Goal: Information Seeking & Learning: Learn about a topic

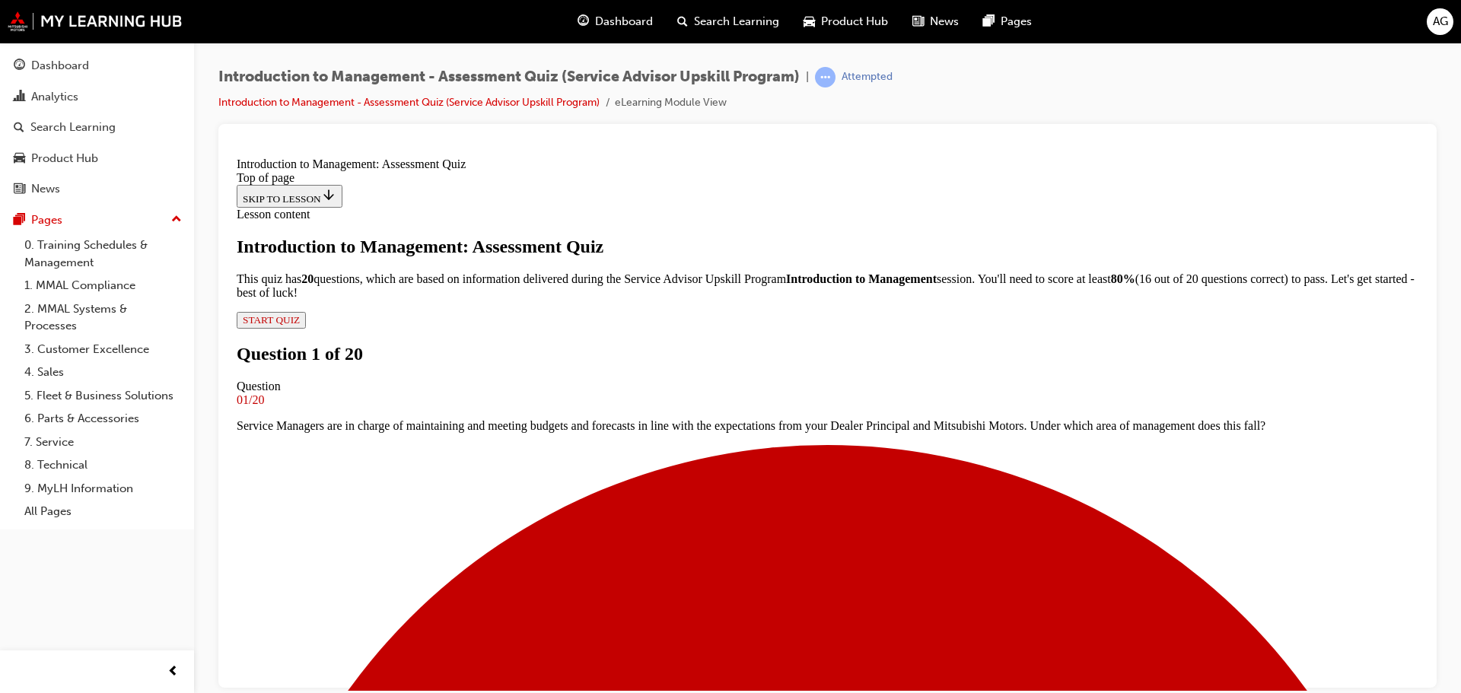
scroll to position [76, 0]
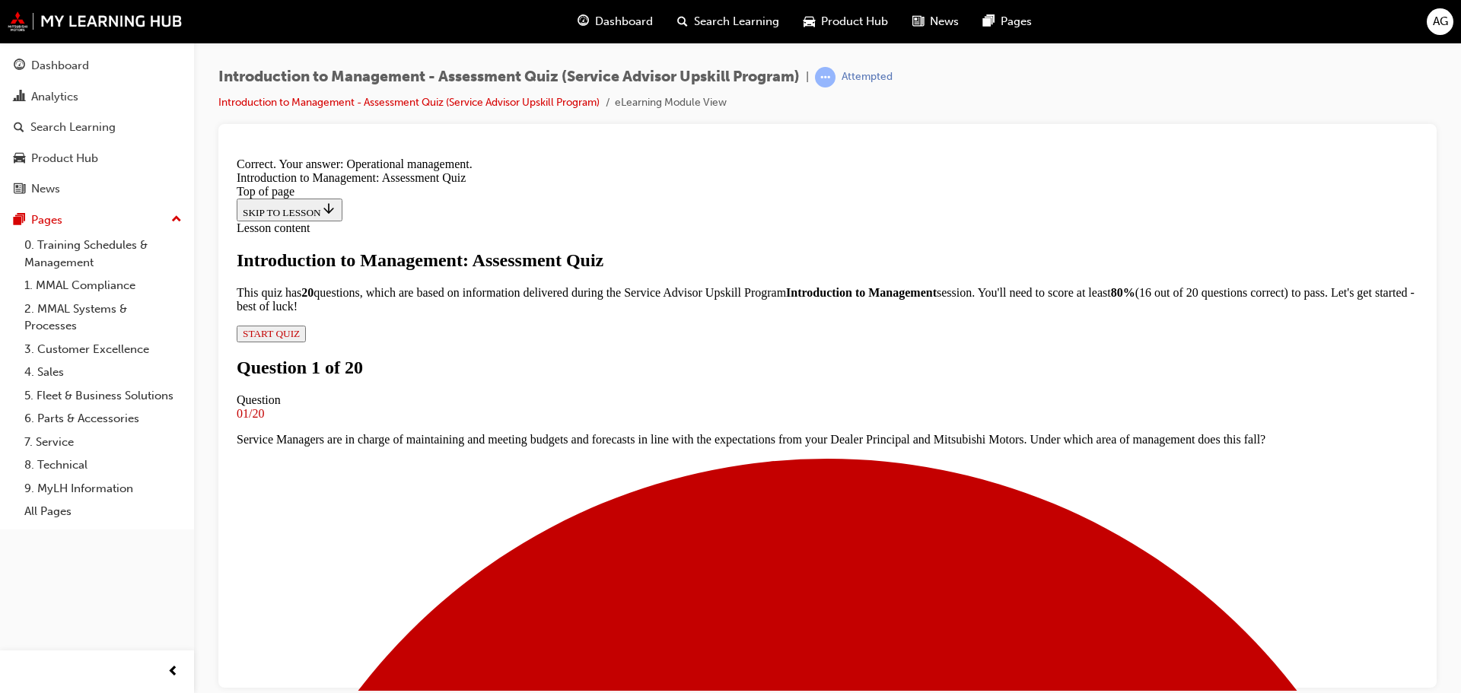
scroll to position [225, 0]
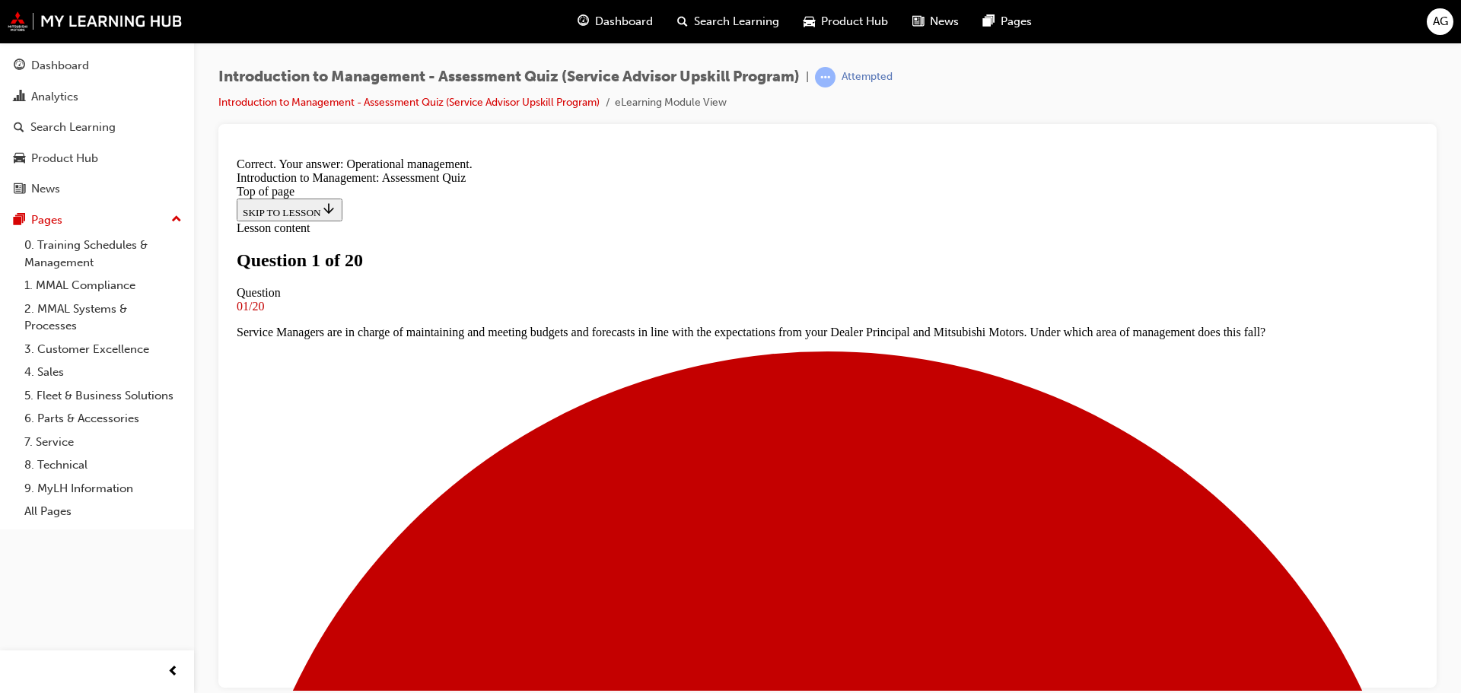
scroll to position [223, 0]
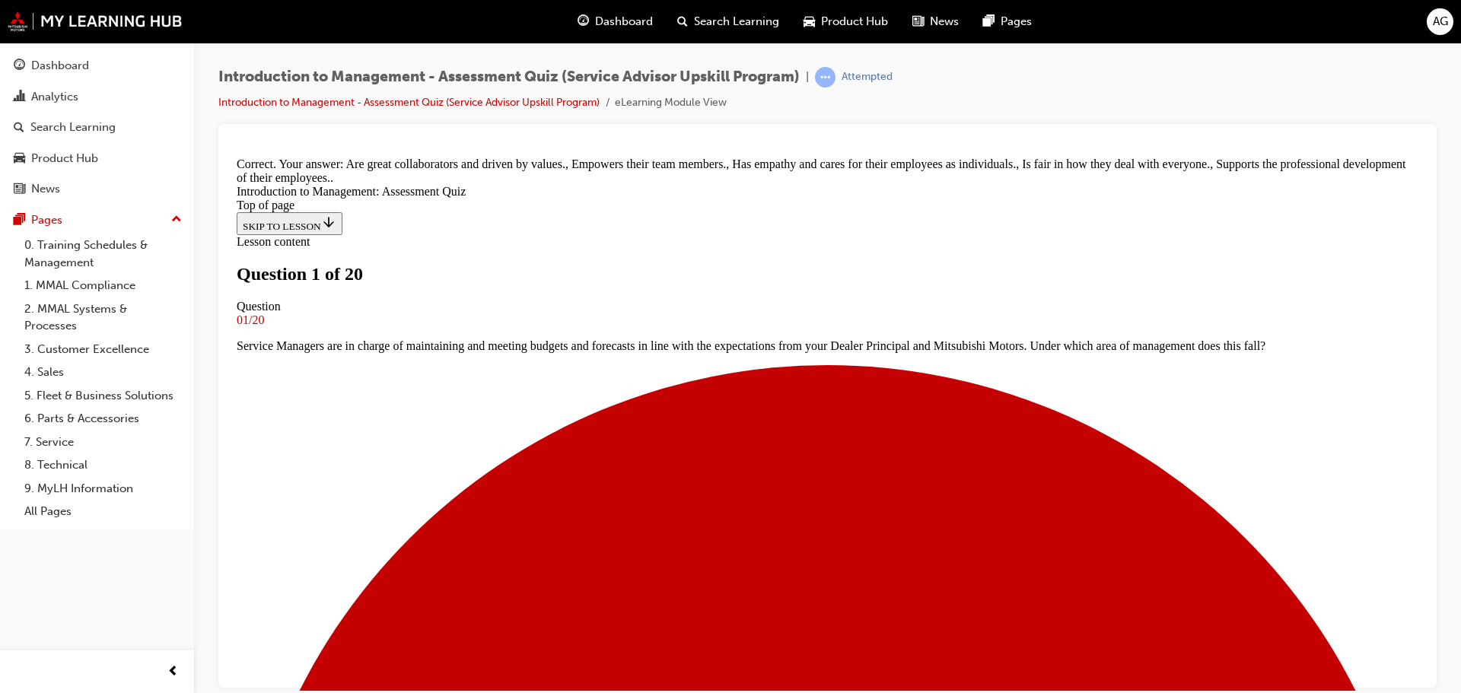
scroll to position [347, 0]
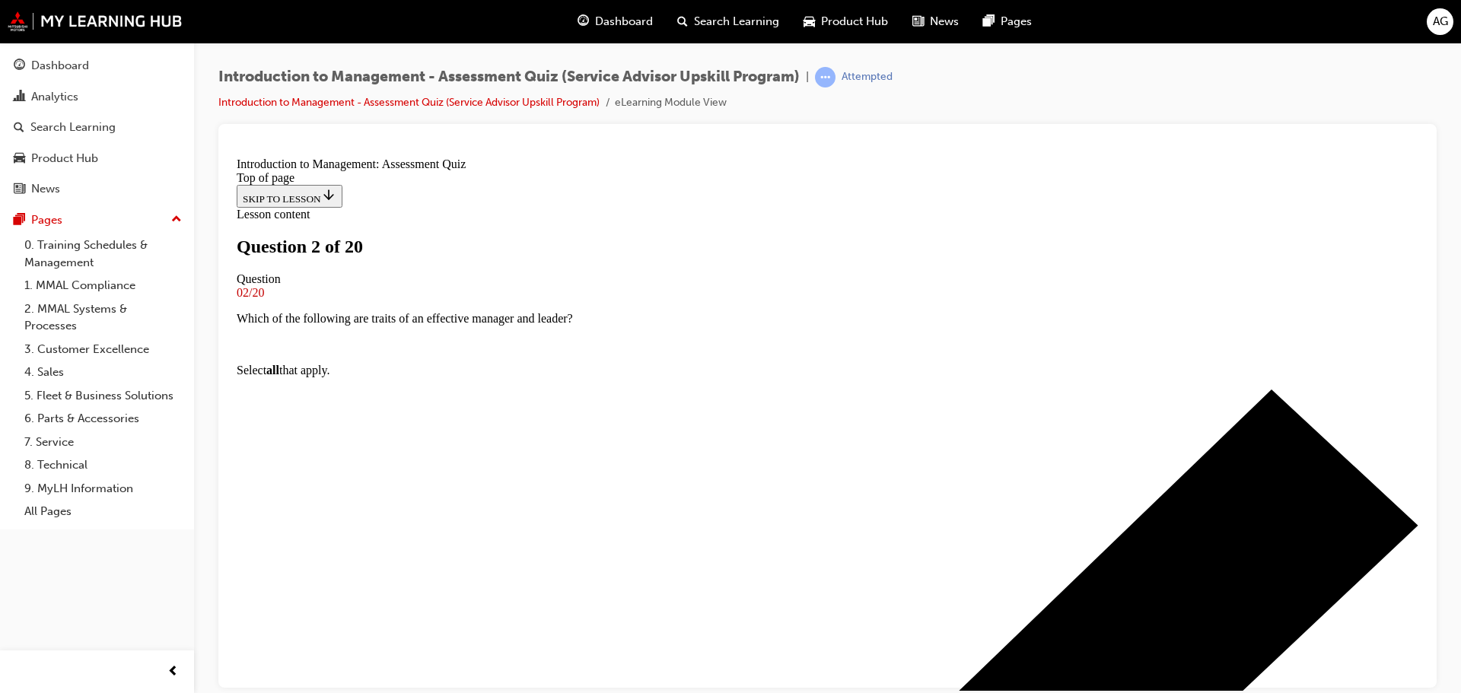
scroll to position [231, 0]
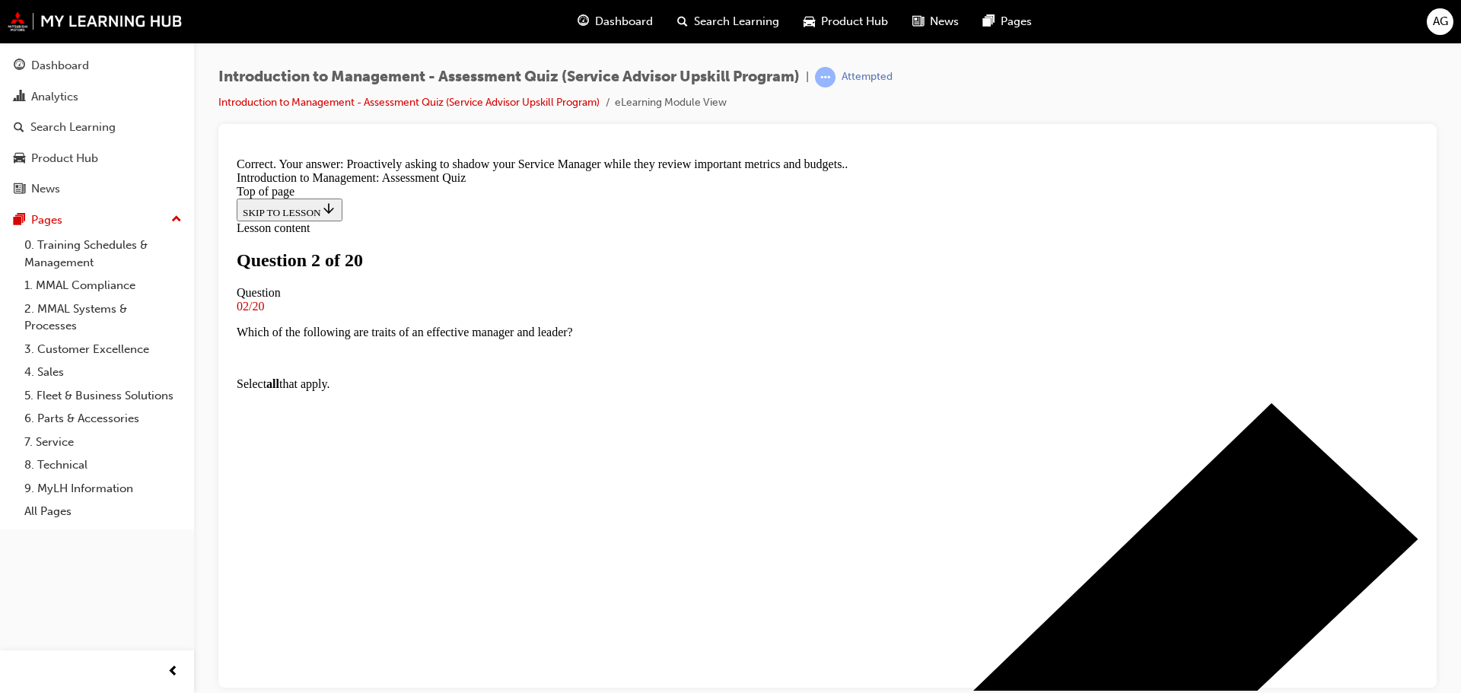
scroll to position [291, 0]
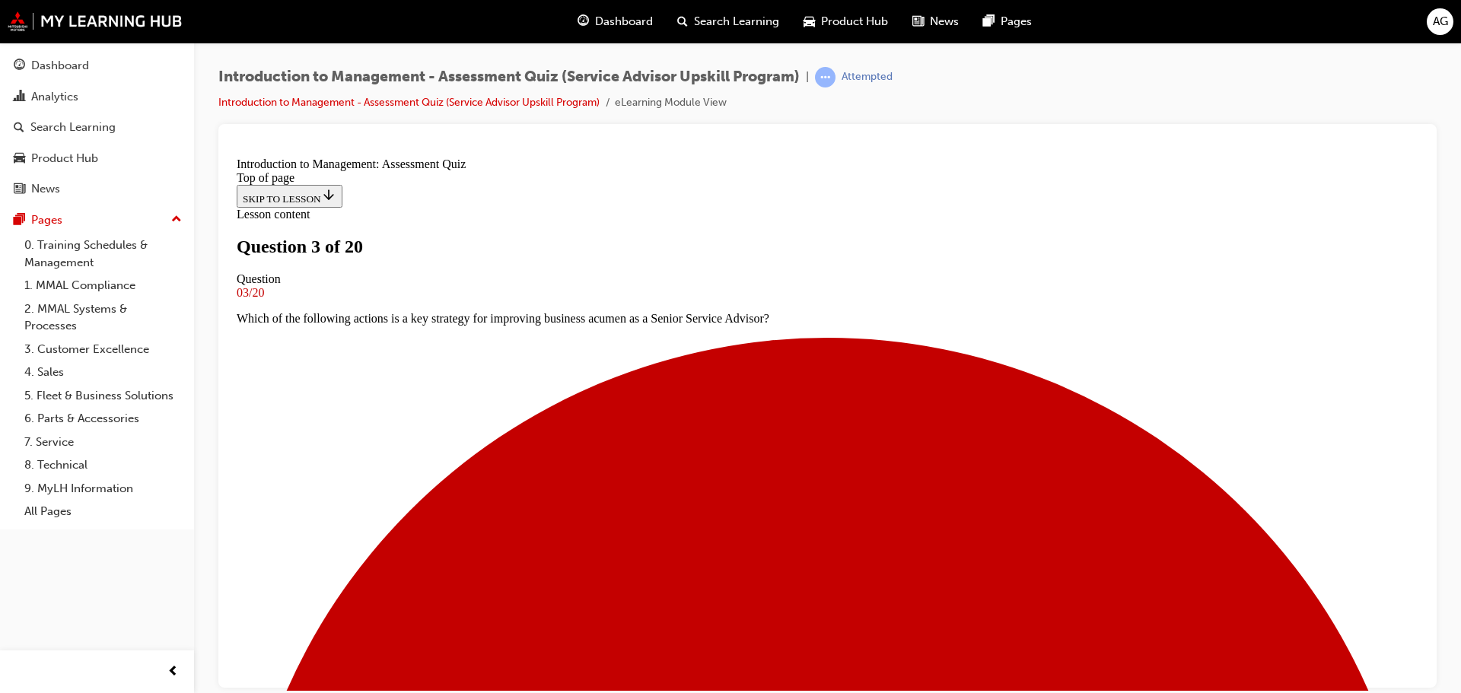
scroll to position [154, 0]
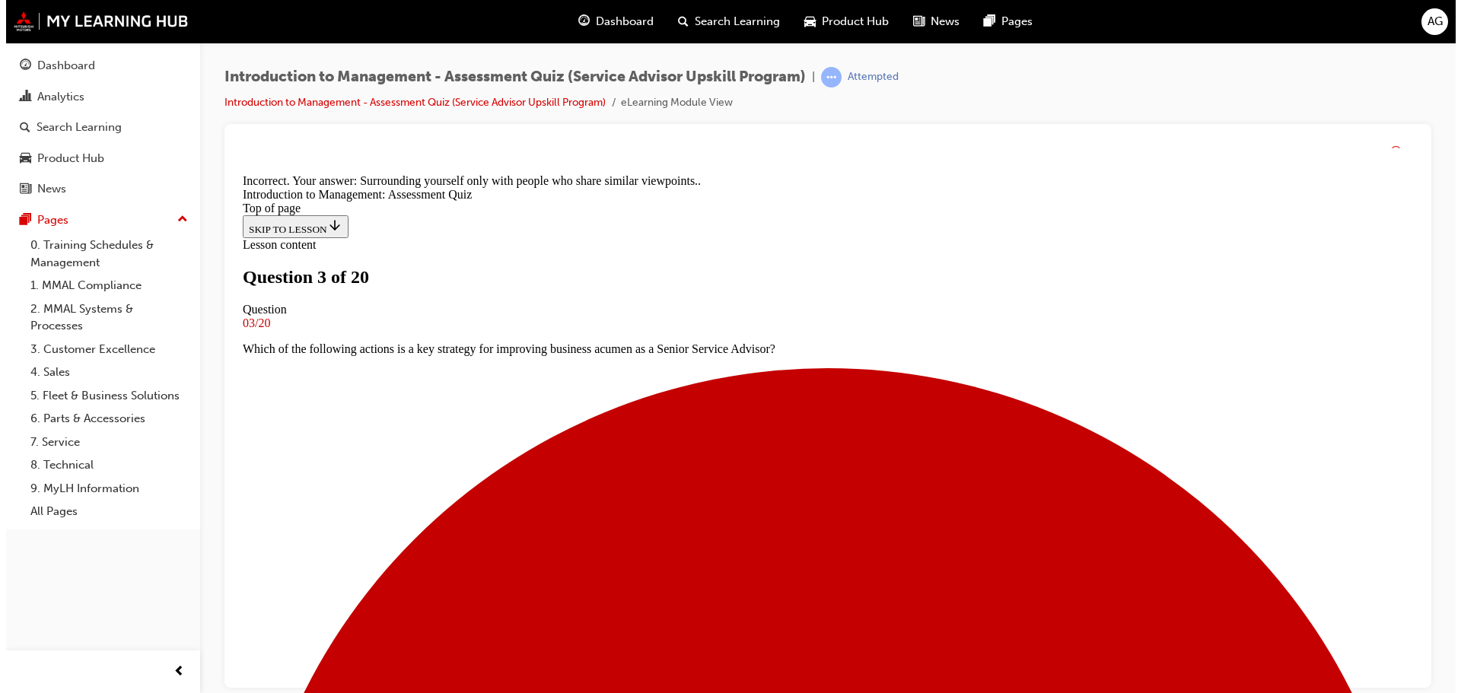
scroll to position [260, 0]
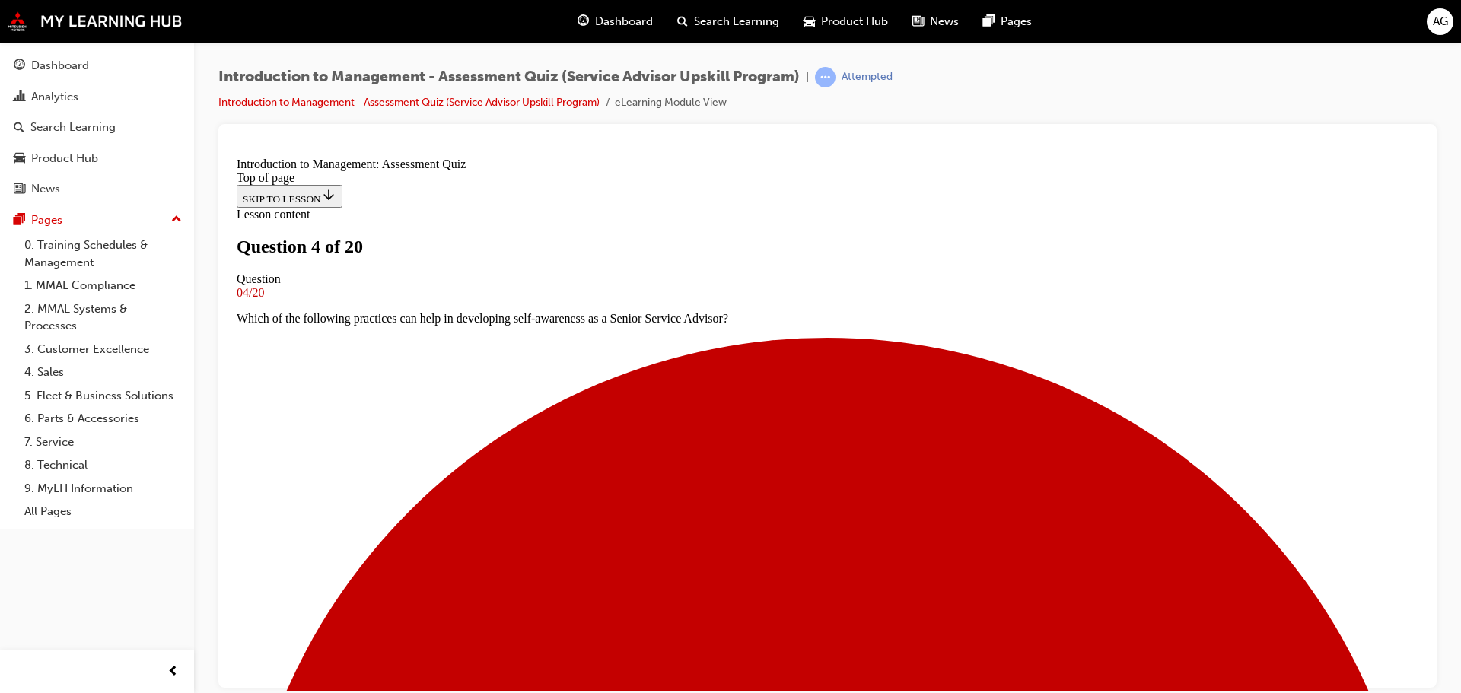
scroll to position [231, 0]
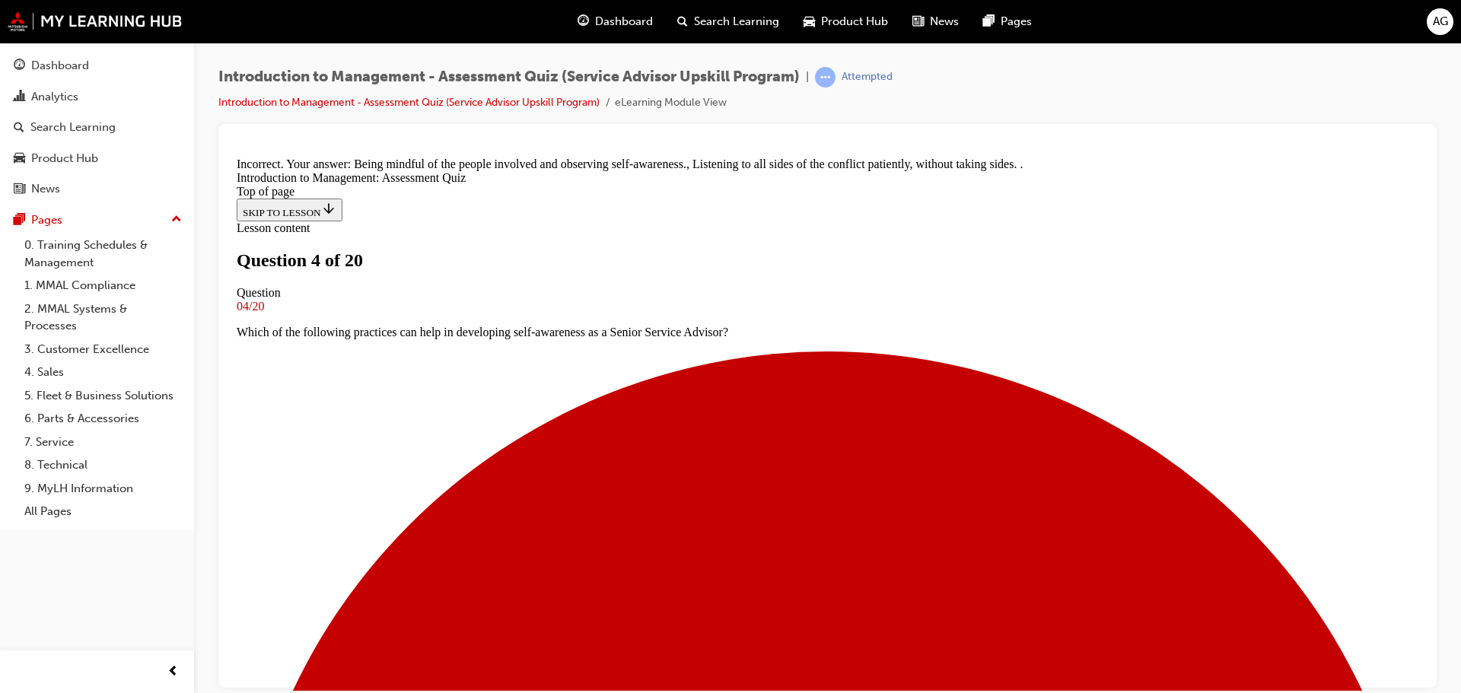
scroll to position [312, 0]
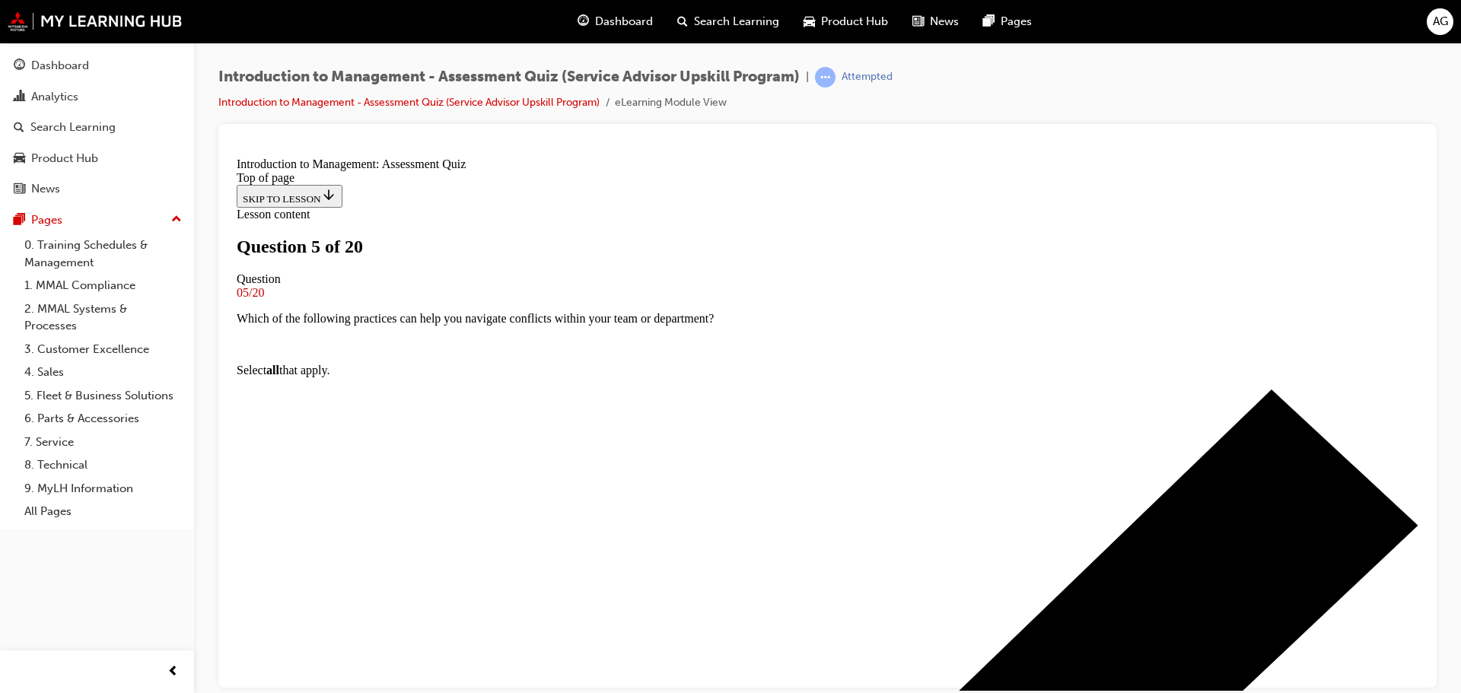
scroll to position [154, 0]
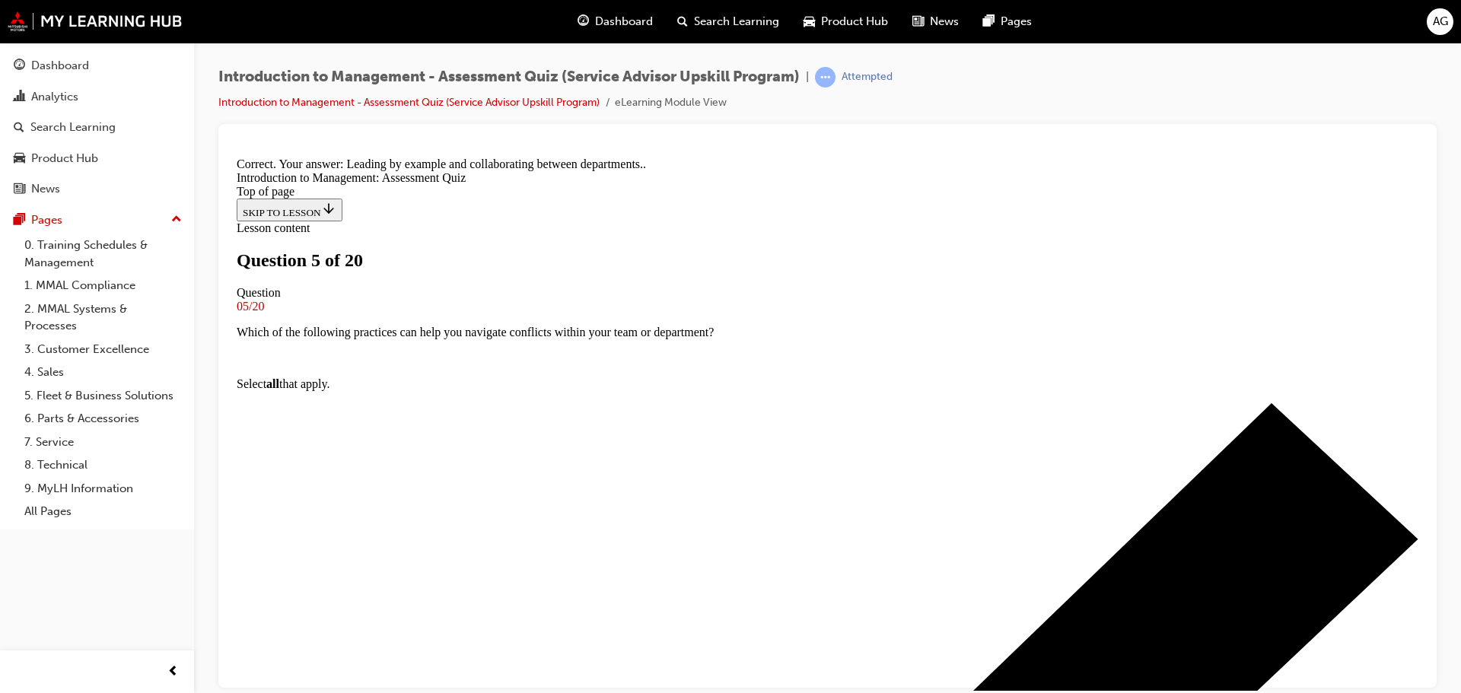
scroll to position [234, 0]
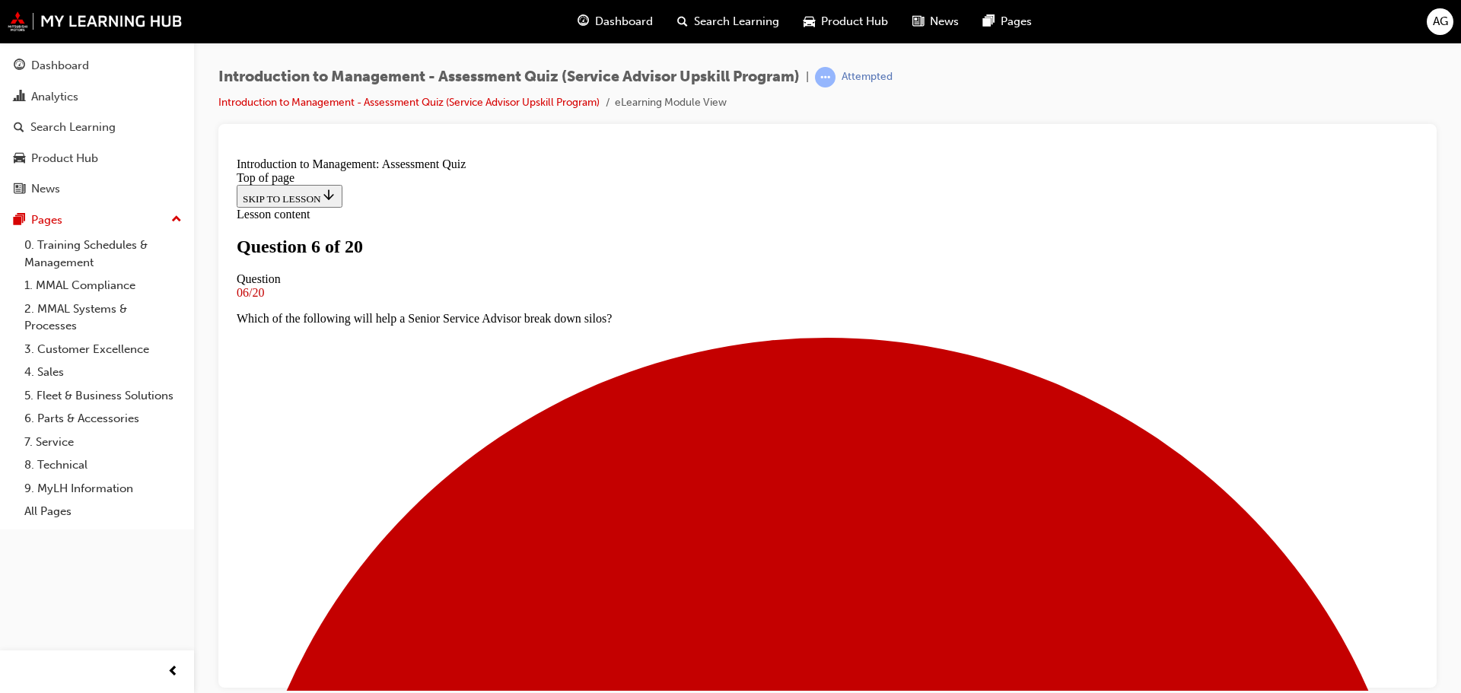
scroll to position [154, 0]
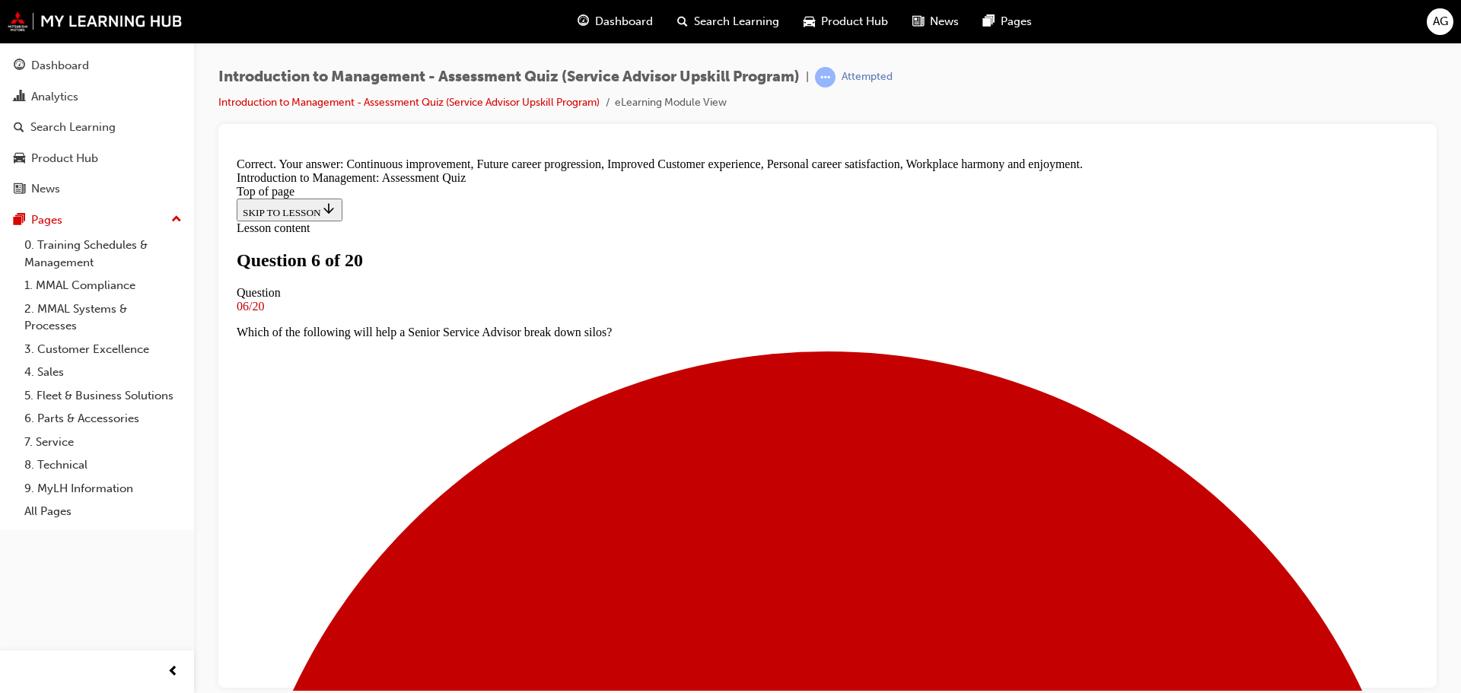
scroll to position [373, 0]
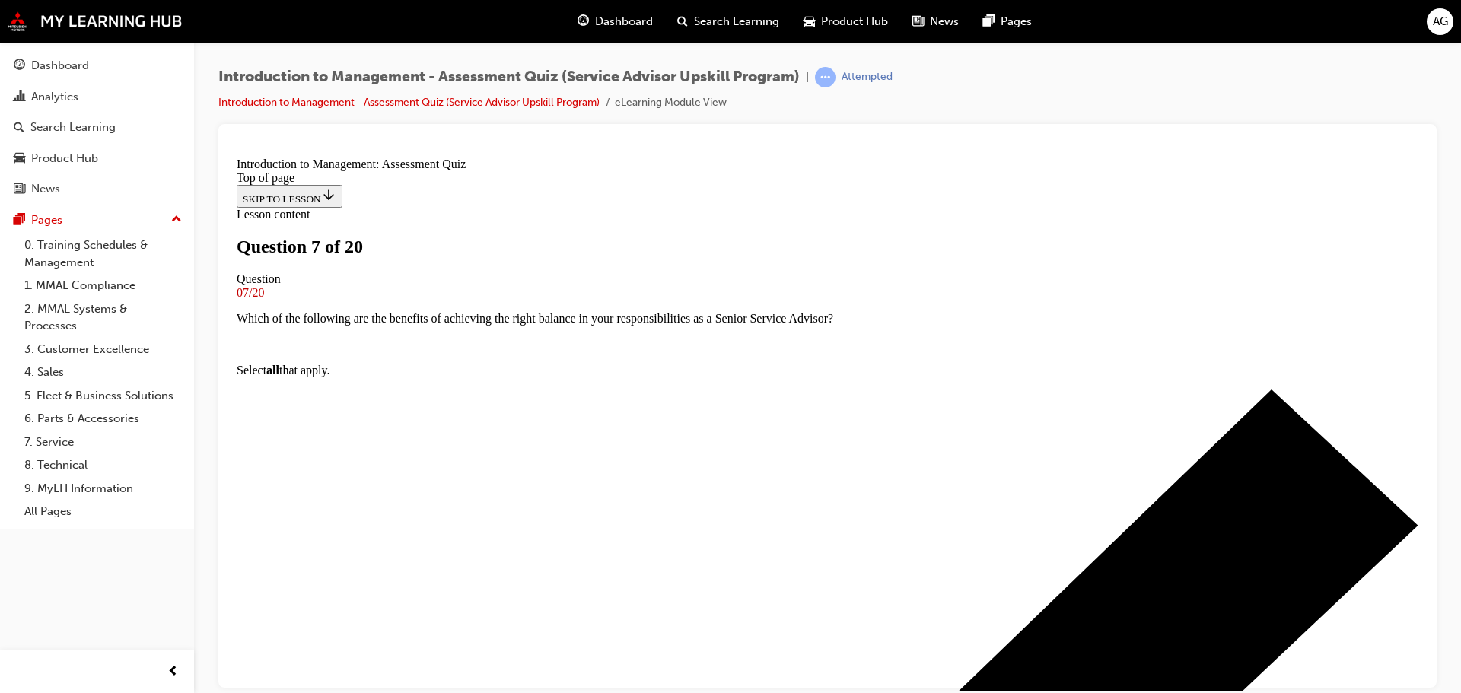
scroll to position [78, 0]
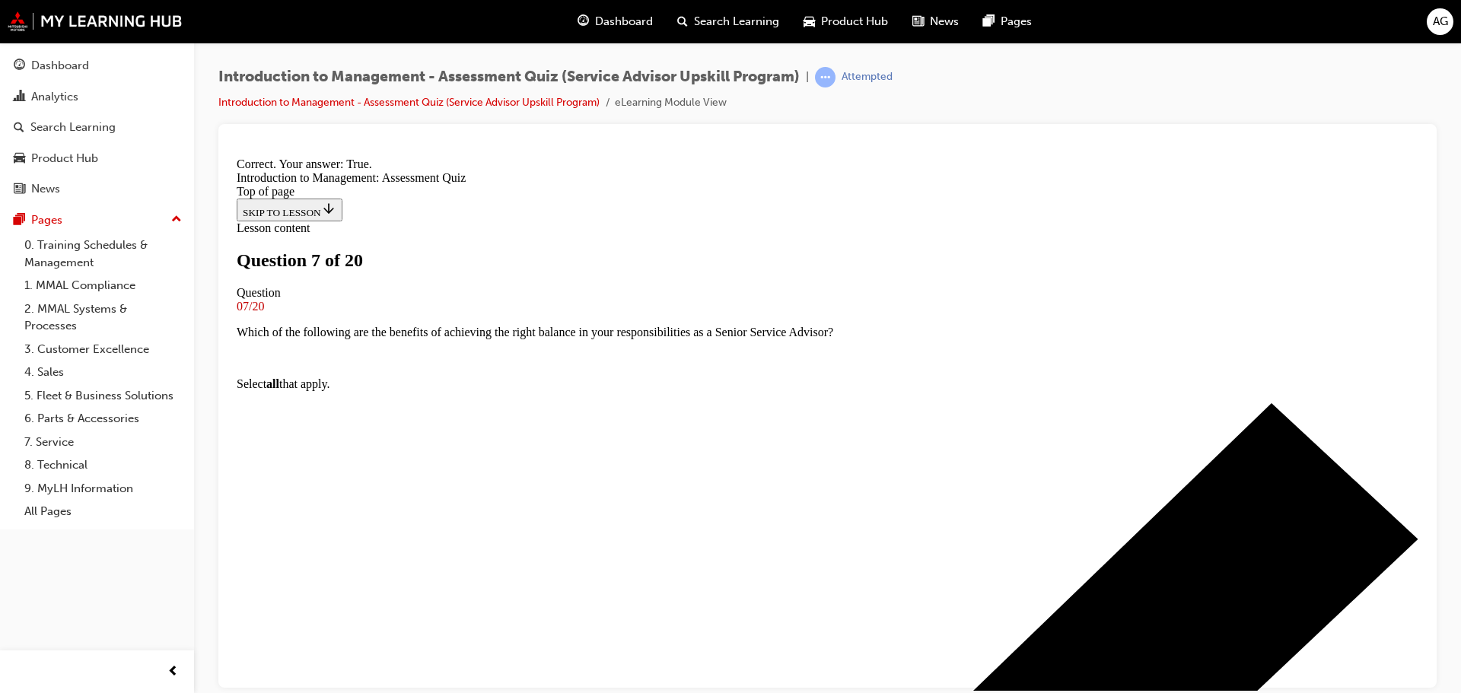
scroll to position [190, 0]
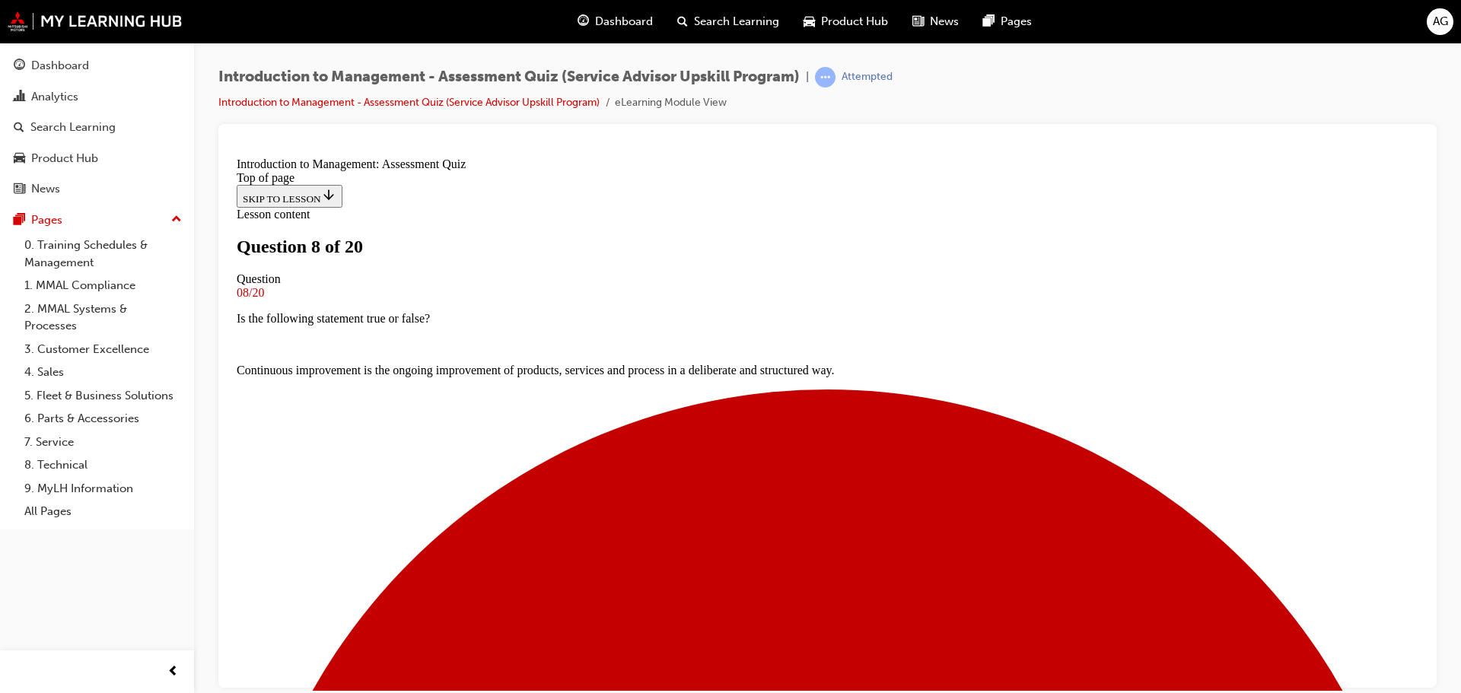
scroll to position [78, 0]
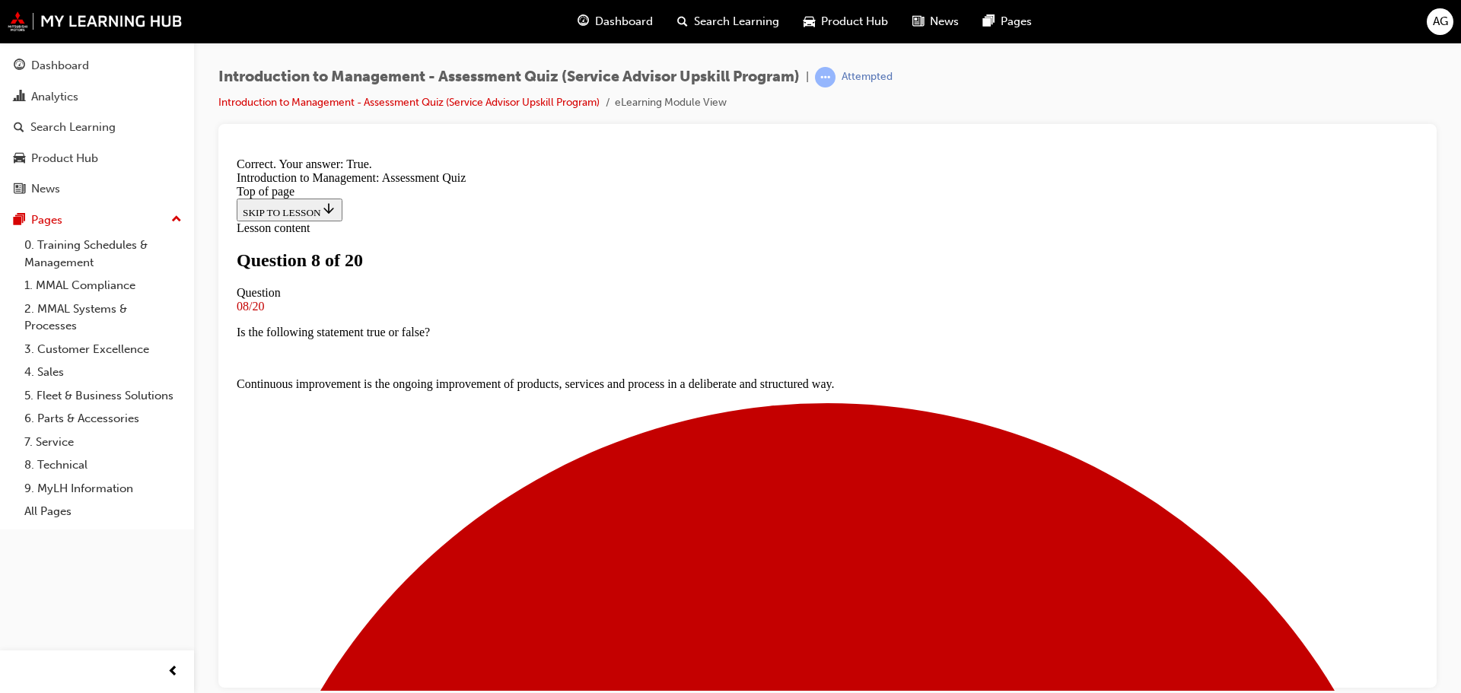
scroll to position [190, 0]
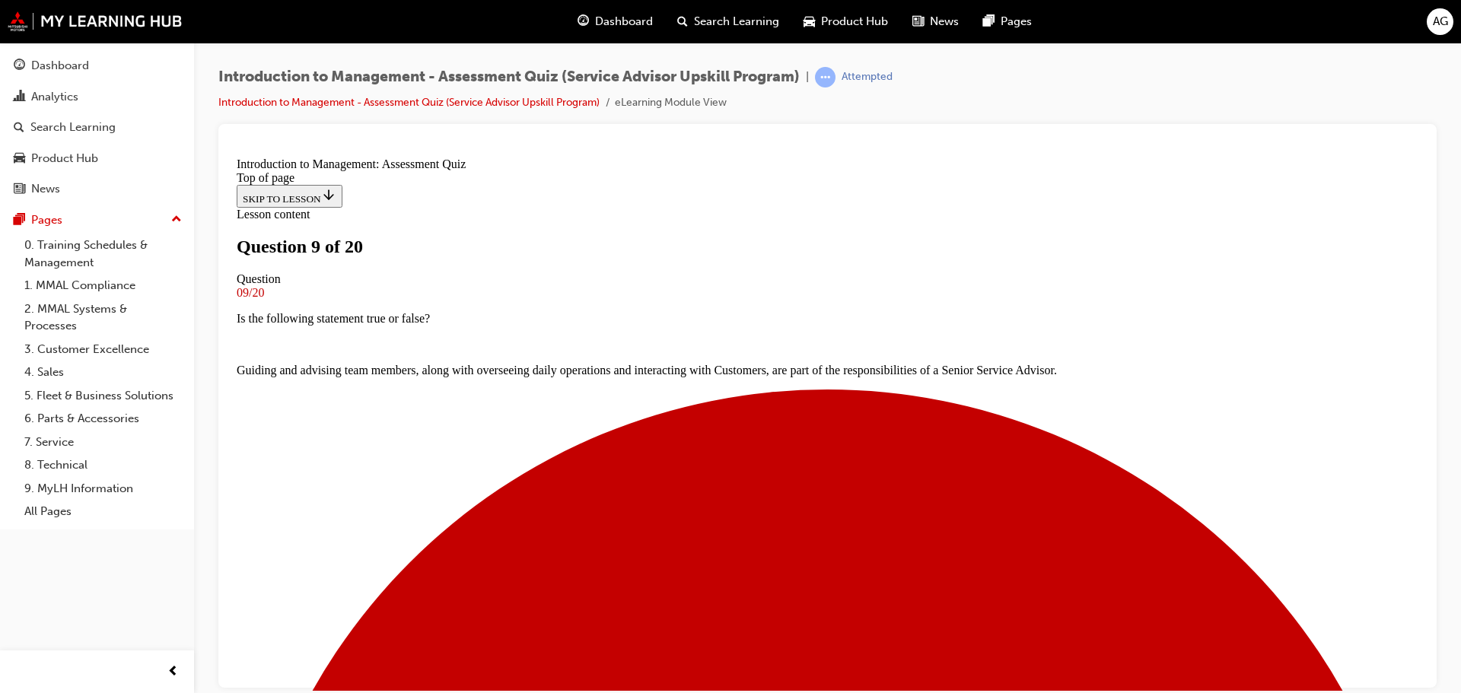
scroll to position [78, 0]
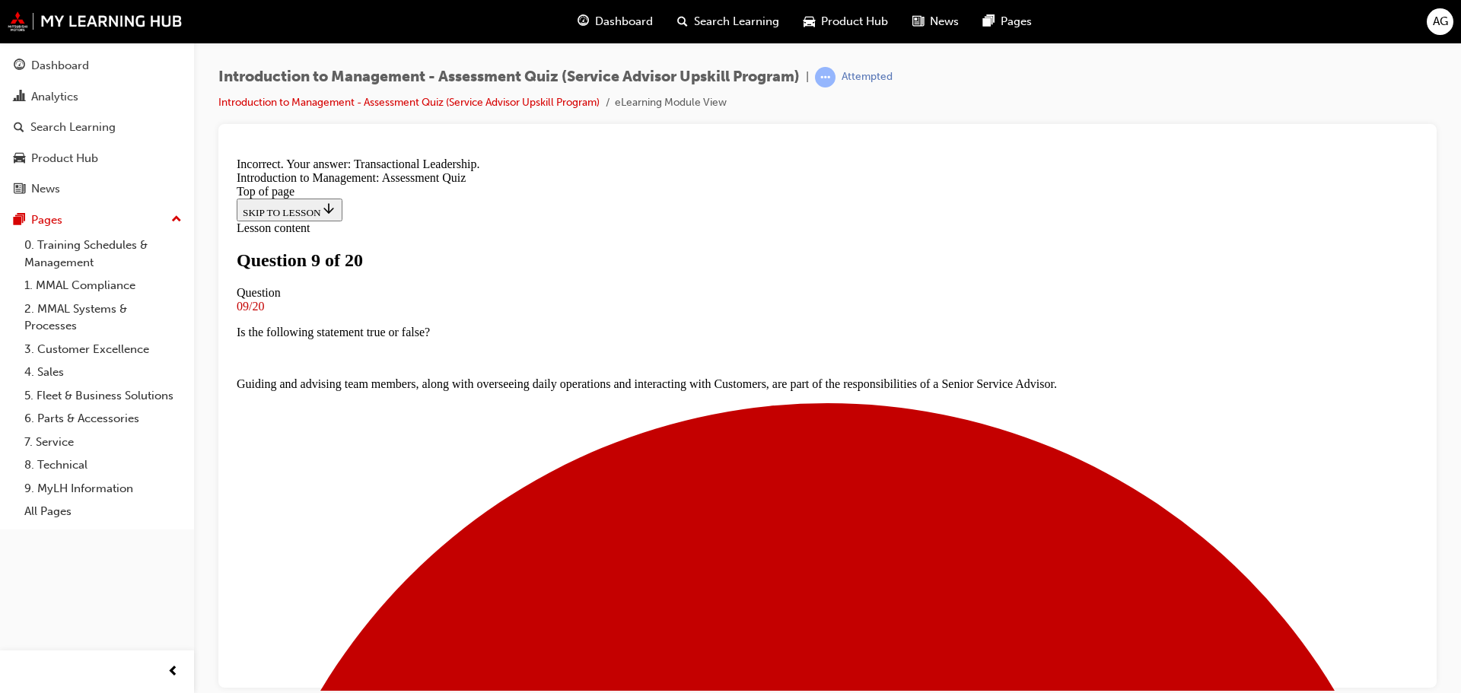
scroll to position [260, 0]
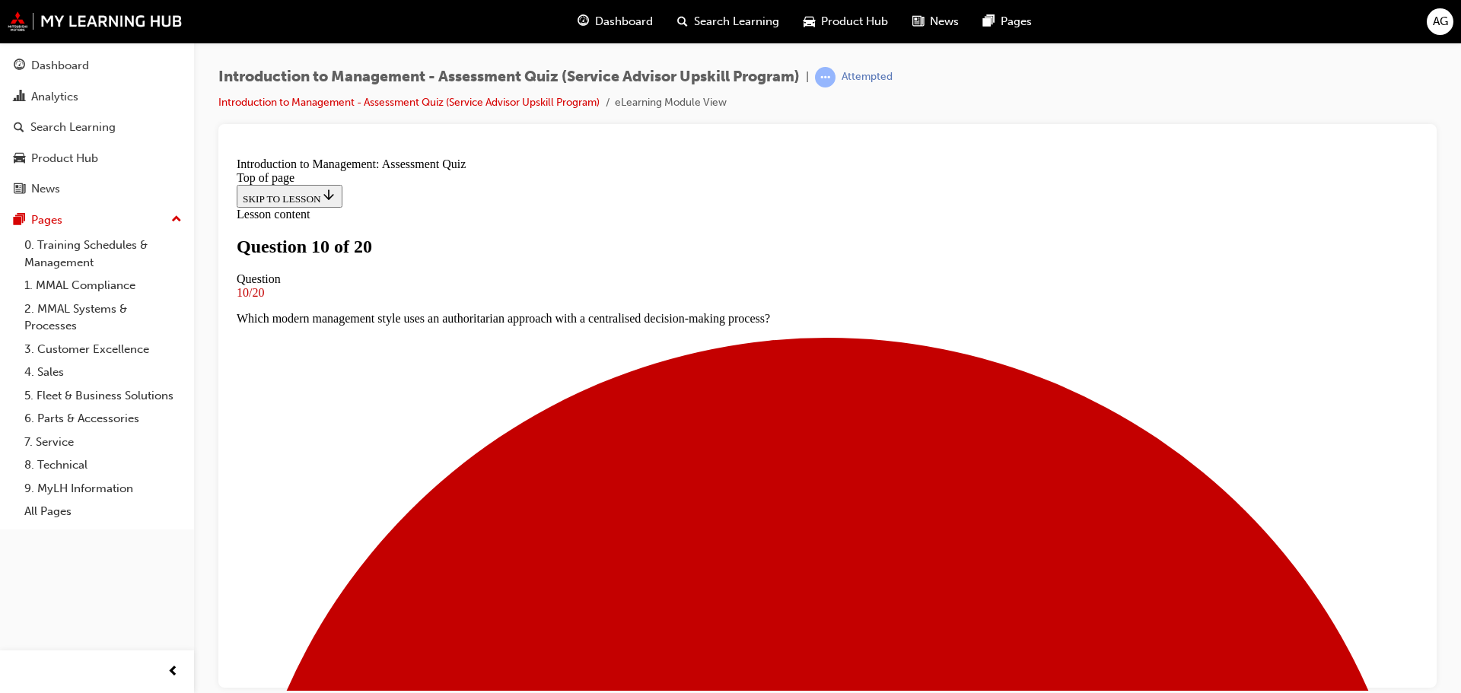
scroll to position [151, 0]
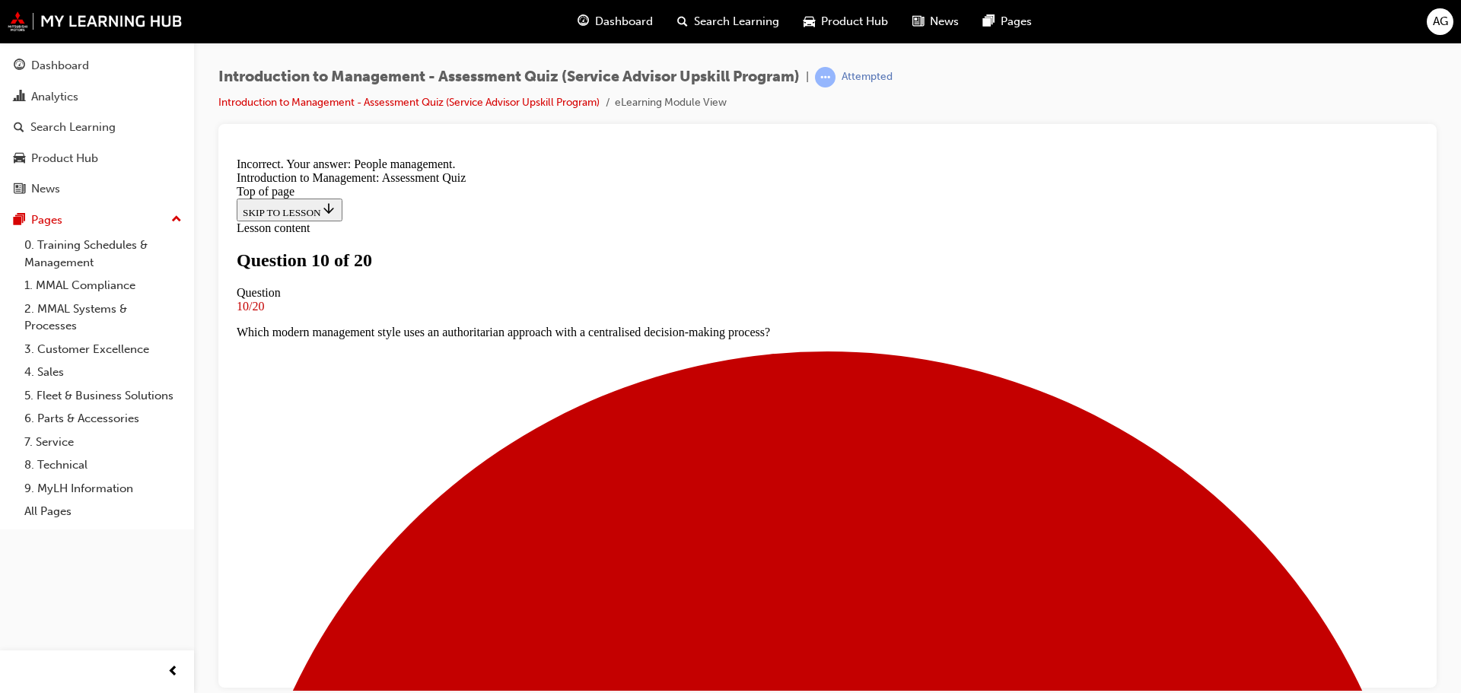
scroll to position [199, 0]
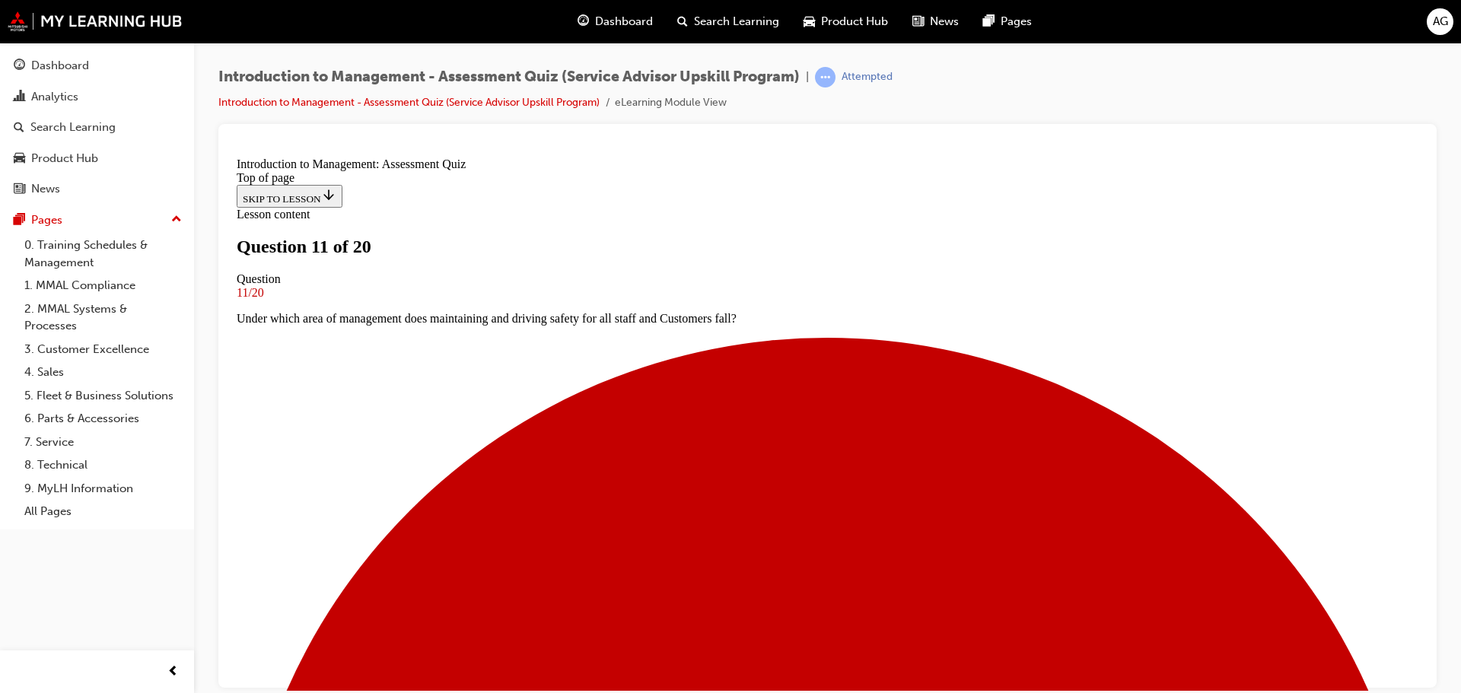
scroll to position [237, 0]
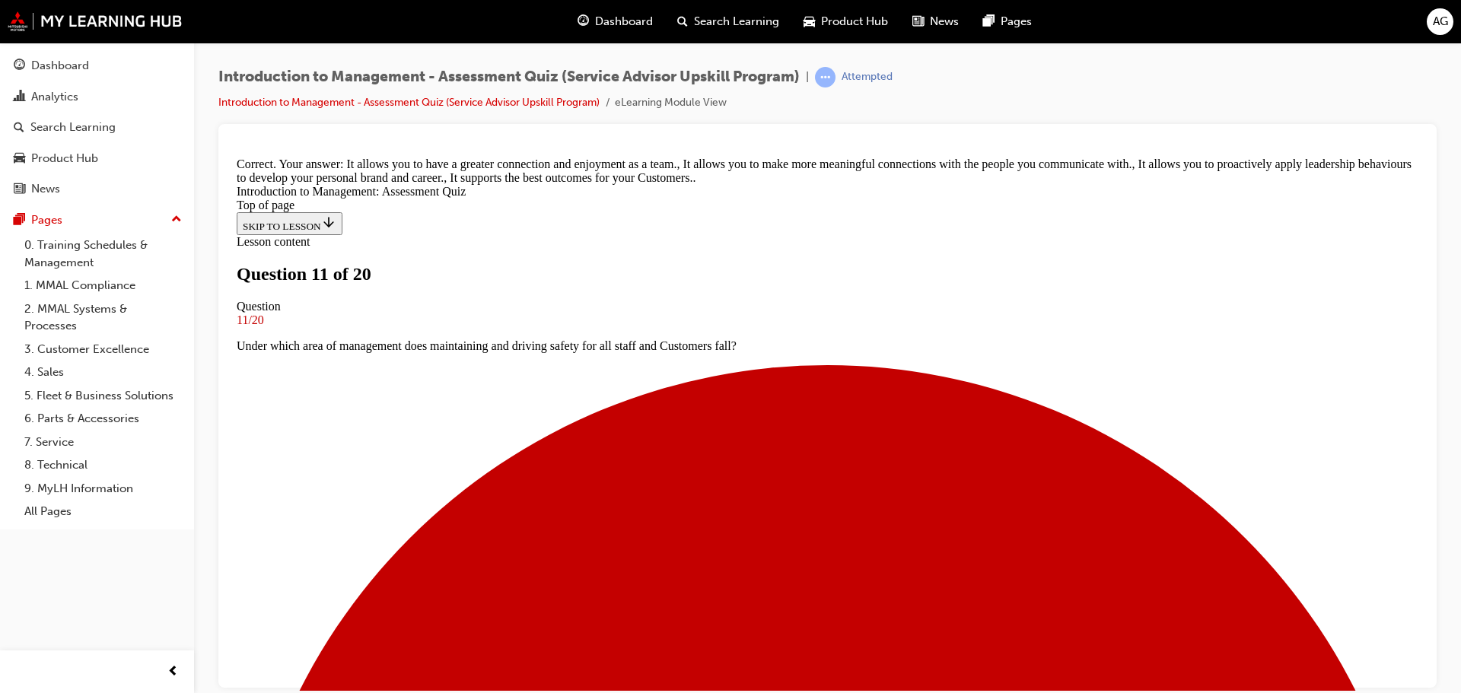
scroll to position [342, 0]
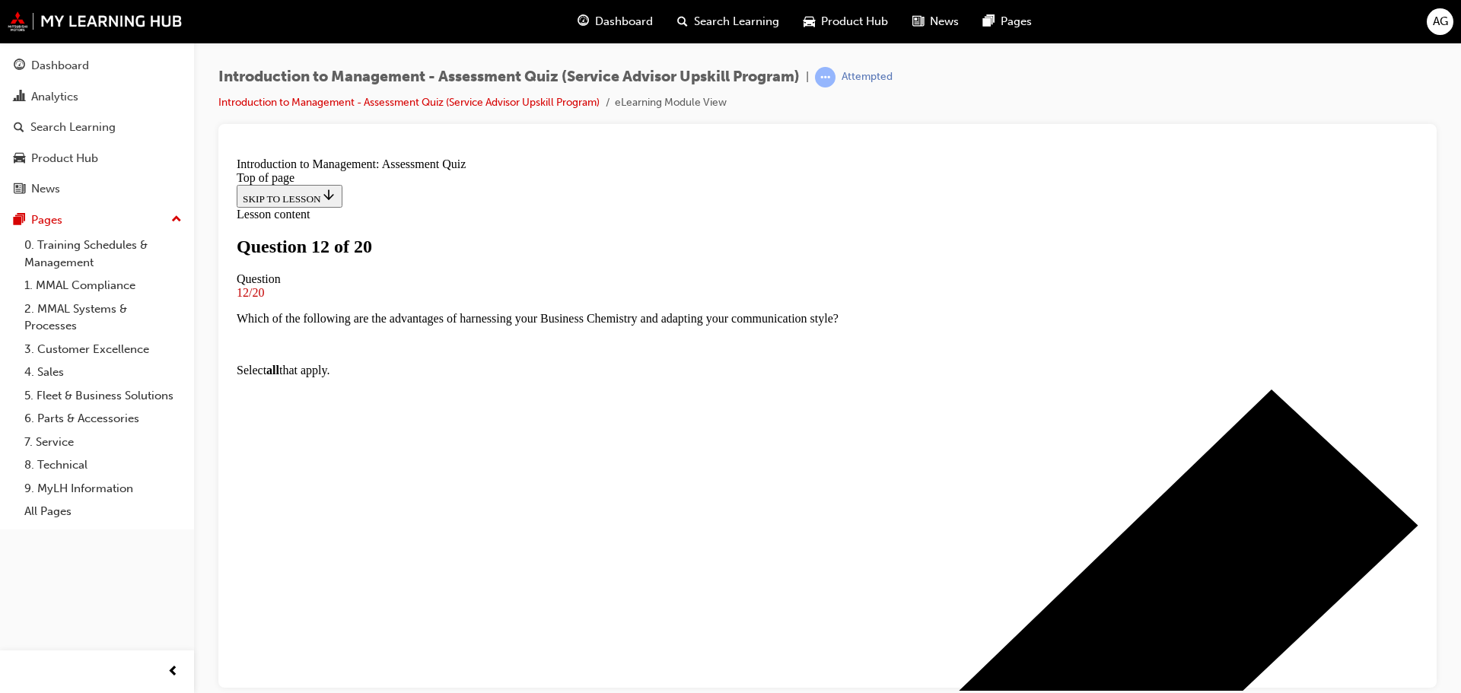
scroll to position [154, 0]
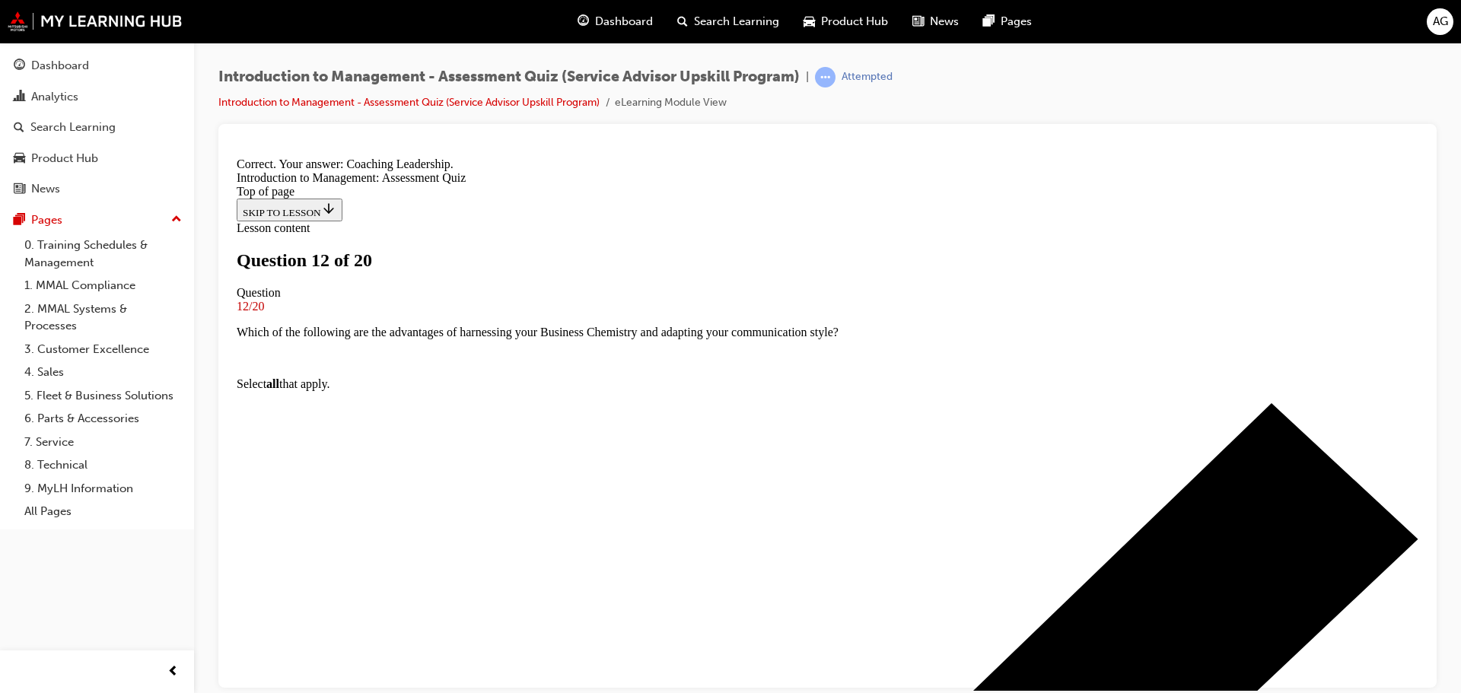
scroll to position [260, 0]
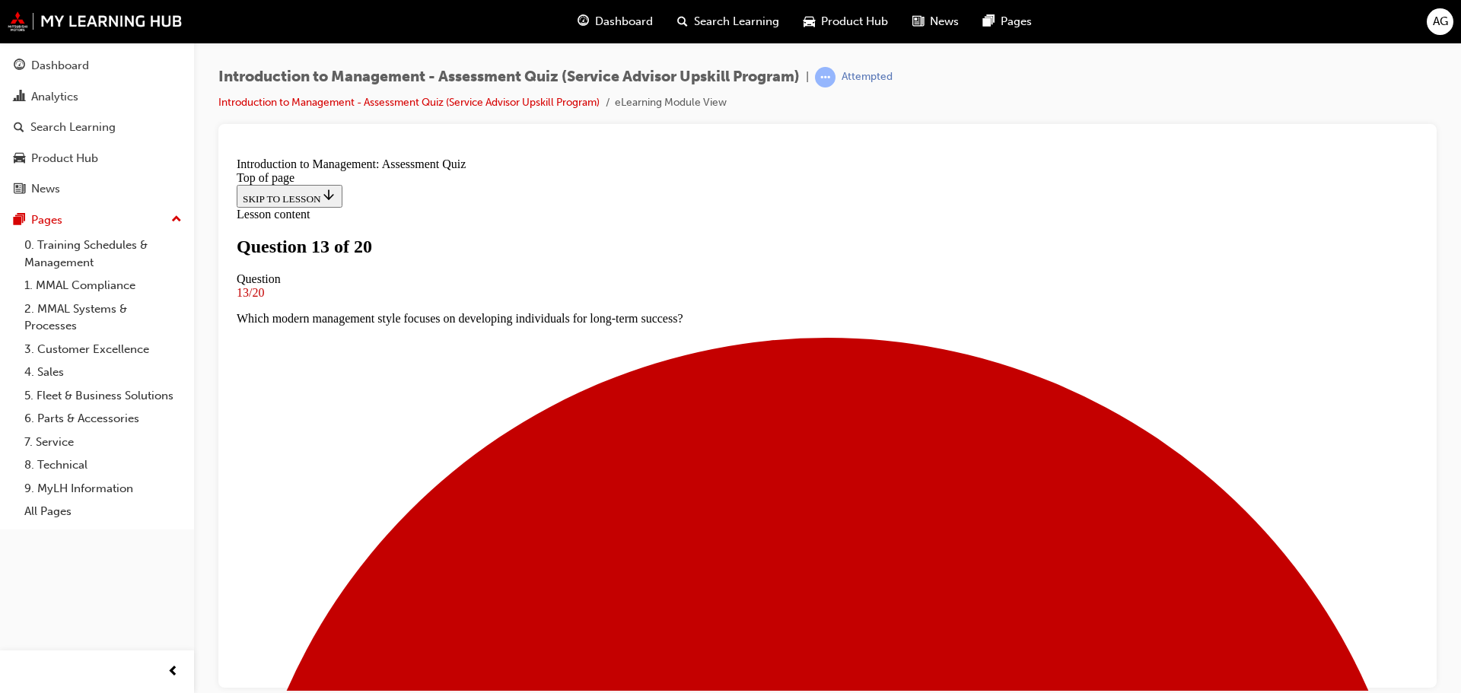
scroll to position [78, 0]
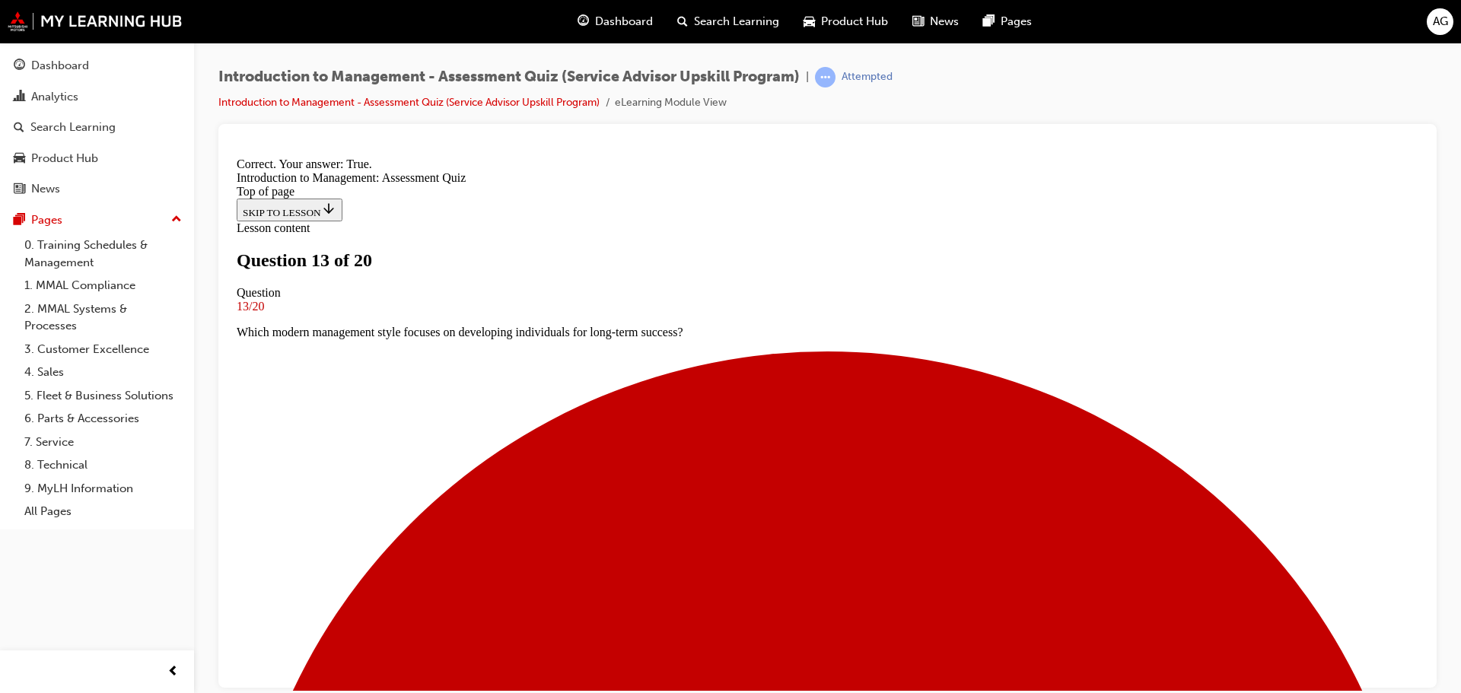
scroll to position [190, 0]
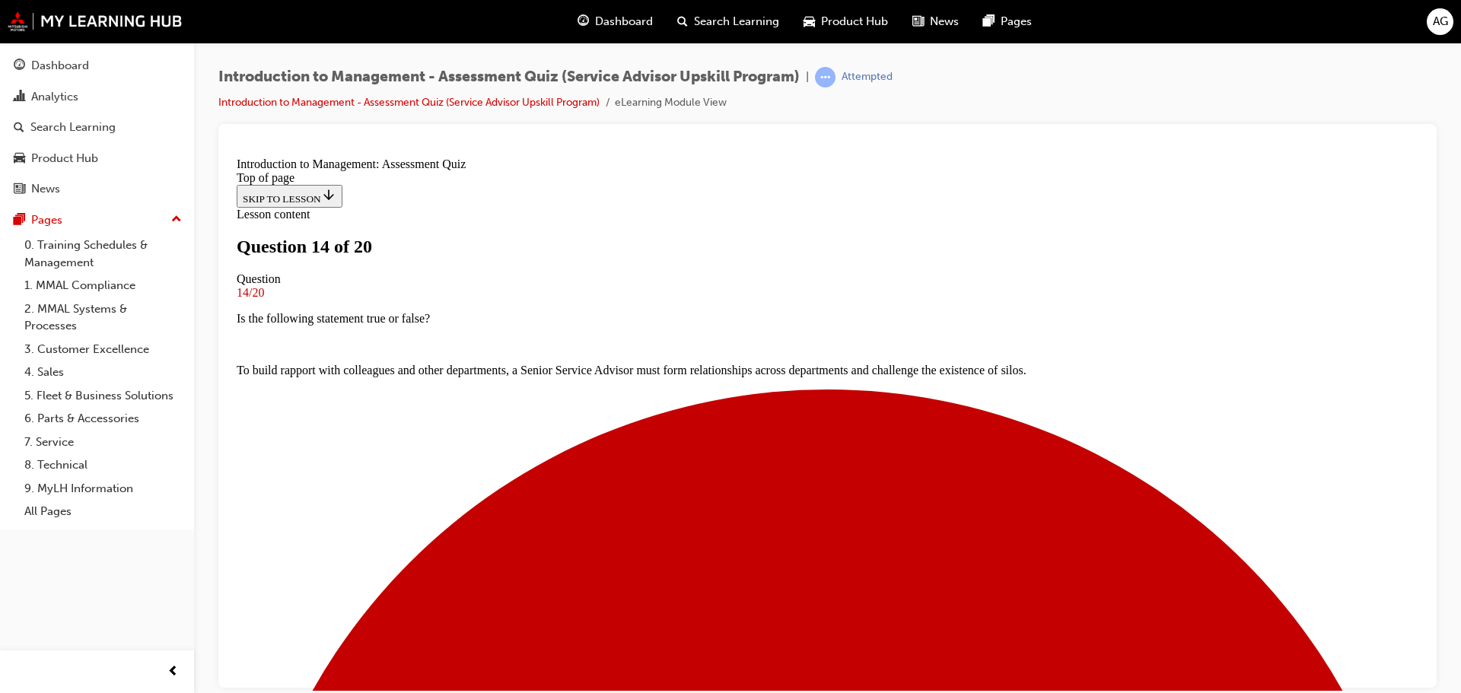
scroll to position [231, 0]
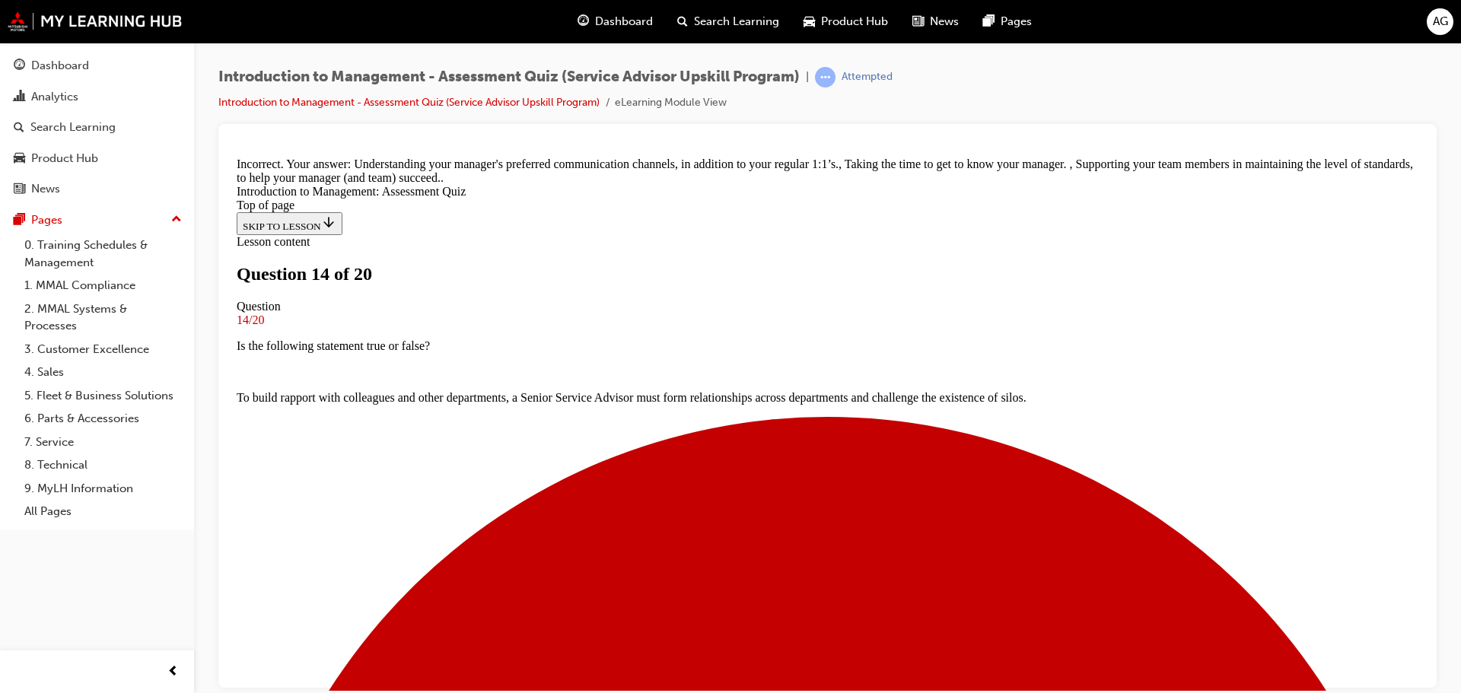
scroll to position [342, 0]
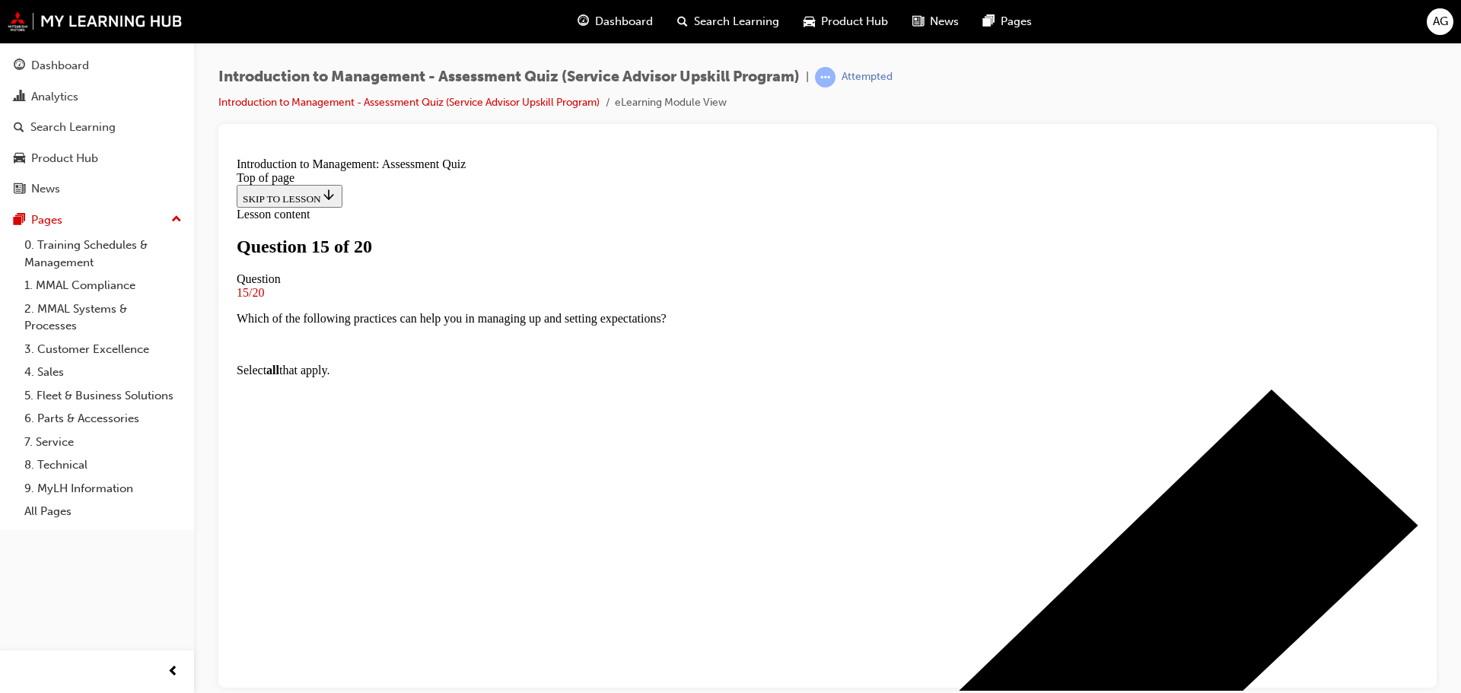
scroll to position [151, 0]
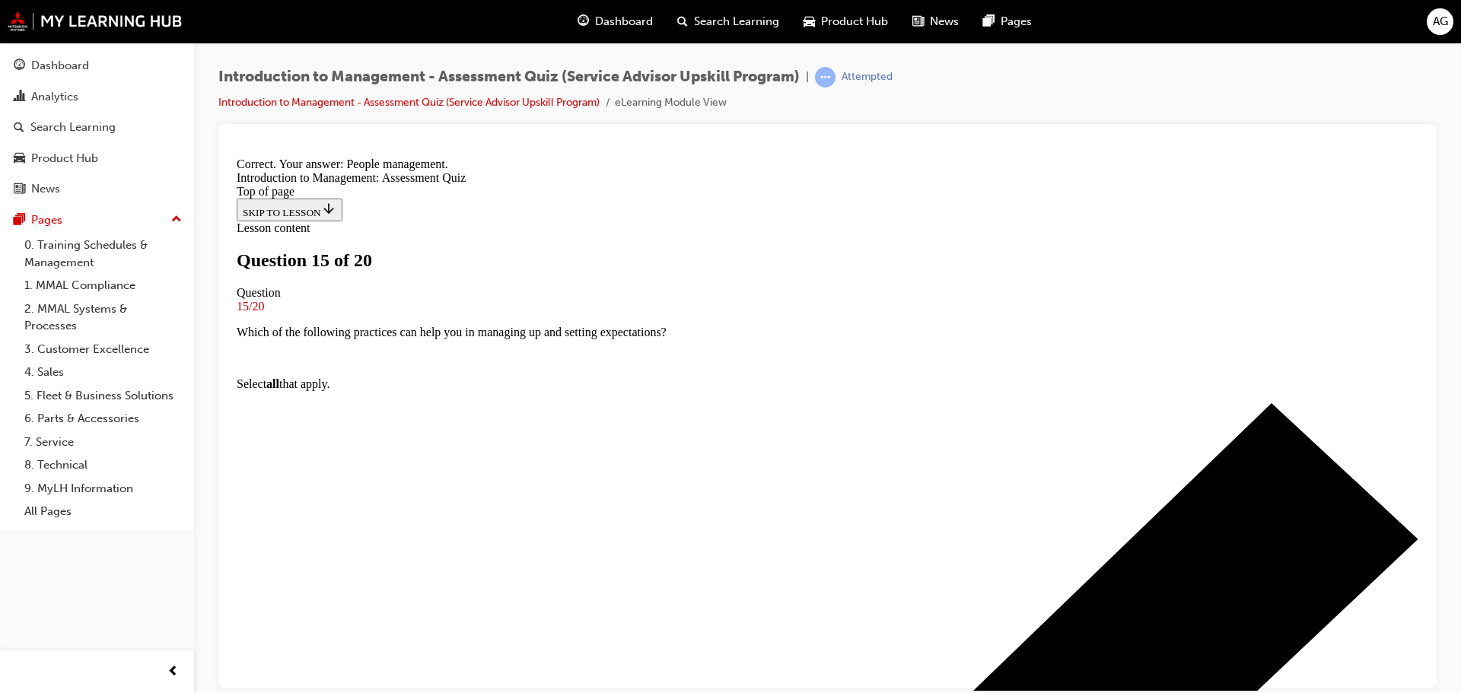
scroll to position [199, 0]
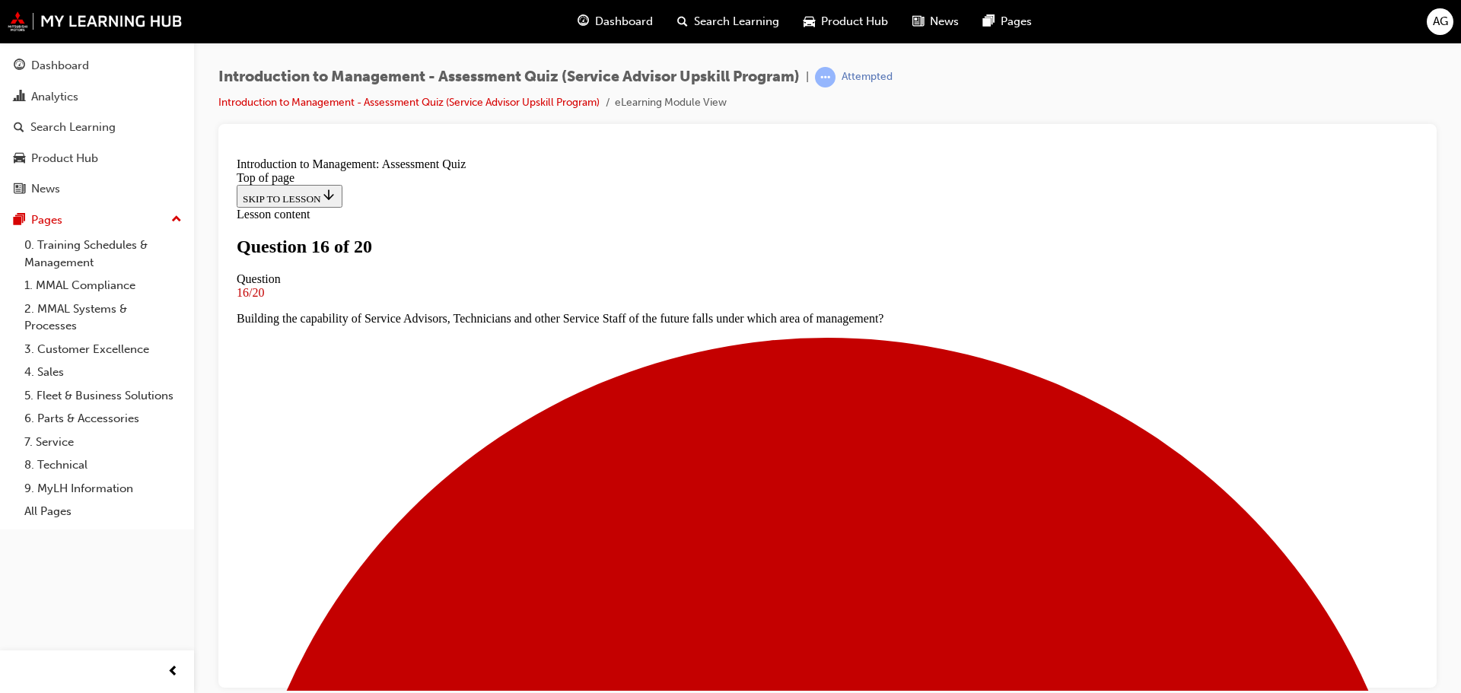
scroll to position [212, 0]
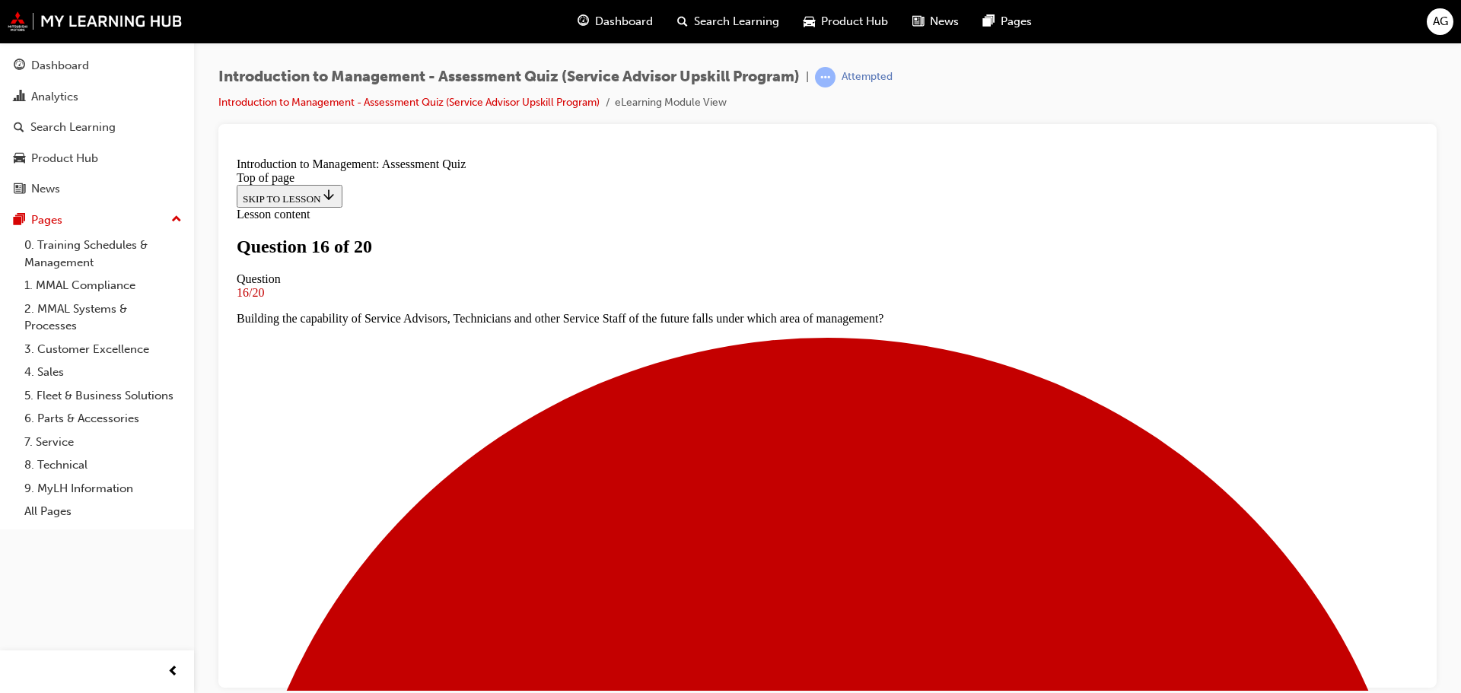
scroll to position [136, 0]
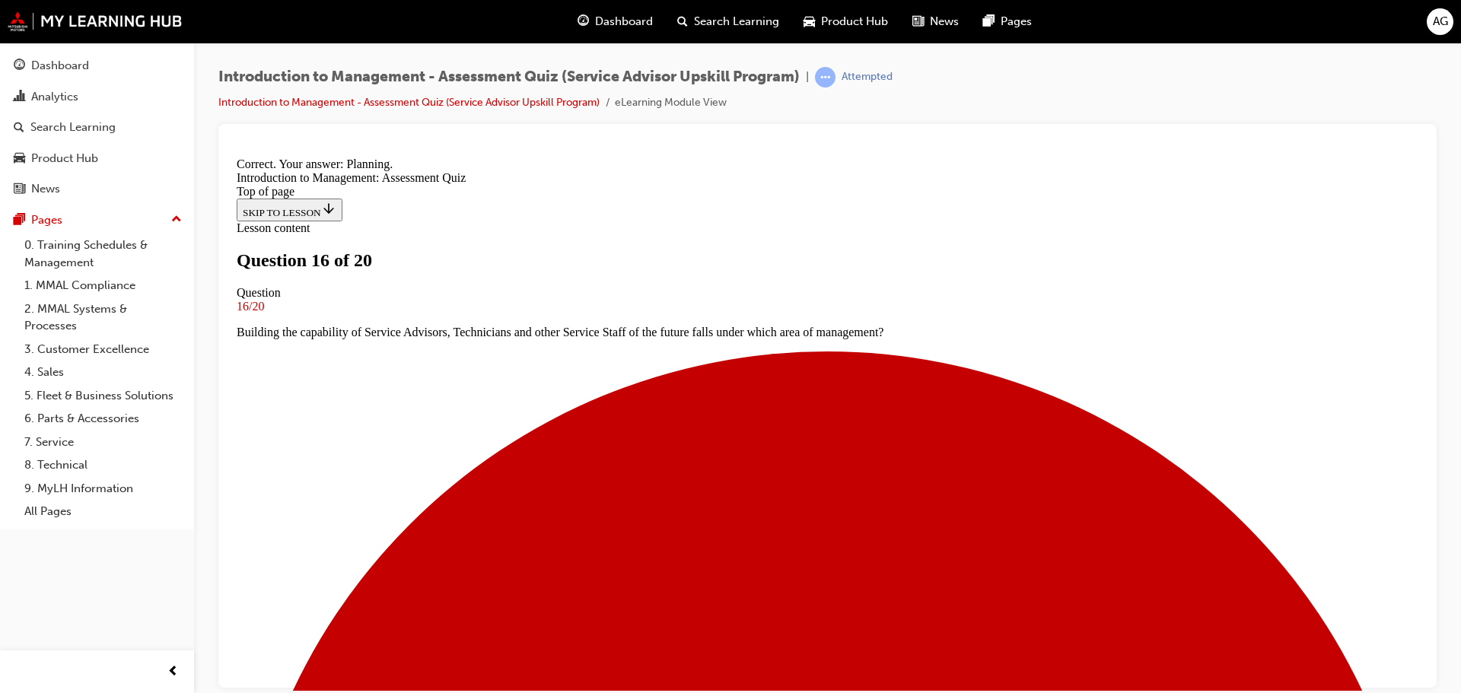
scroll to position [260, 0]
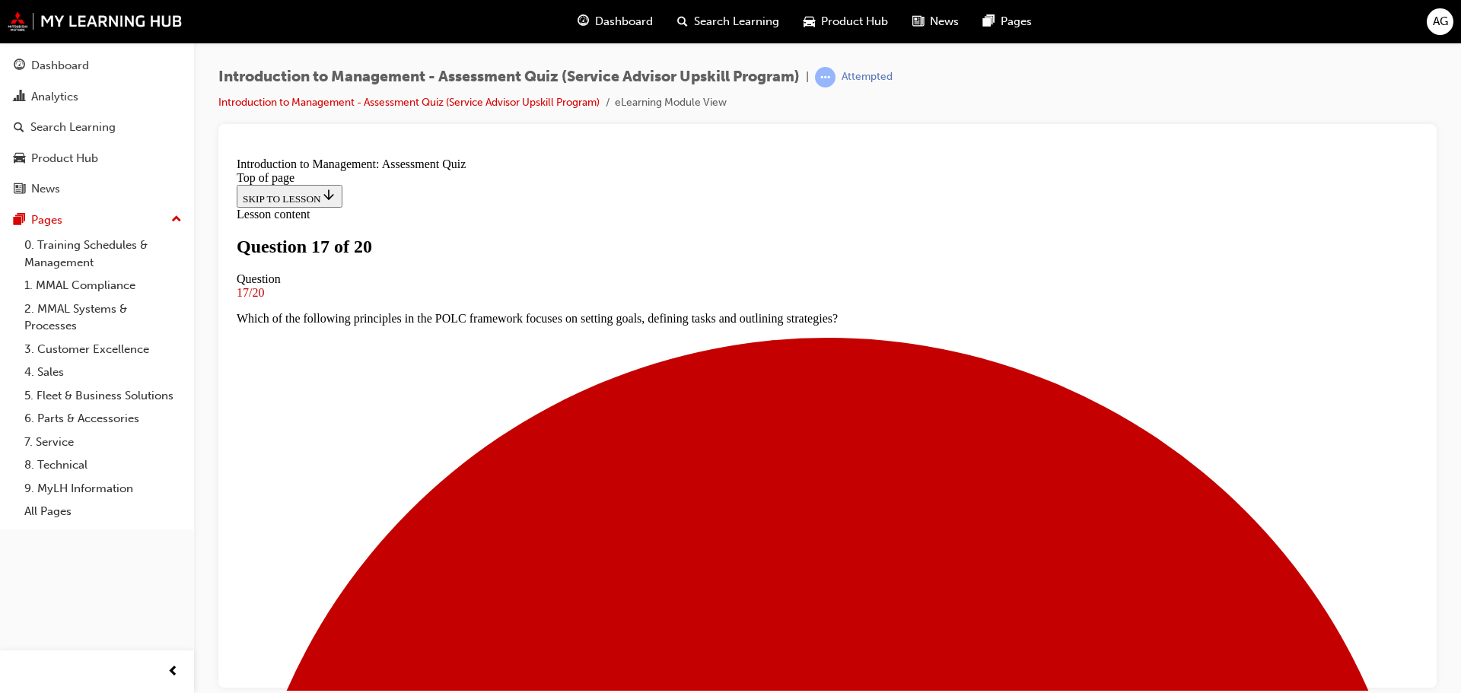
scroll to position [231, 0]
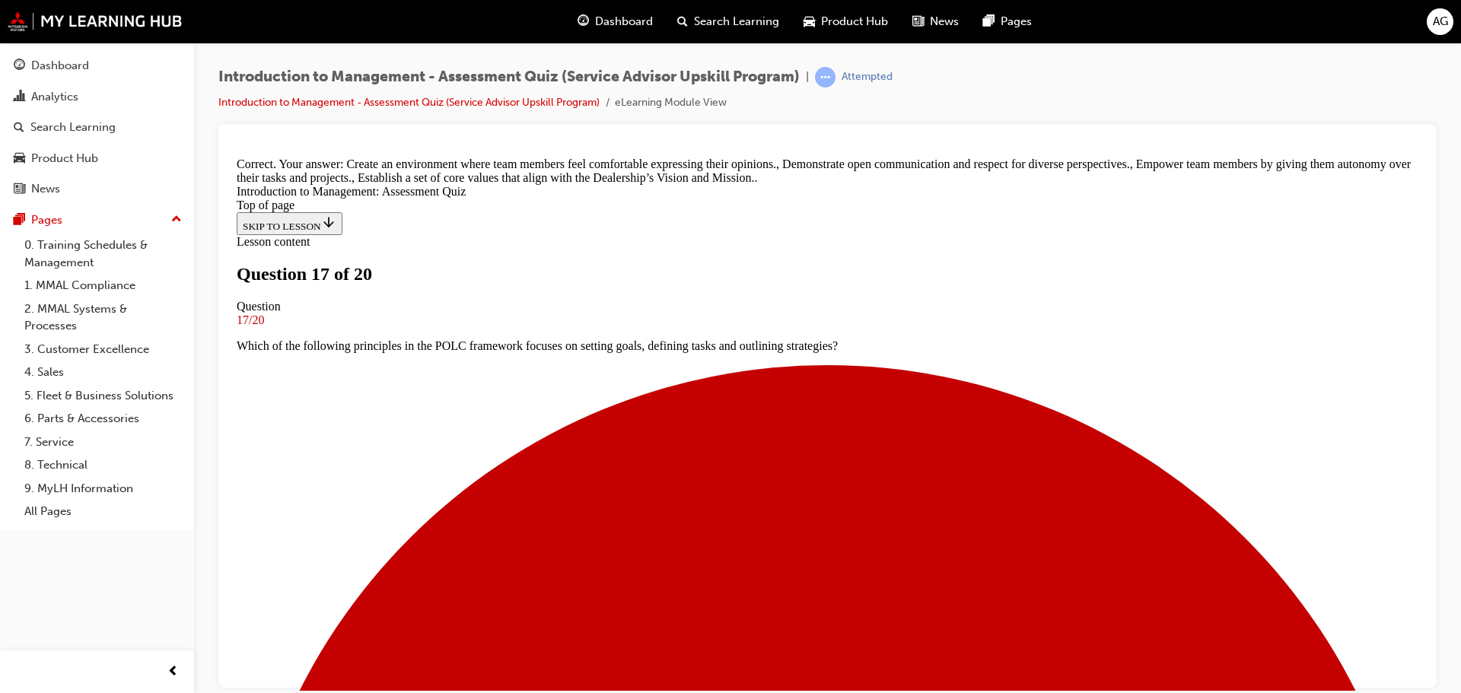
scroll to position [373, 0]
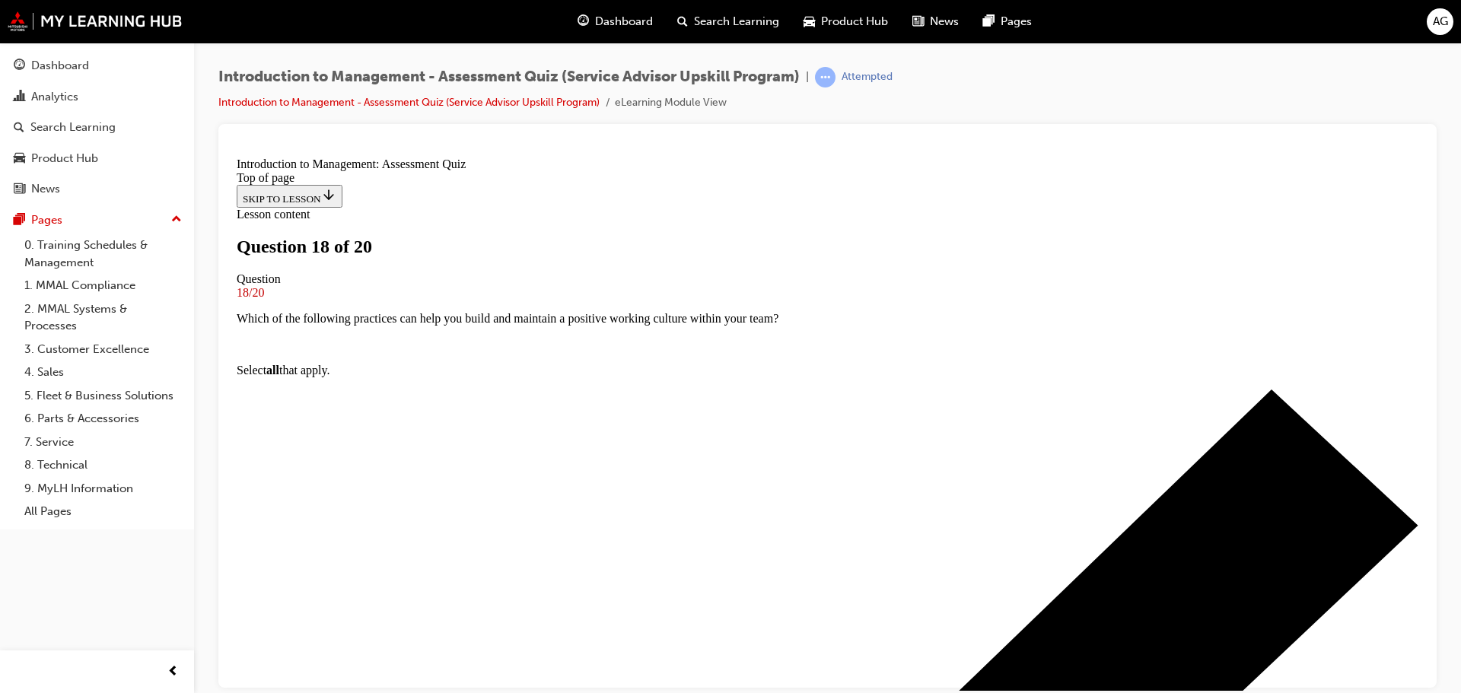
scroll to position [154, 0]
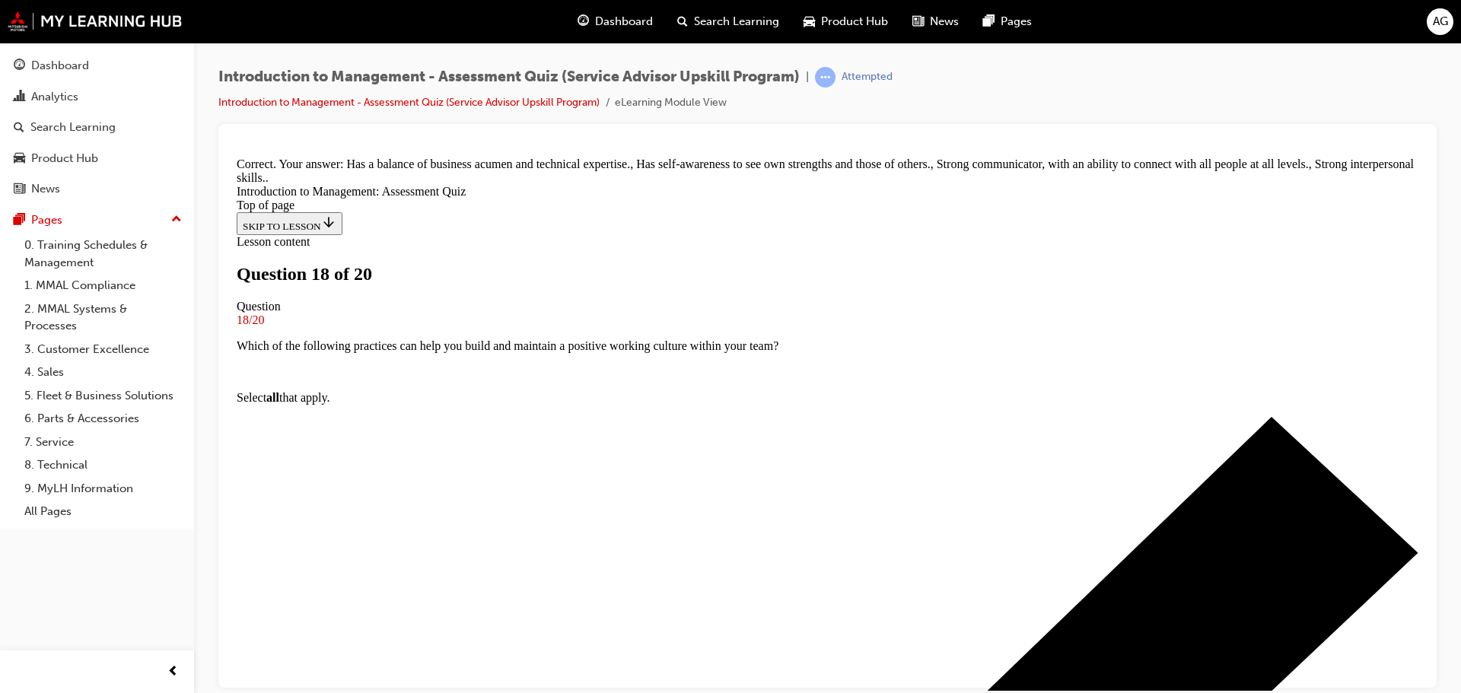
scroll to position [301, 0]
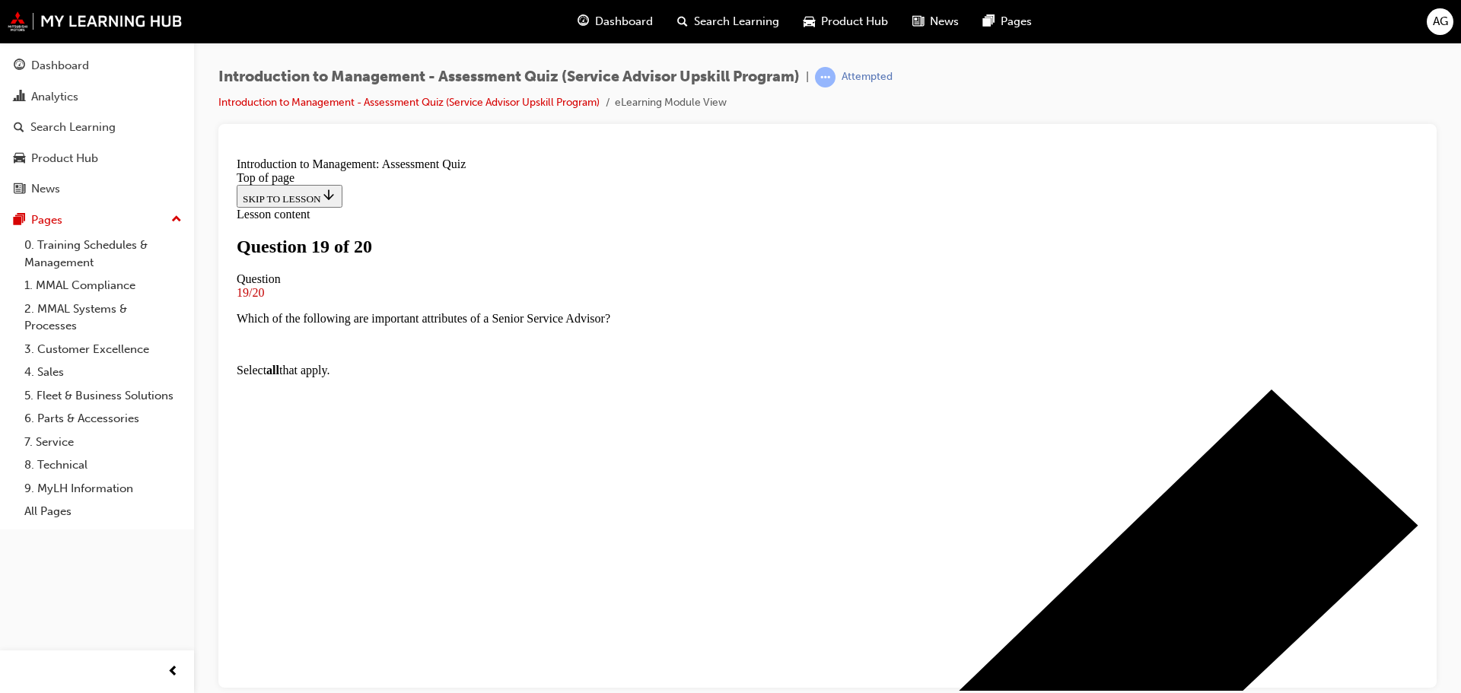
scroll to position [78, 0]
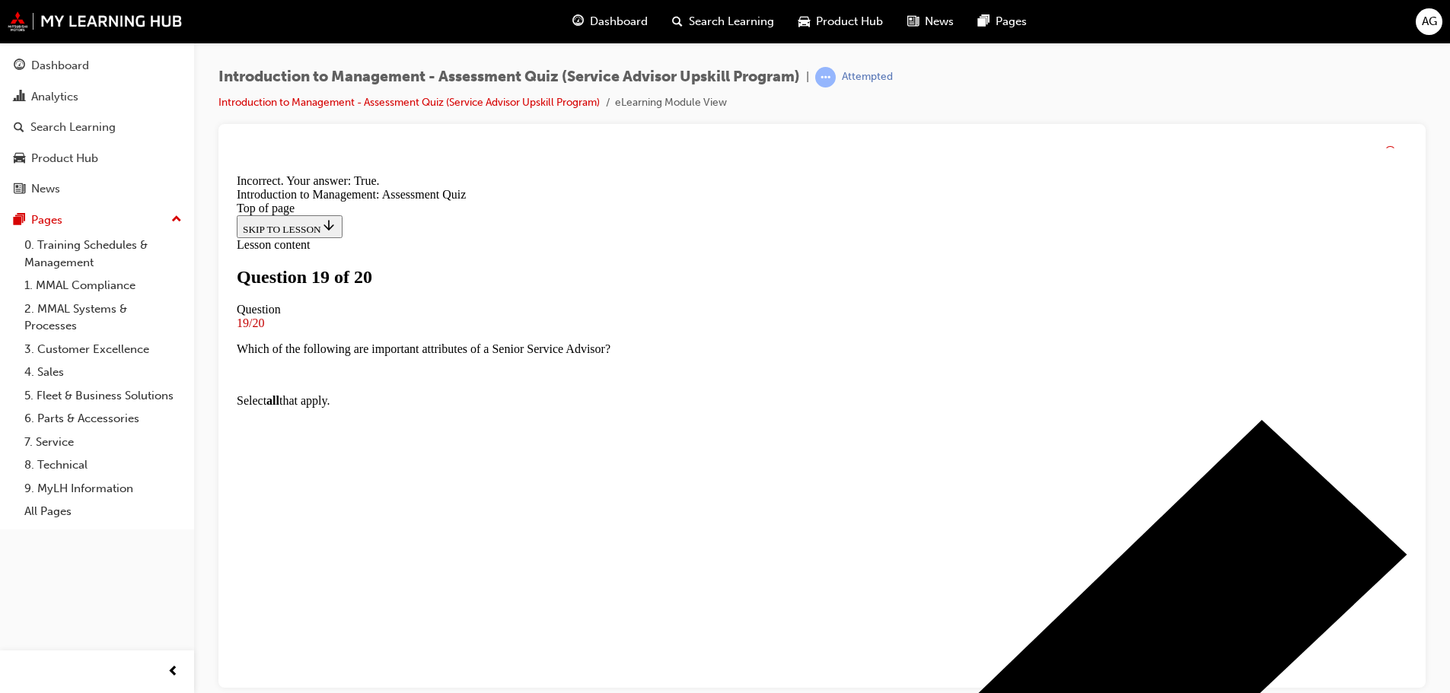
scroll to position [190, 0]
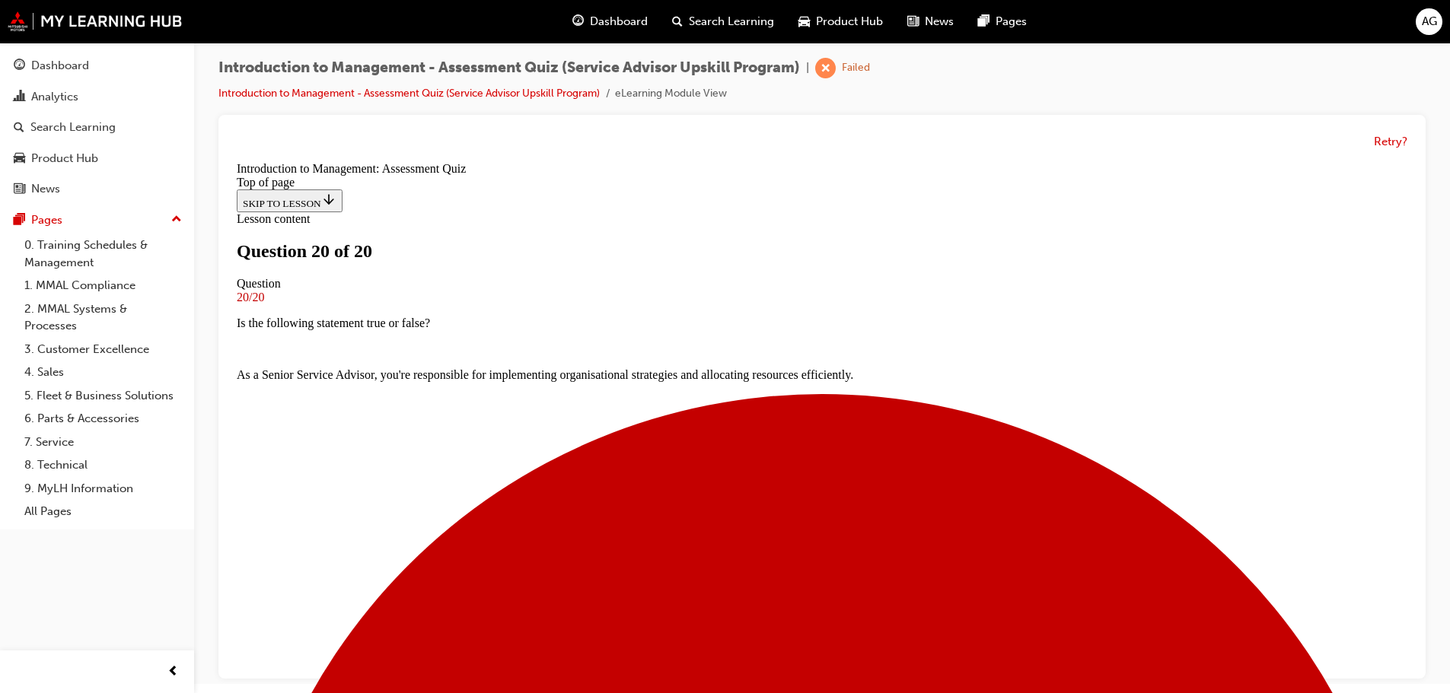
scroll to position [11, 0]
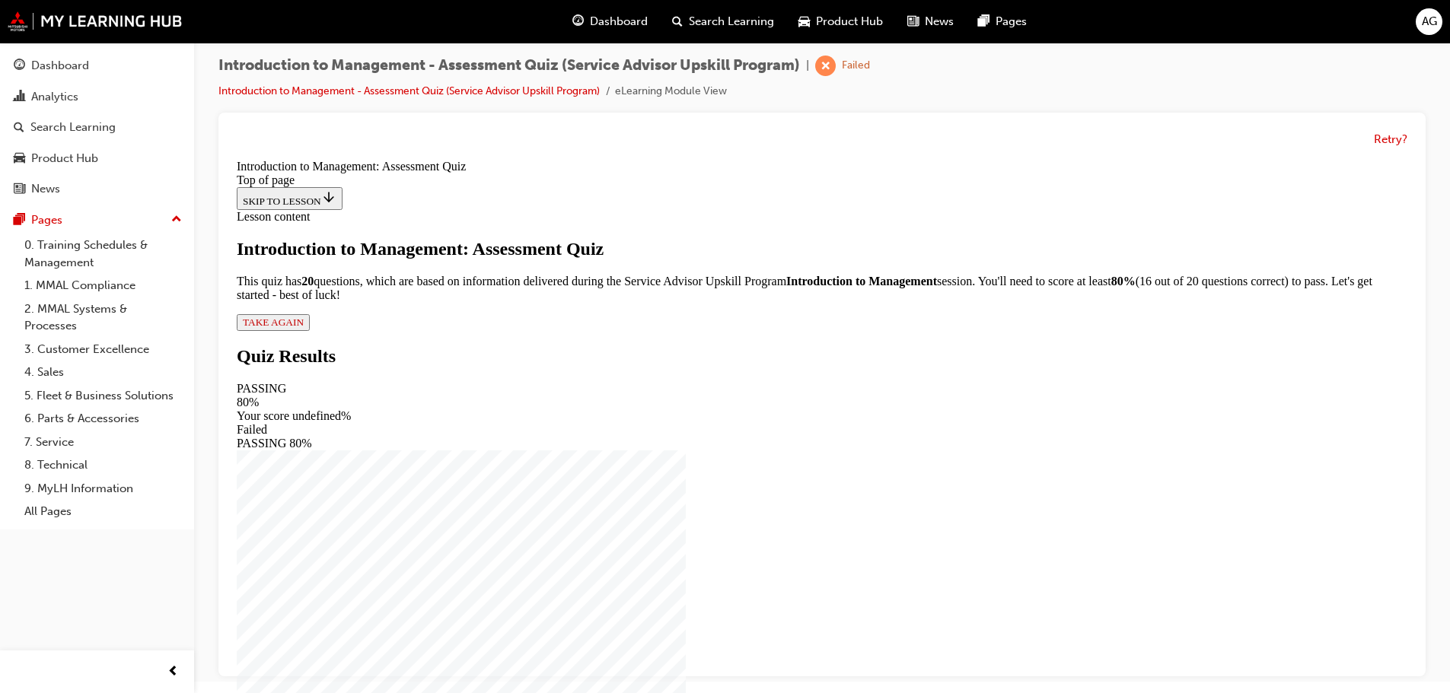
click at [304, 328] on span "TAKE AGAIN" at bounding box center [273, 322] width 61 height 11
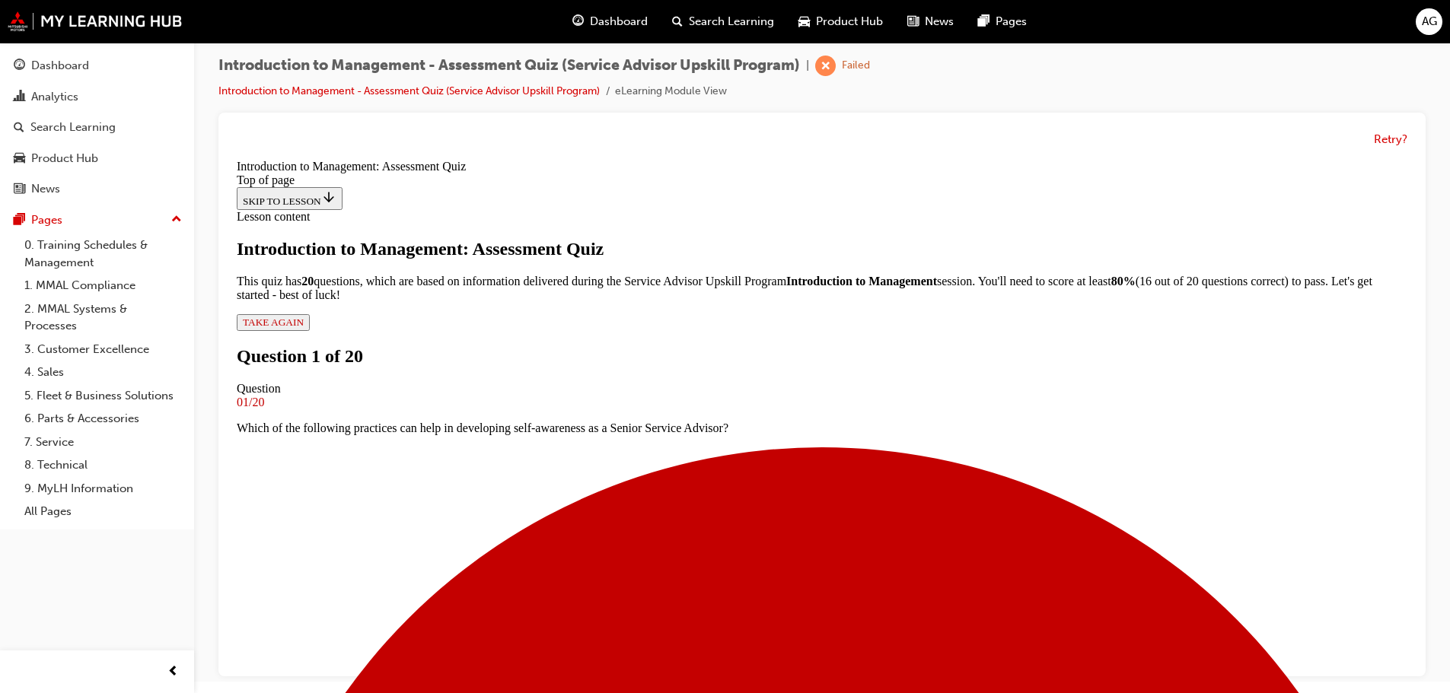
scroll to position [154, 0]
drag, startPoint x: 711, startPoint y: 454, endPoint x: 584, endPoint y: 472, distance: 128.3
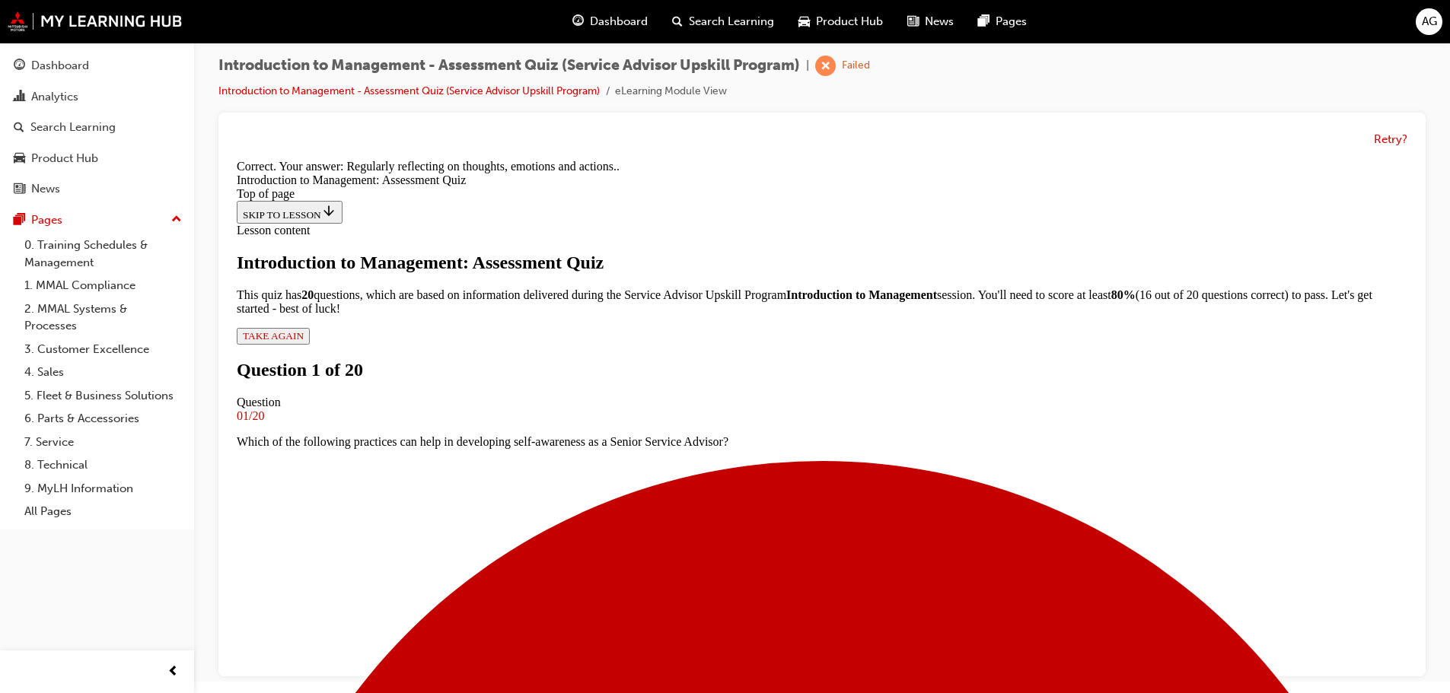
scroll to position [260, 0]
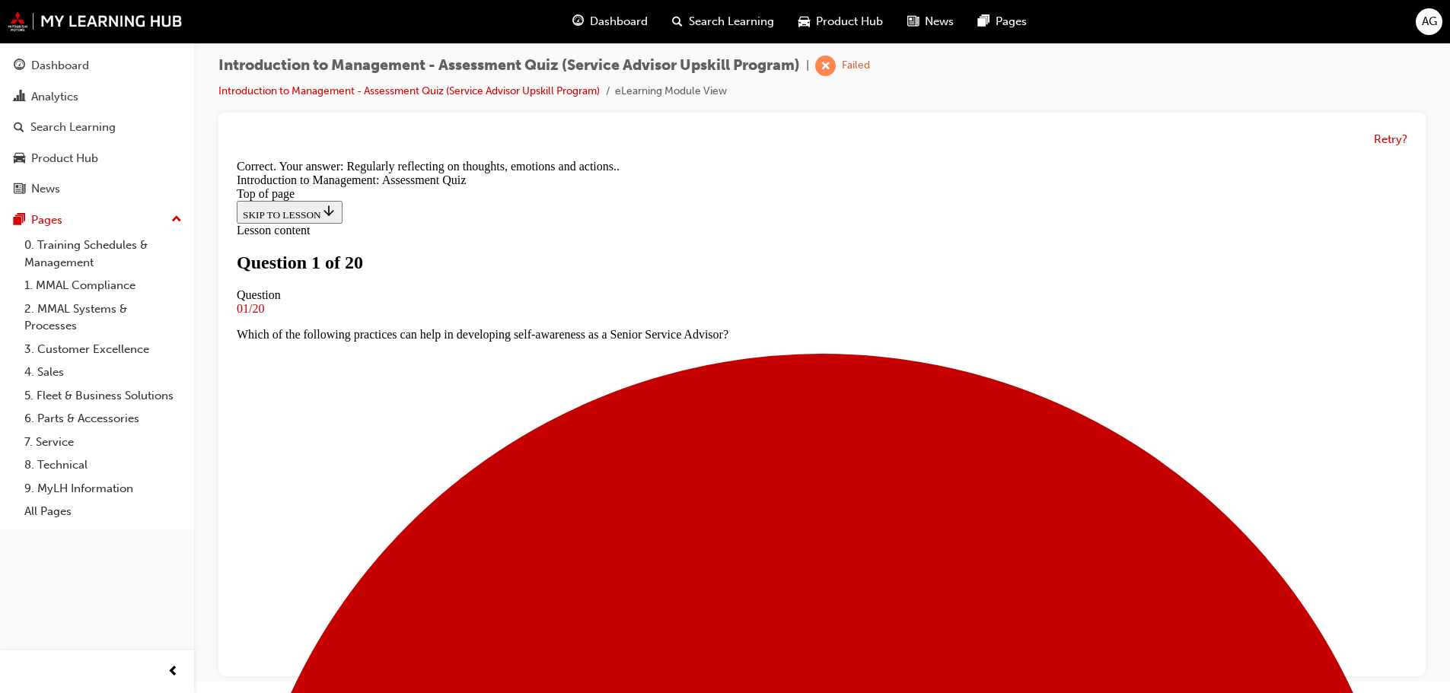
scroll to position [231, 0]
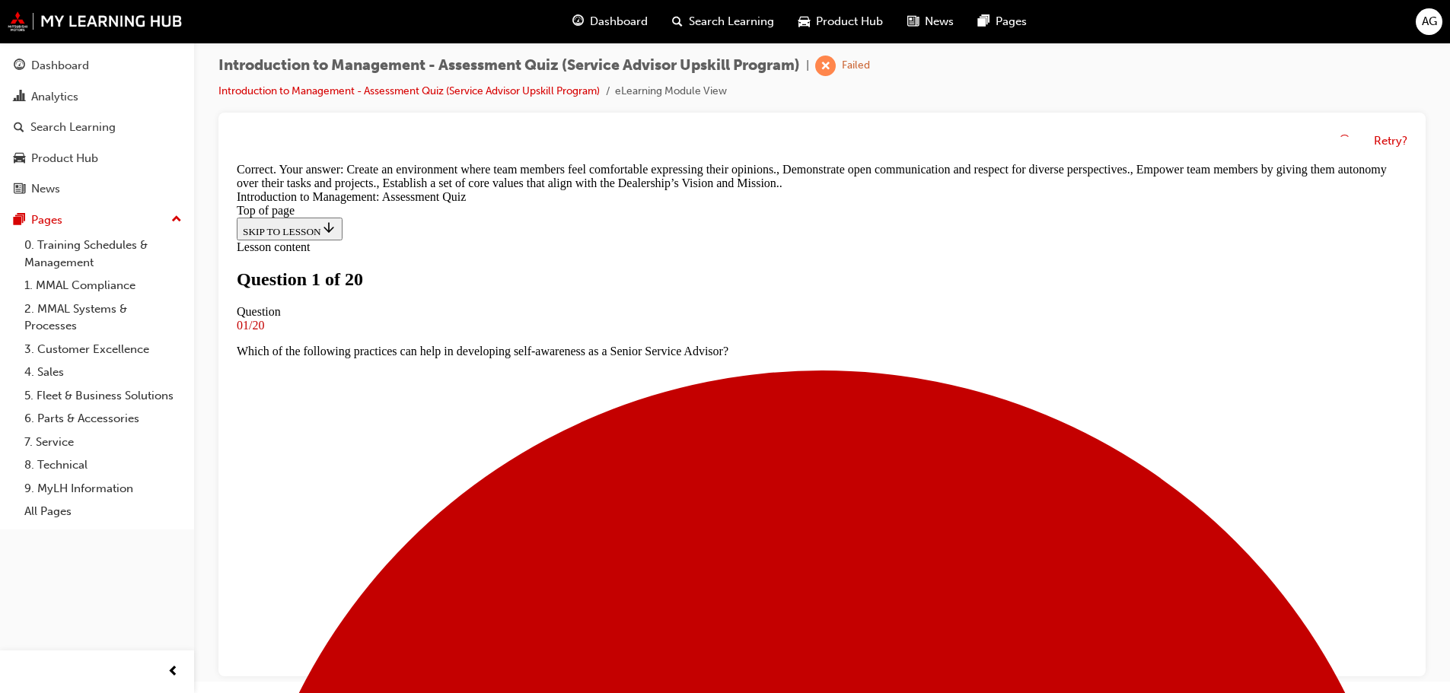
scroll to position [373, 0]
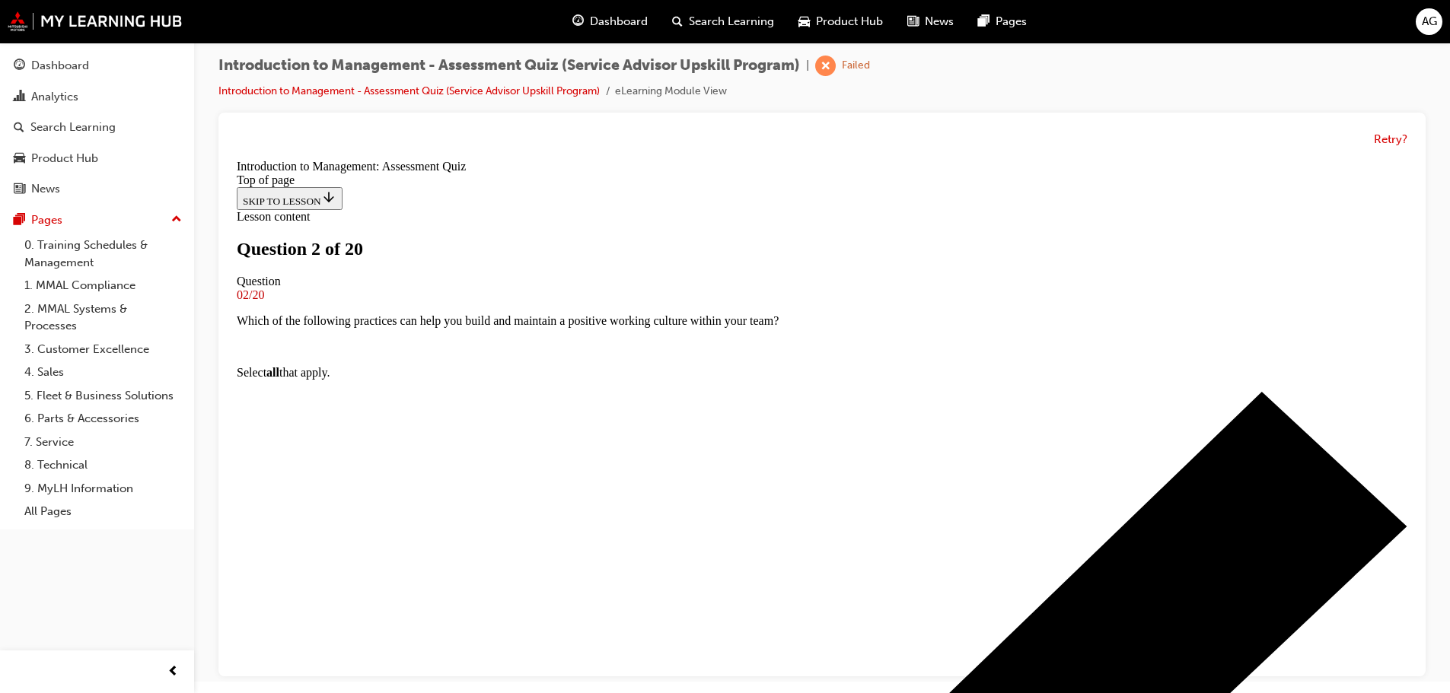
scroll to position [78, 0]
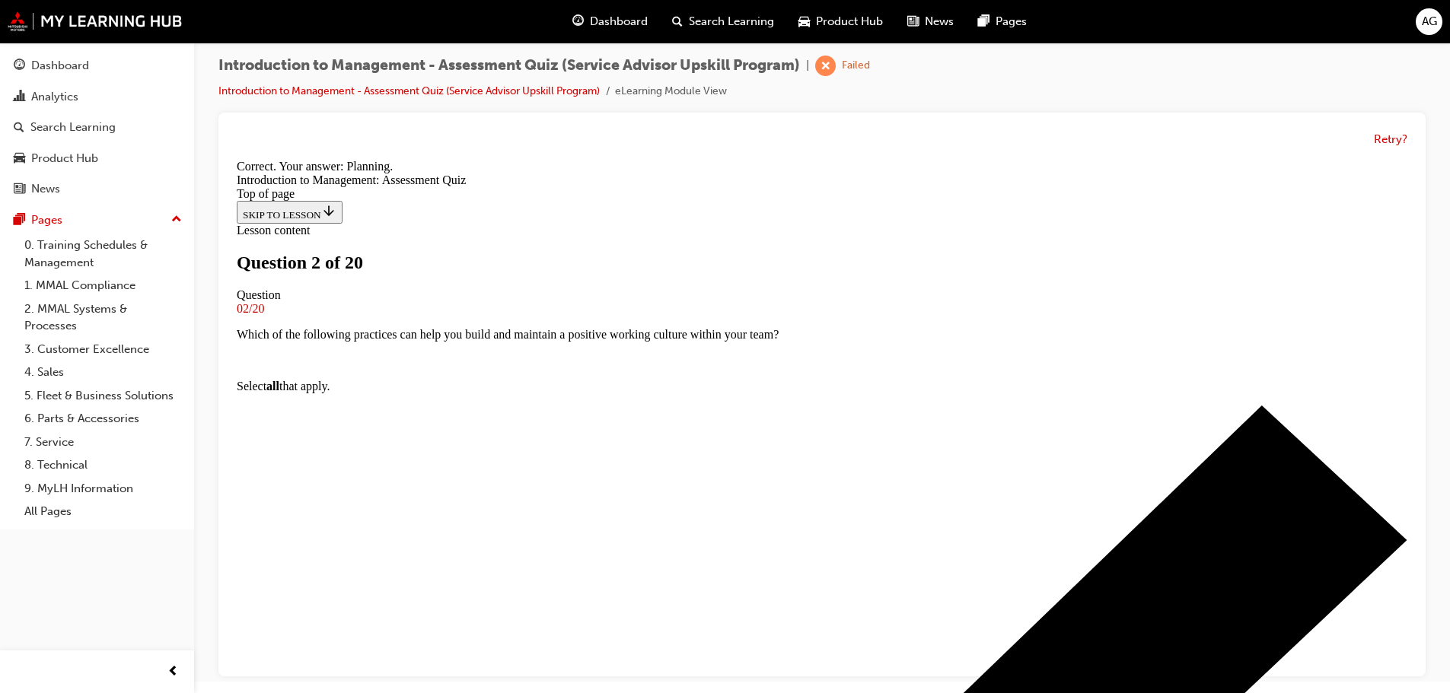
scroll to position [260, 0]
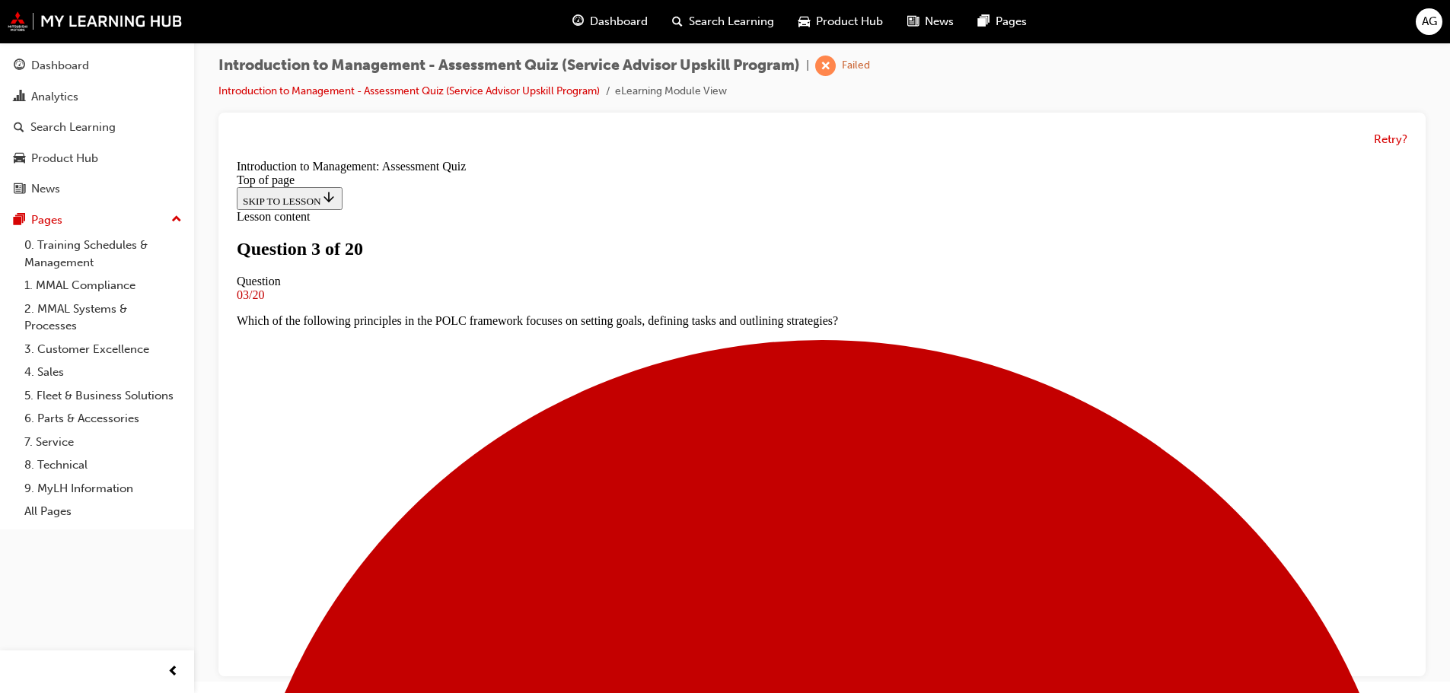
scroll to position [155, 0]
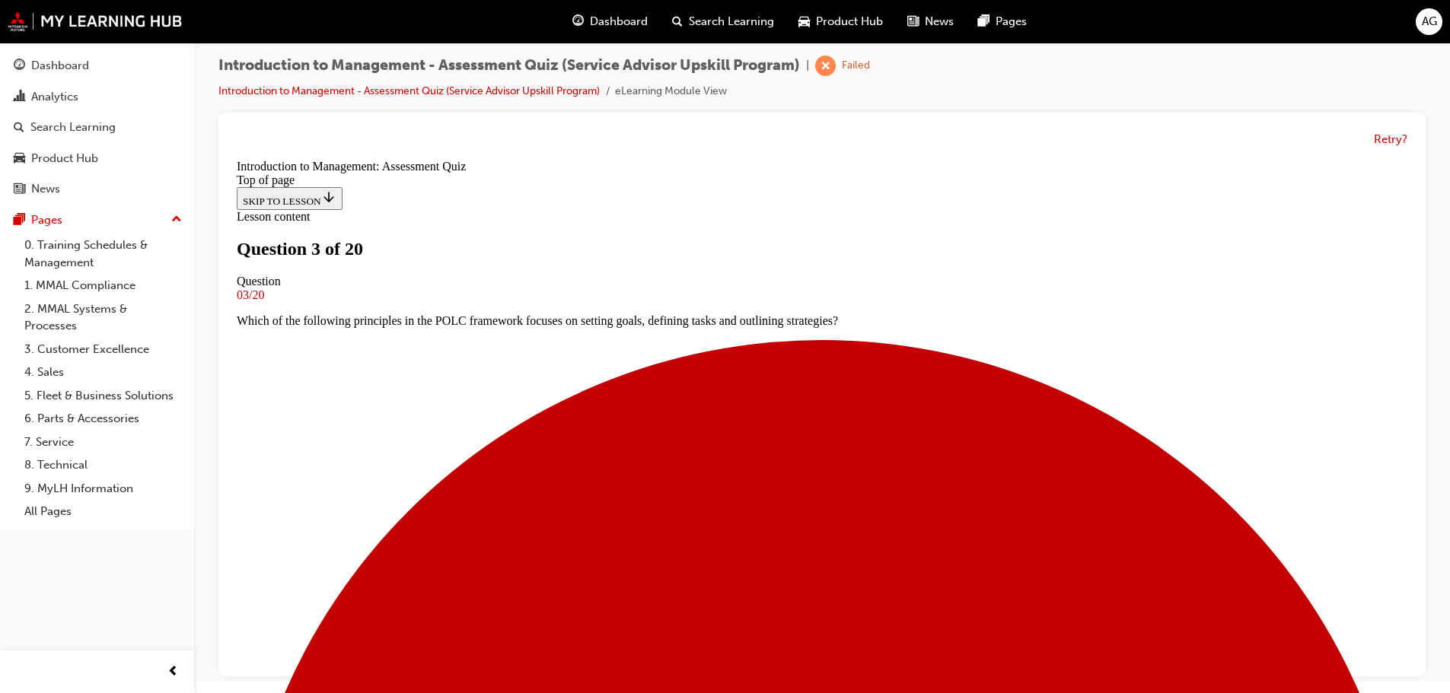
scroll to position [294, 0]
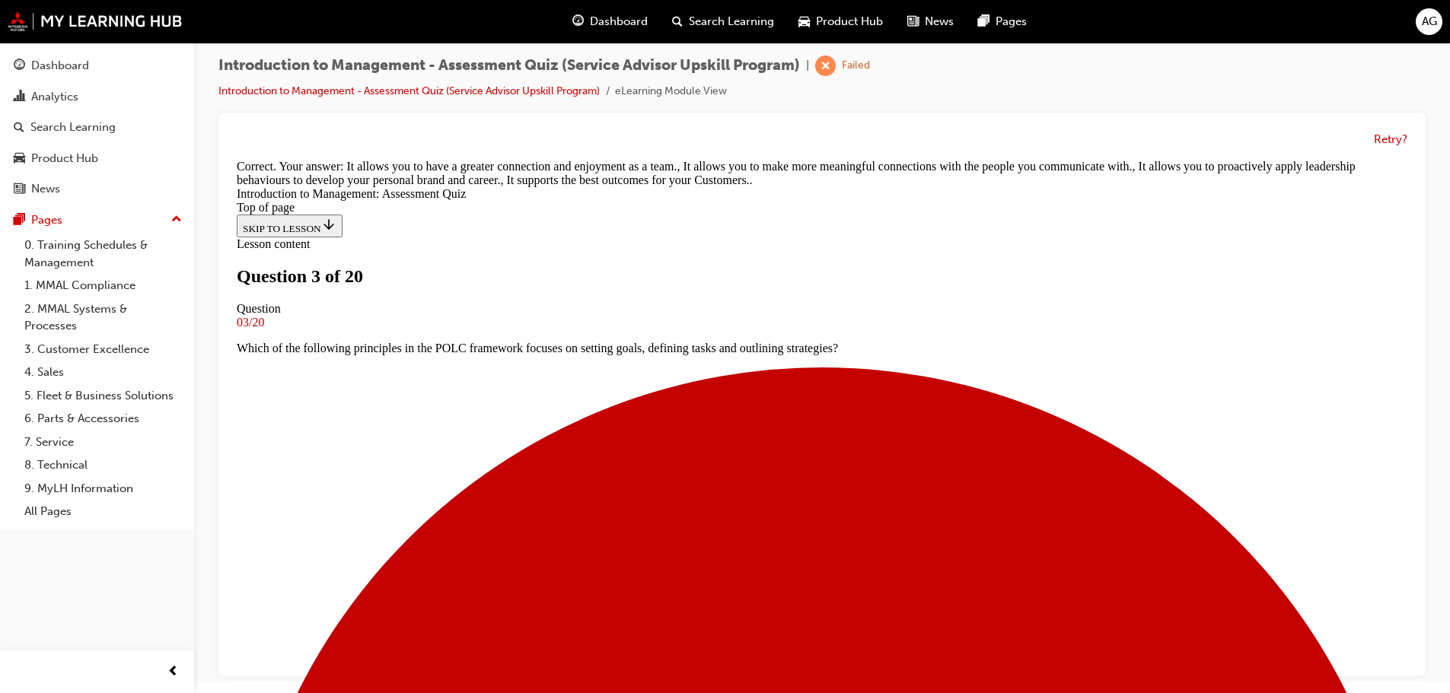
scroll to position [342, 0]
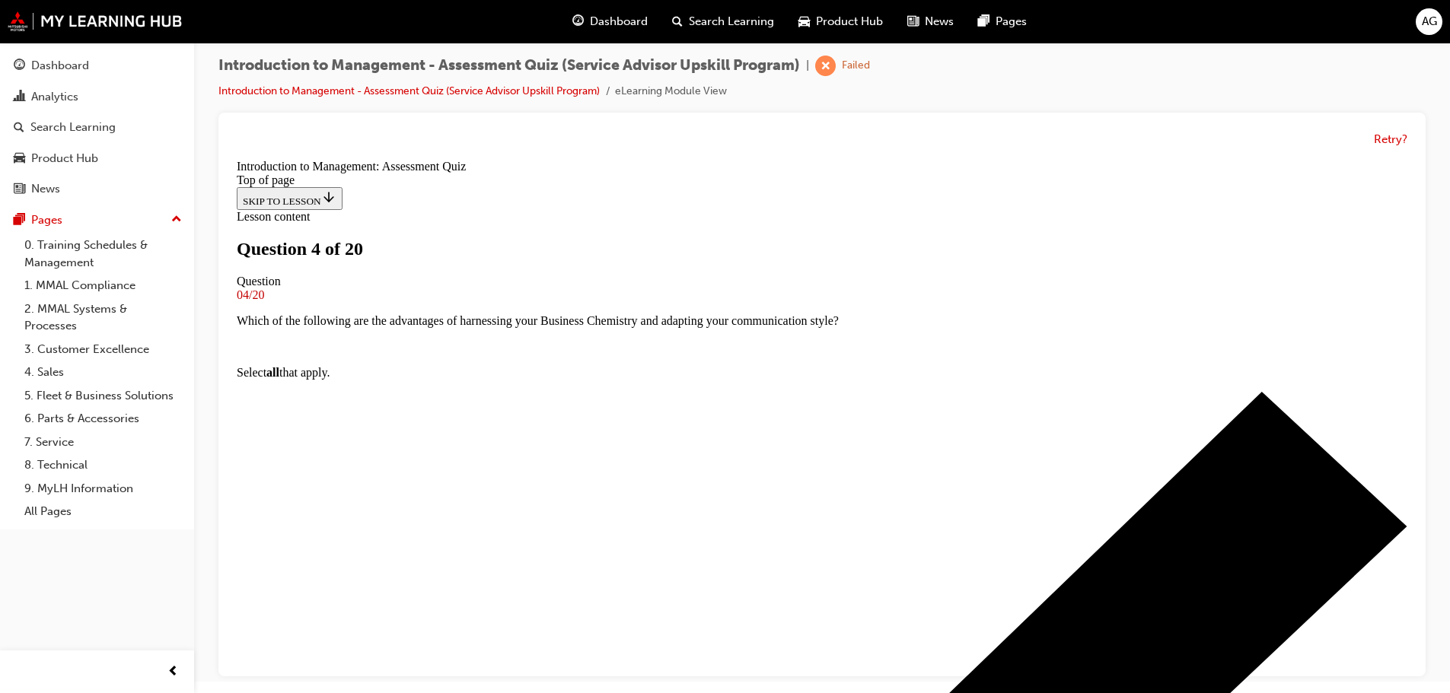
scroll to position [78, 0]
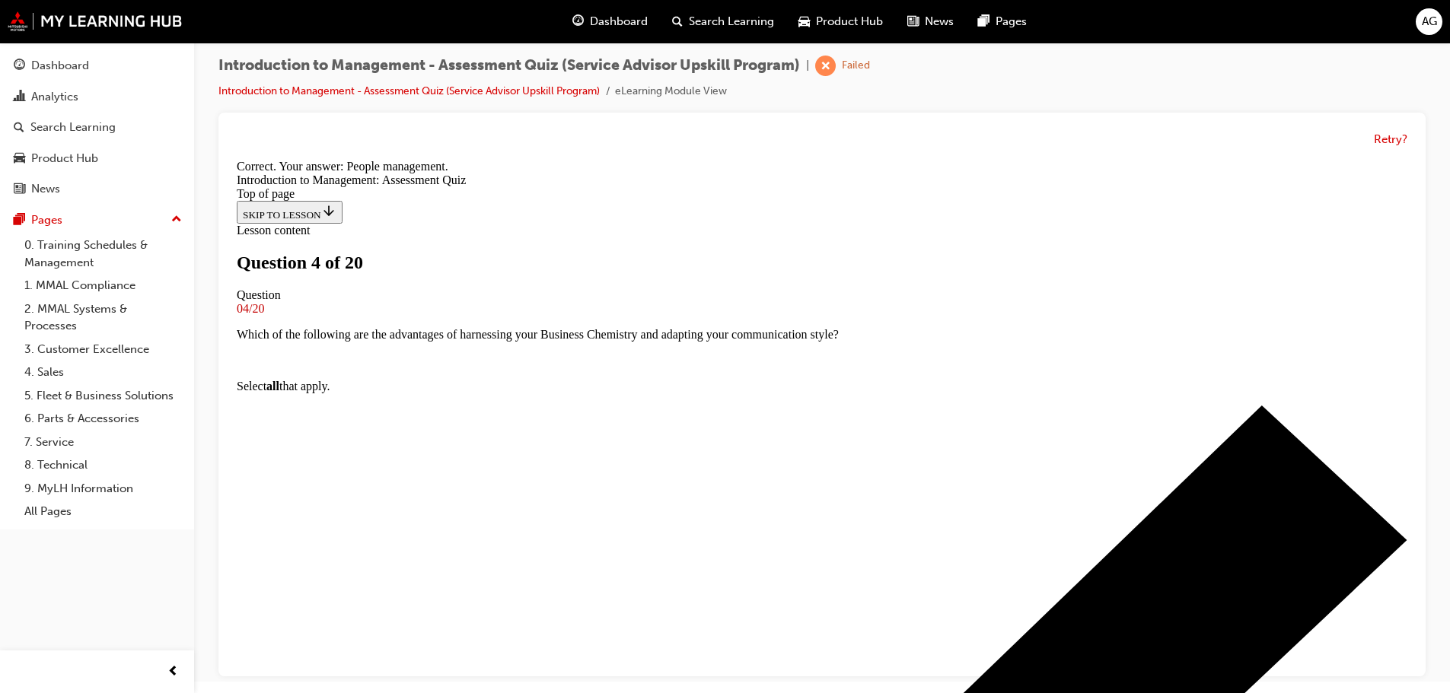
scroll to position [199, 0]
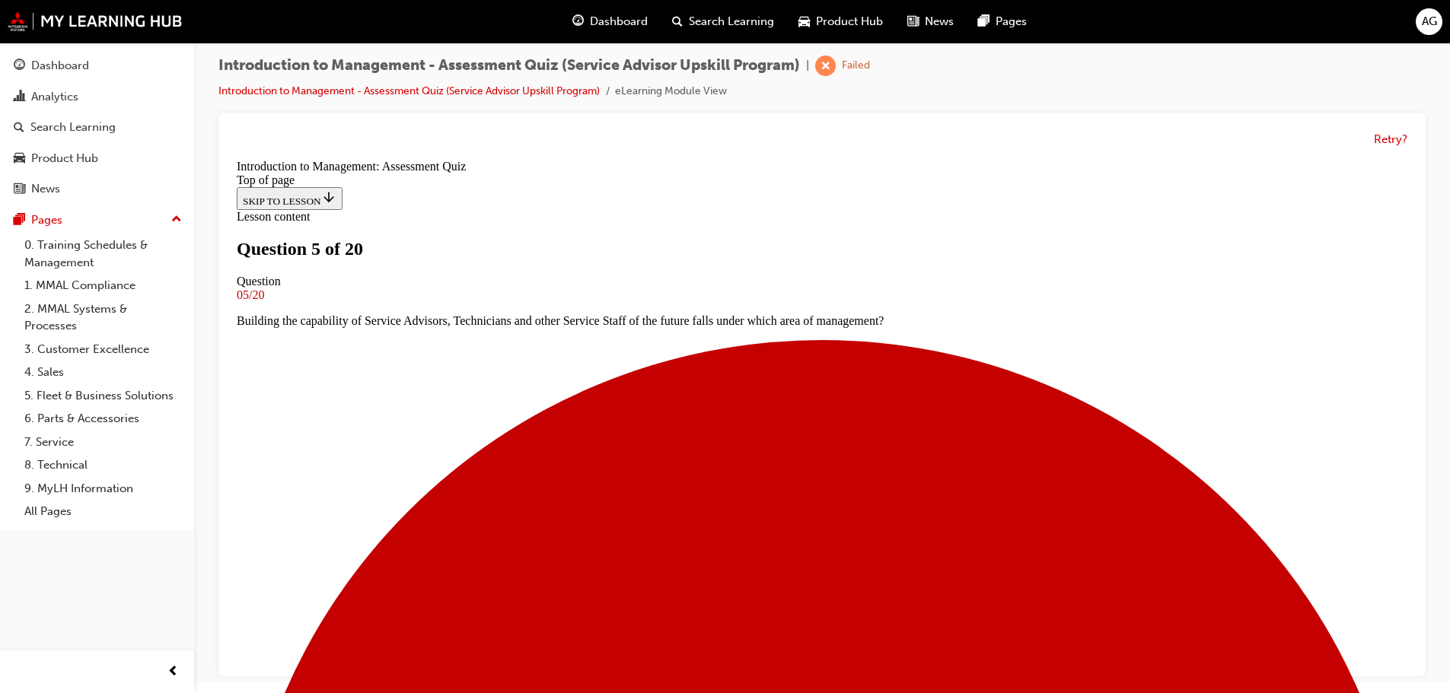
scroll to position [142, 0]
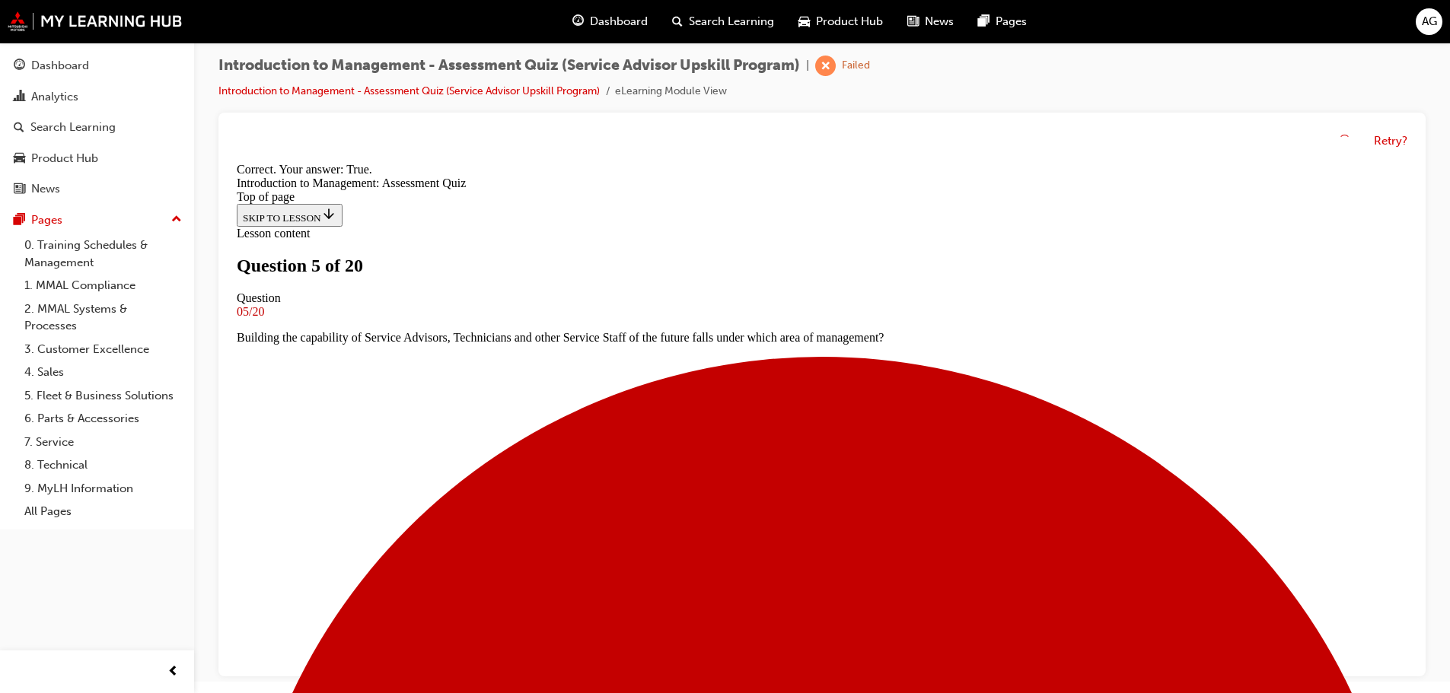
scroll to position [190, 0]
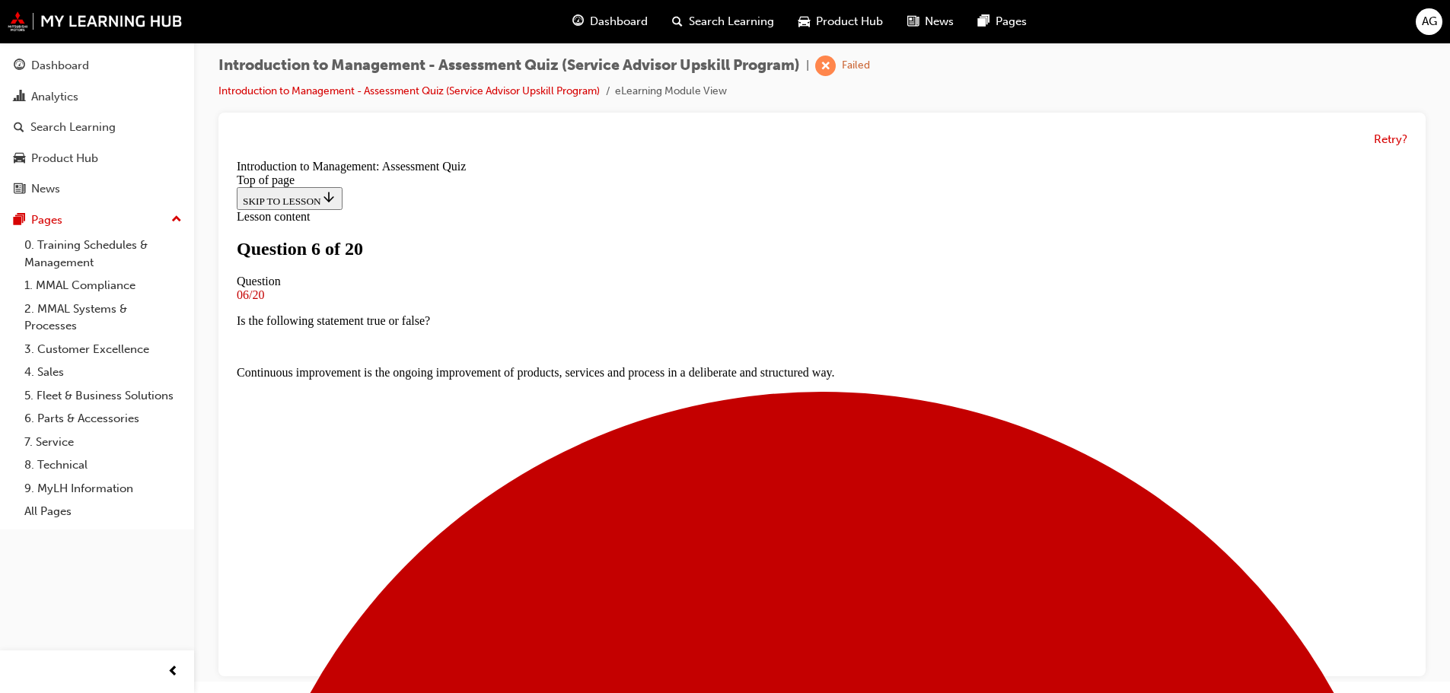
scroll to position [154, 0]
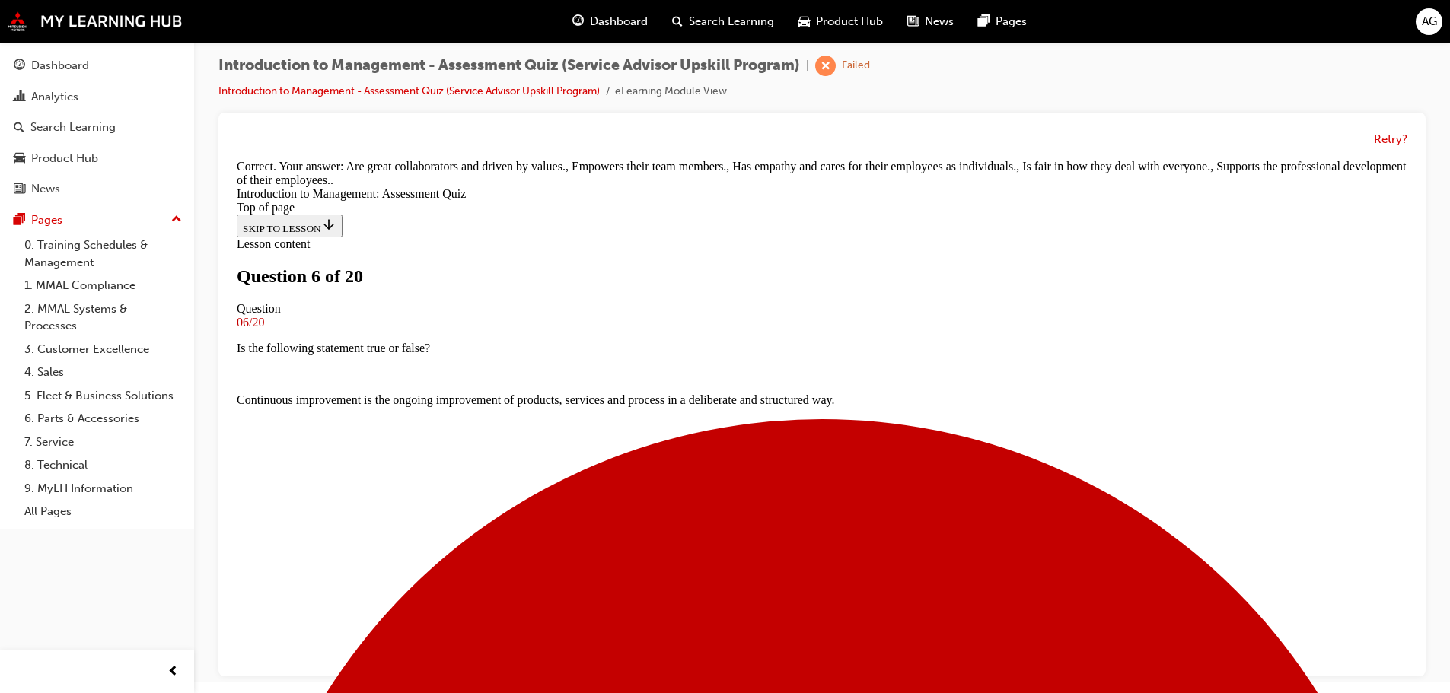
scroll to position [347, 0]
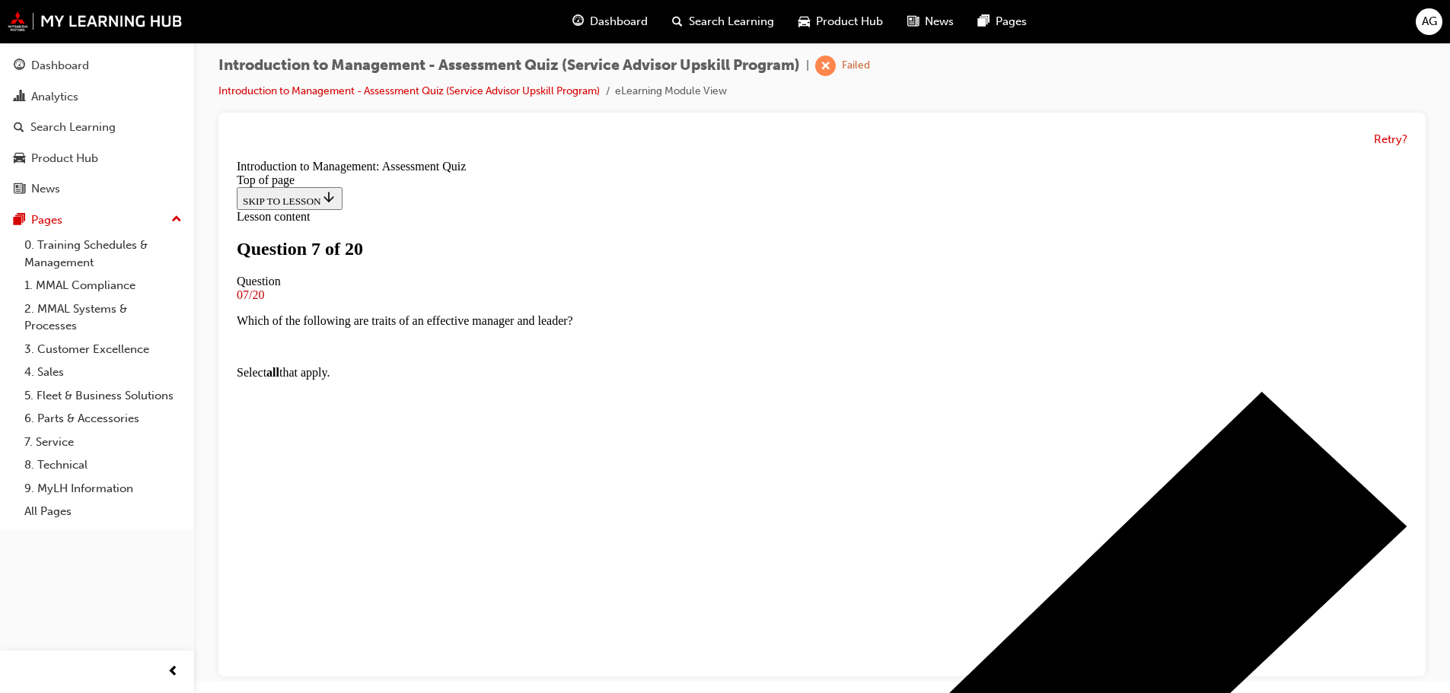
scroll to position [154, 0]
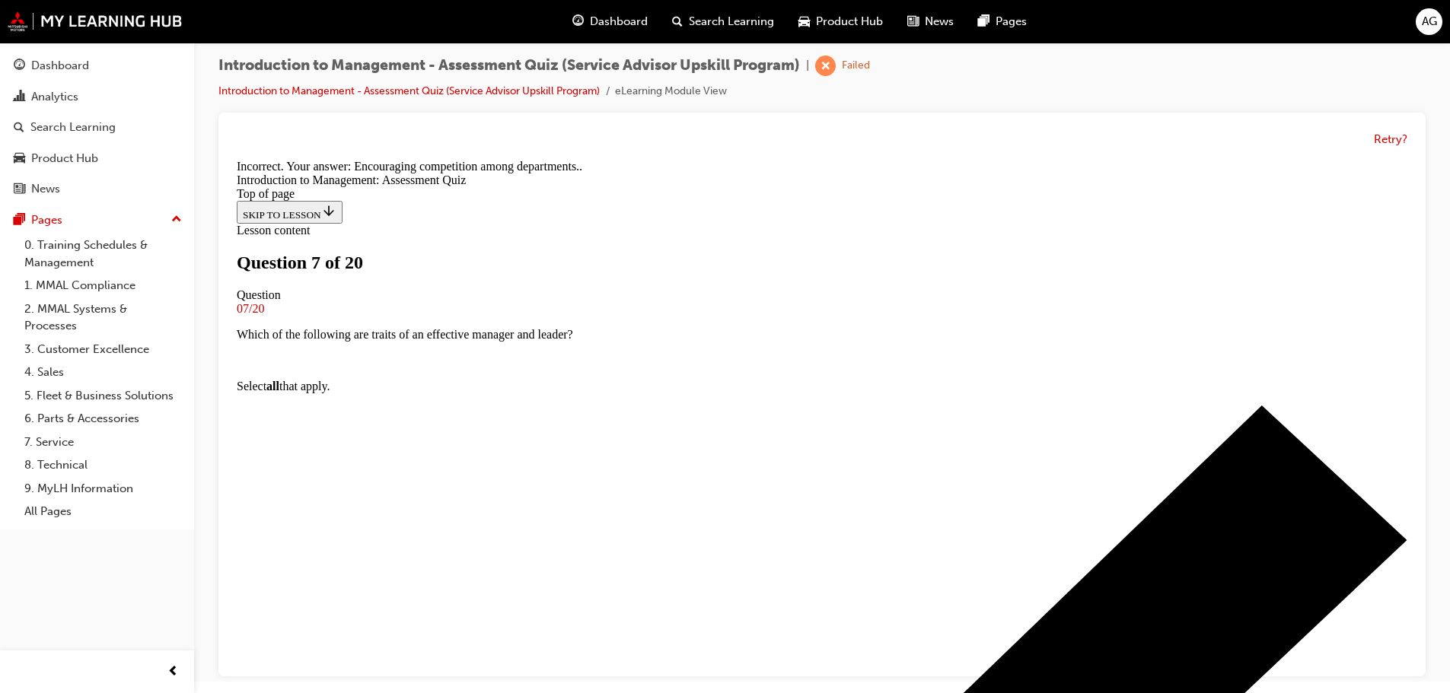
scroll to position [234, 0]
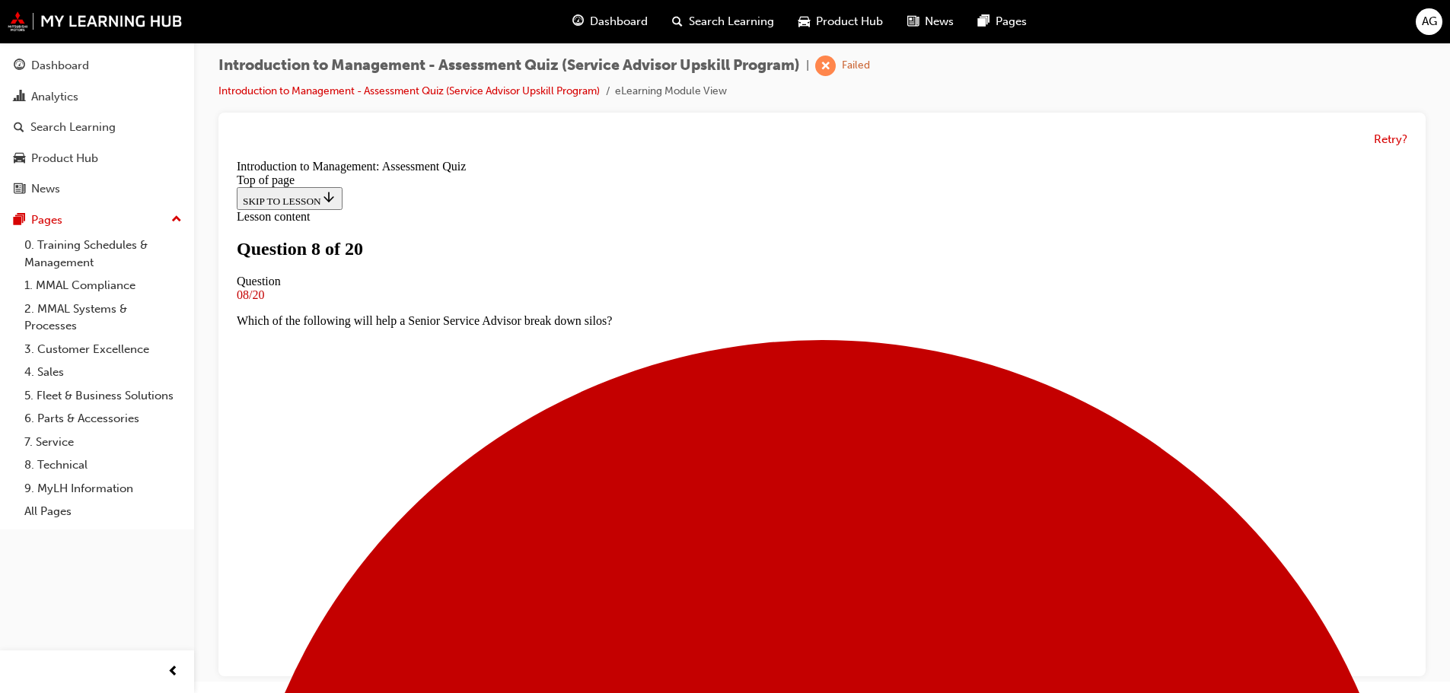
scroll to position [154, 0]
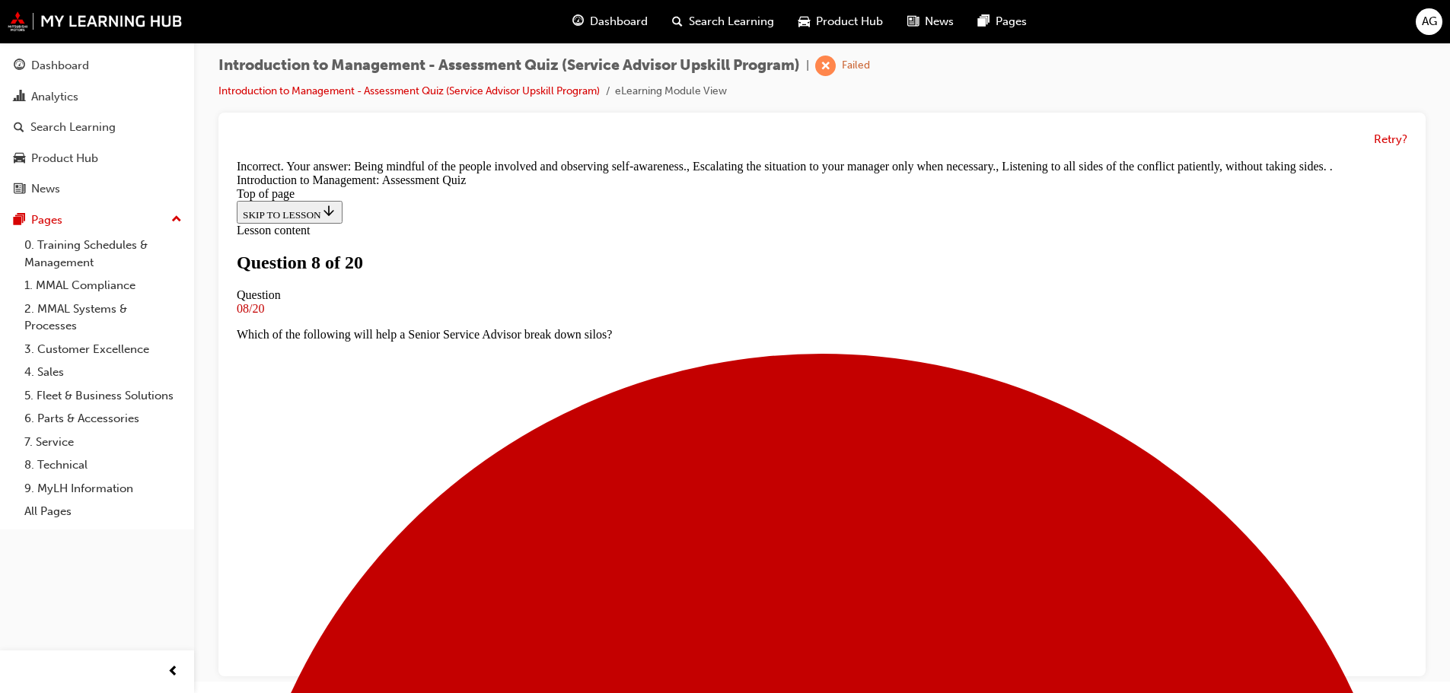
scroll to position [312, 0]
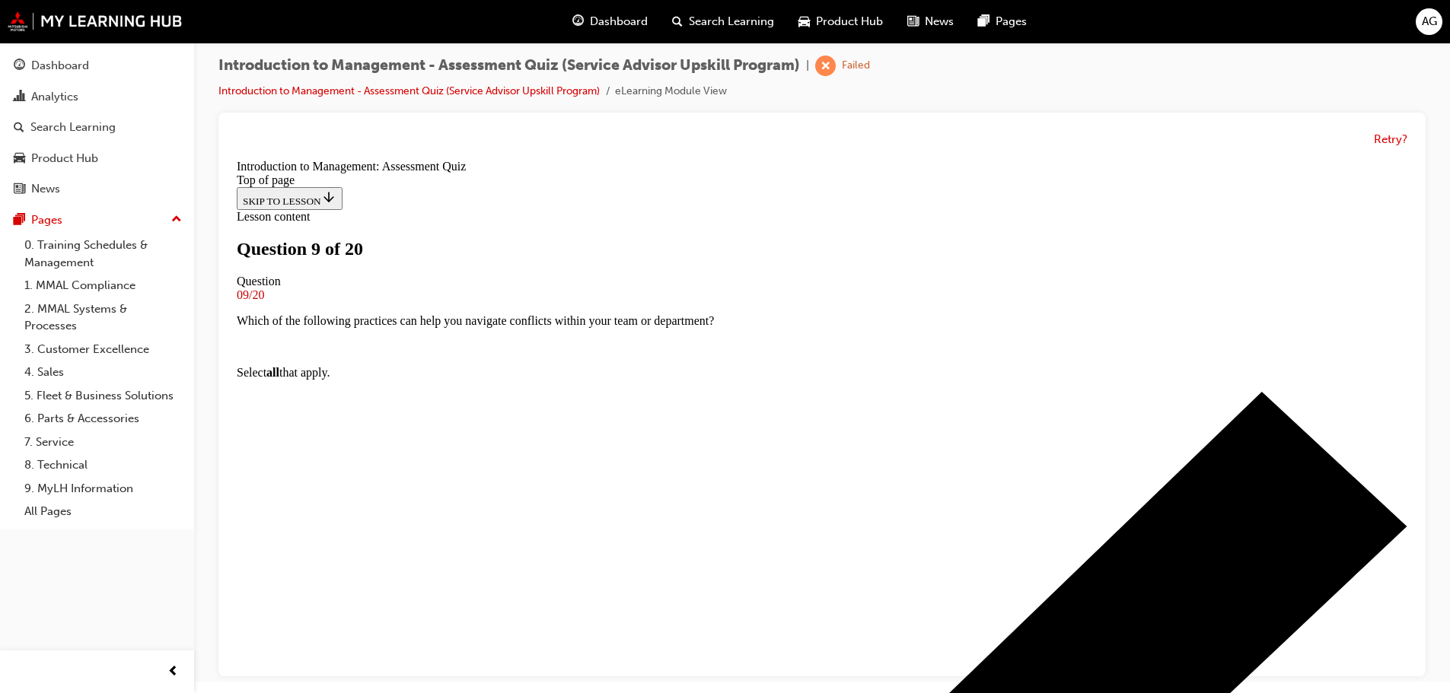
scroll to position [78, 0]
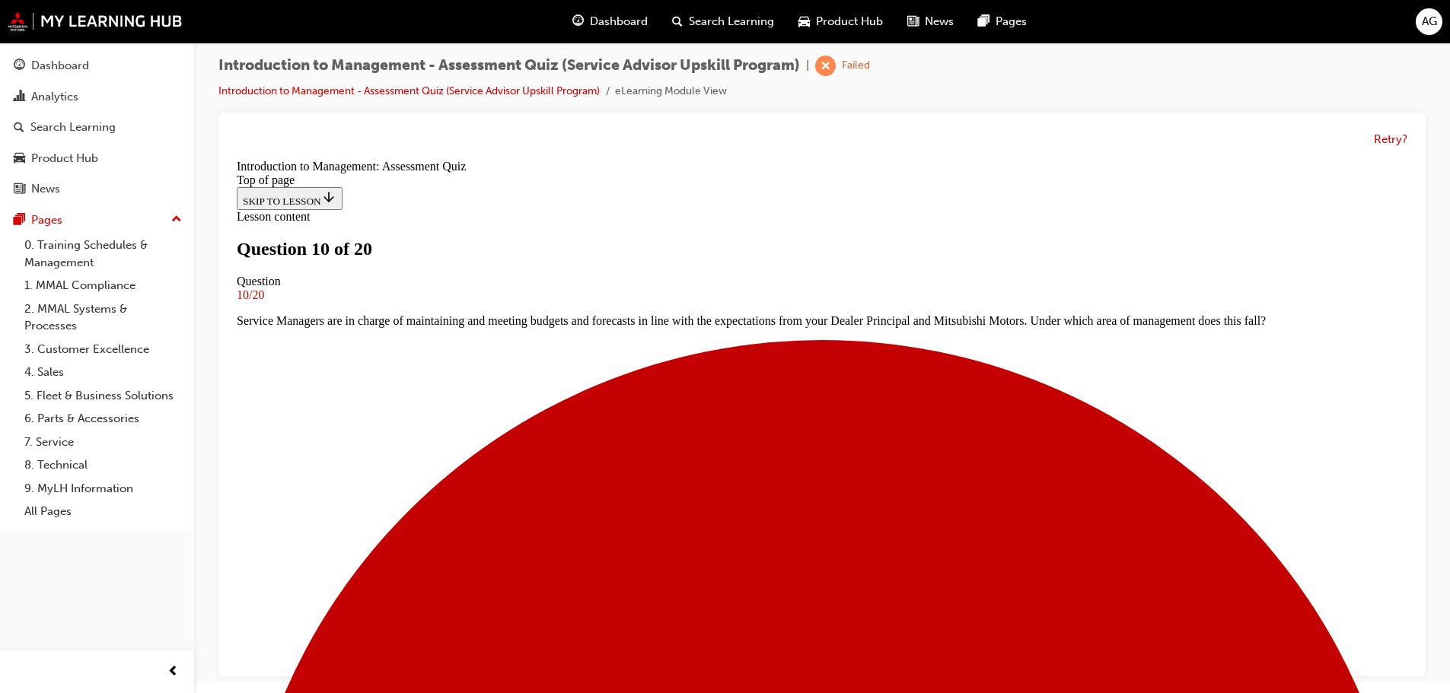
scroll to position [154, 0]
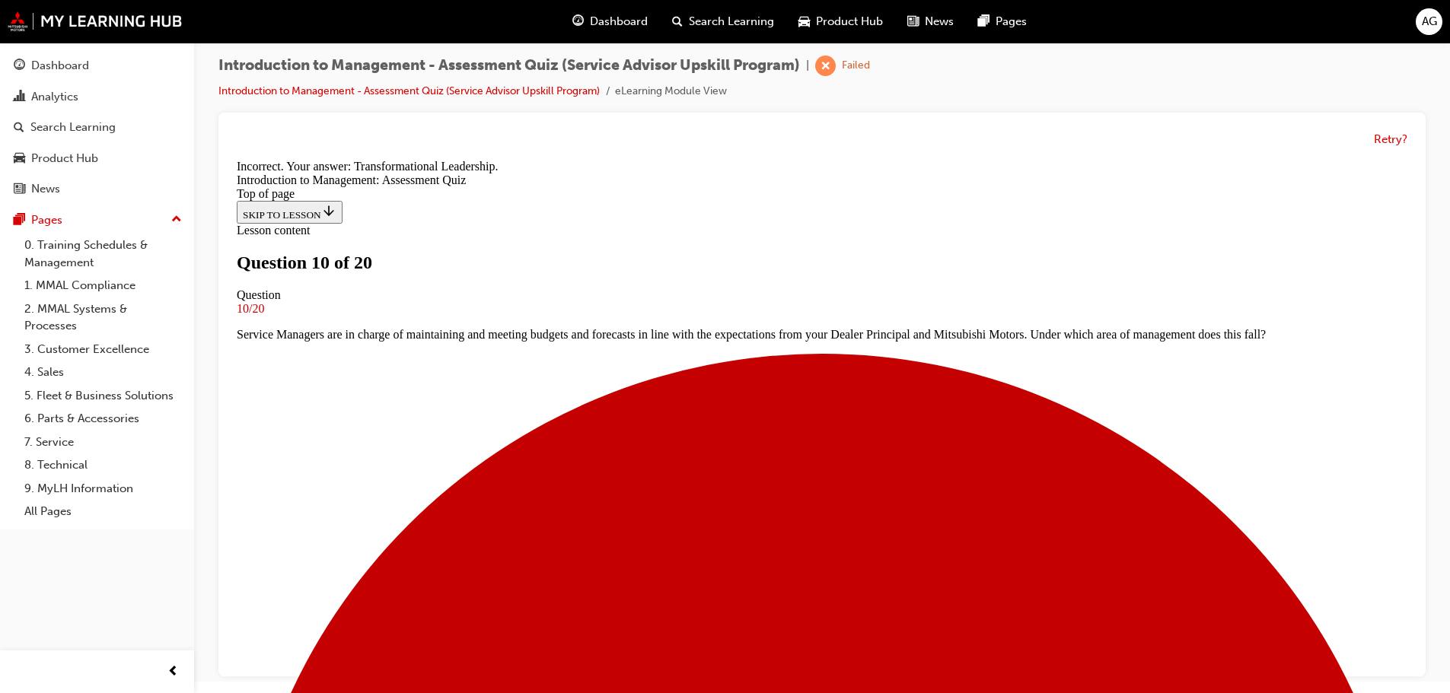
scroll to position [260, 0]
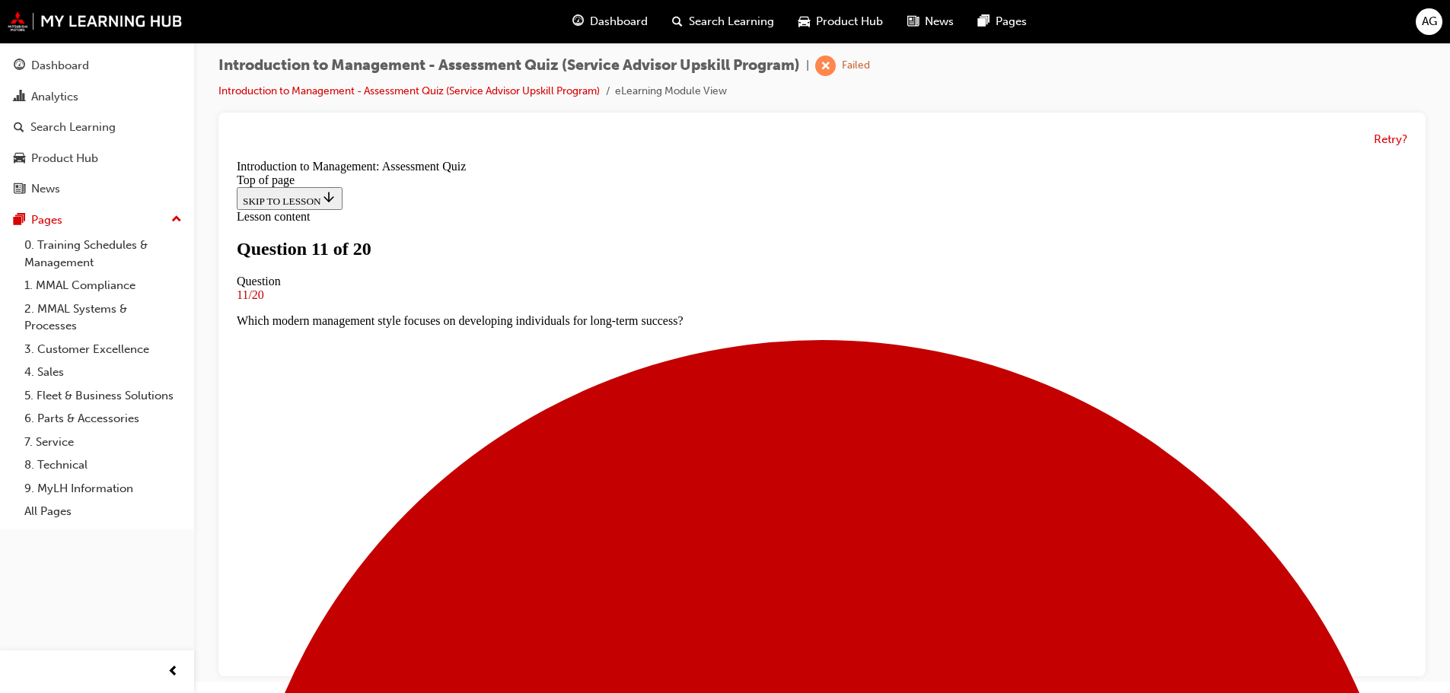
scroll to position [78, 0]
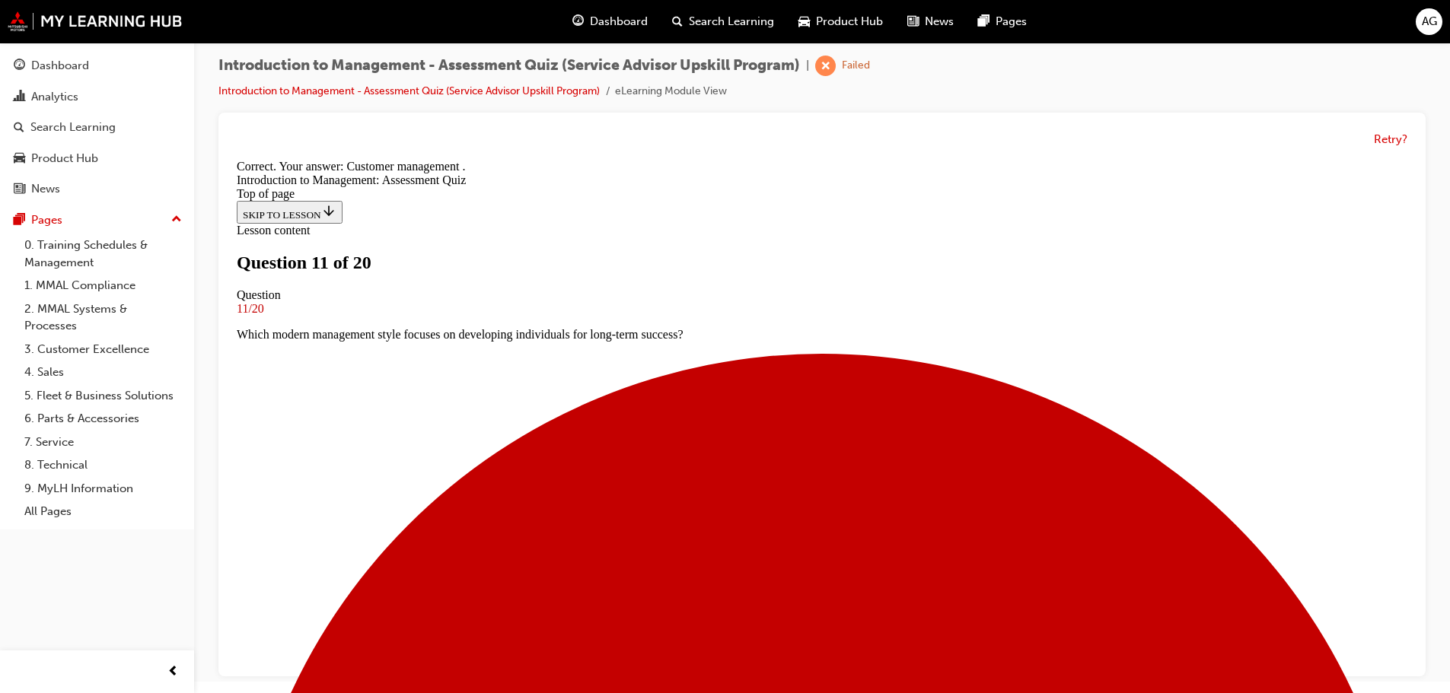
scroll to position [199, 0]
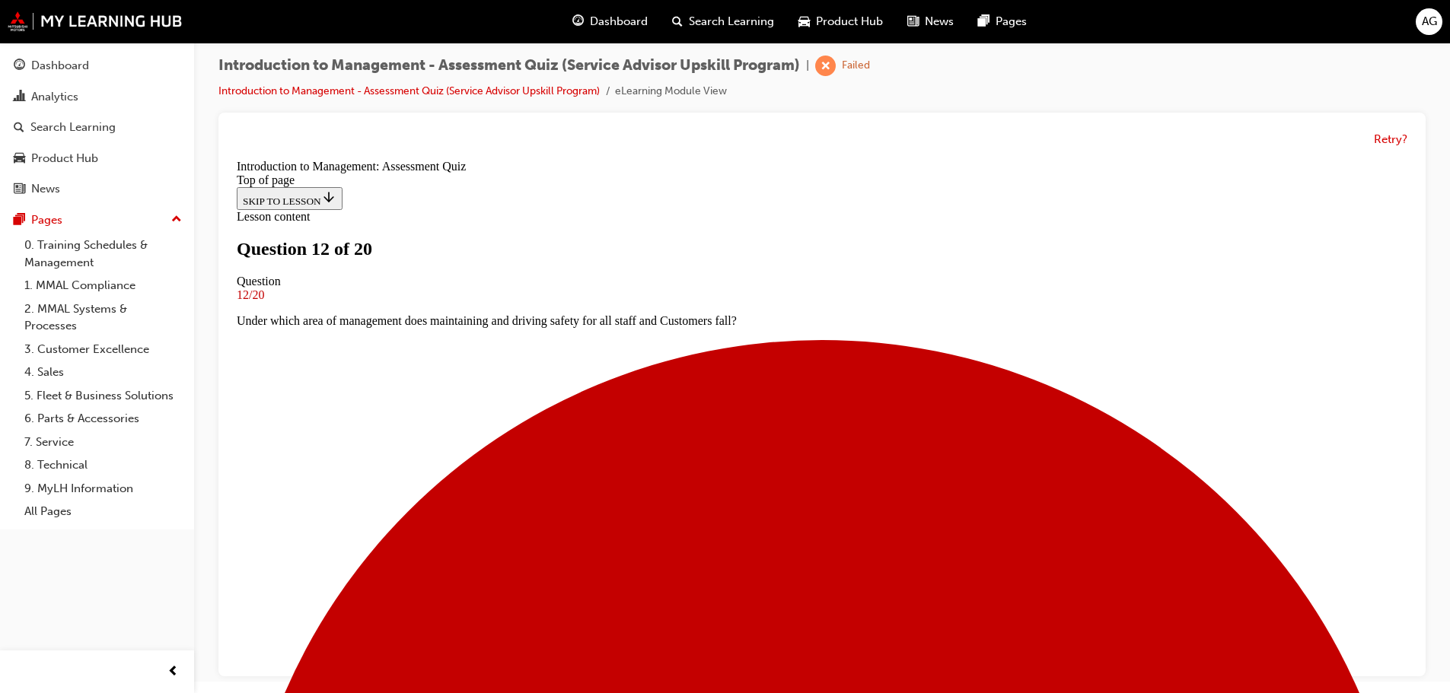
scroll to position [78, 0]
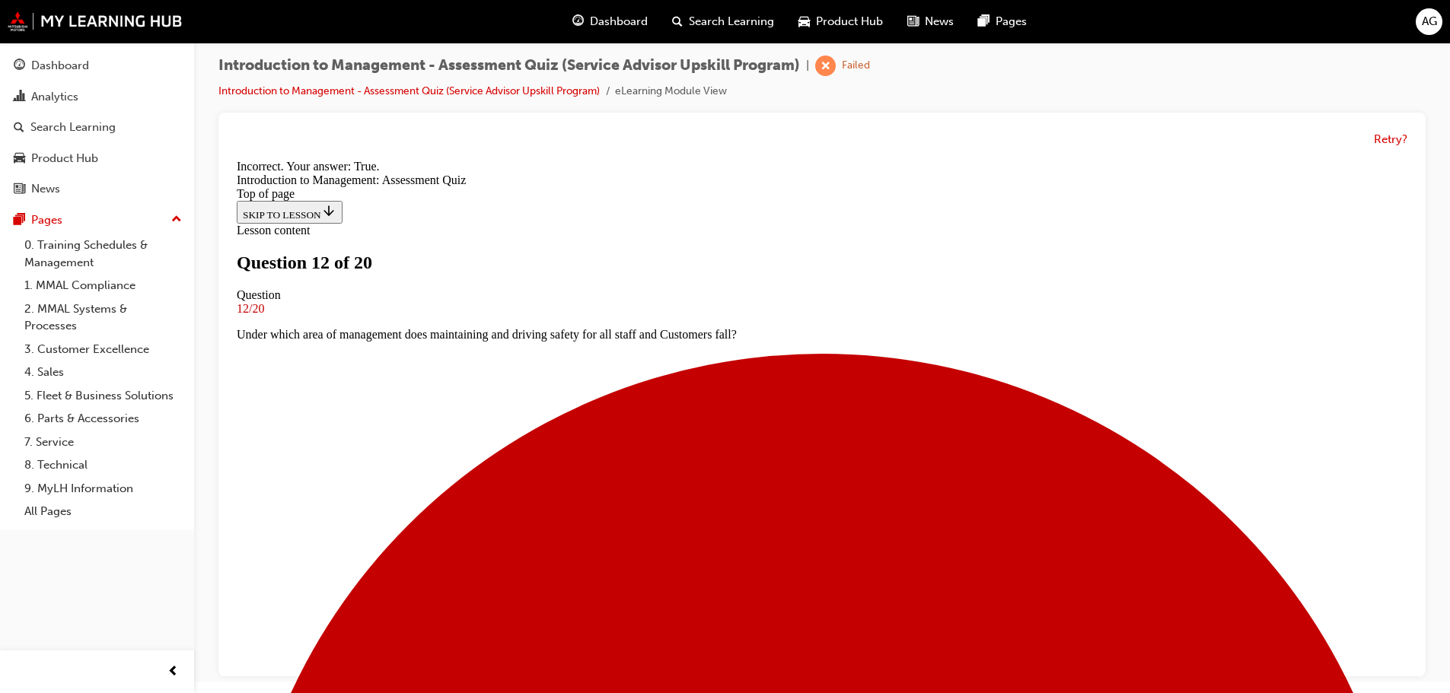
scroll to position [190, 0]
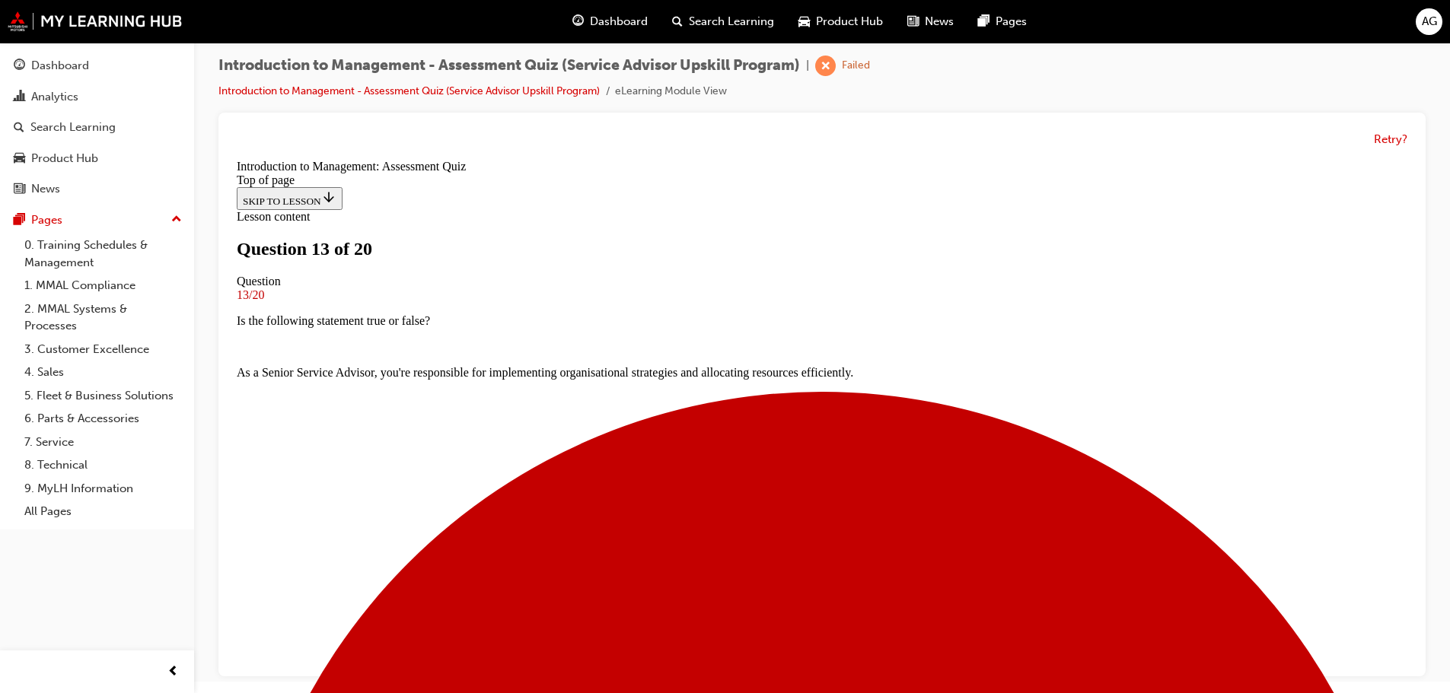
scroll to position [154, 0]
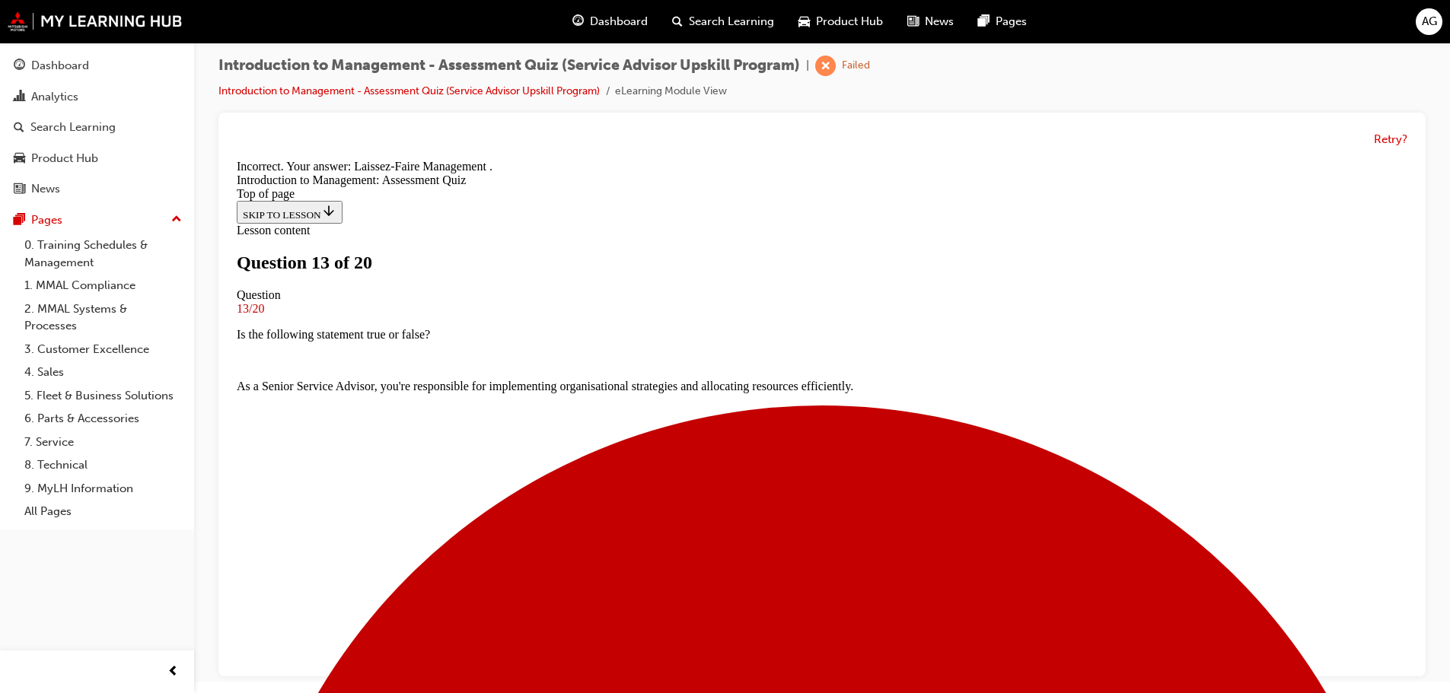
scroll to position [260, 0]
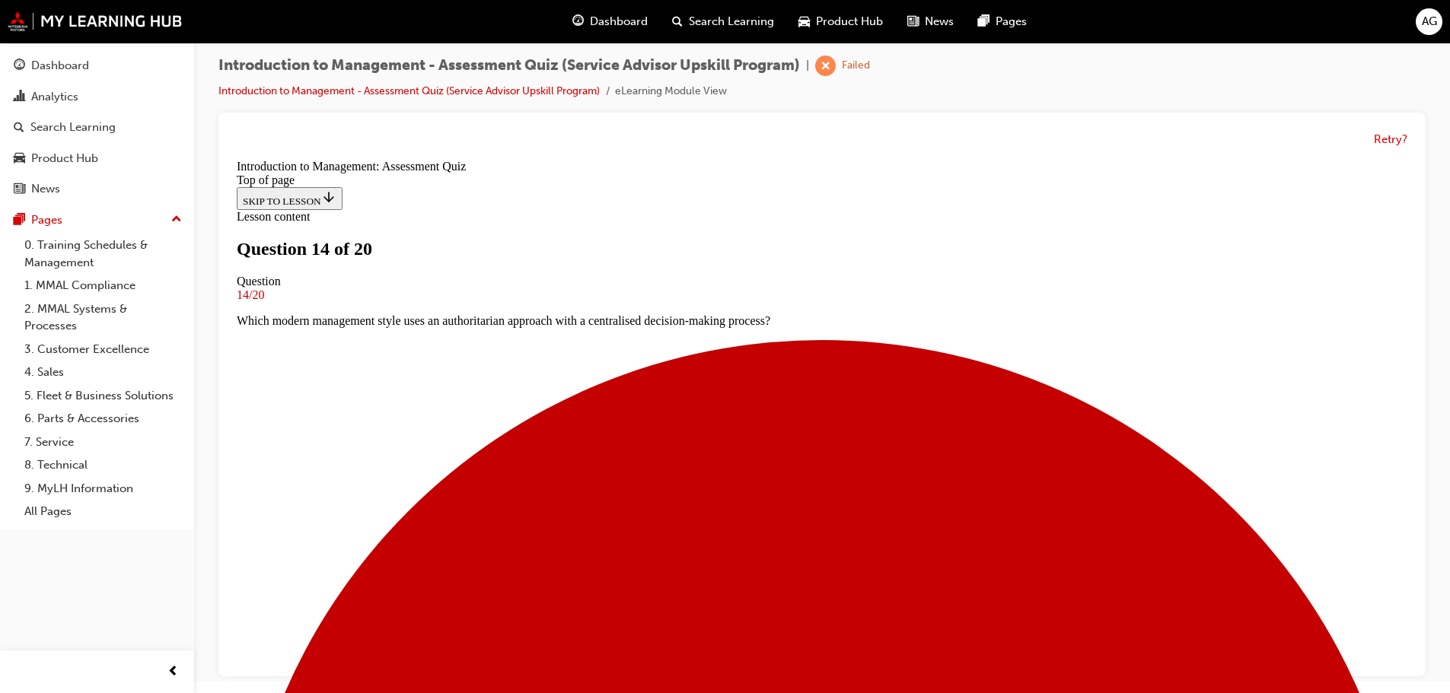
scroll to position [154, 0]
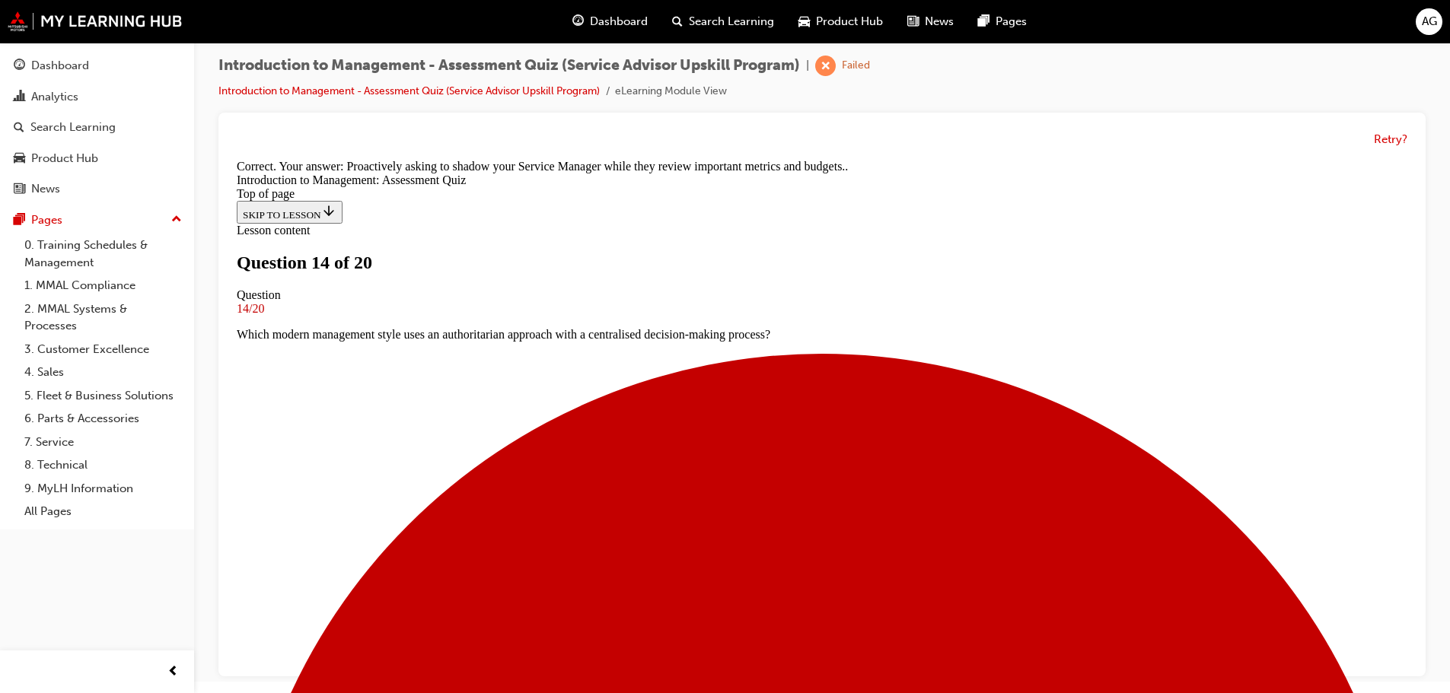
scroll to position [291, 0]
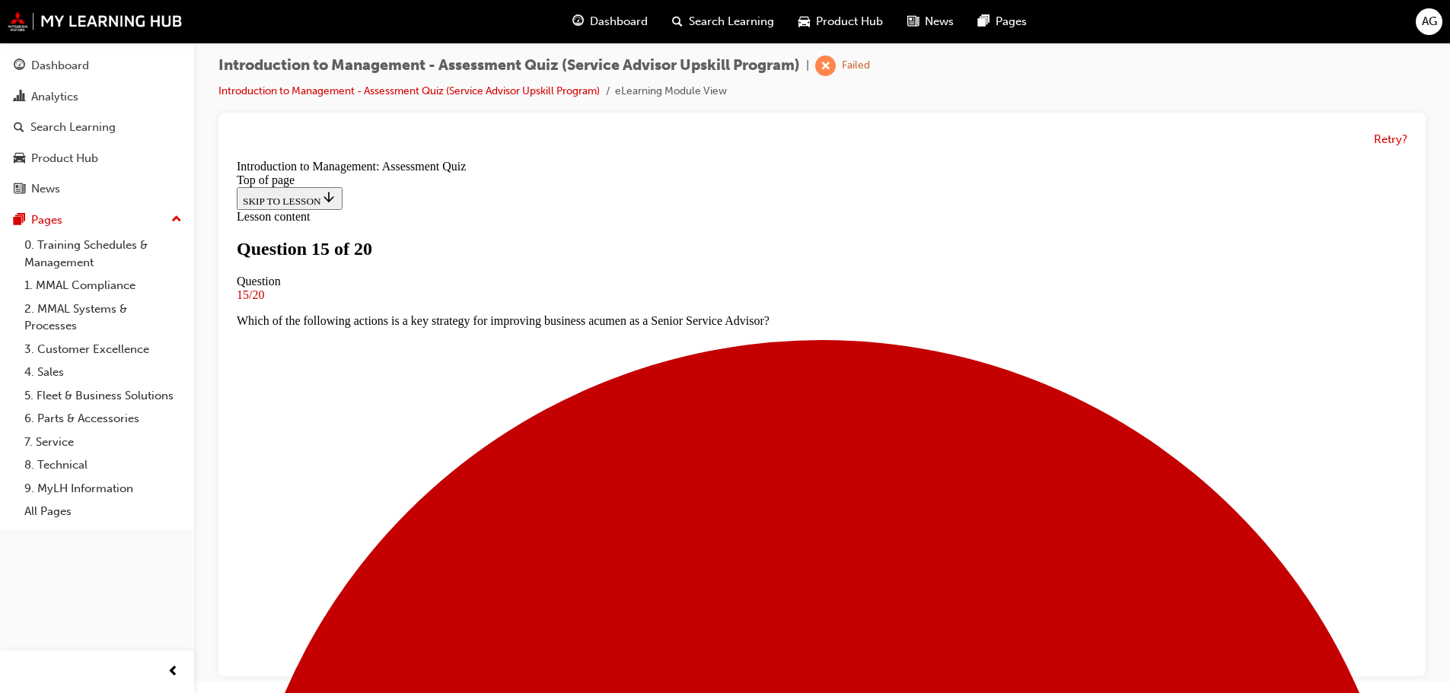
scroll to position [154, 0]
drag, startPoint x: 664, startPoint y: 477, endPoint x: 657, endPoint y: 511, distance: 34.9
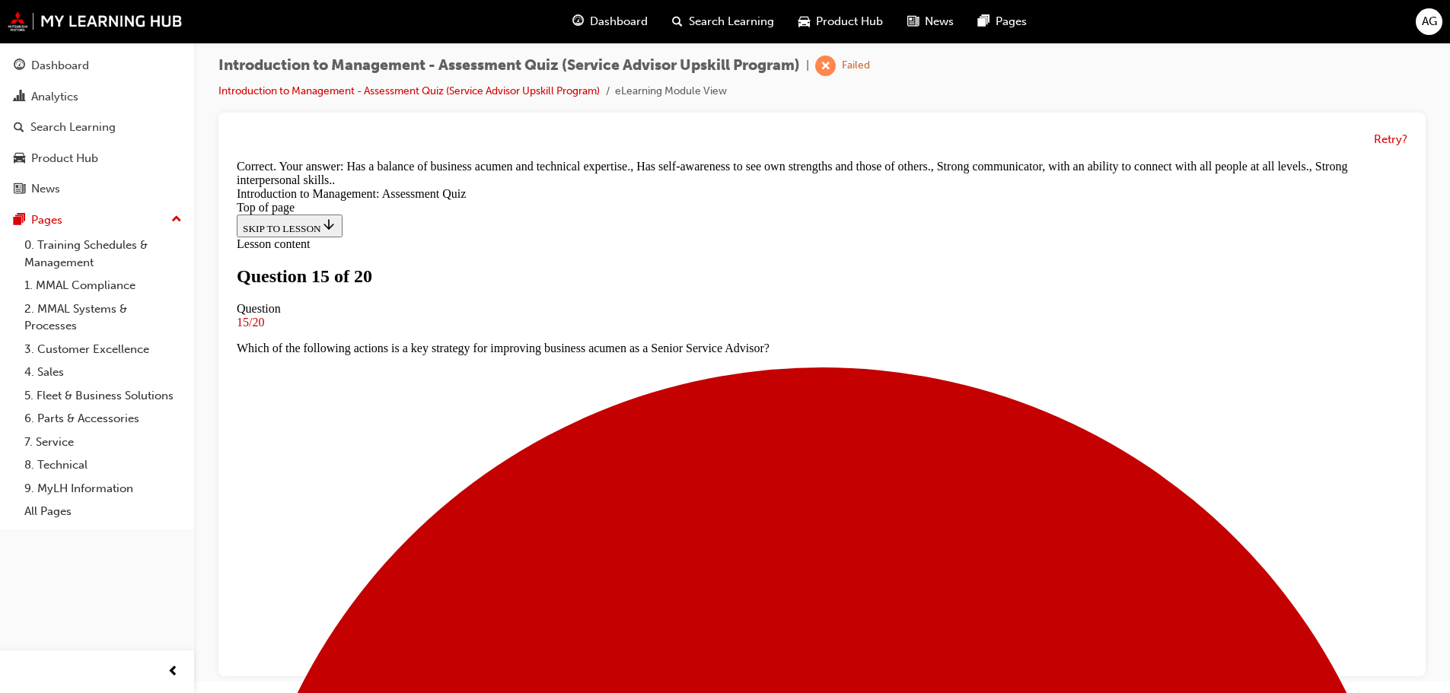
scroll to position [301, 0]
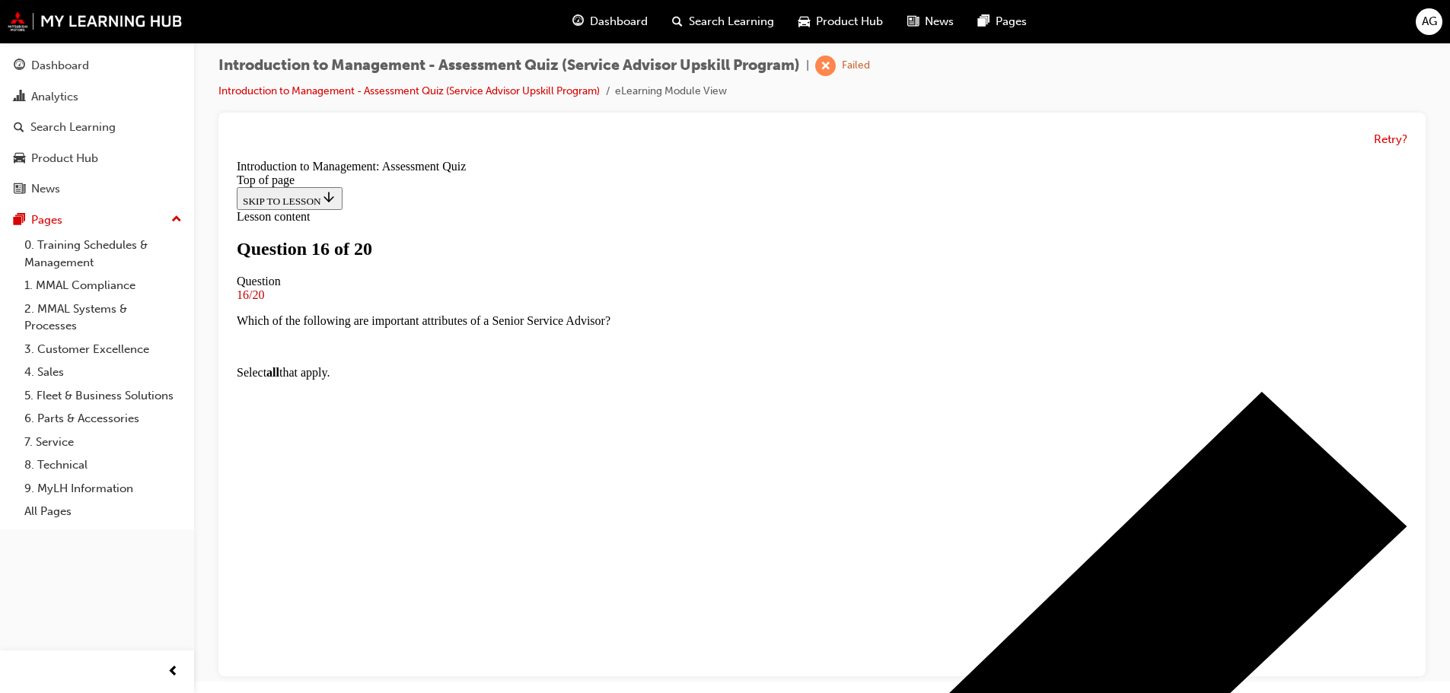
scroll to position [154, 0]
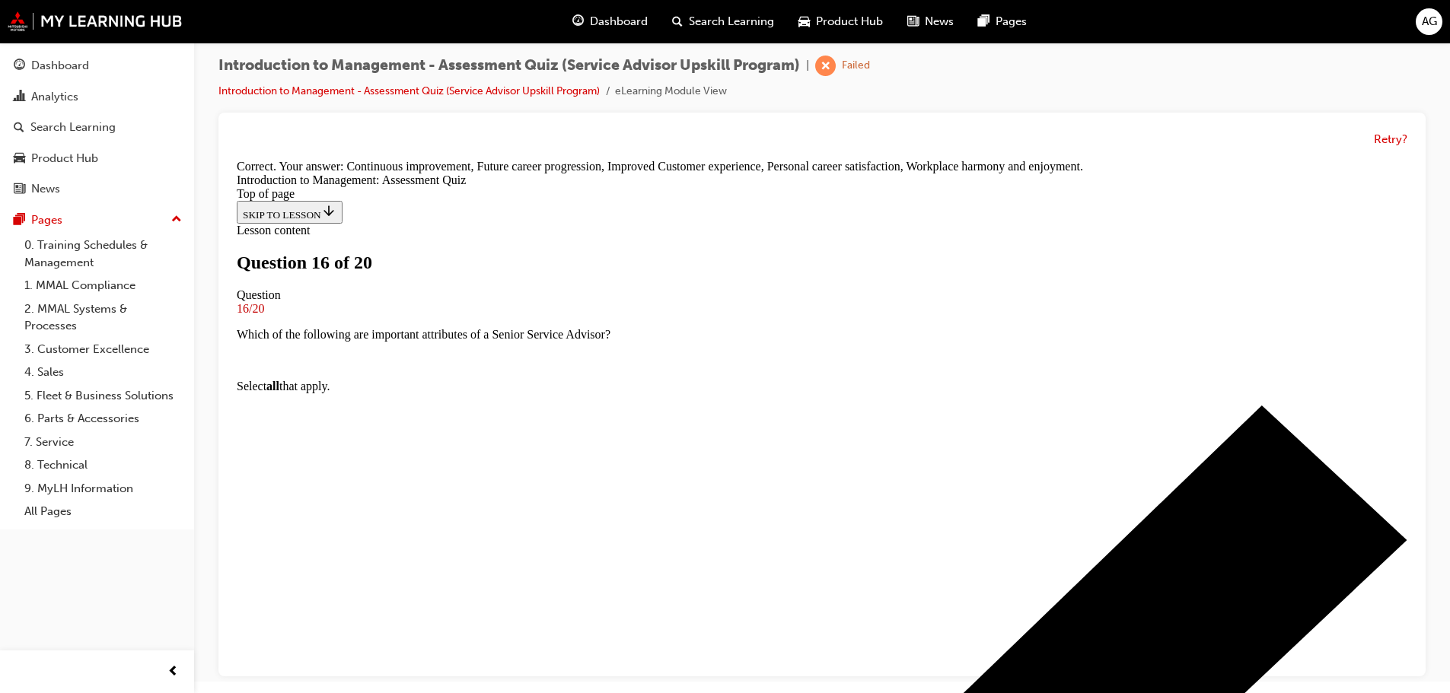
scroll to position [373, 0]
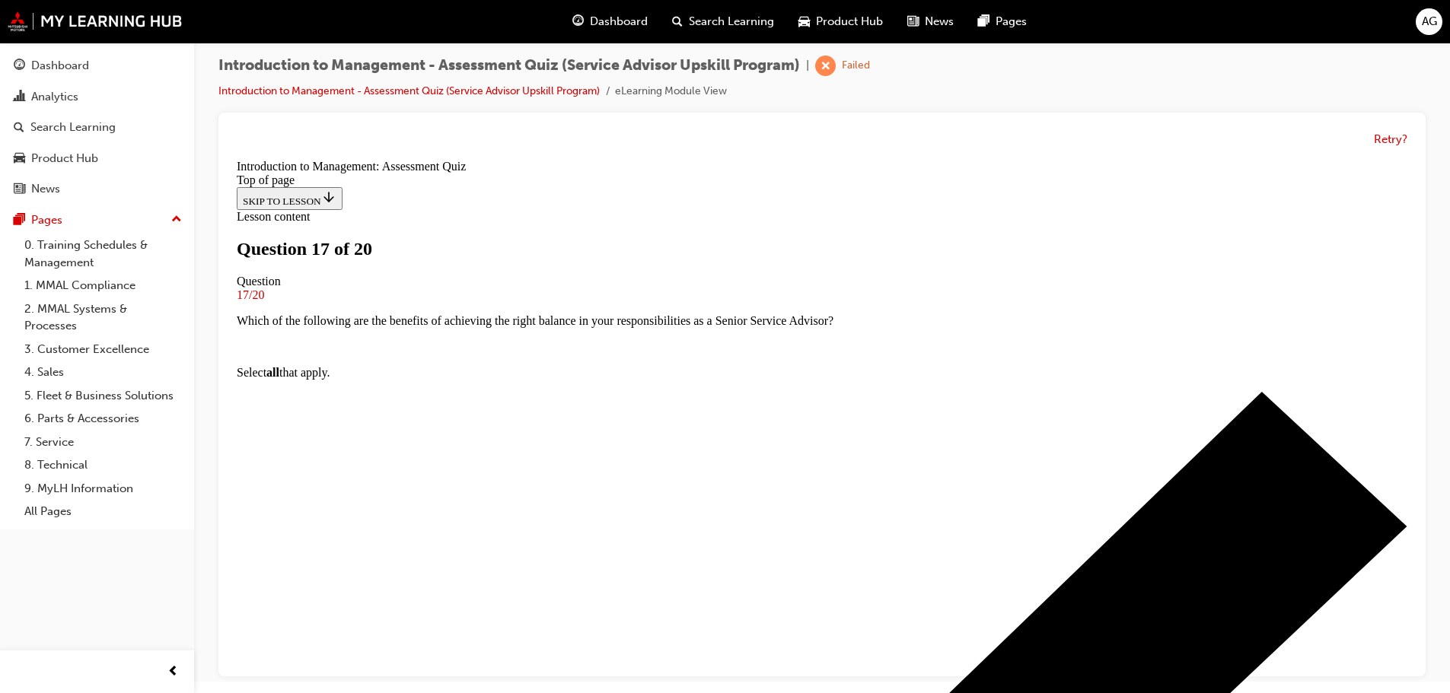
scroll to position [78, 0]
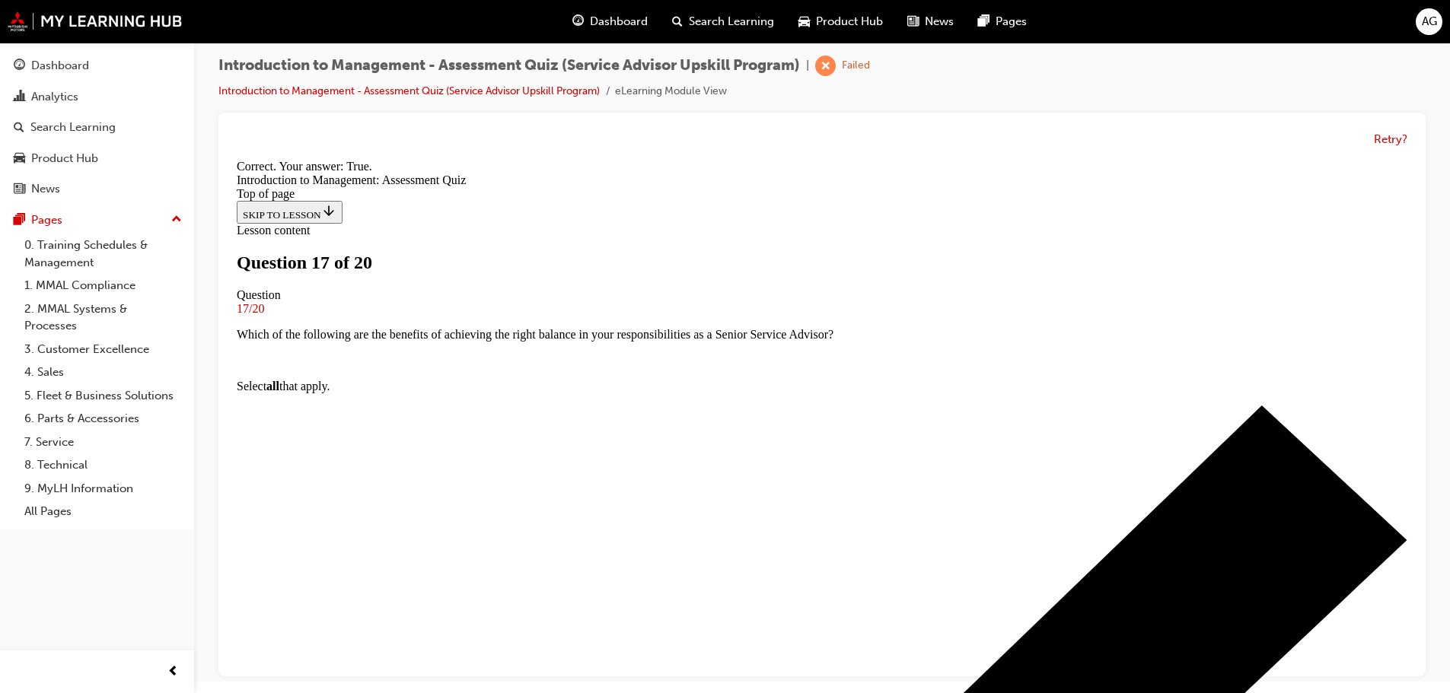
scroll to position [190, 0]
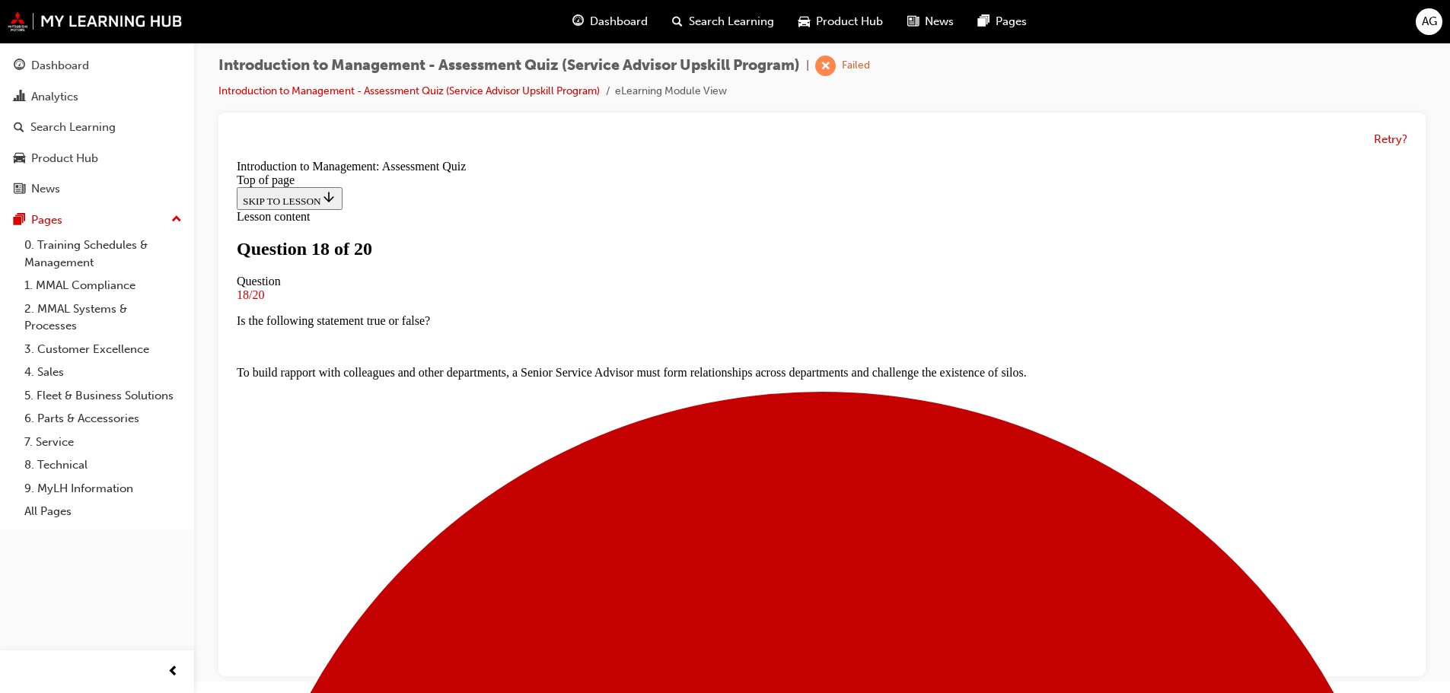
scroll to position [78, 0]
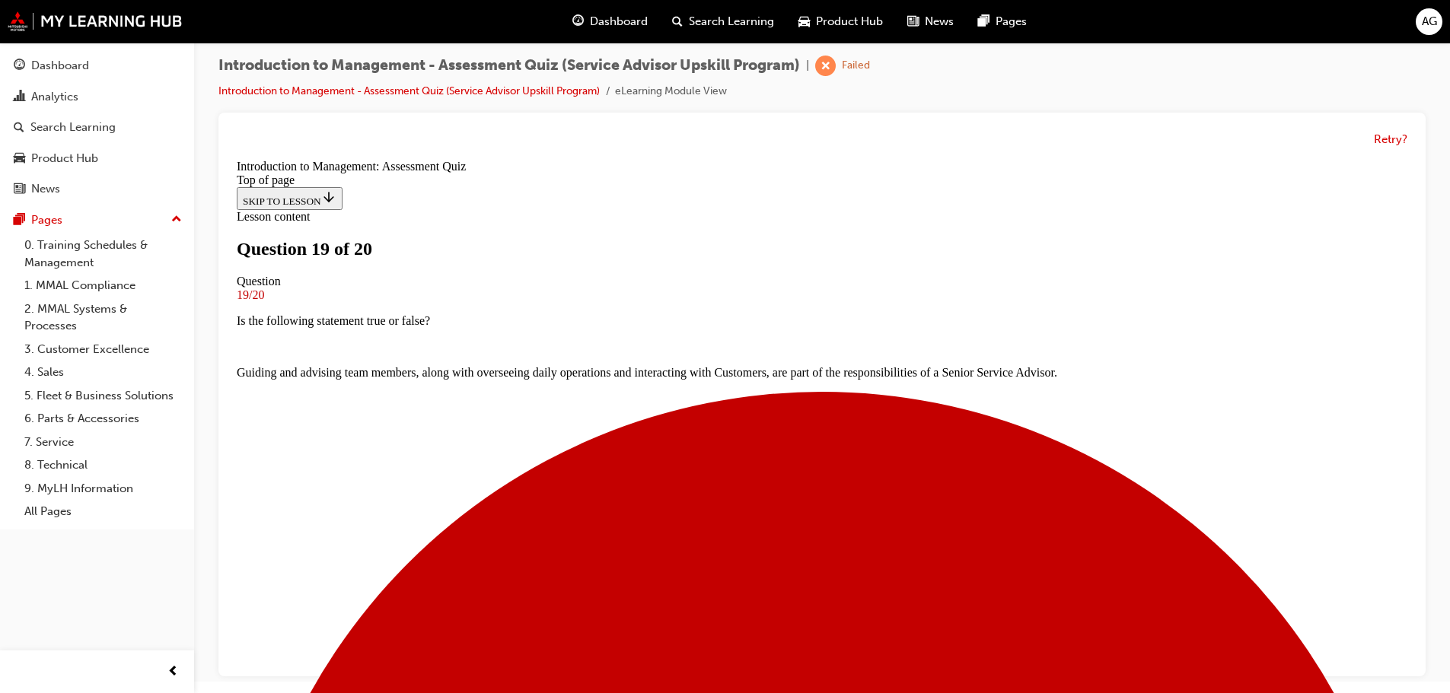
scroll to position [154, 0]
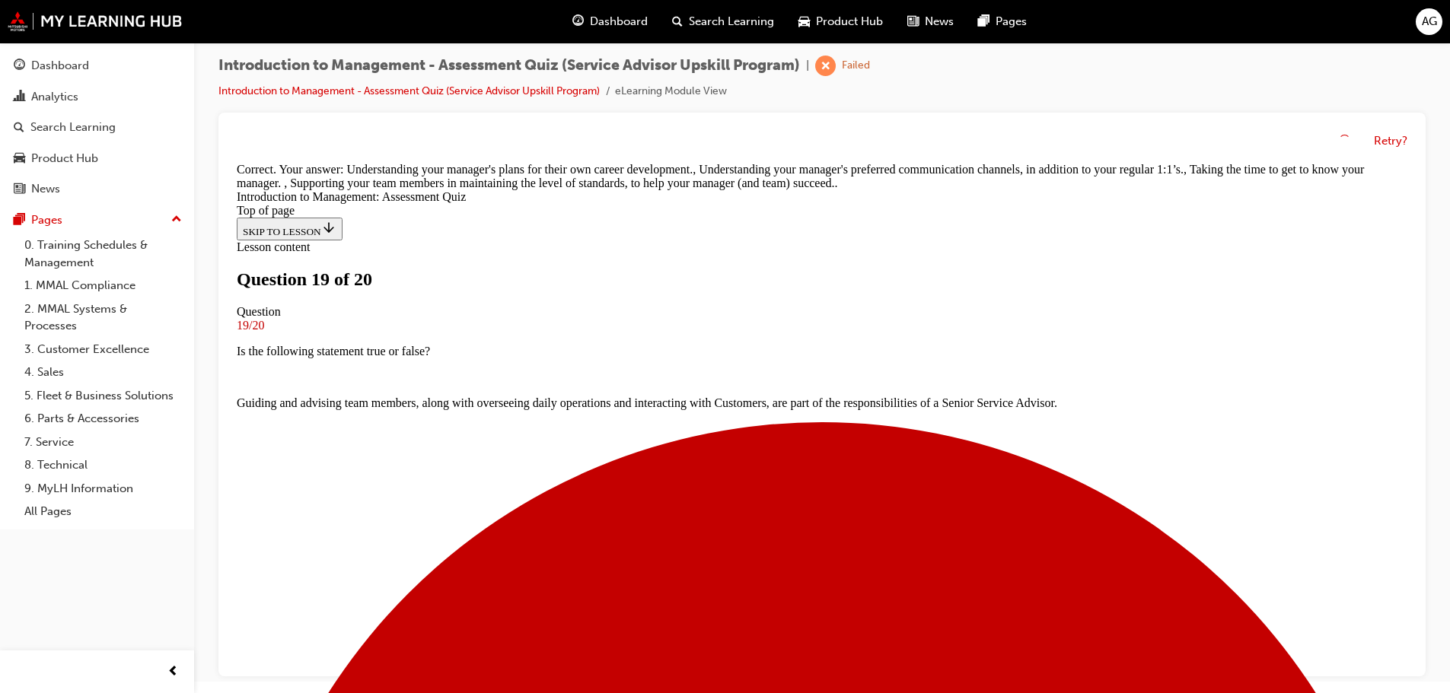
scroll to position [342, 0]
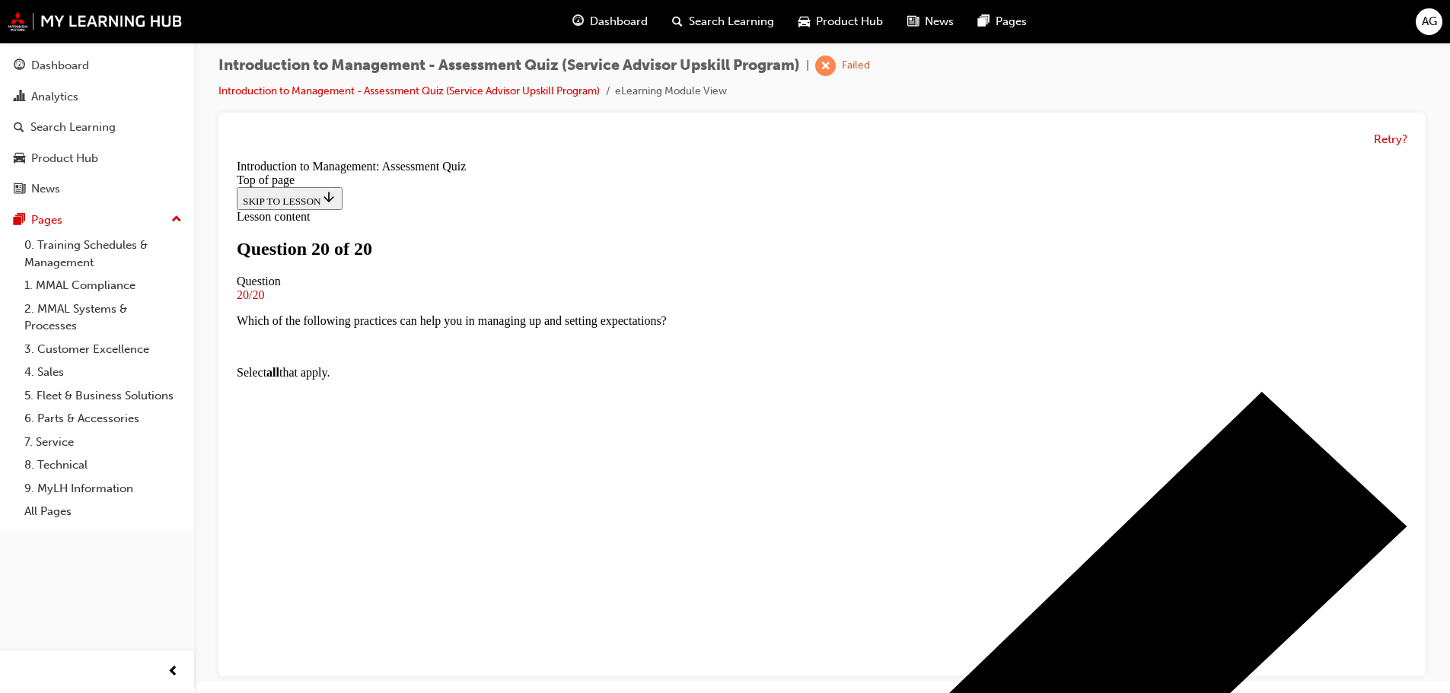
scroll to position [257, 0]
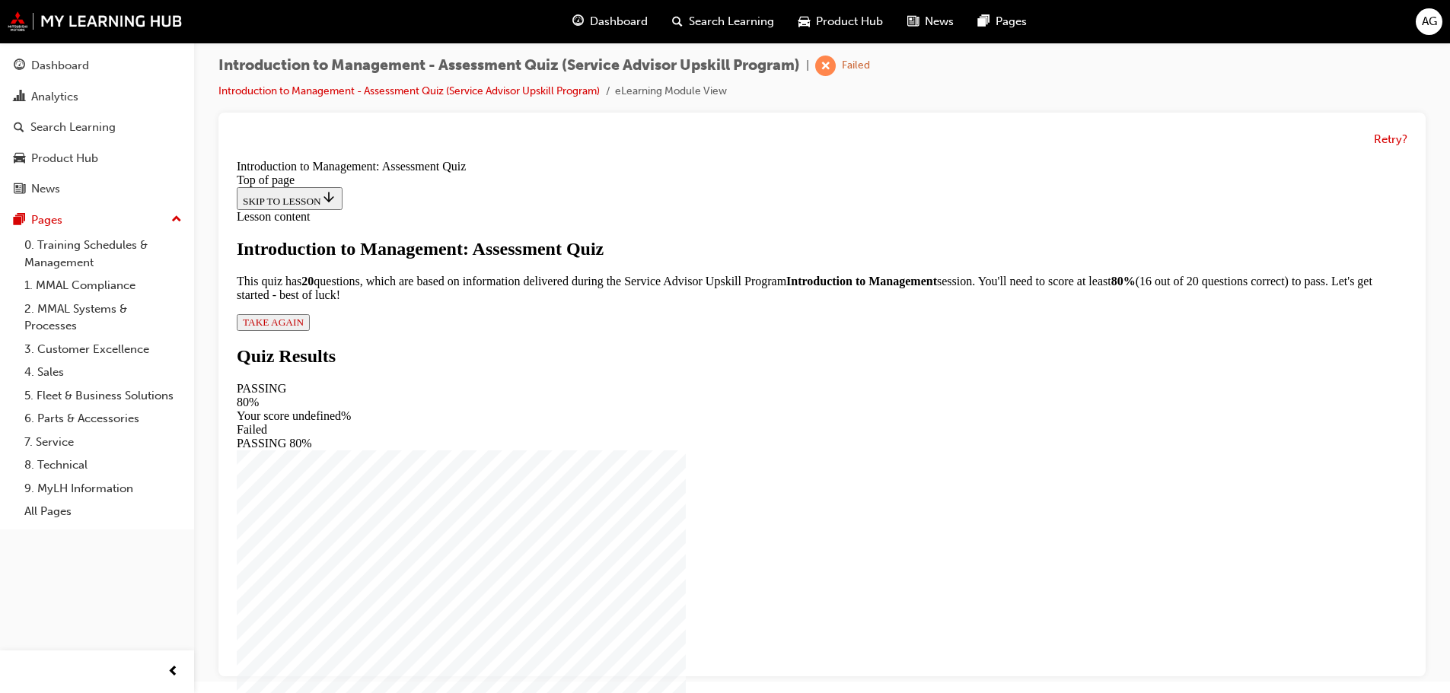
click at [304, 328] on span "TAKE AGAIN" at bounding box center [273, 322] width 61 height 11
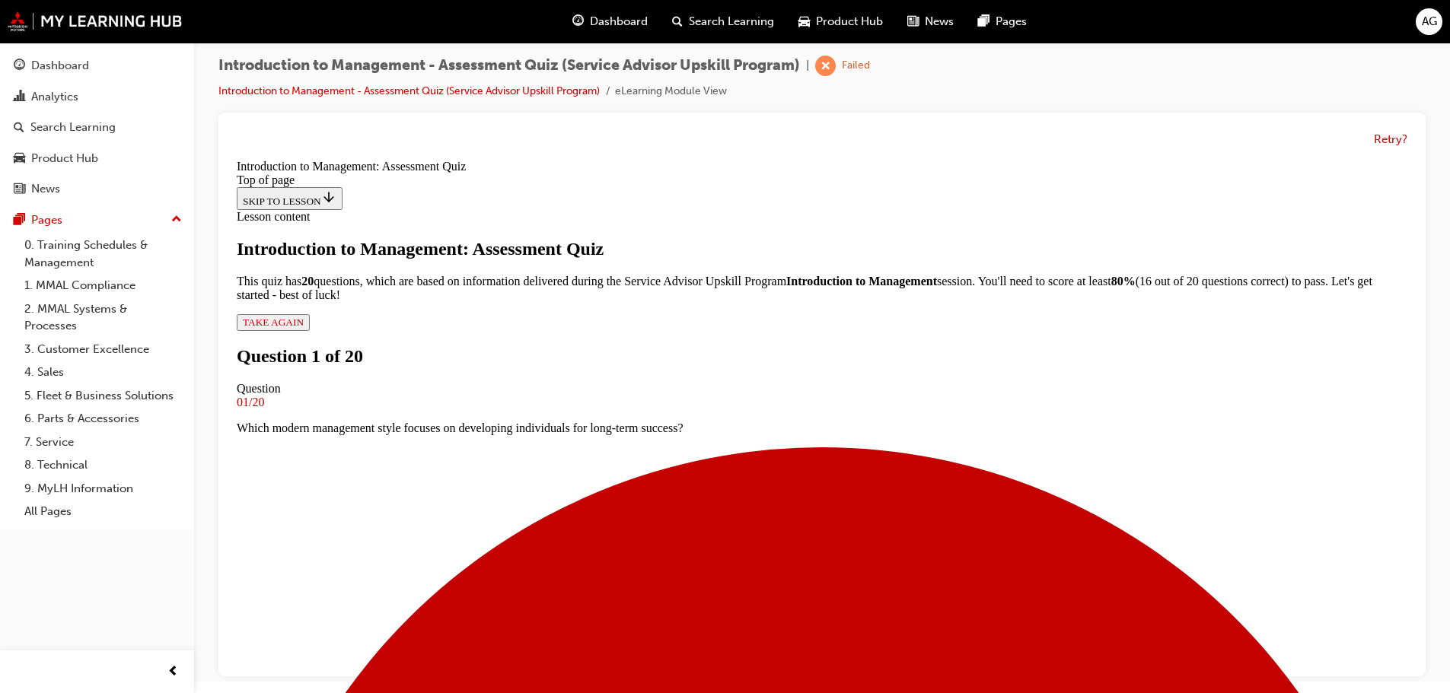
scroll to position [154, 0]
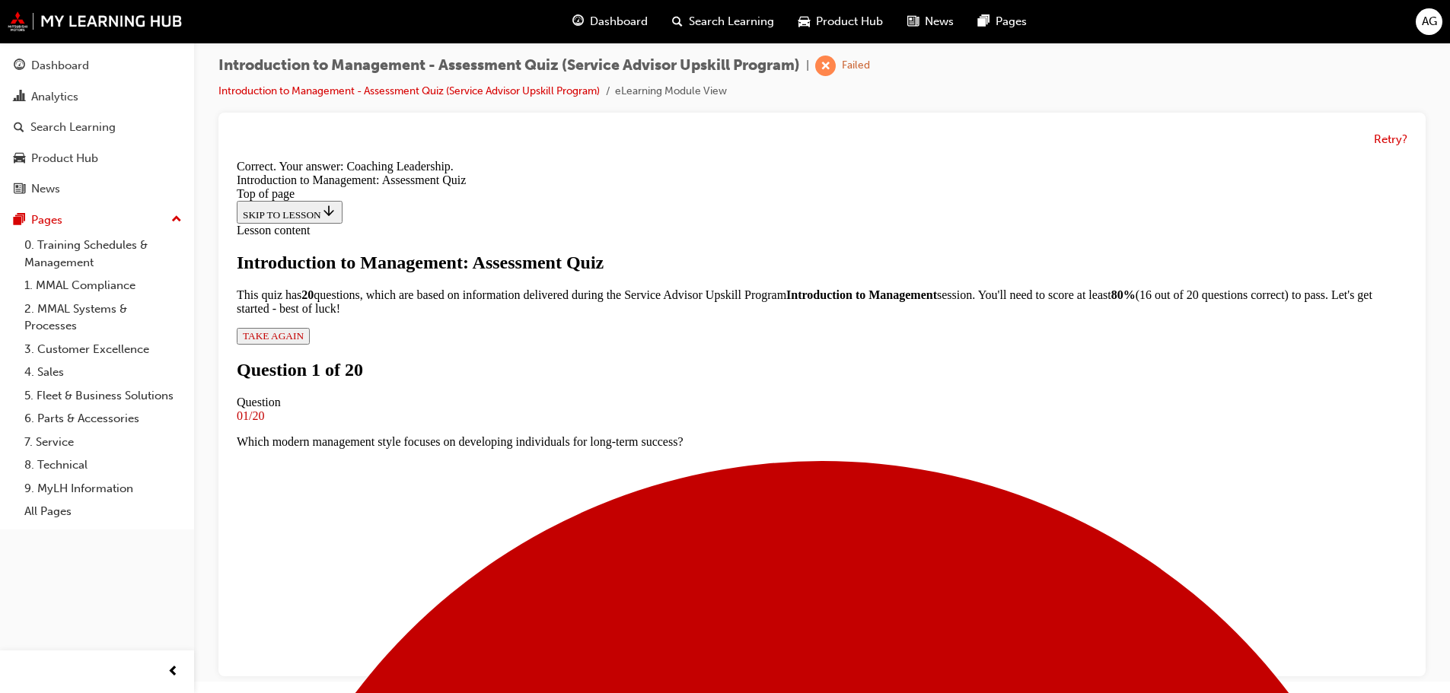
scroll to position [260, 0]
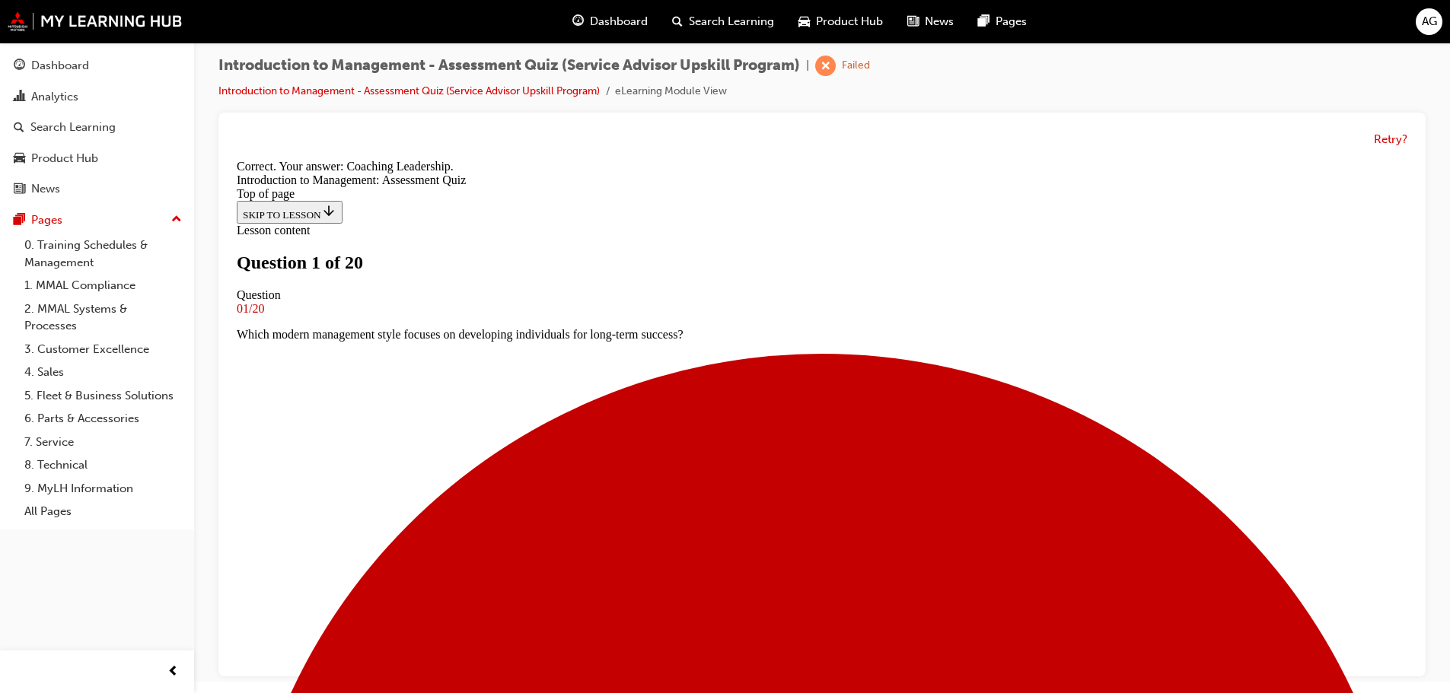
scroll to position [78, 0]
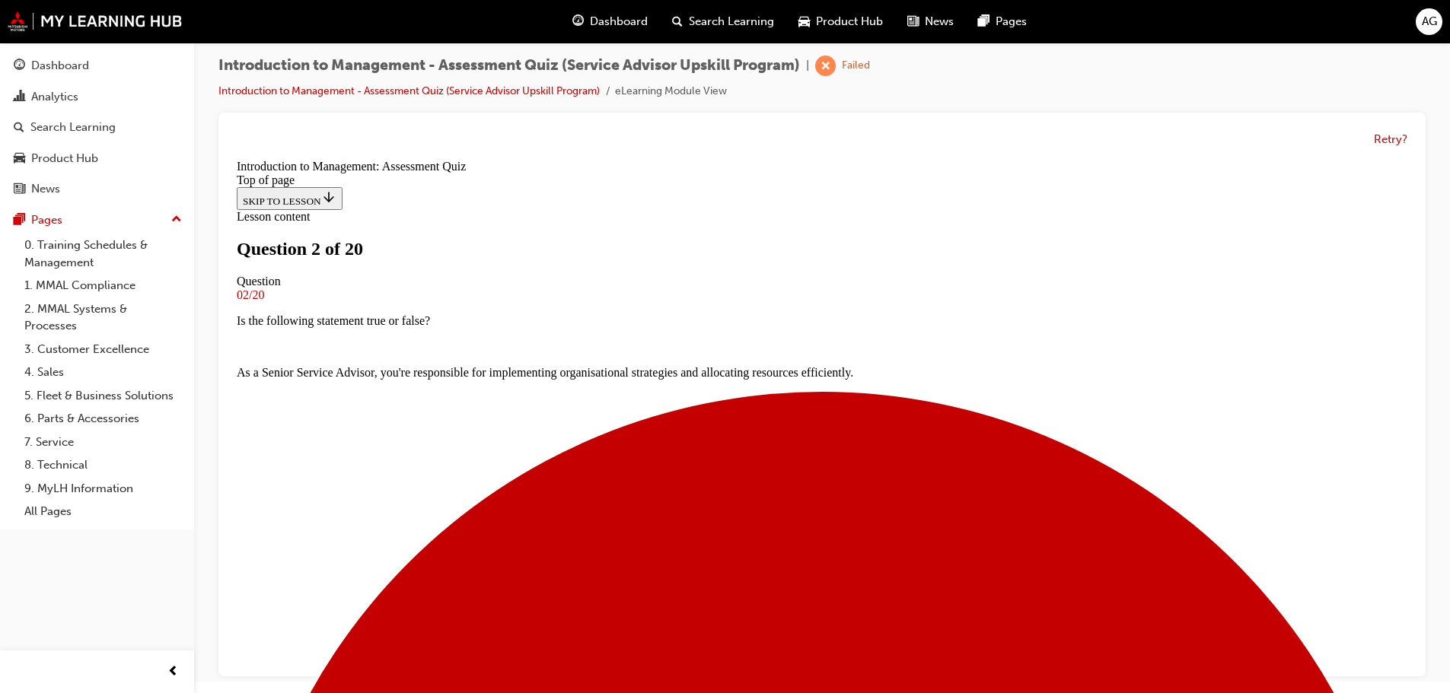
scroll to position [78, 0]
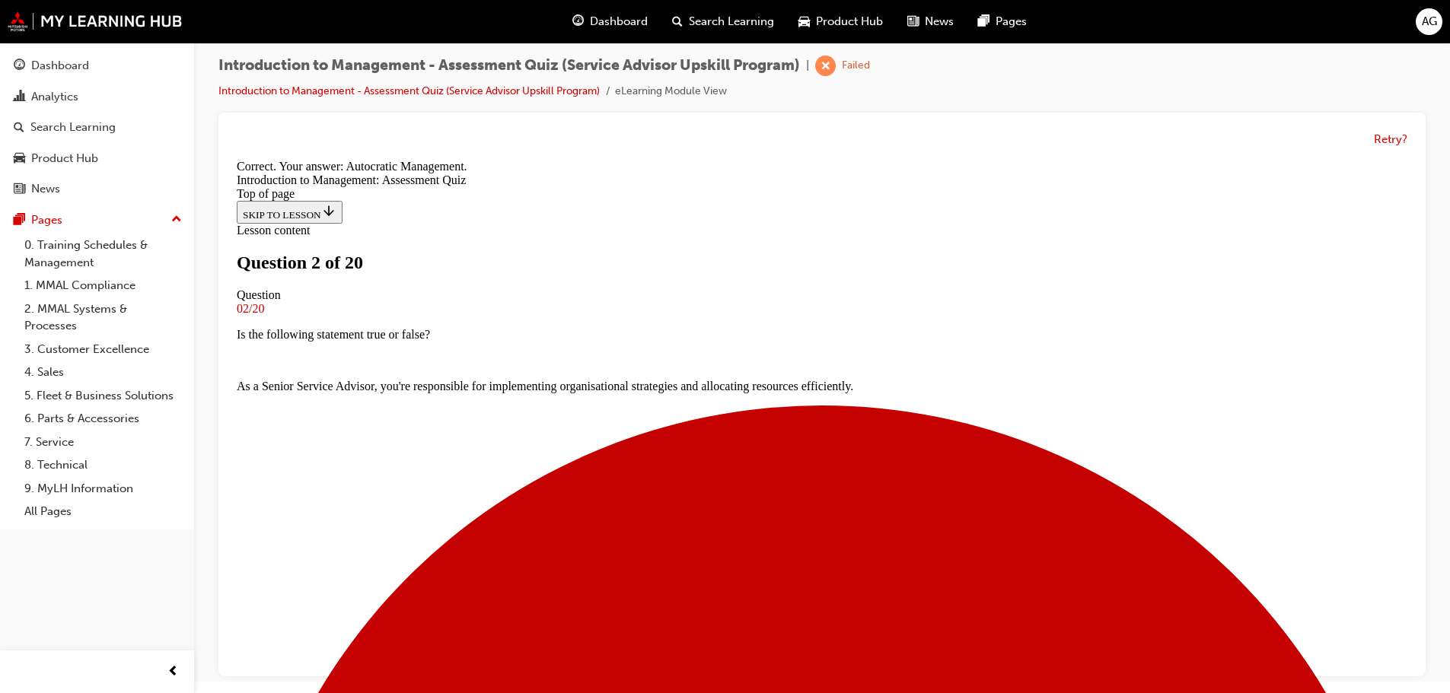
scroll to position [260, 0]
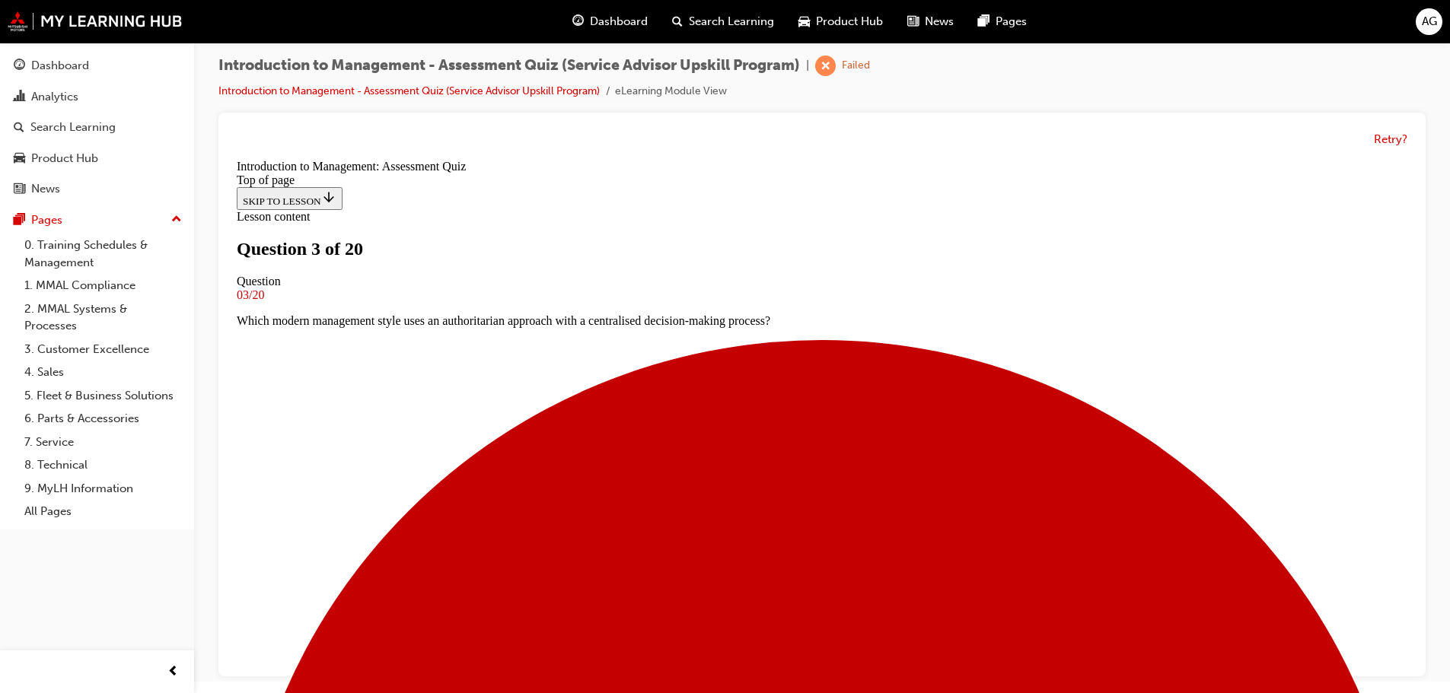
scroll to position [78, 0]
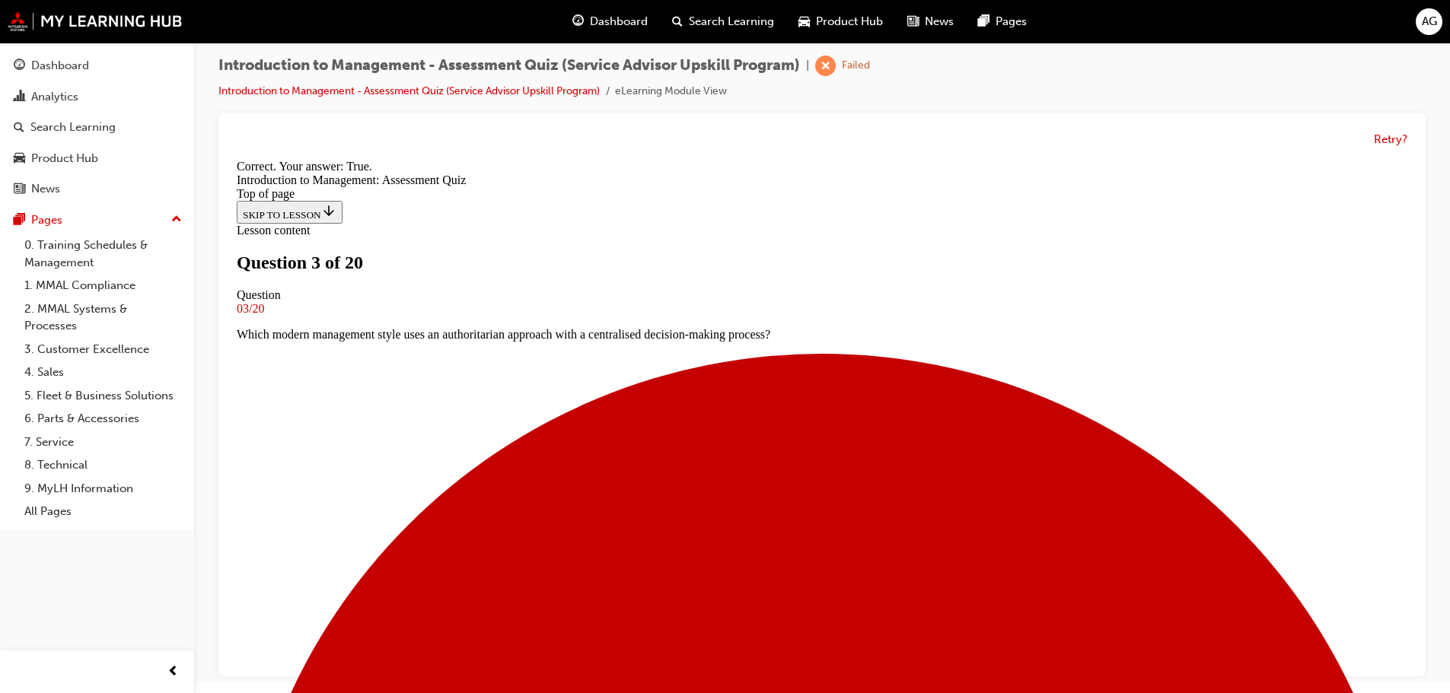
scroll to position [190, 0]
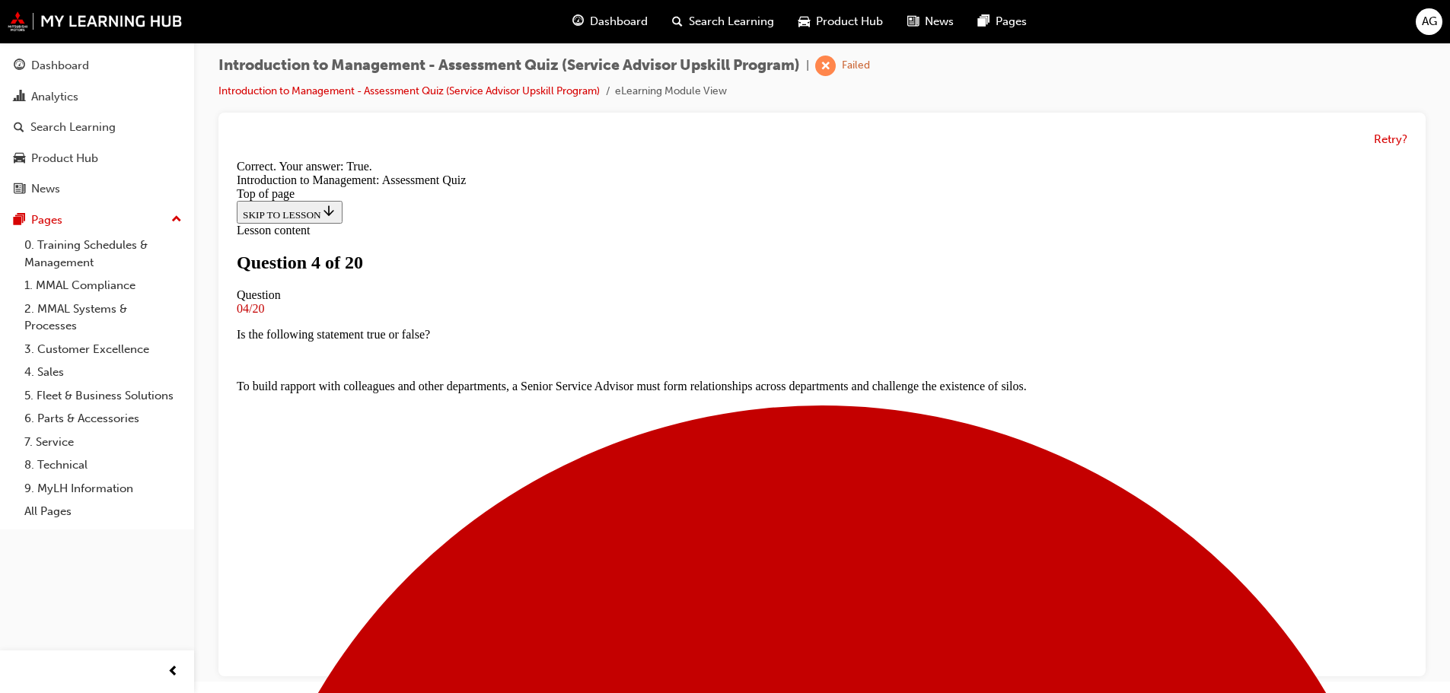
scroll to position [190, 0]
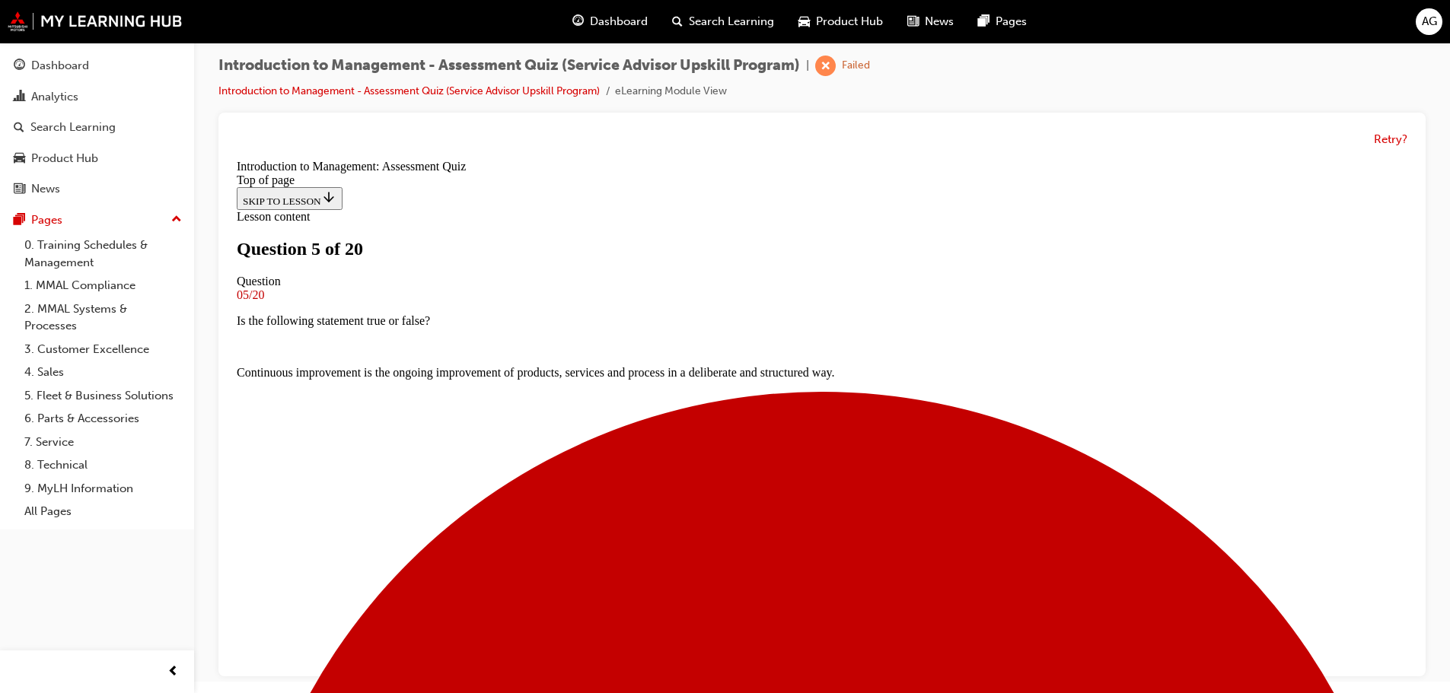
scroll to position [78, 0]
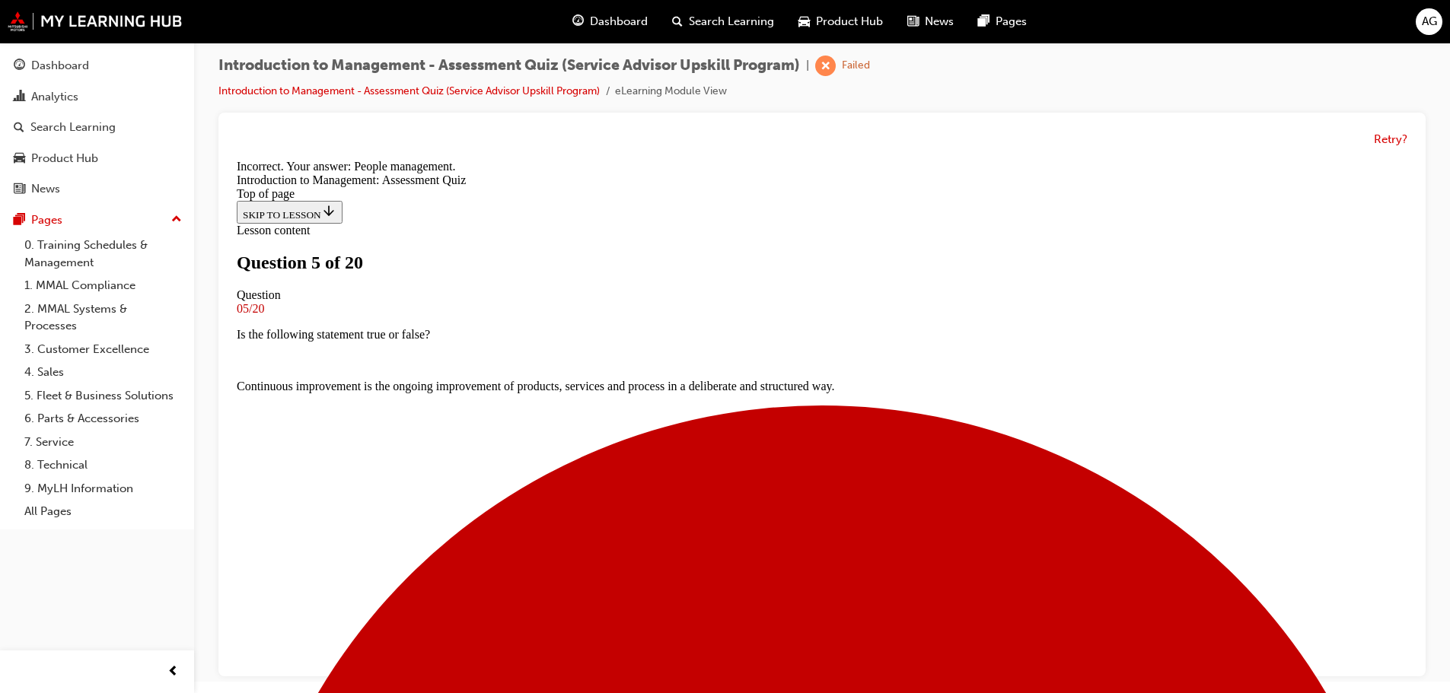
scroll to position [199, 0]
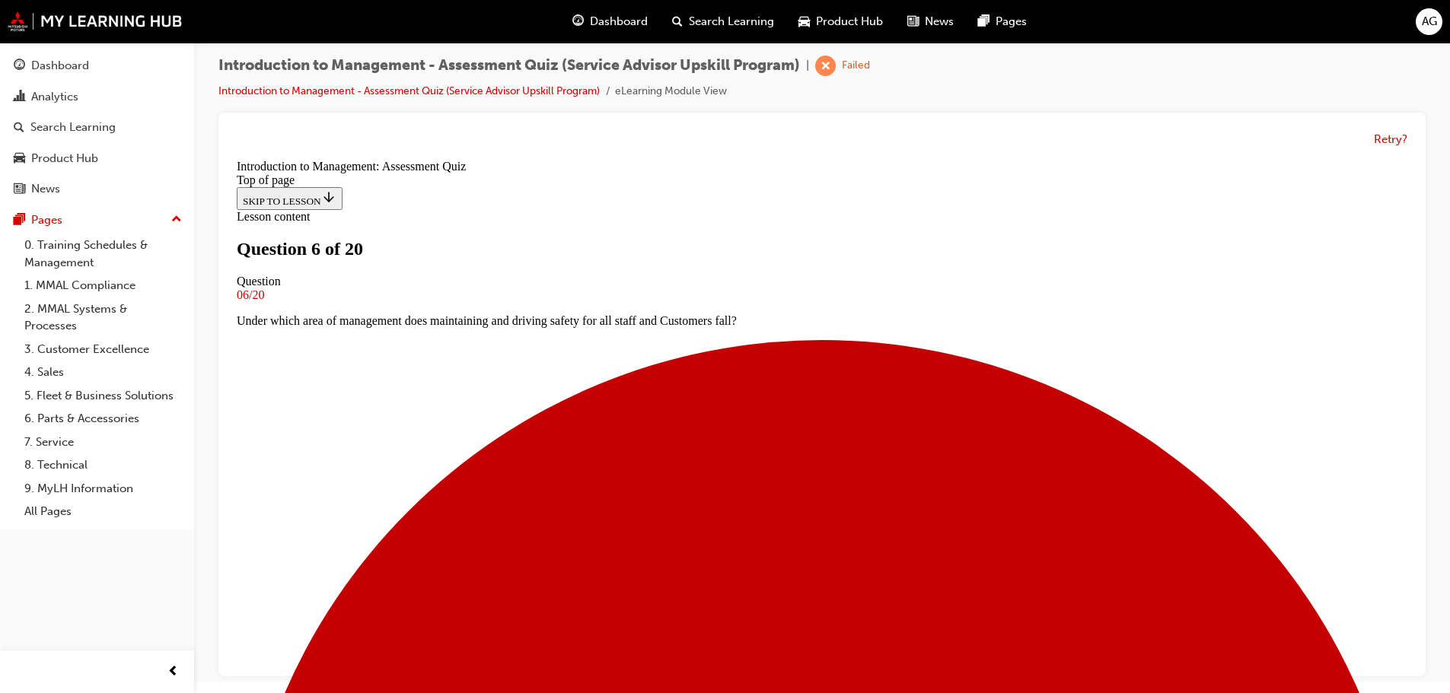
scroll to position [154, 0]
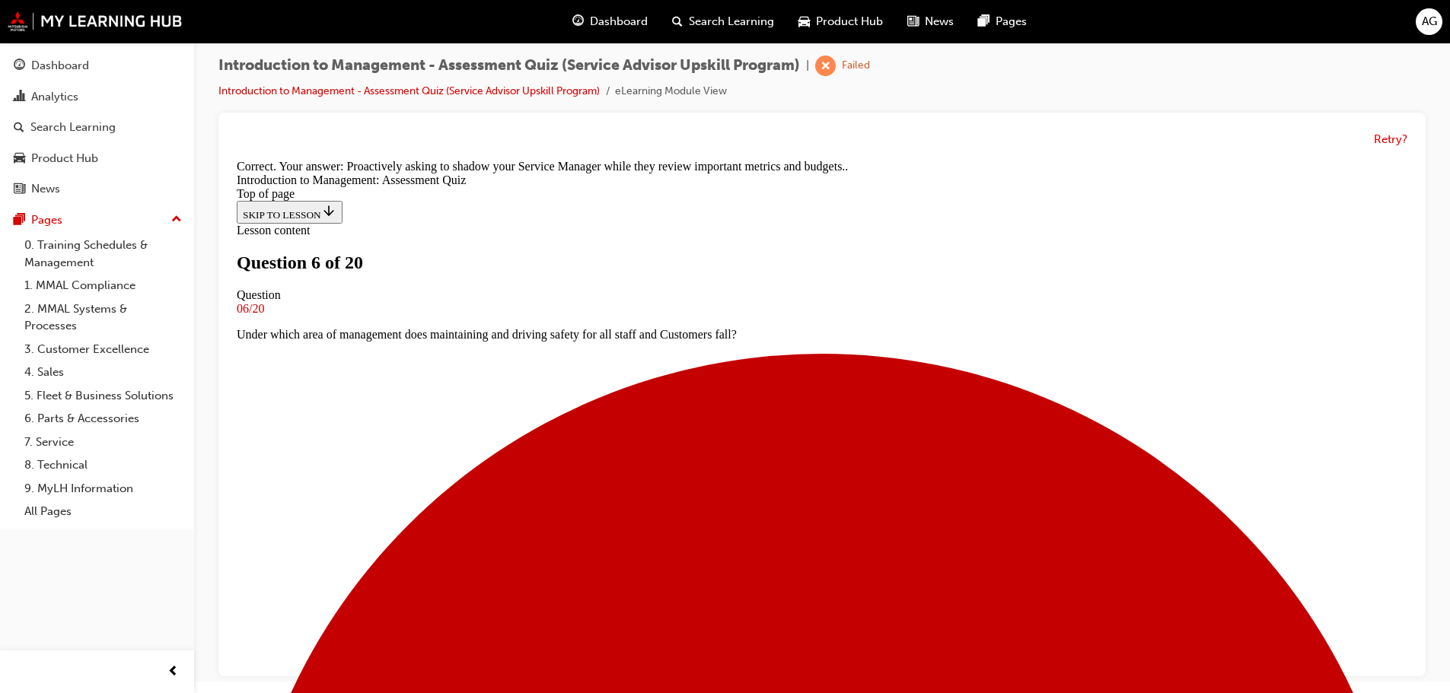
scroll to position [291, 0]
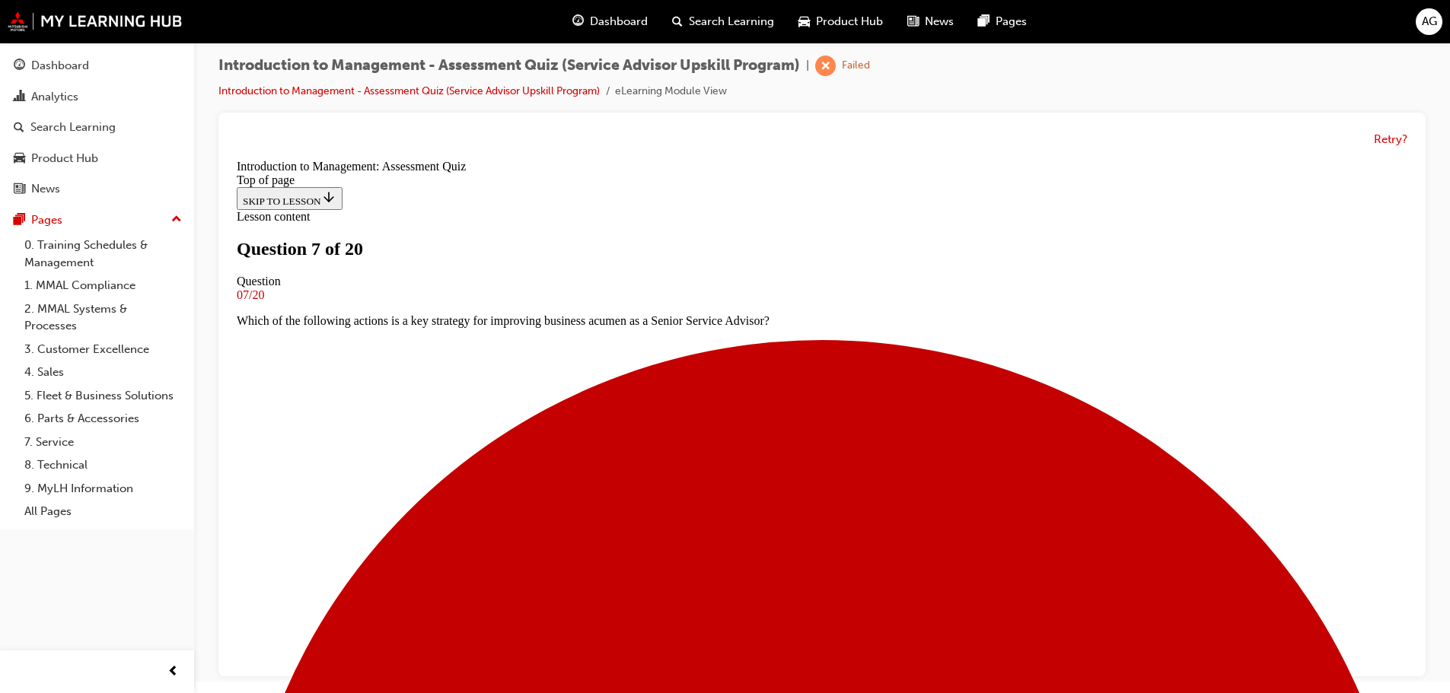
scroll to position [154, 0]
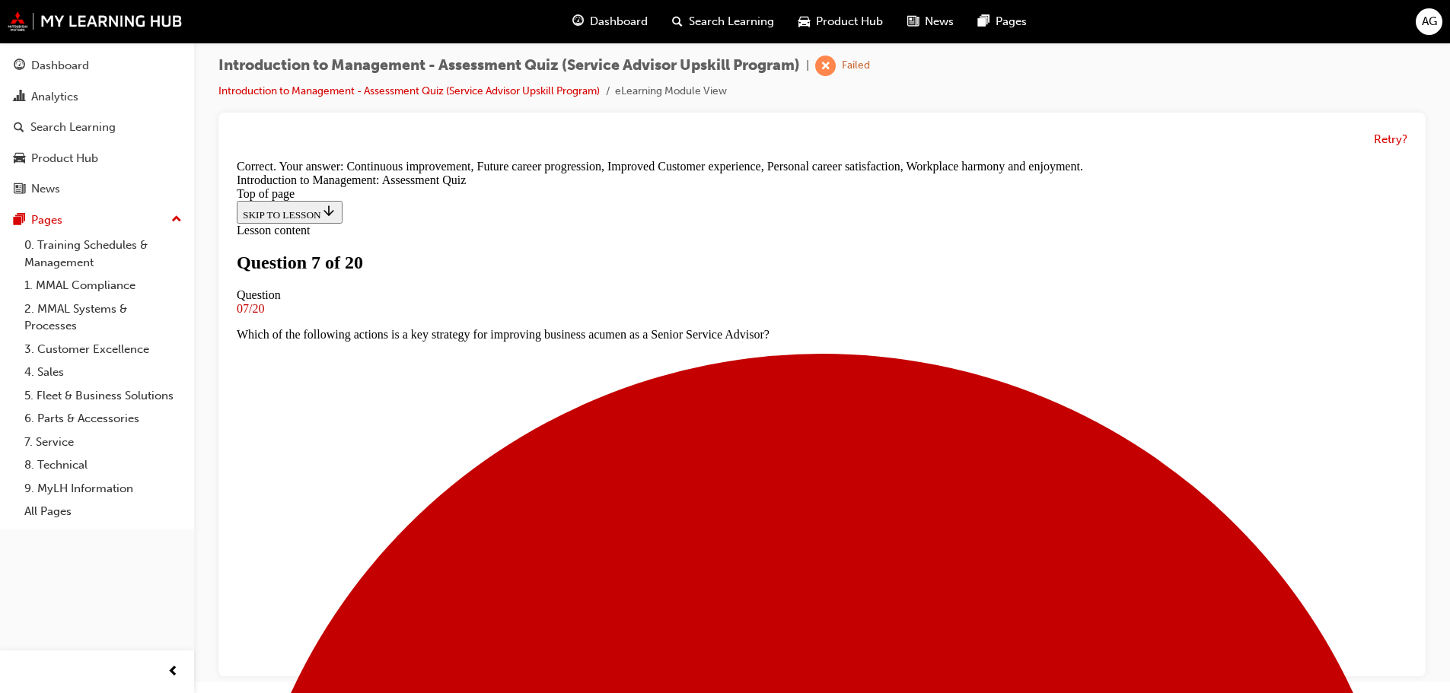
scroll to position [373, 0]
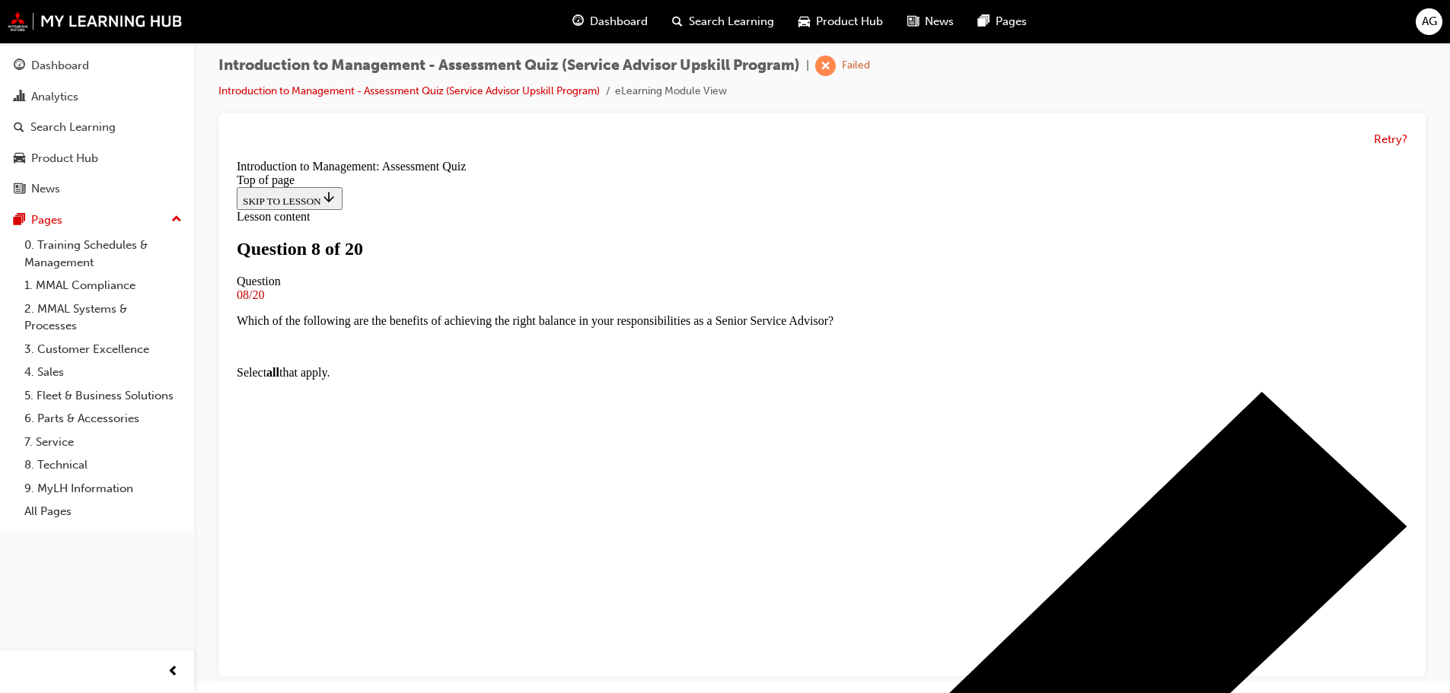
scroll to position [154, 0]
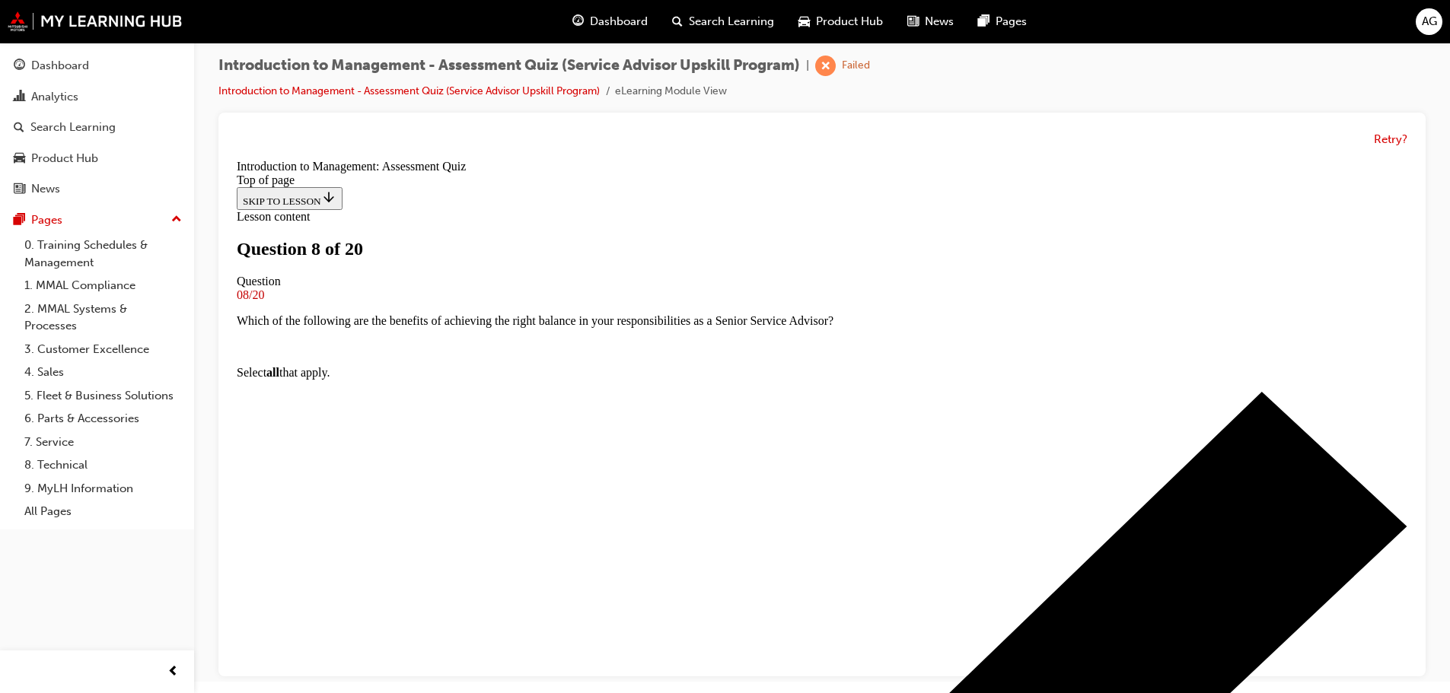
scroll to position [294, 0]
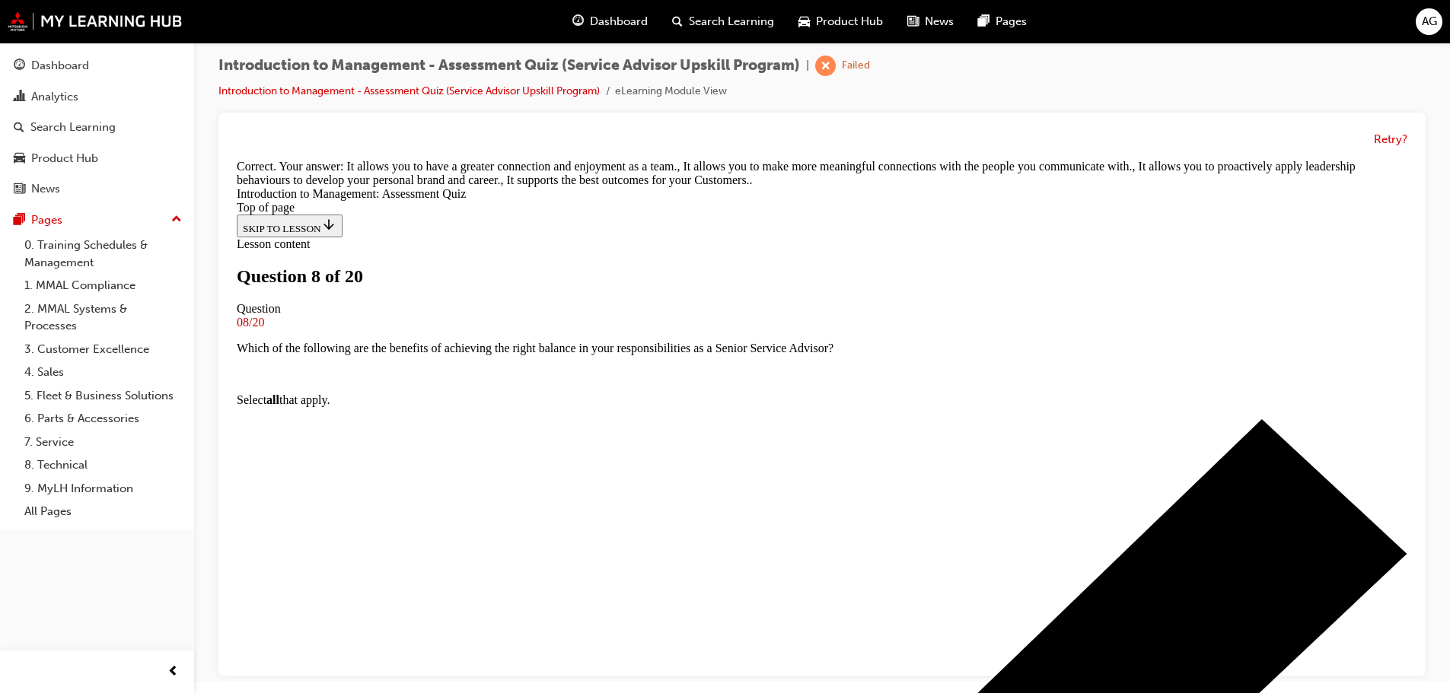
scroll to position [342, 0]
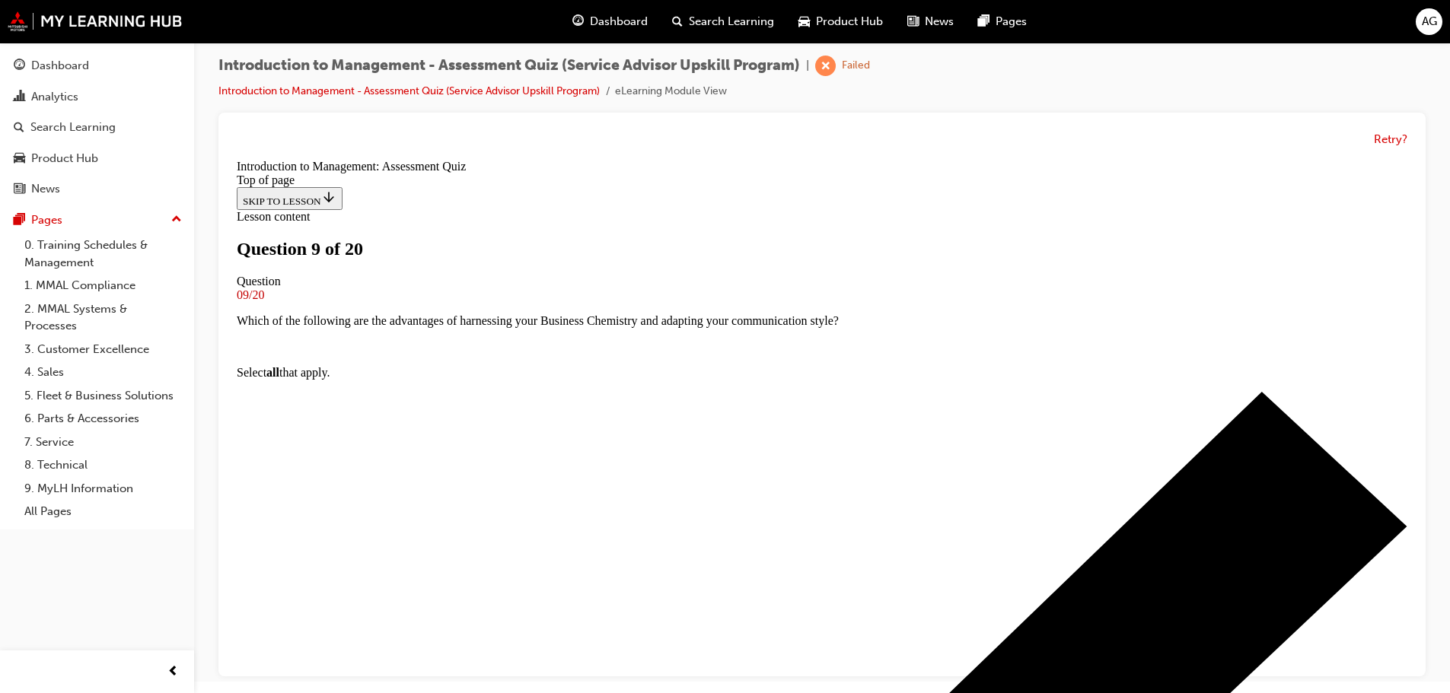
scroll to position [154, 0]
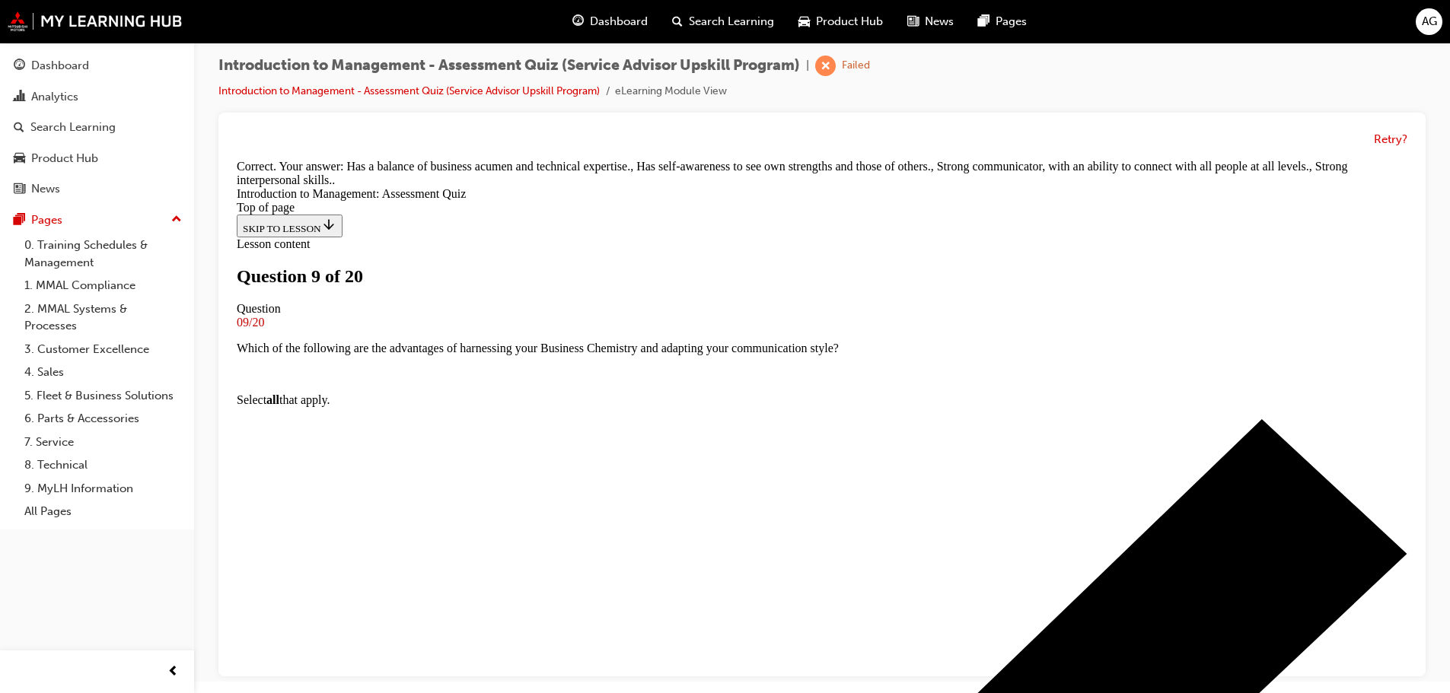
scroll to position [301, 0]
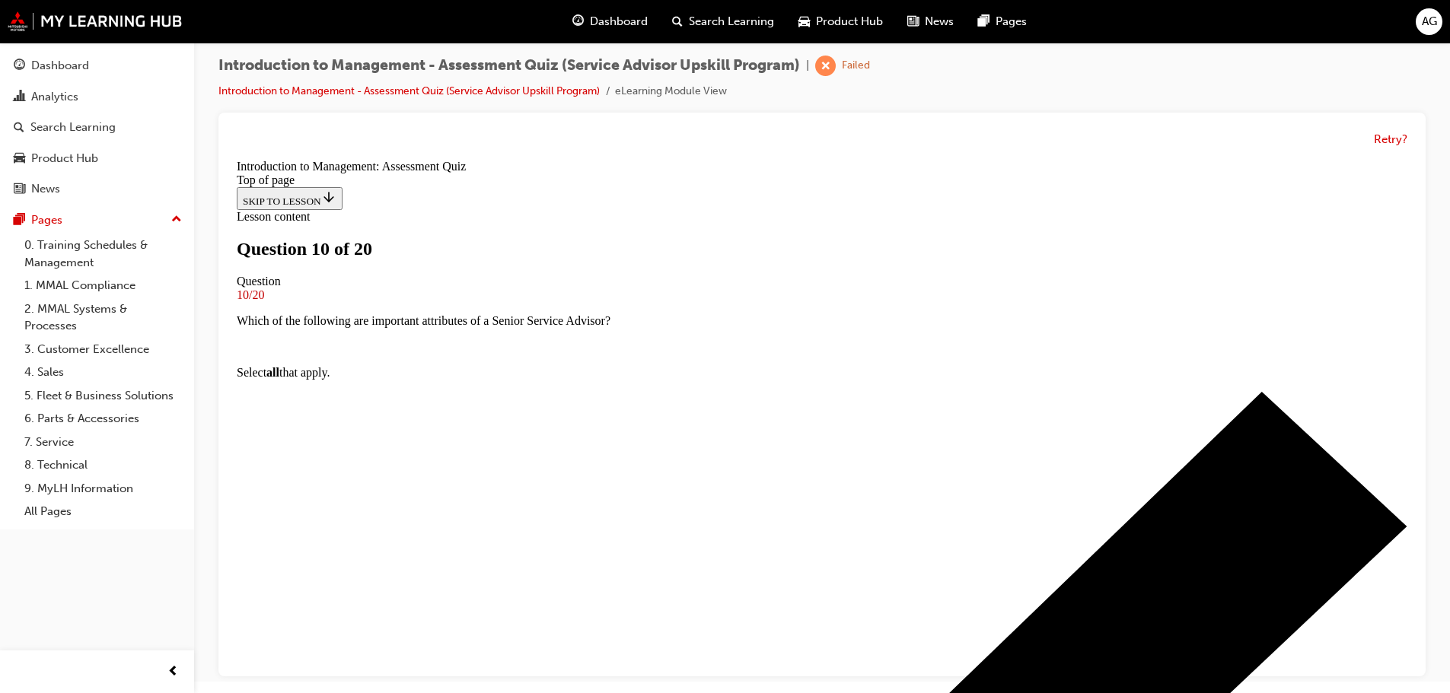
scroll to position [231, 0]
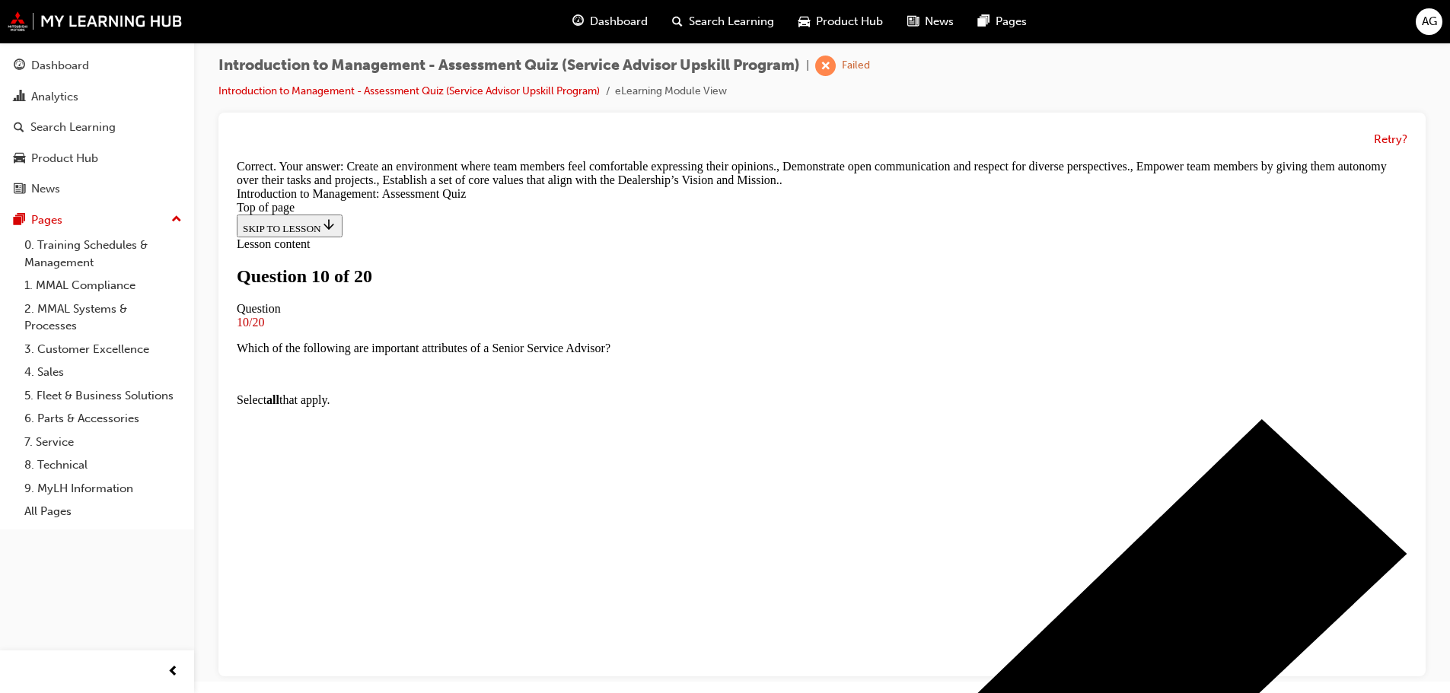
scroll to position [373, 0]
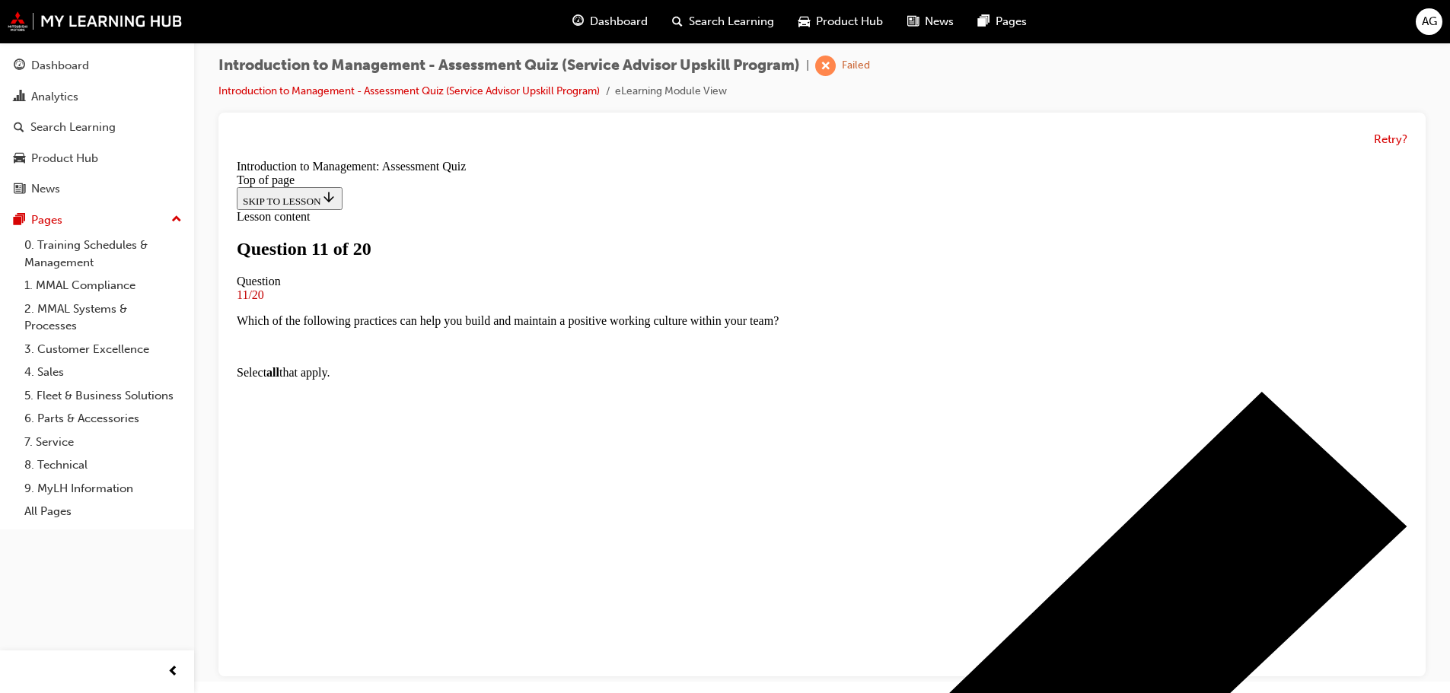
scroll to position [78, 0]
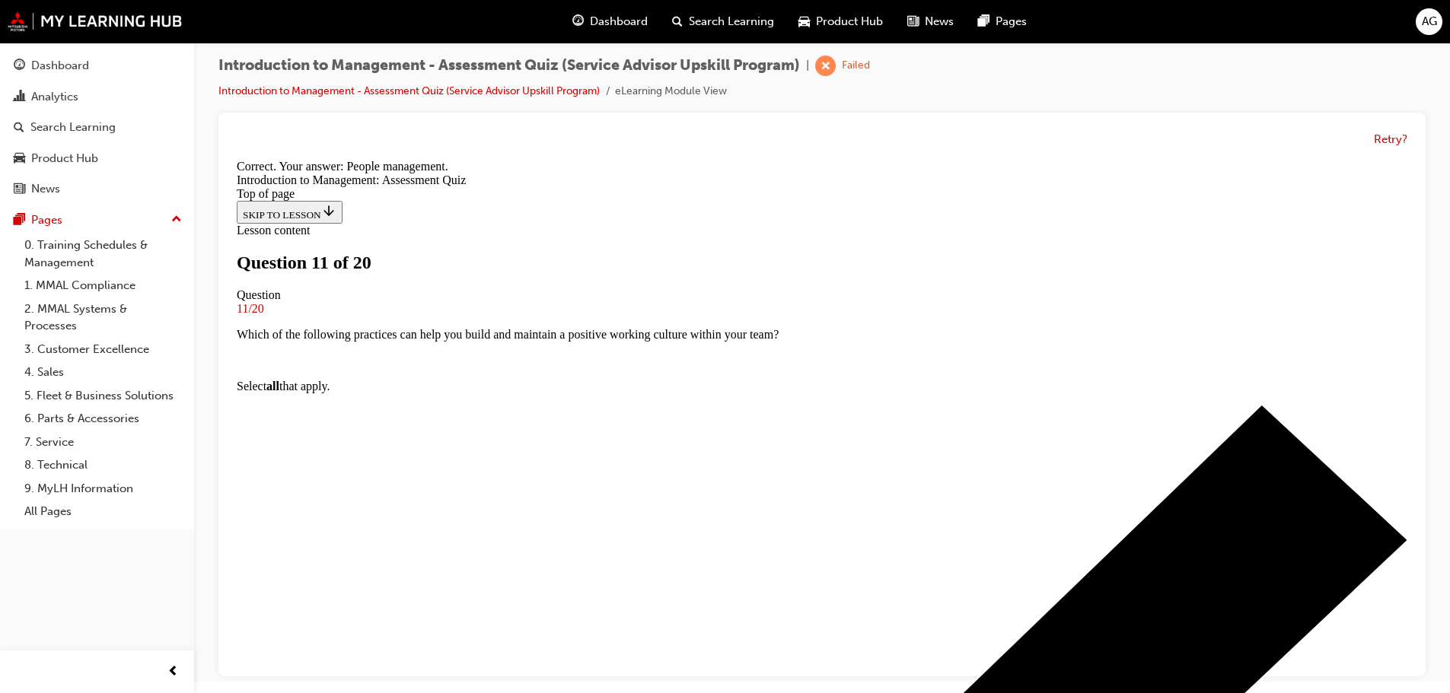
scroll to position [199, 0]
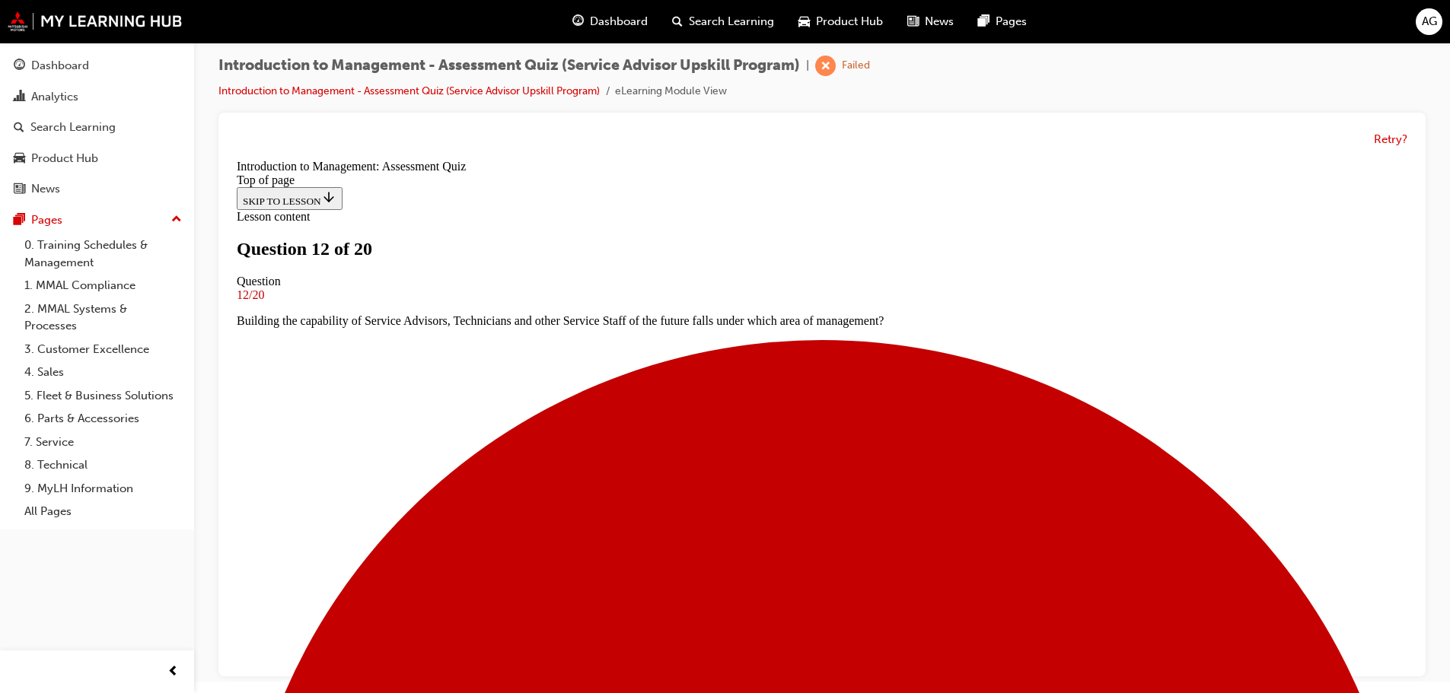
scroll to position [154, 0]
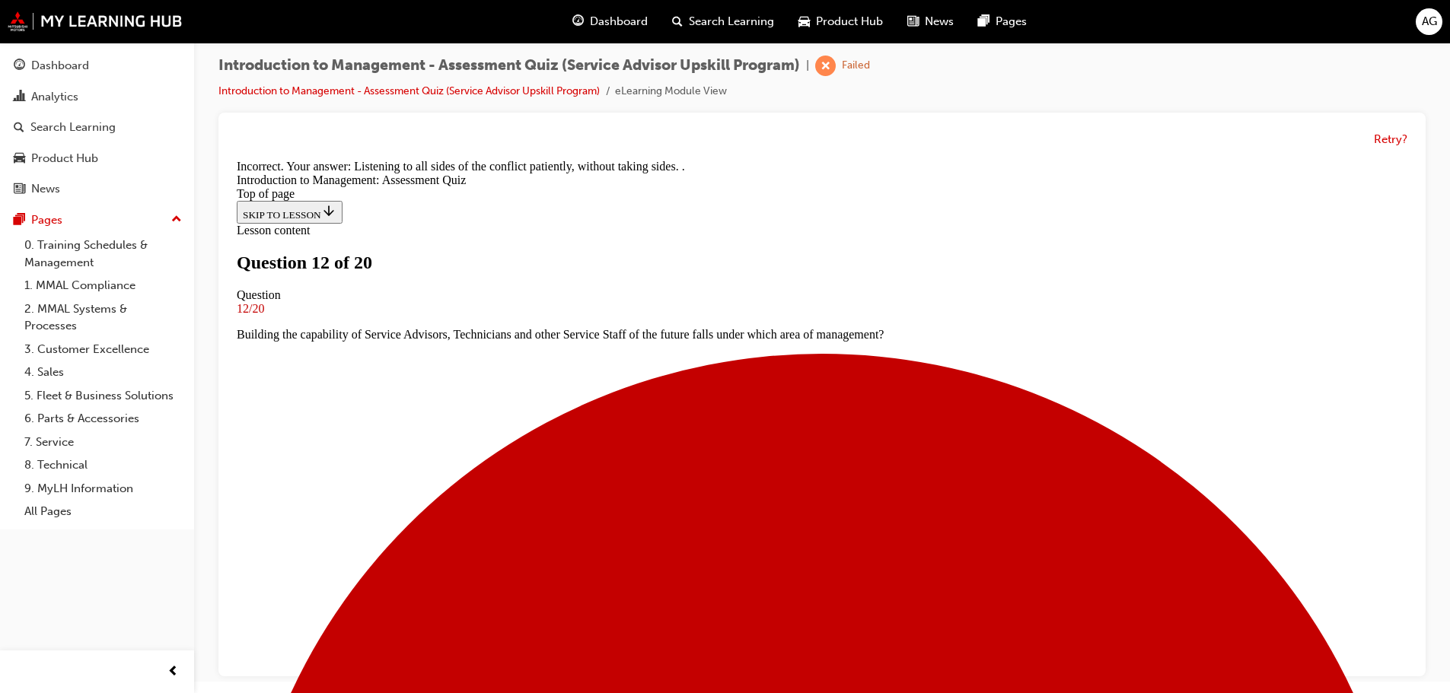
scroll to position [312, 0]
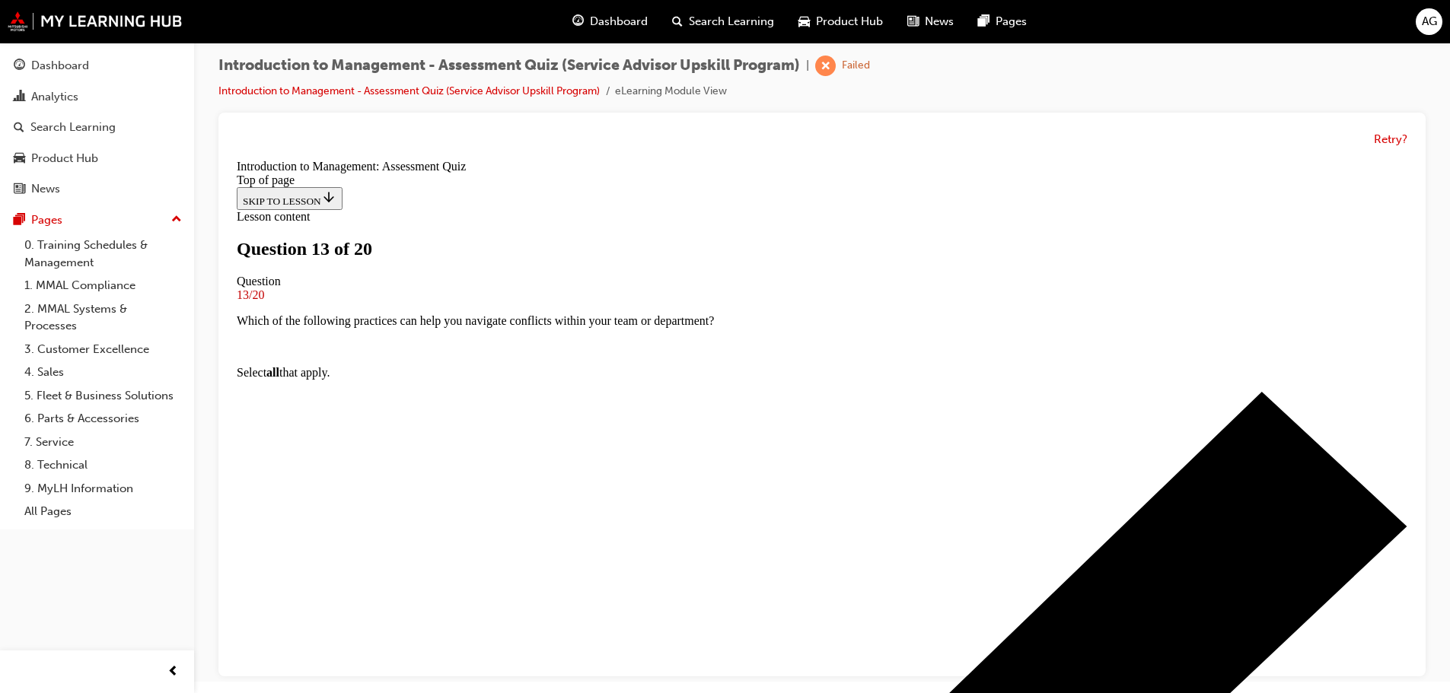
scroll to position [2, 0]
click at [1387, 141] on button "Retry?" at bounding box center [1389, 140] width 33 height 18
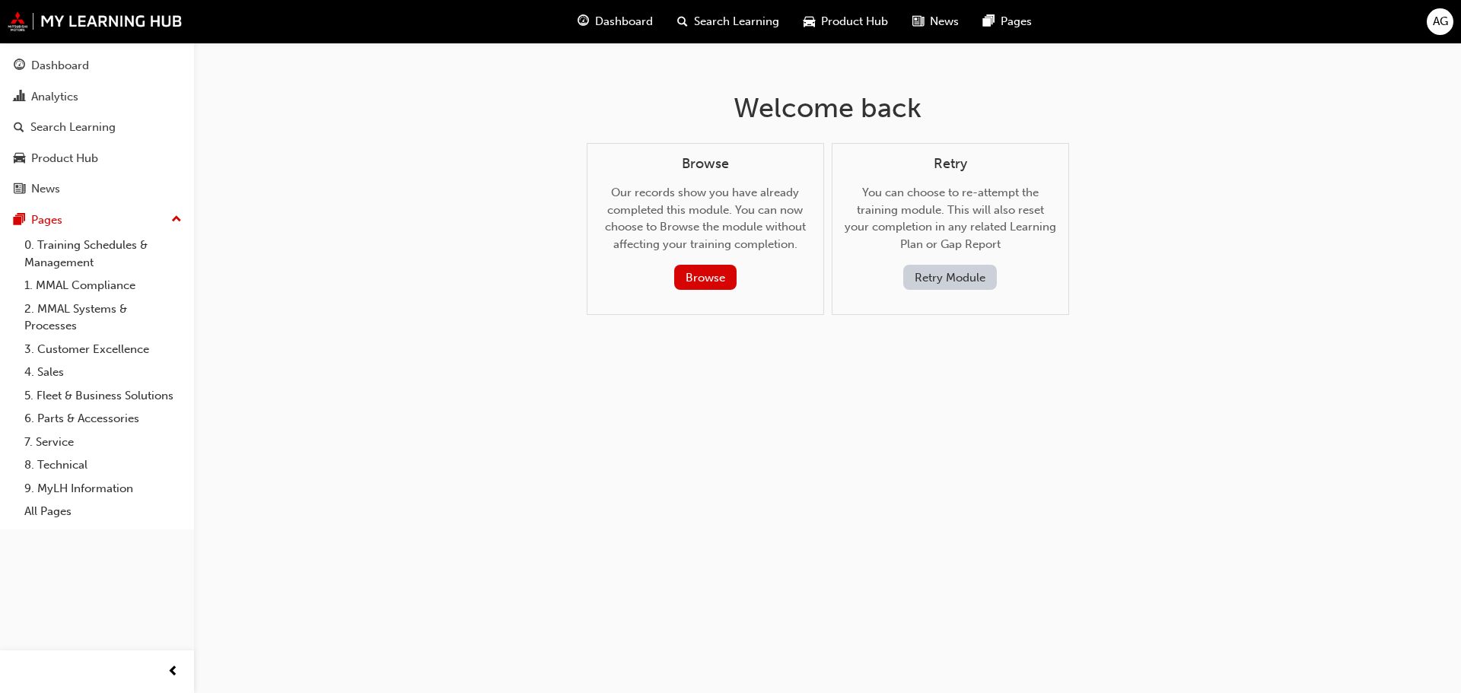
click at [934, 282] on button "Retry Module" at bounding box center [950, 277] width 94 height 25
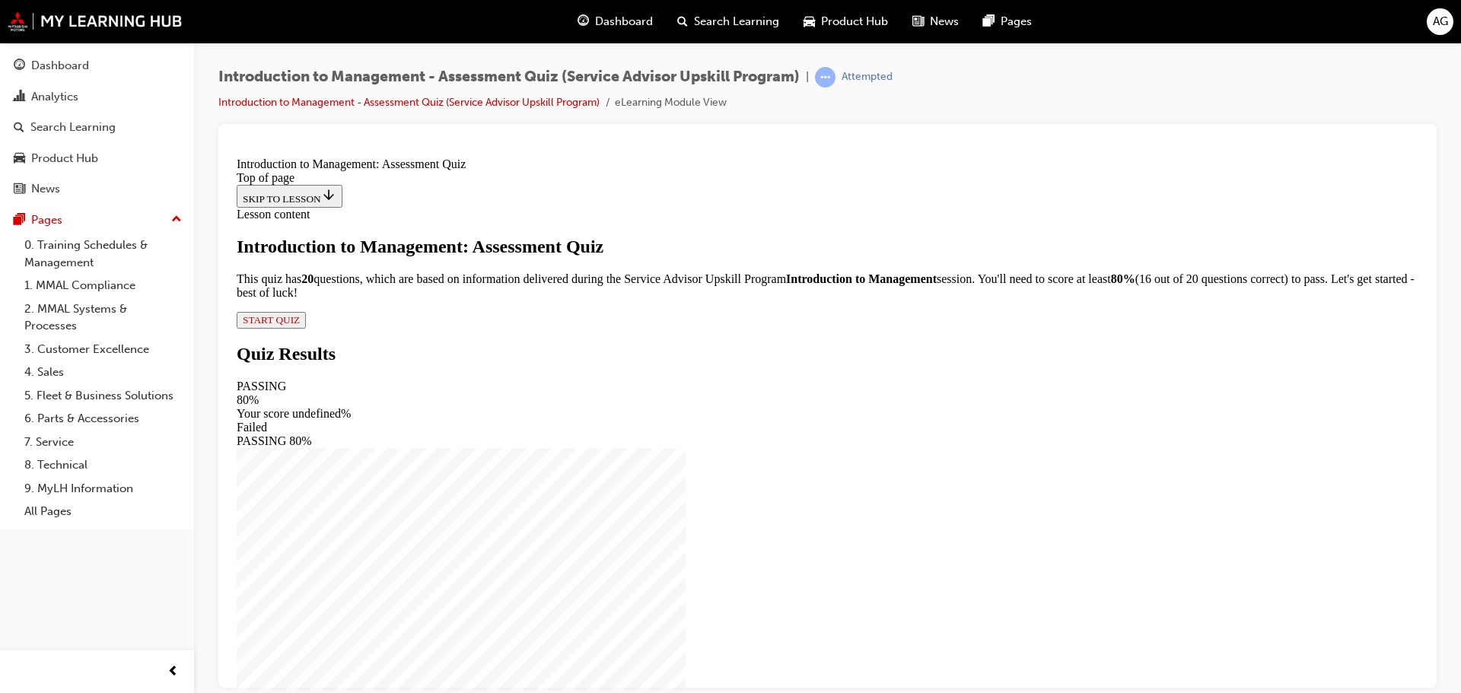
scroll to position [19, 0]
click at [300, 325] on span "START QUIZ" at bounding box center [271, 318] width 57 height 11
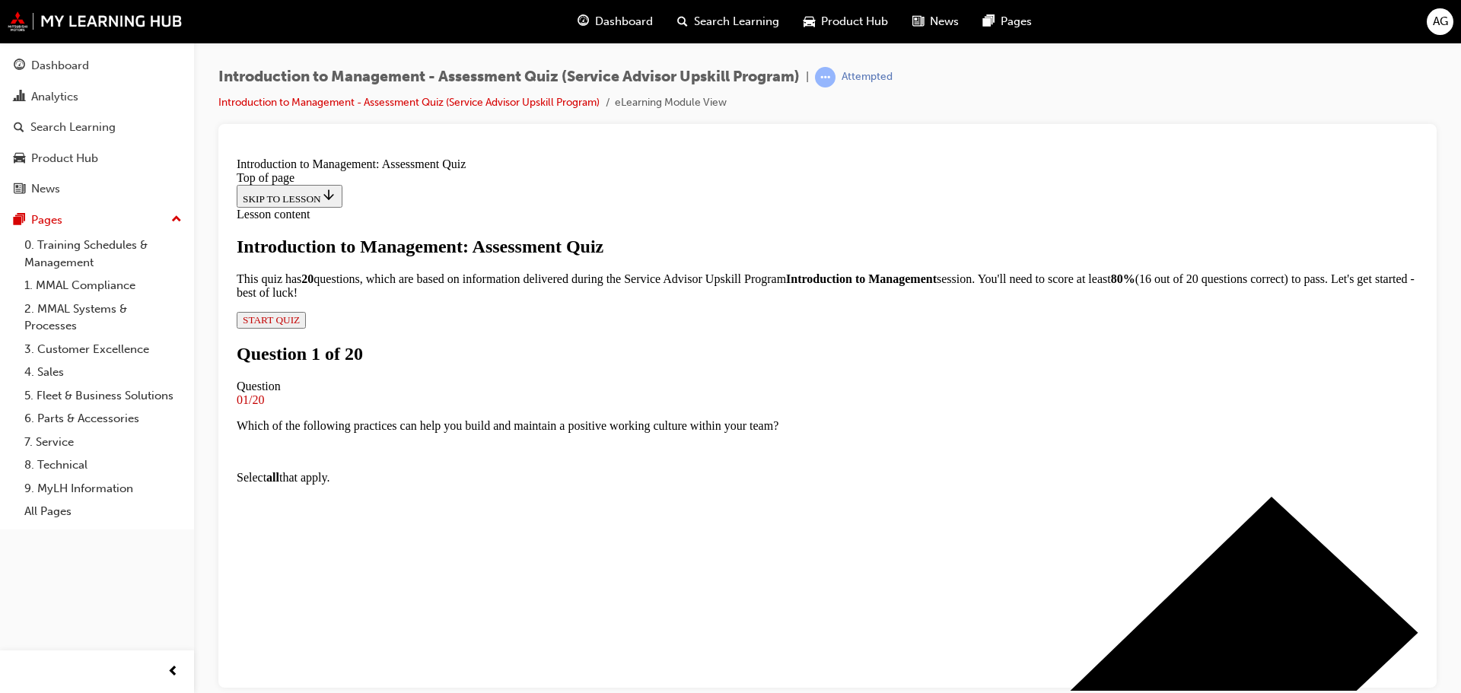
scroll to position [155, 0]
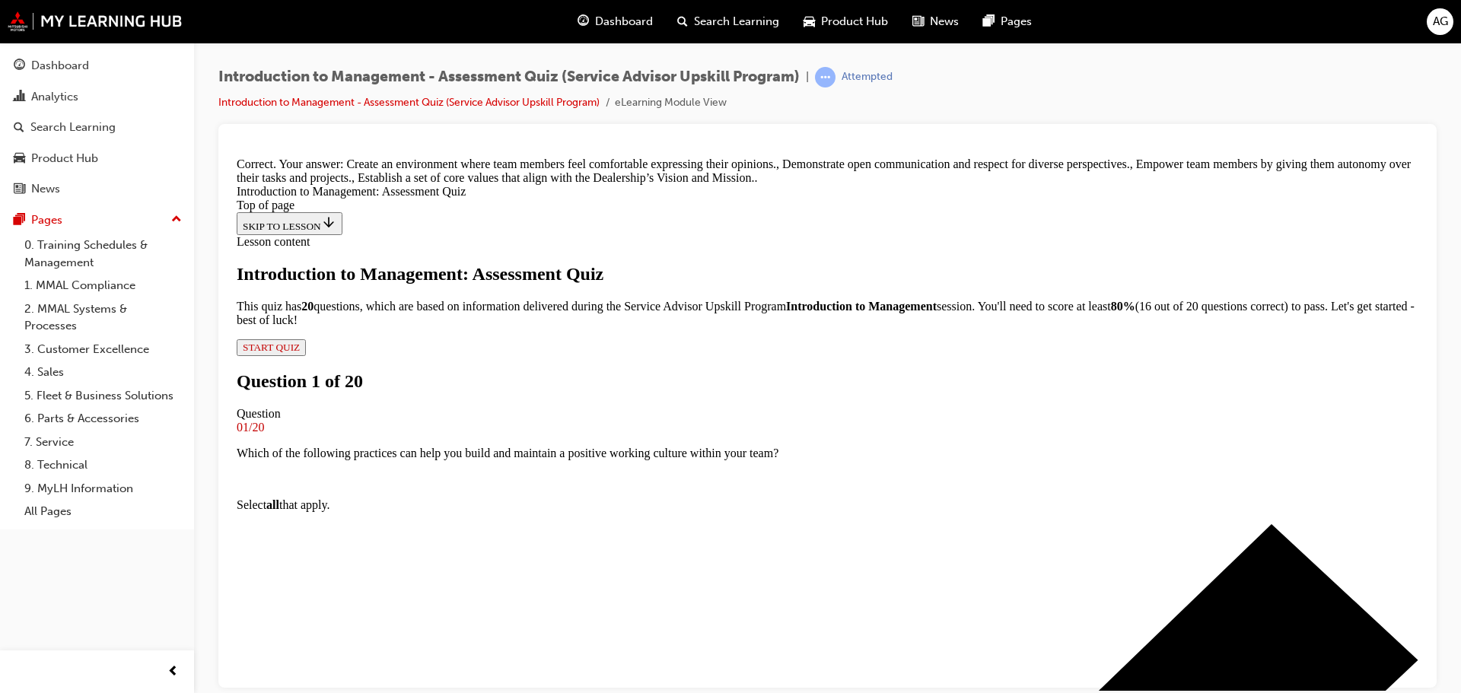
scroll to position [373, 0]
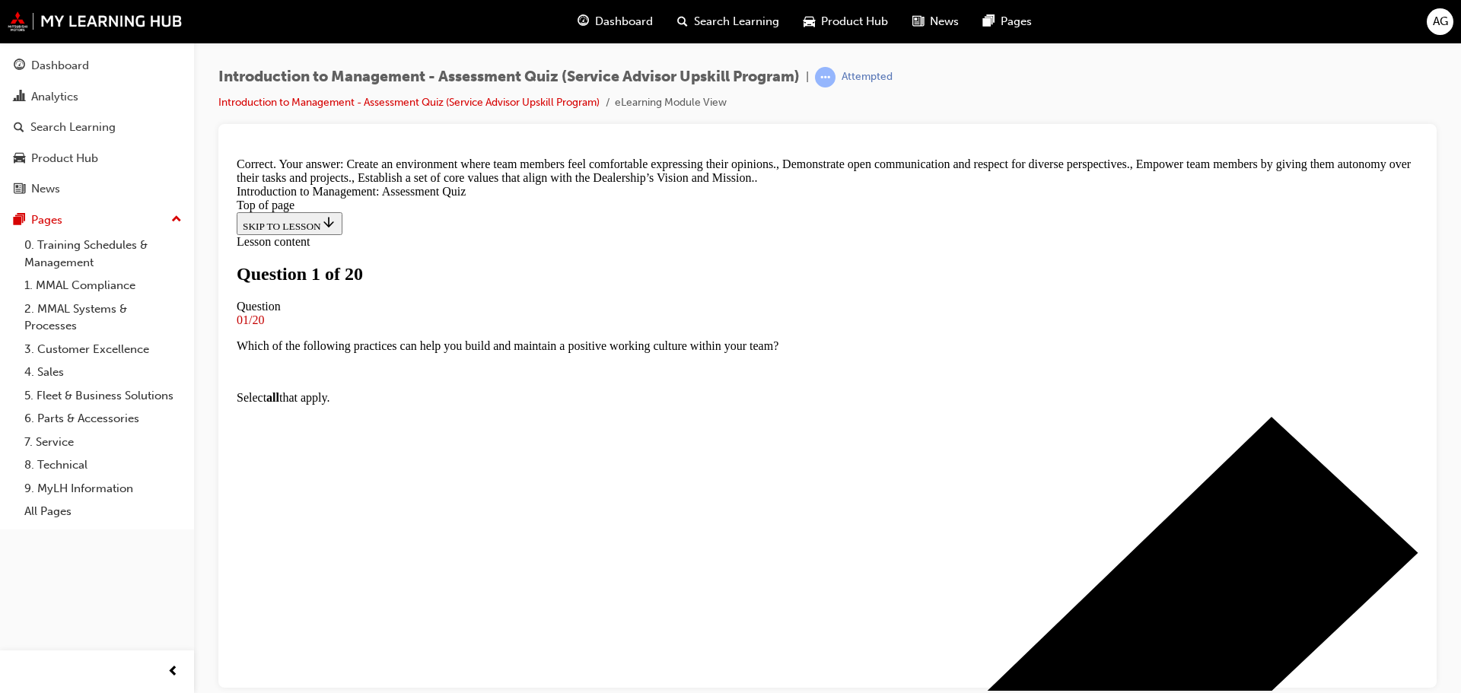
scroll to position [78, 0]
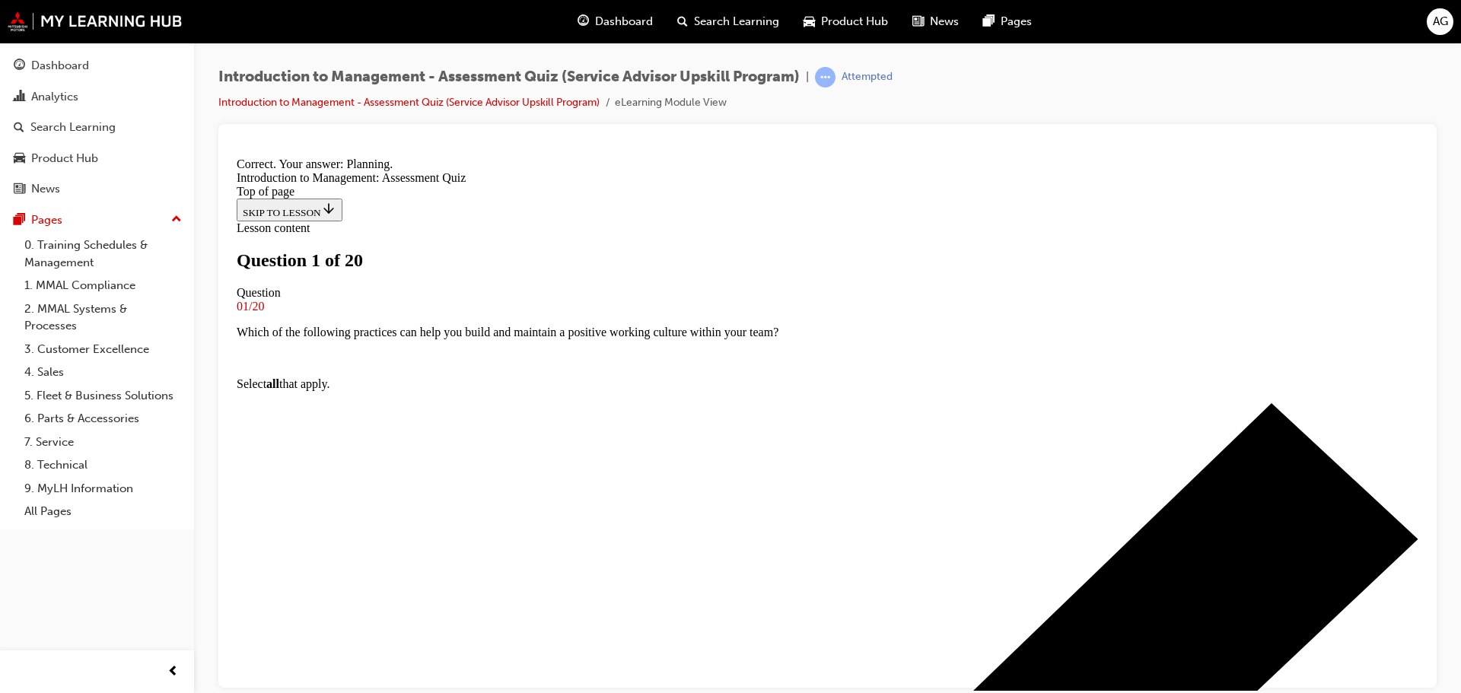
scroll to position [260, 0]
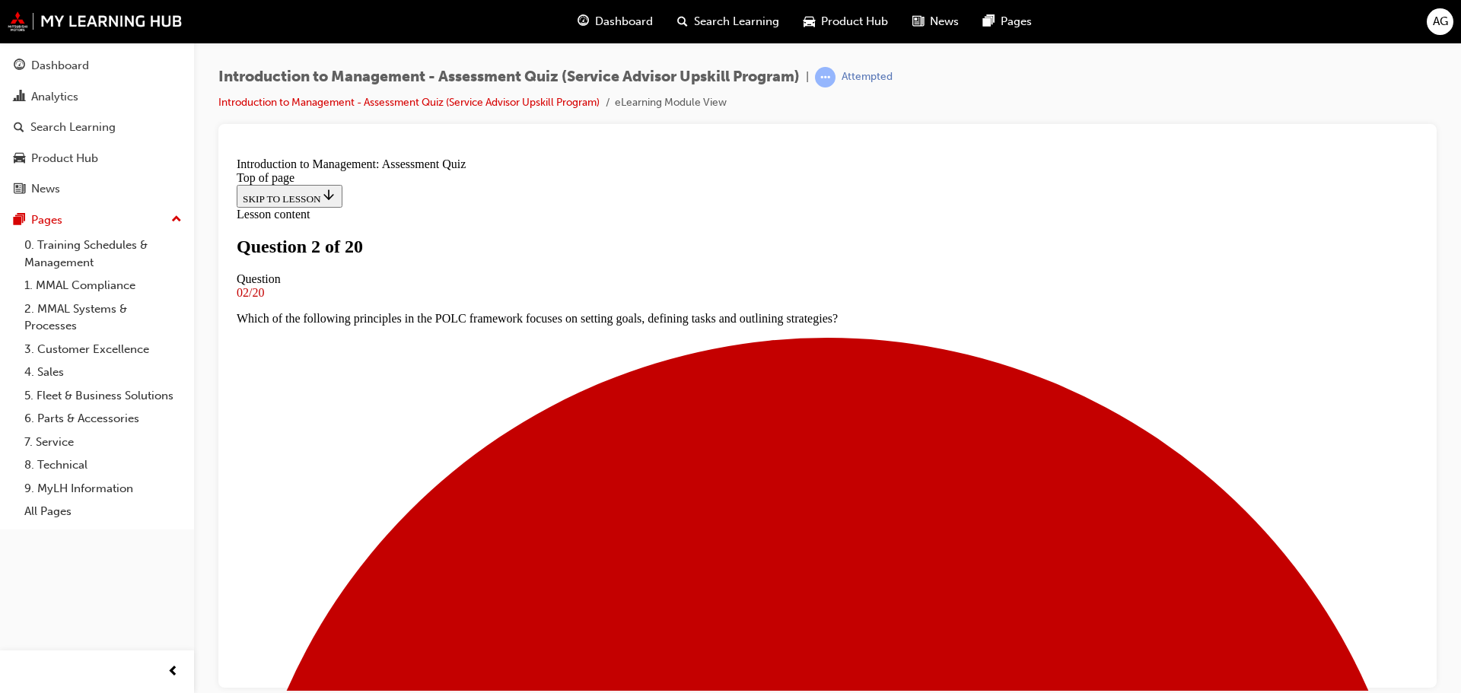
scroll to position [78, 0]
drag, startPoint x: 674, startPoint y: 490, endPoint x: 676, endPoint y: 512, distance: 22.1
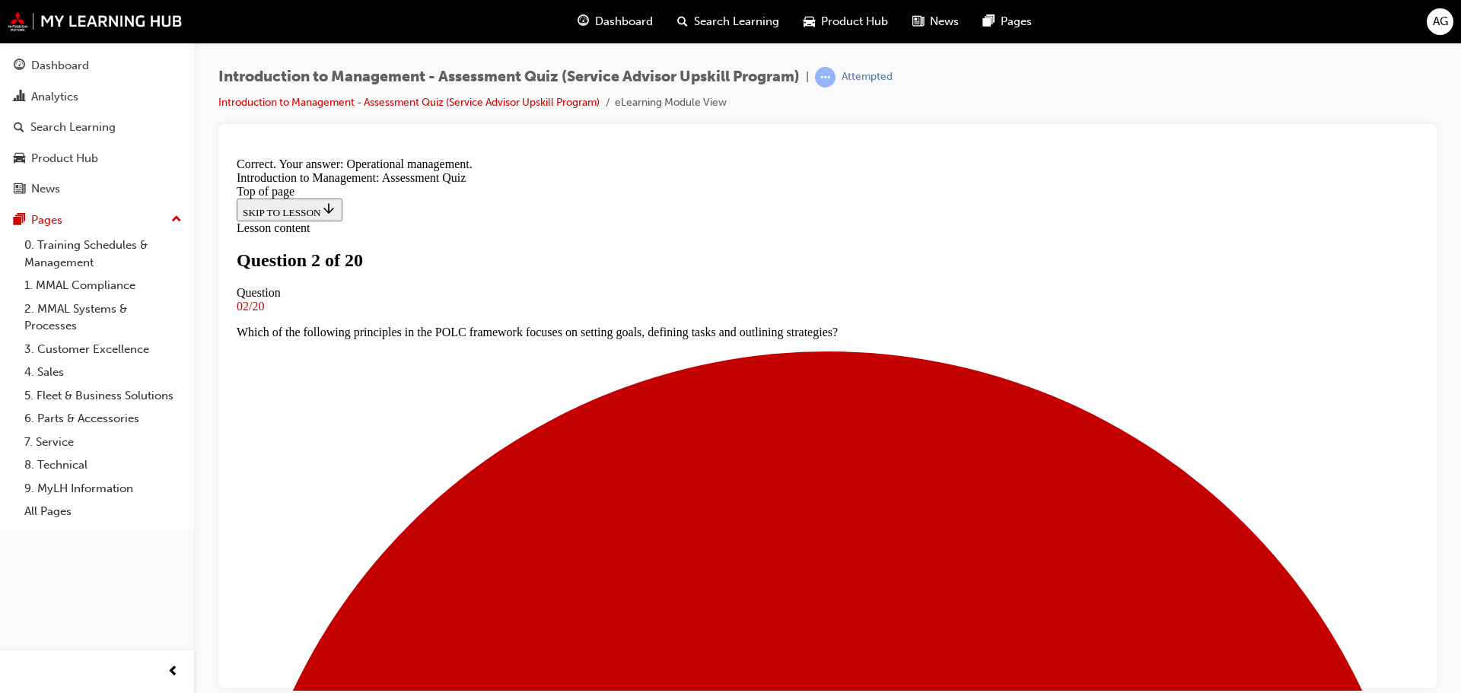
scroll to position [225, 0]
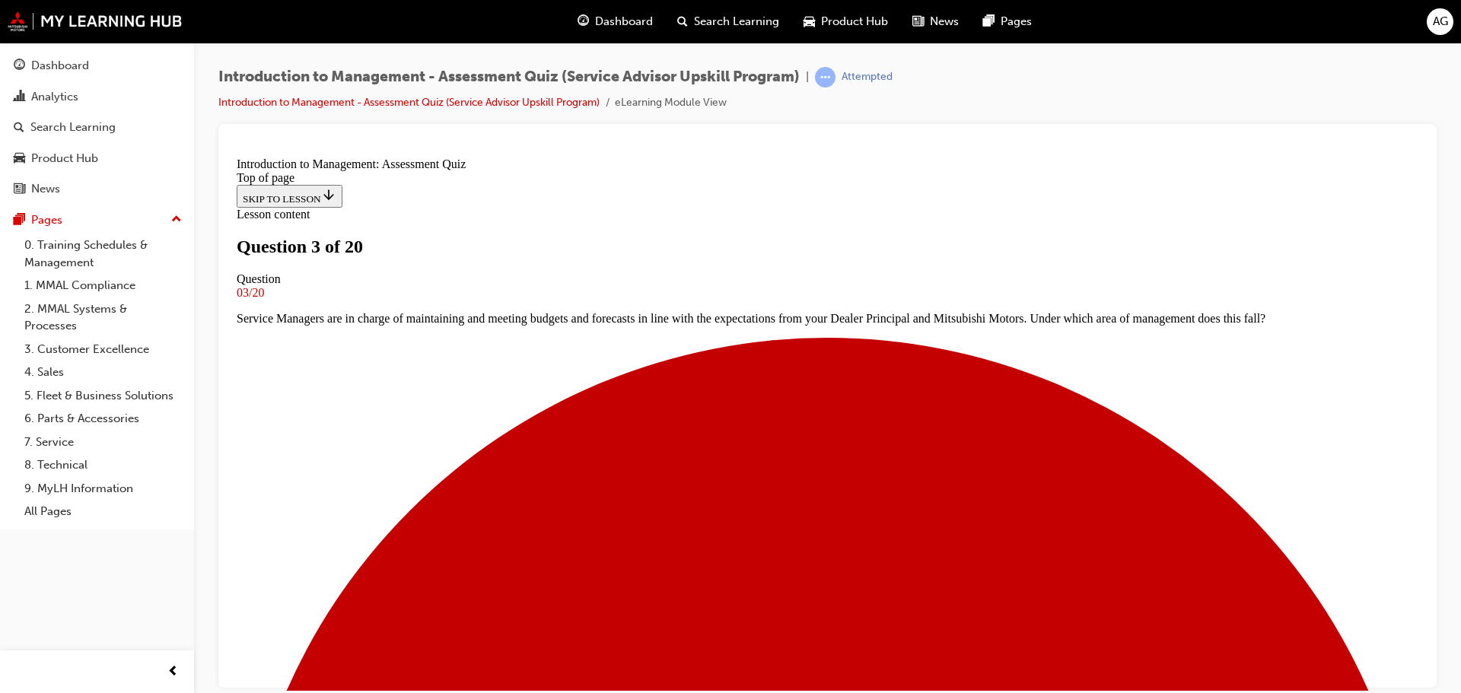
scroll to position [78, 0]
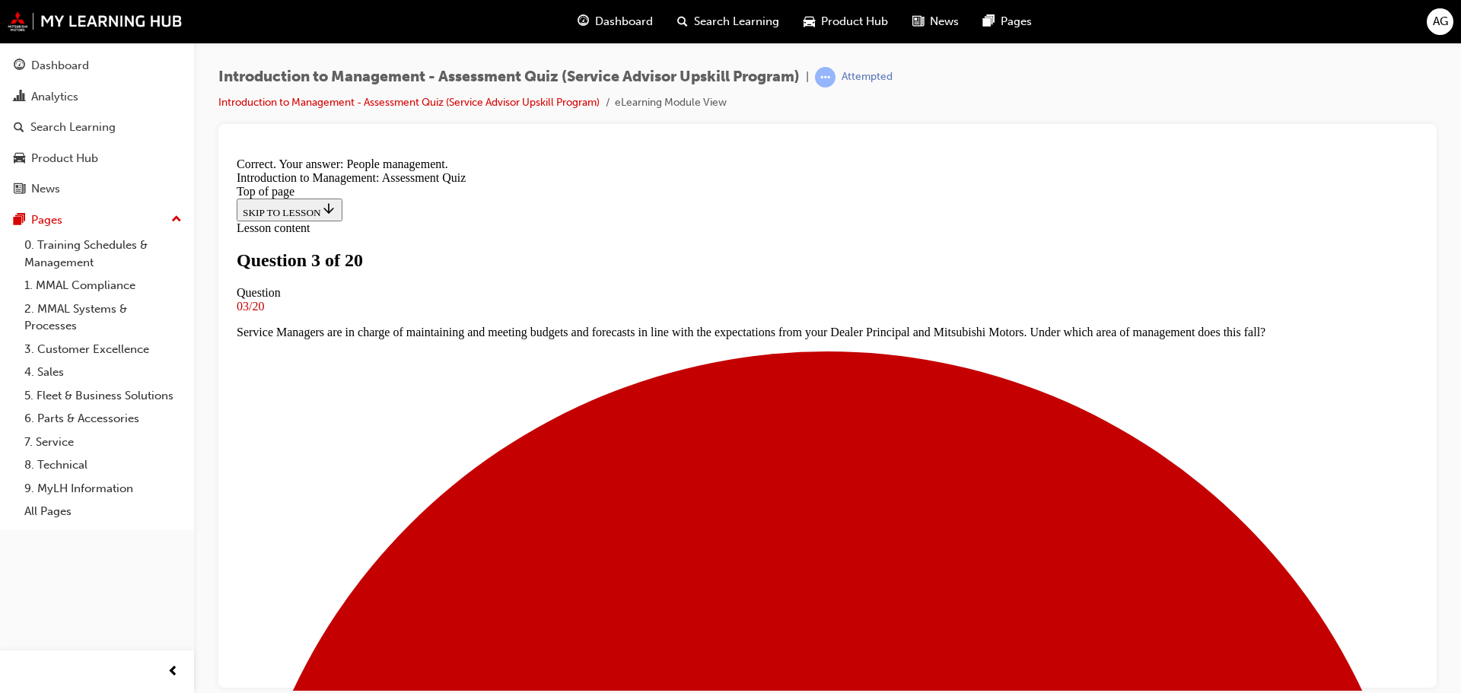
scroll to position [199, 0]
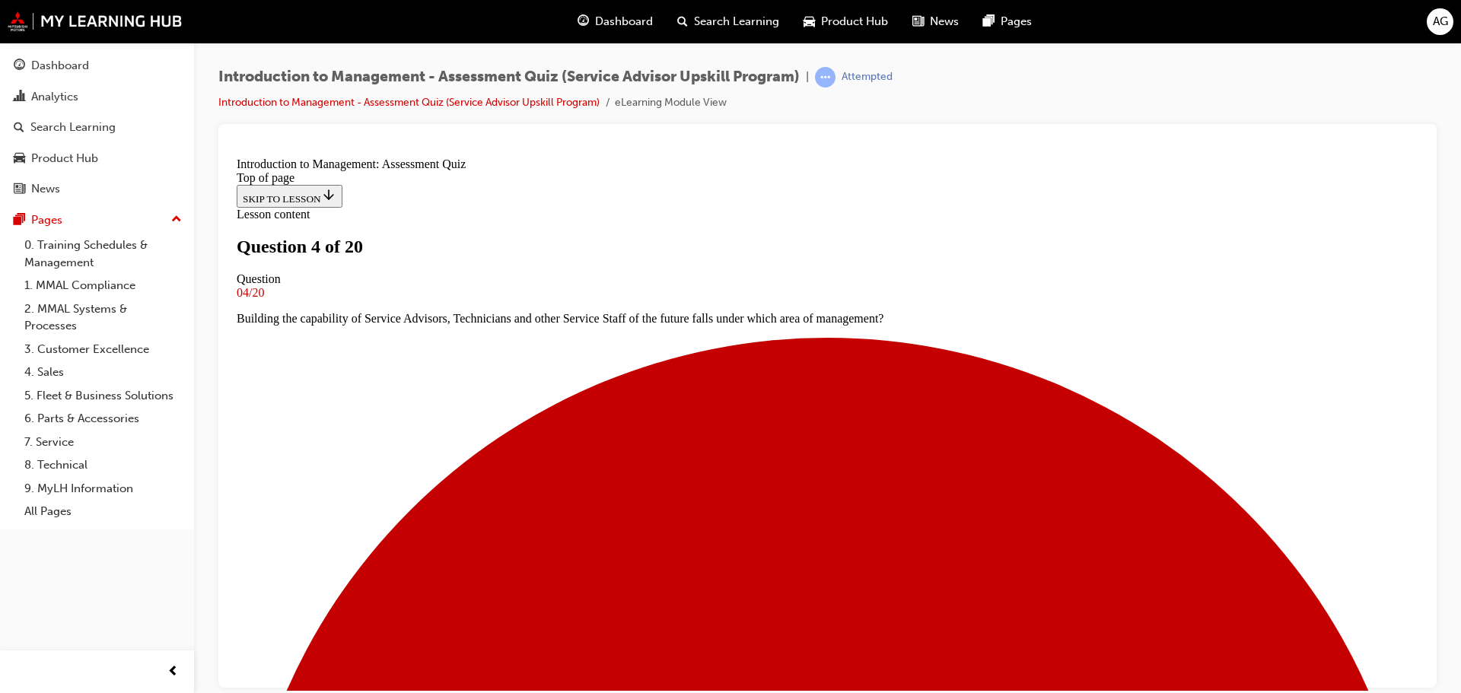
scroll to position [205, 0]
drag, startPoint x: 723, startPoint y: 404, endPoint x: 701, endPoint y: 454, distance: 54.9
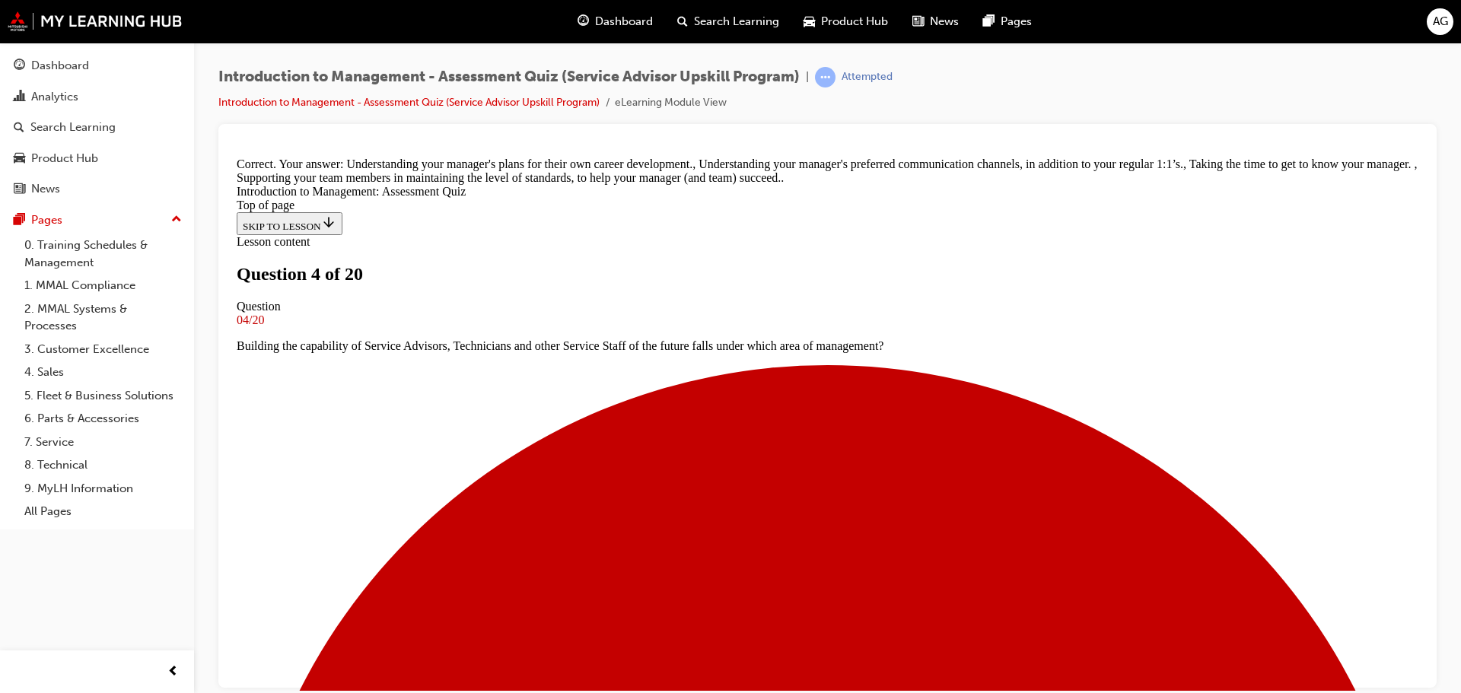
scroll to position [342, 0]
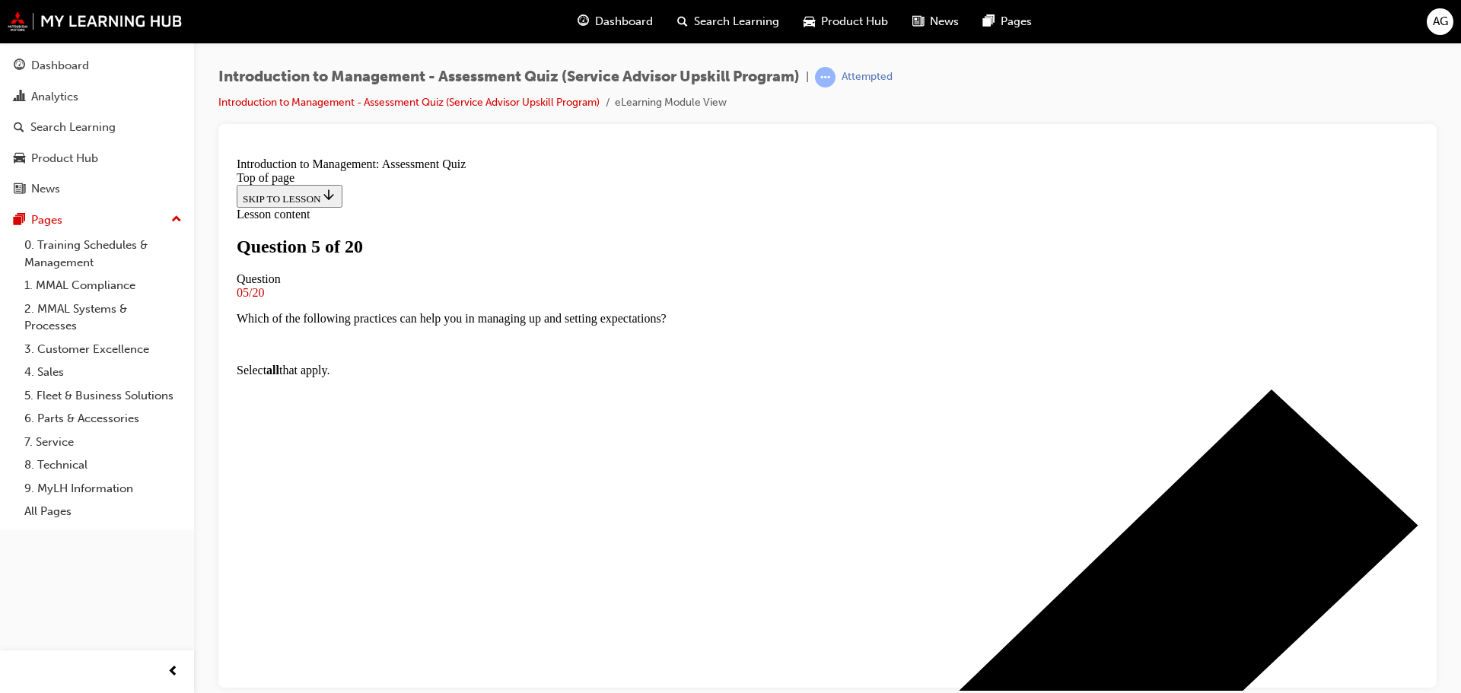
scroll to position [78, 0]
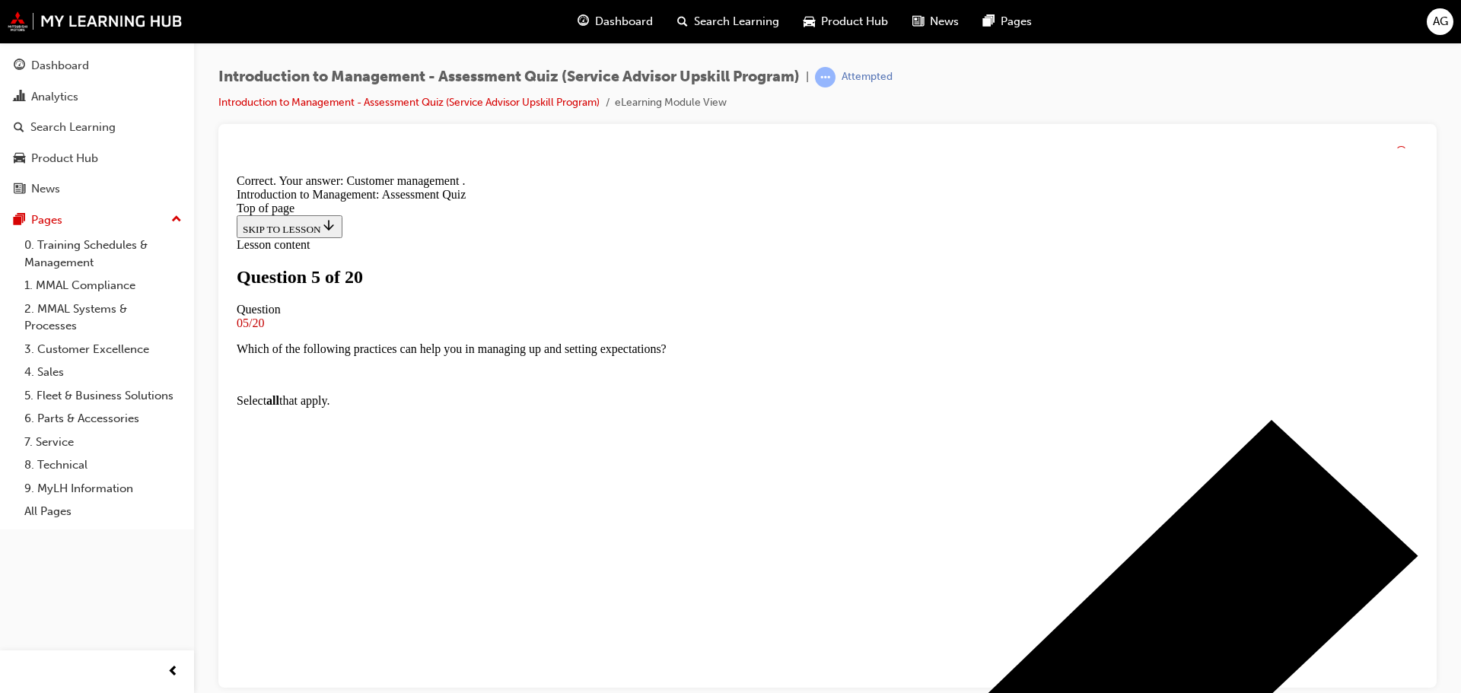
scroll to position [199, 0]
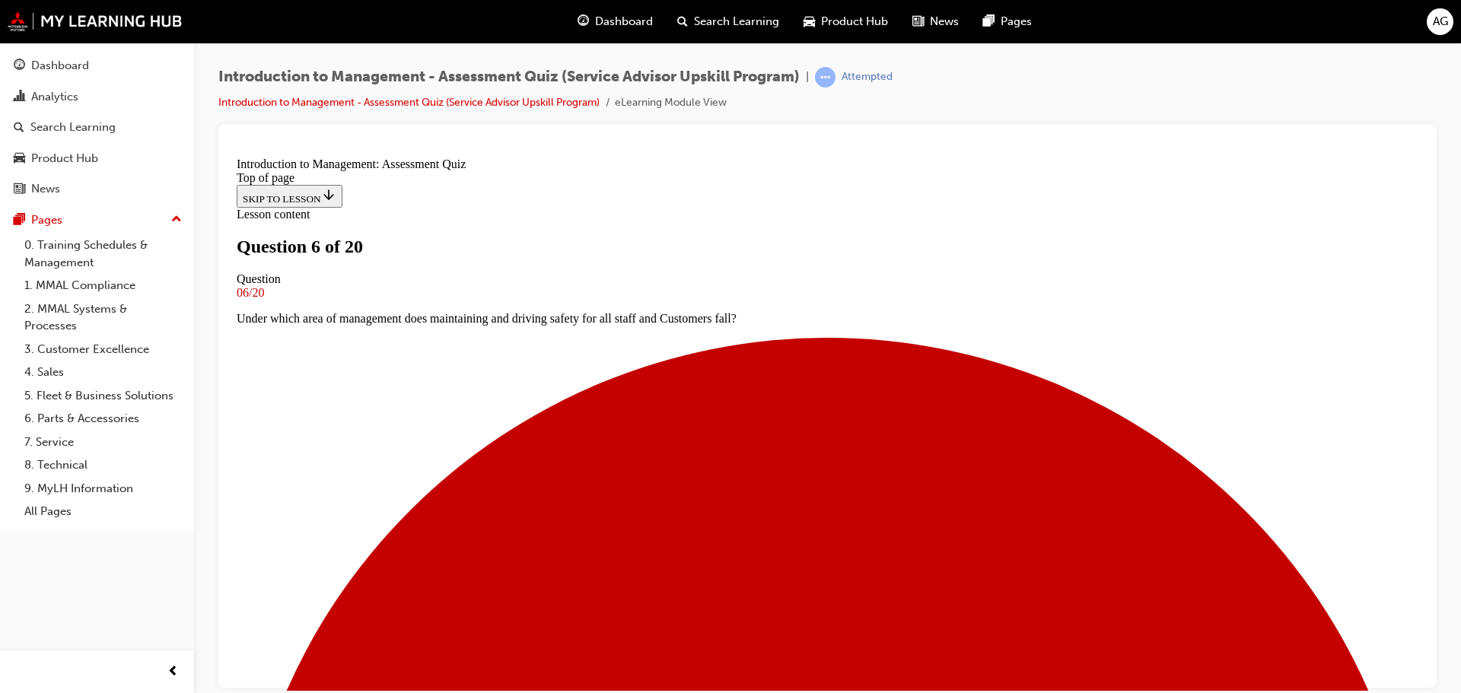
scroll to position [154, 0]
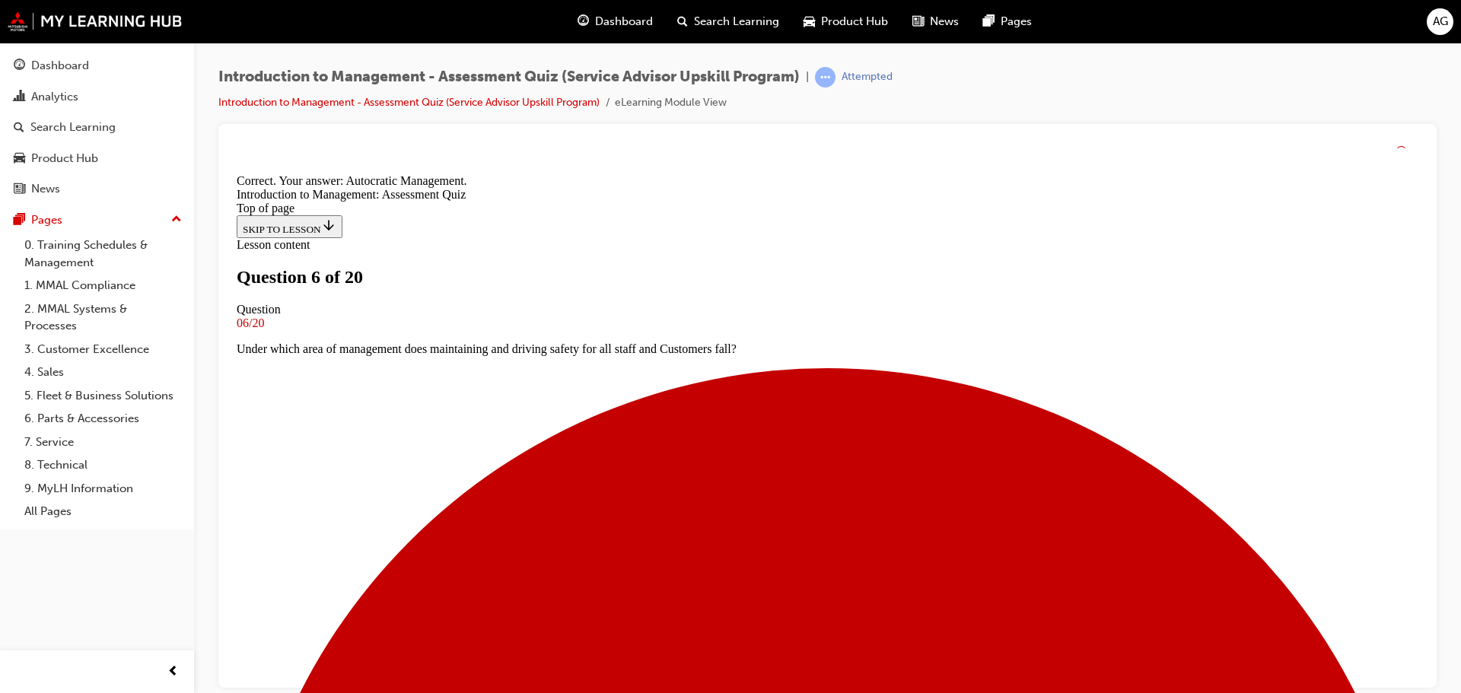
scroll to position [260, 0]
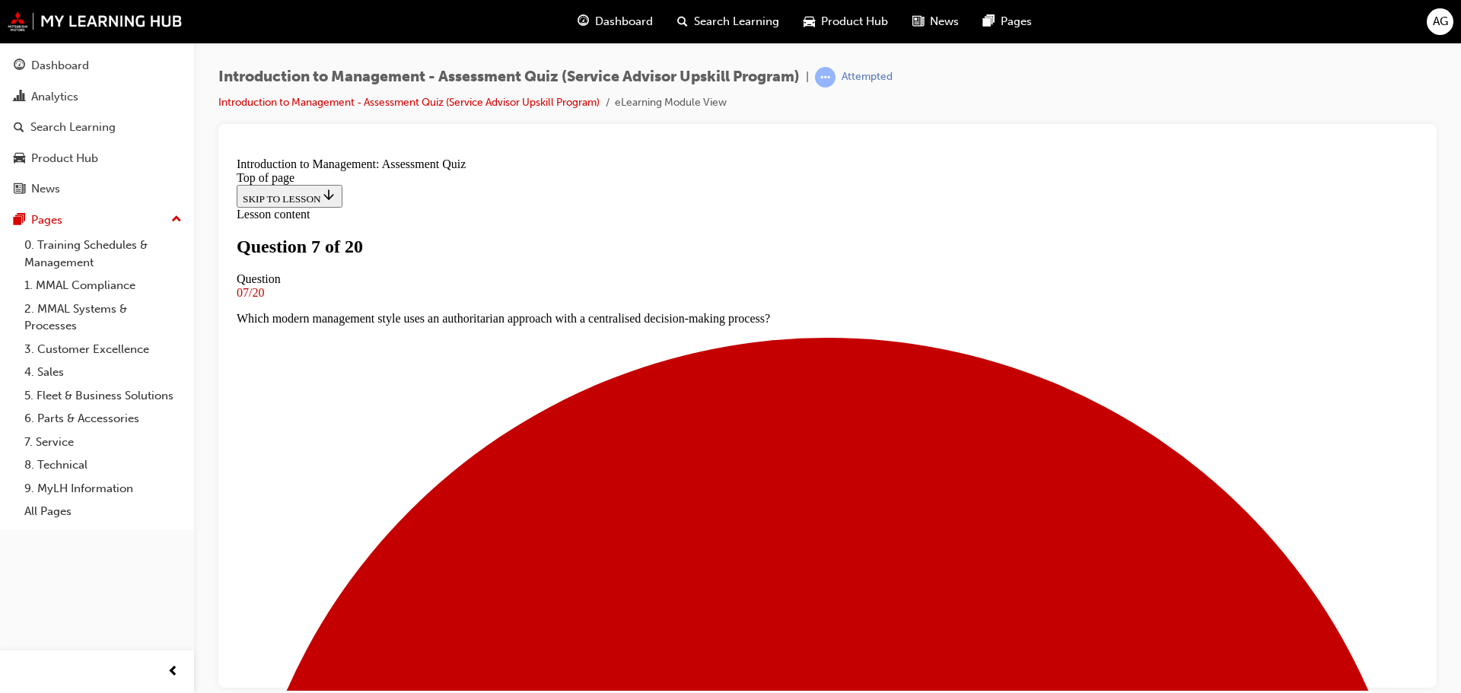
scroll to position [154, 0]
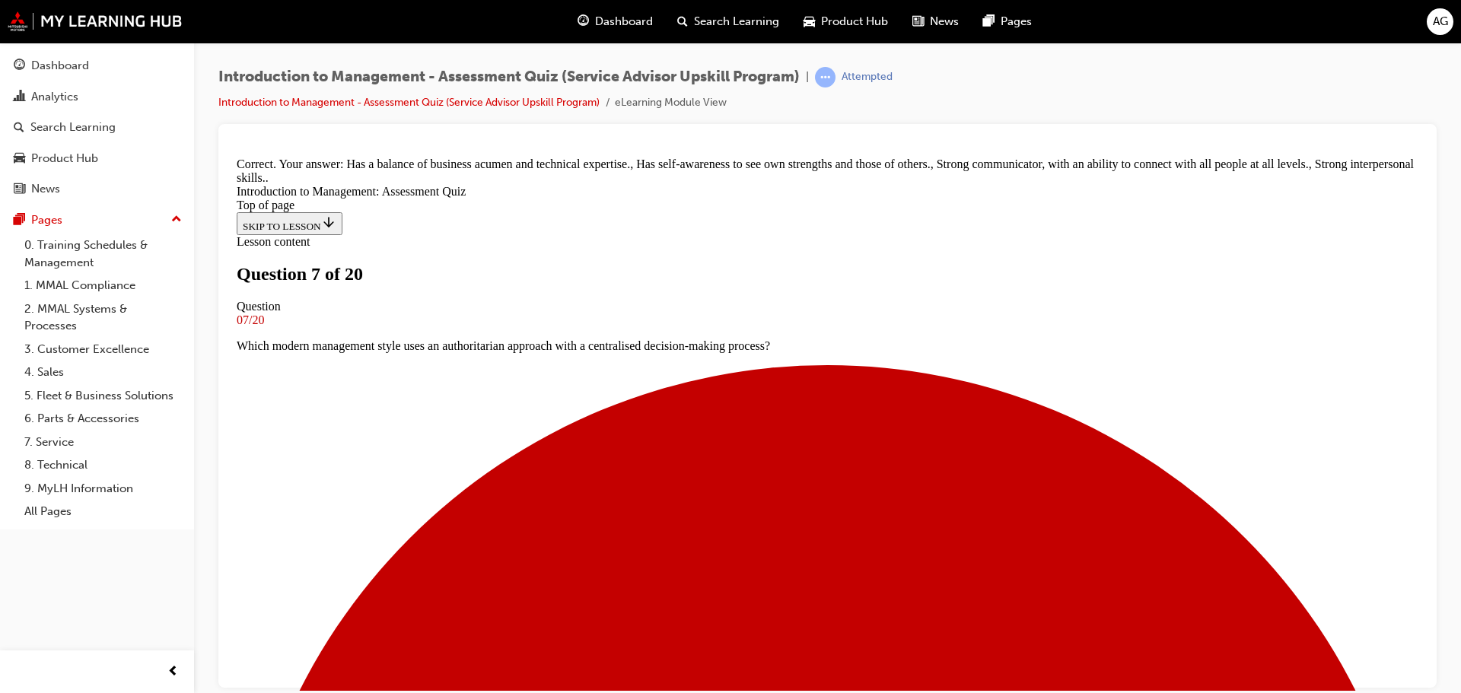
scroll to position [301, 0]
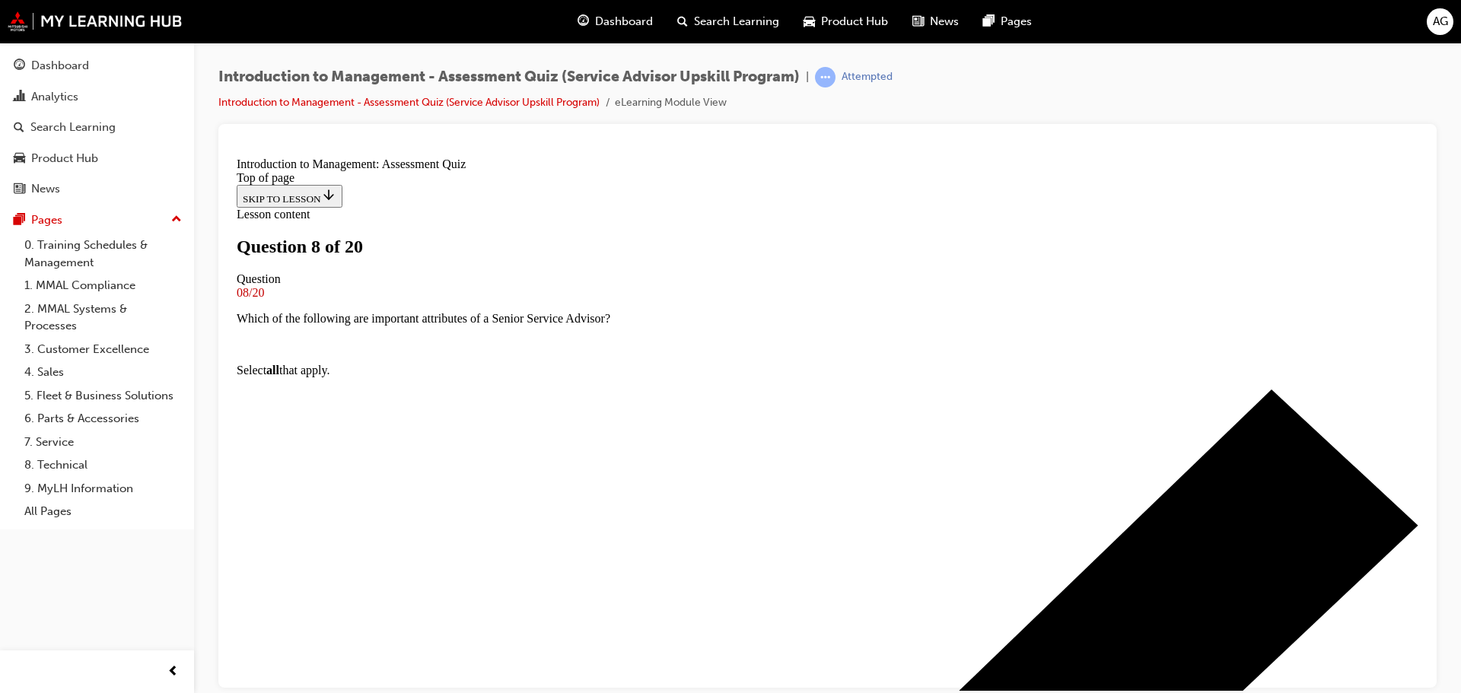
scroll to position [78, 0]
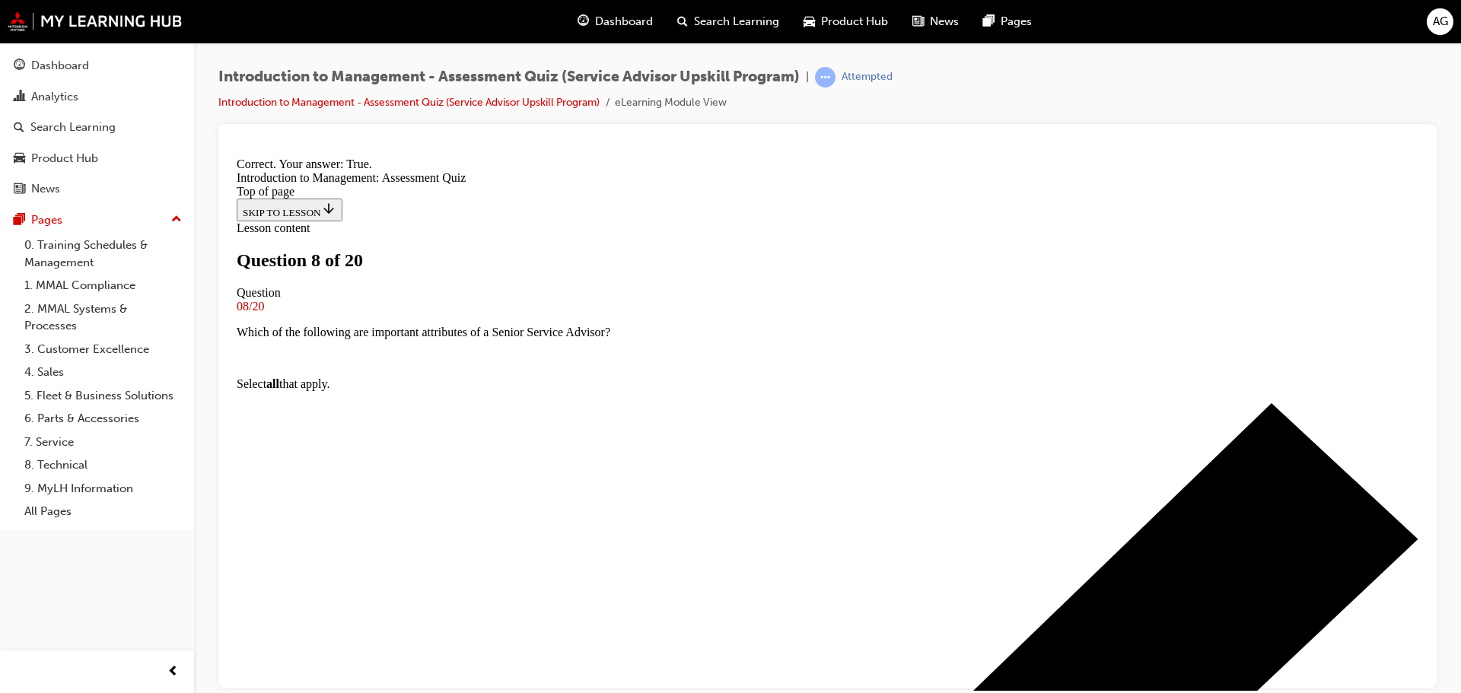
scroll to position [190, 0]
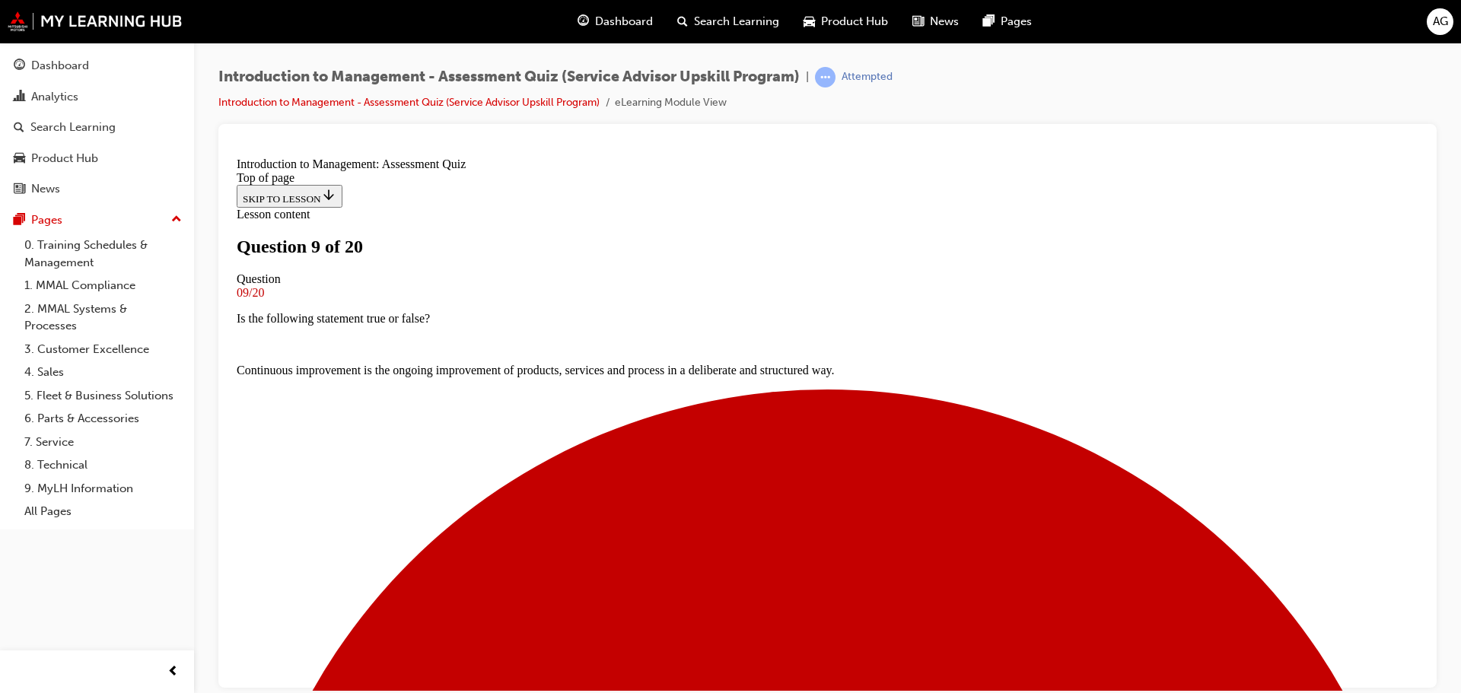
scroll to position [78, 0]
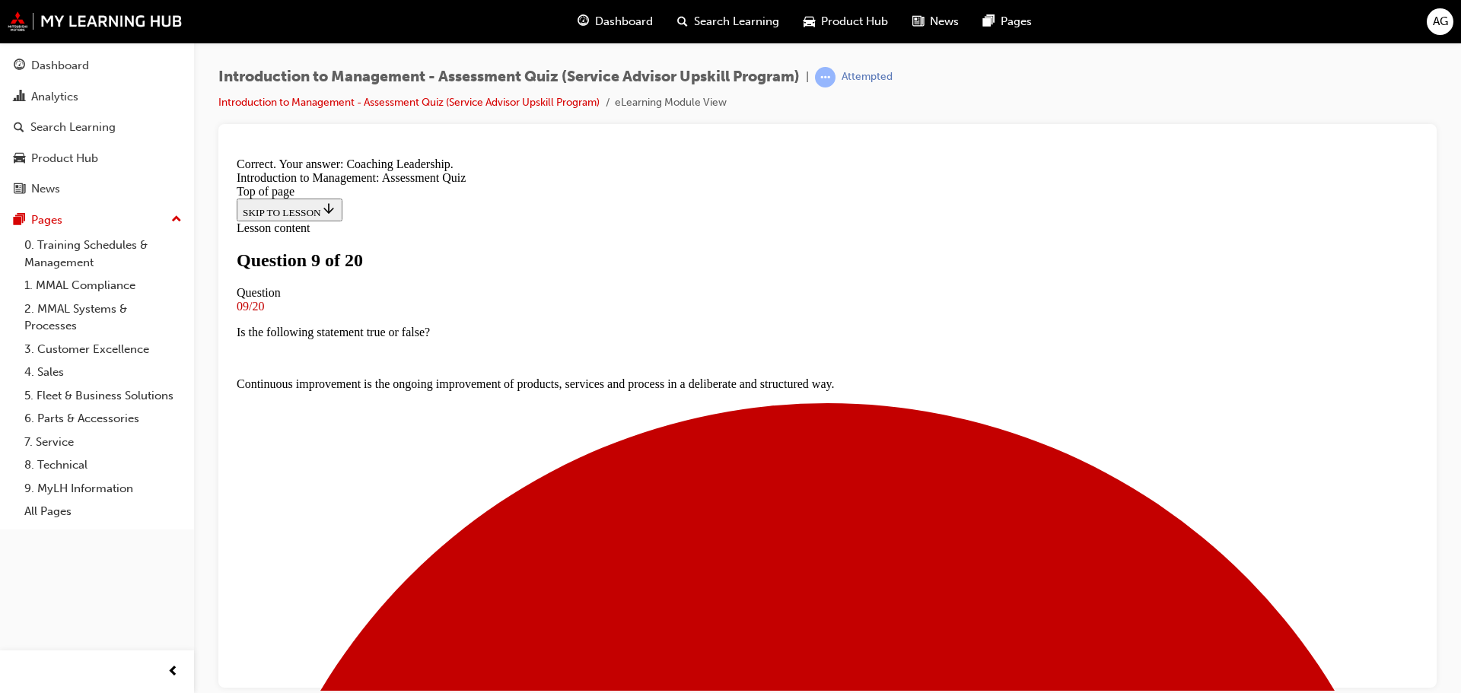
scroll to position [260, 0]
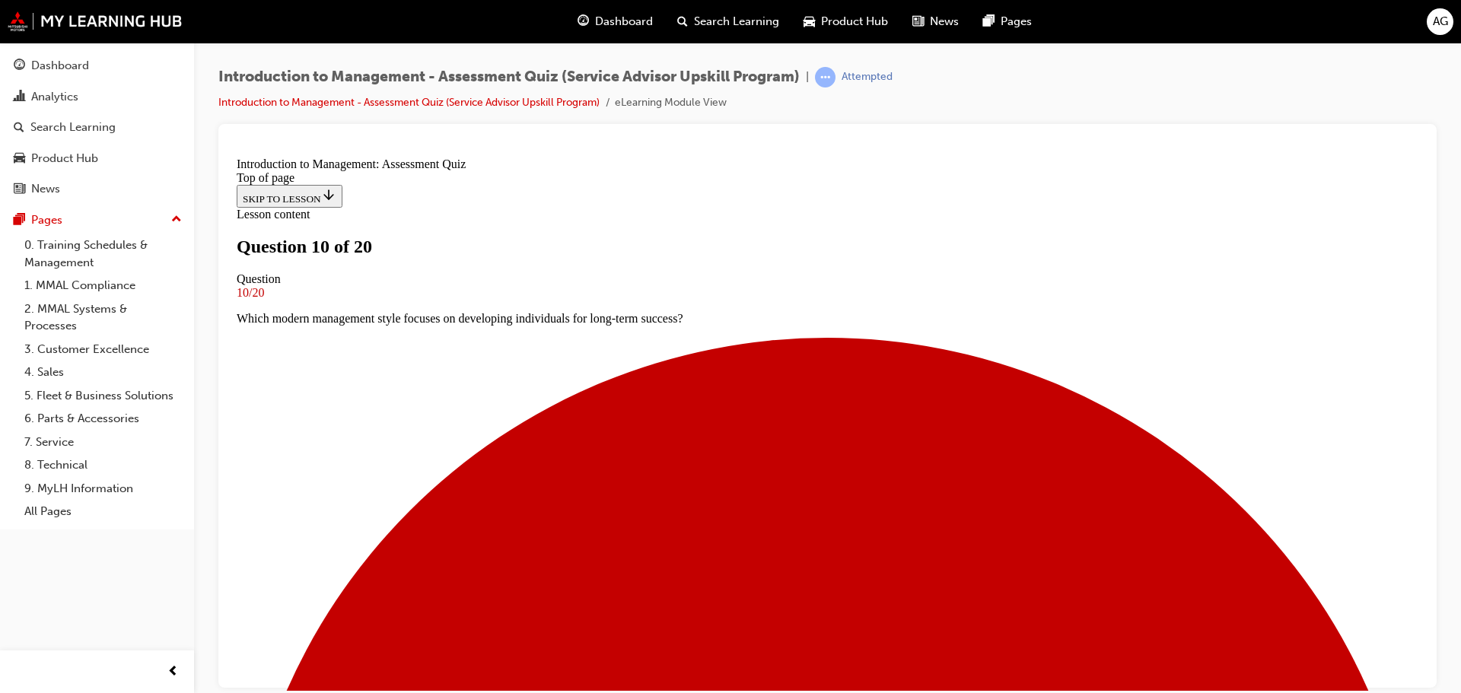
scroll to position [154, 0]
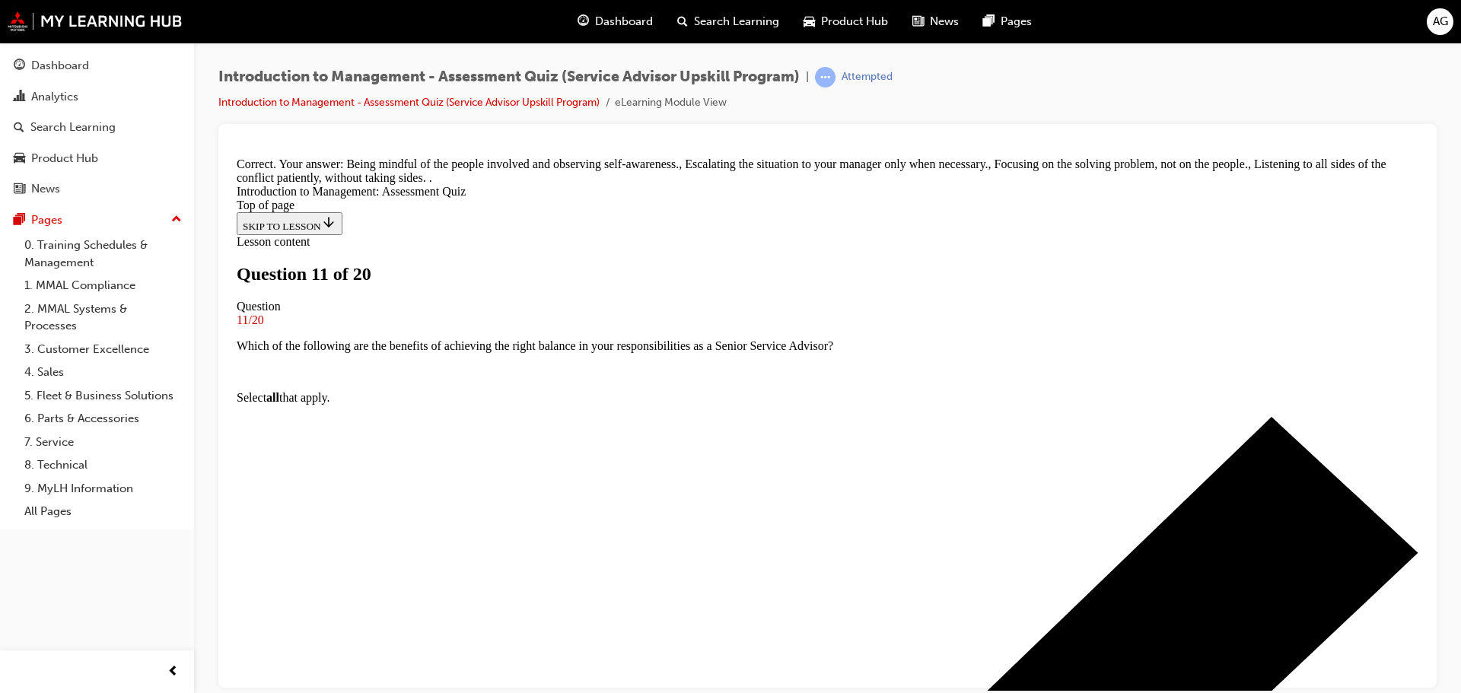
scroll to position [312, 0]
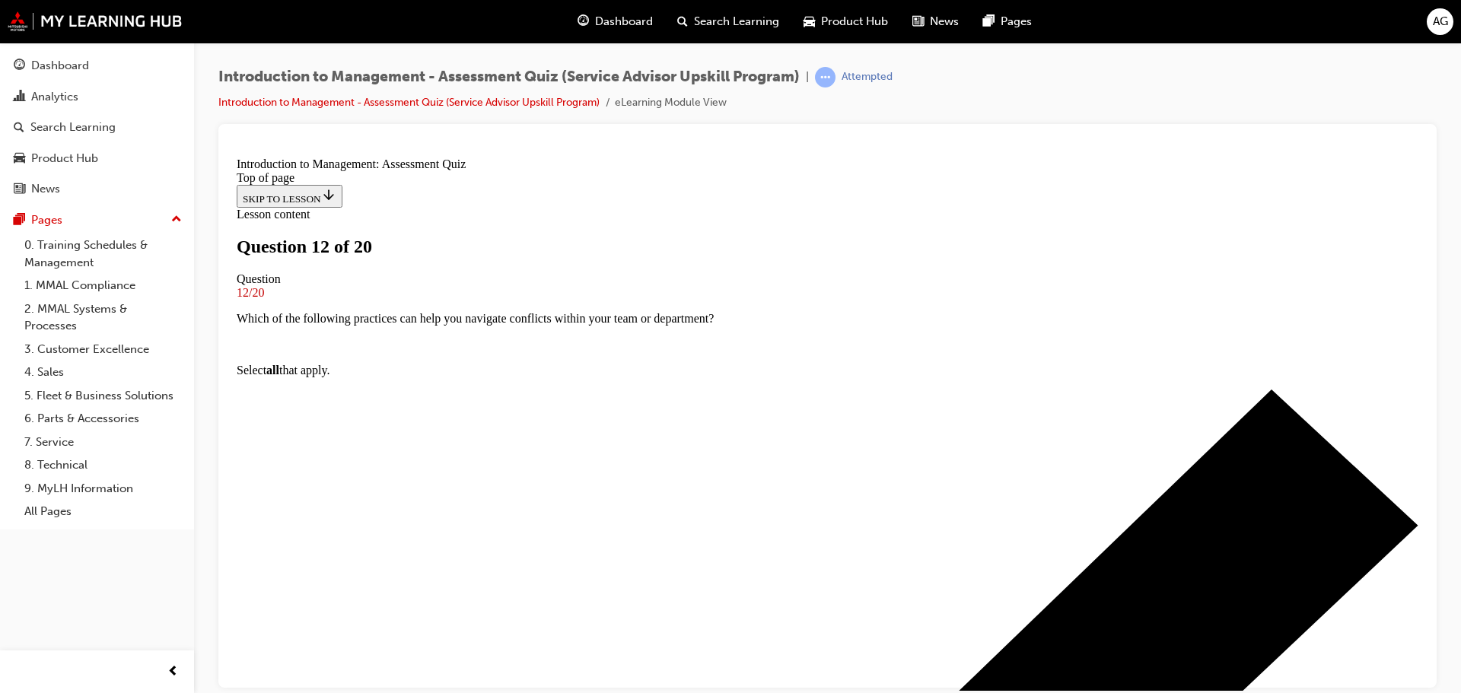
scroll to position [78, 0]
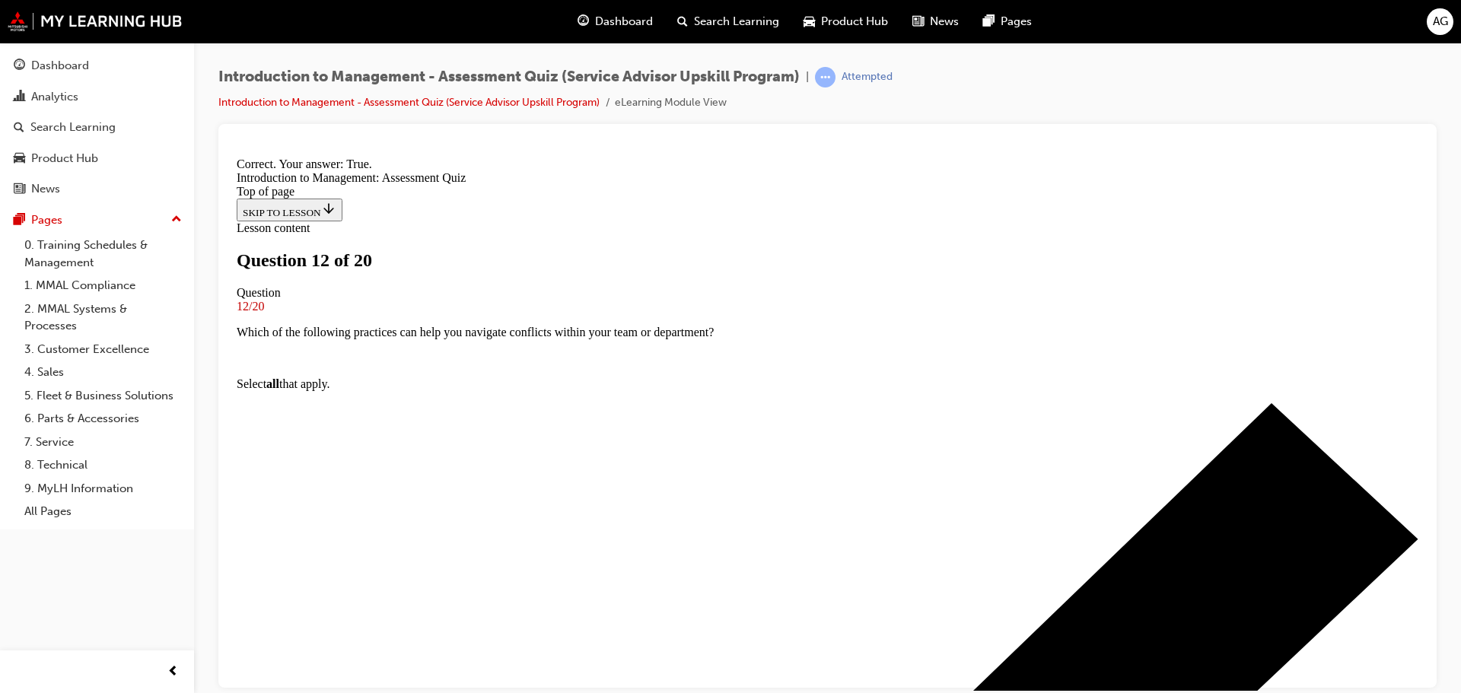
scroll to position [190, 0]
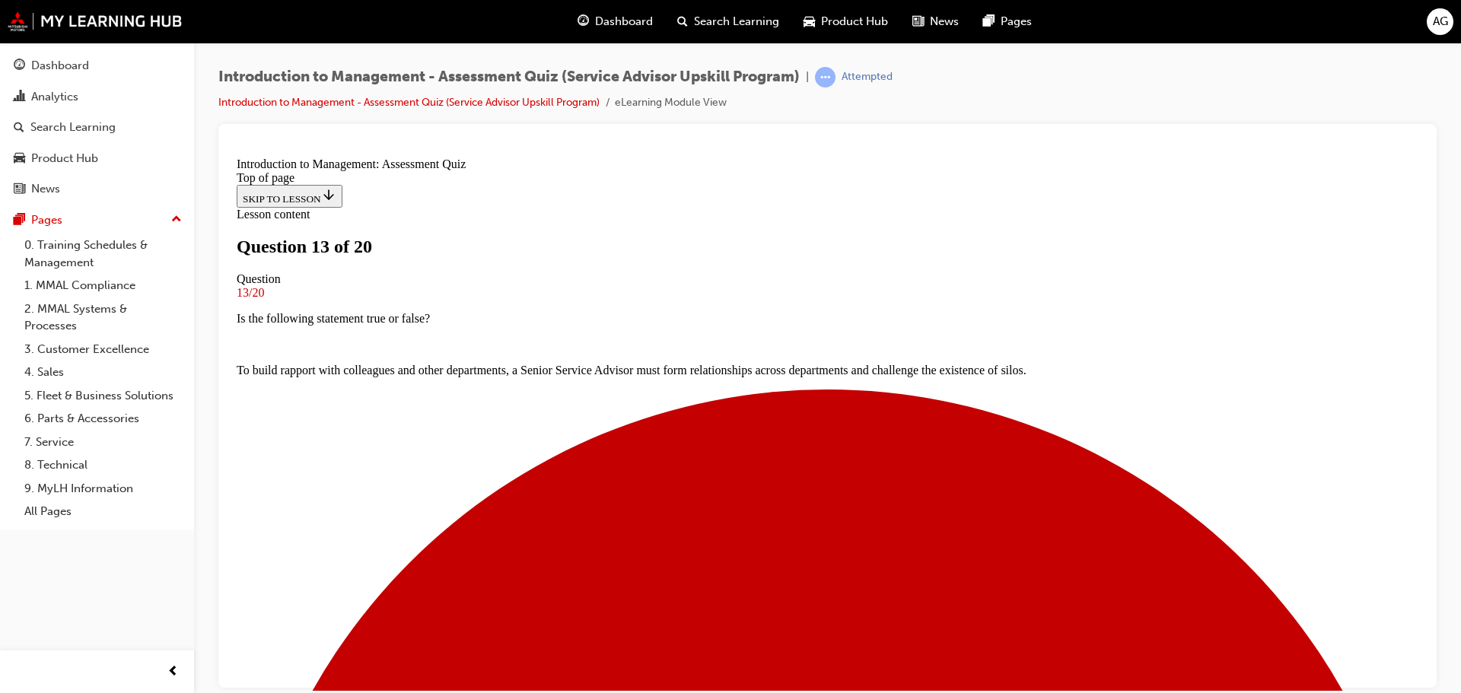
scroll to position [154, 0]
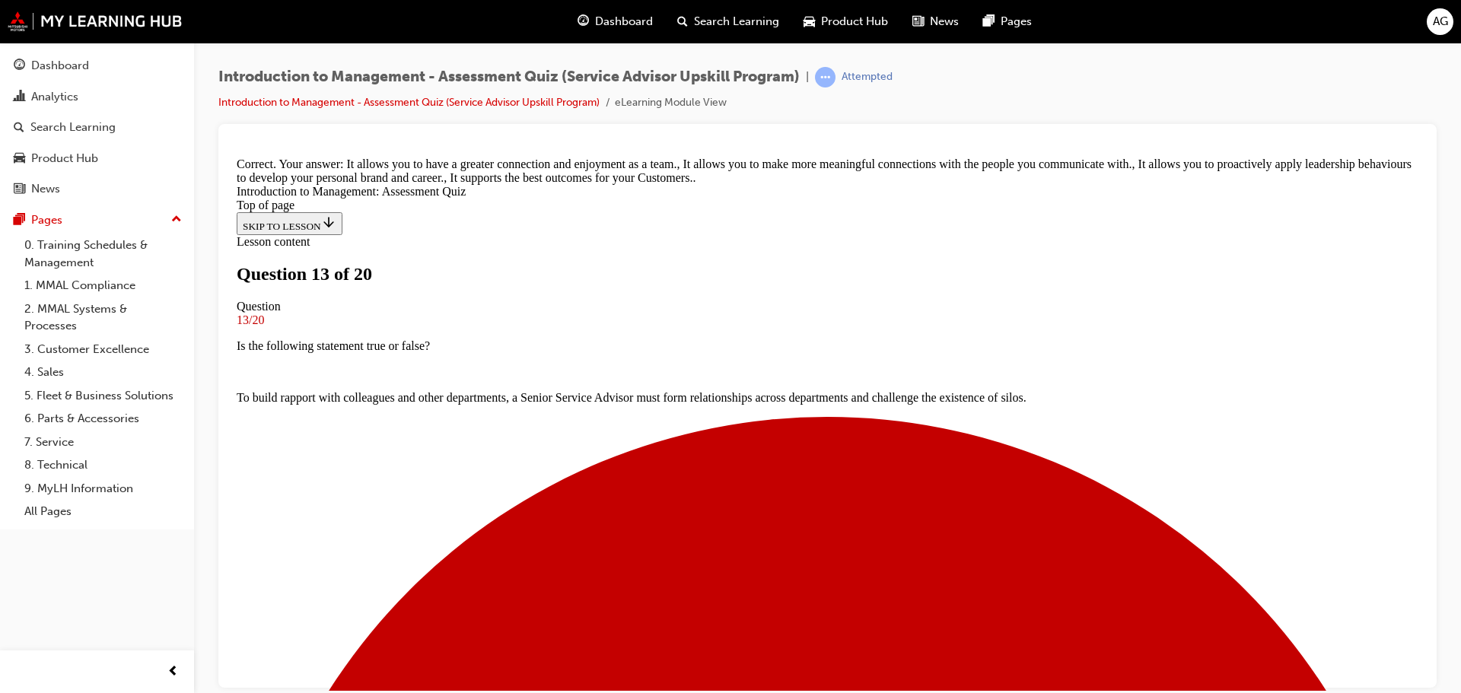
scroll to position [342, 0]
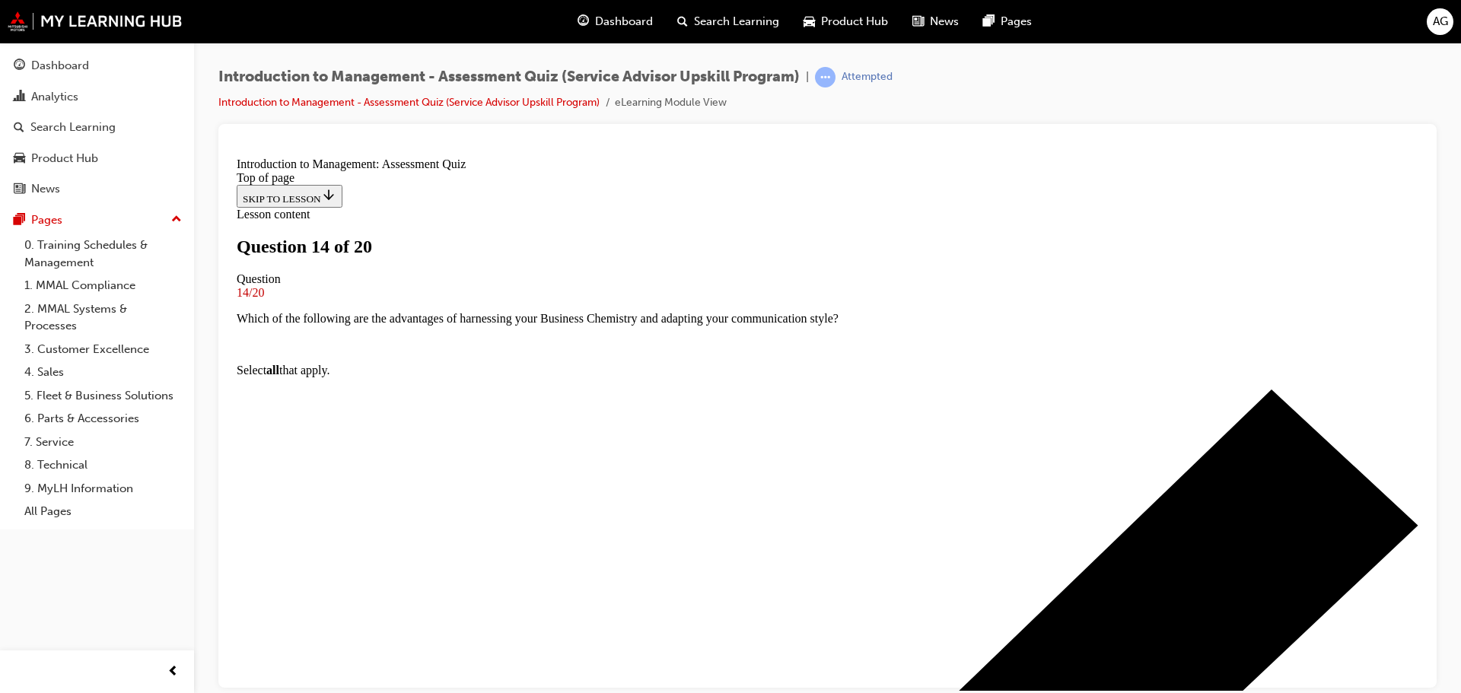
scroll to position [154, 0]
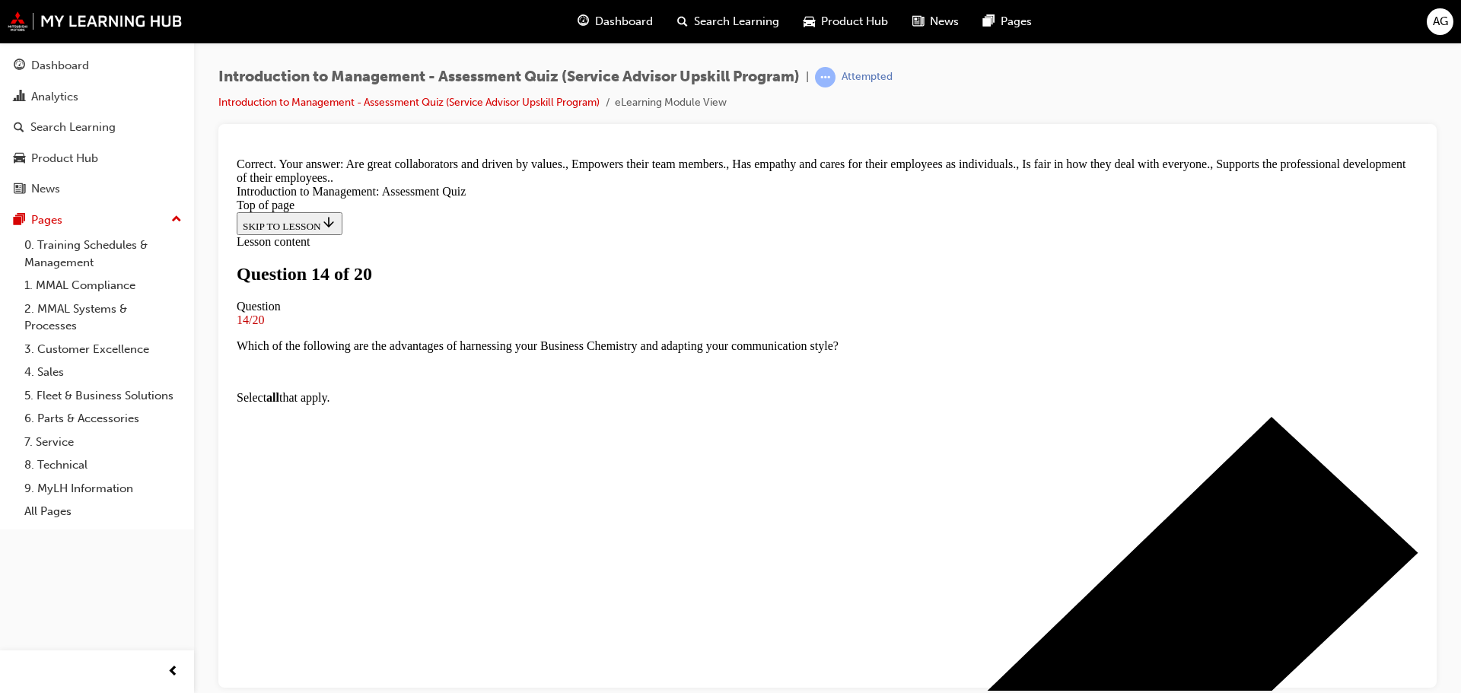
scroll to position [347, 0]
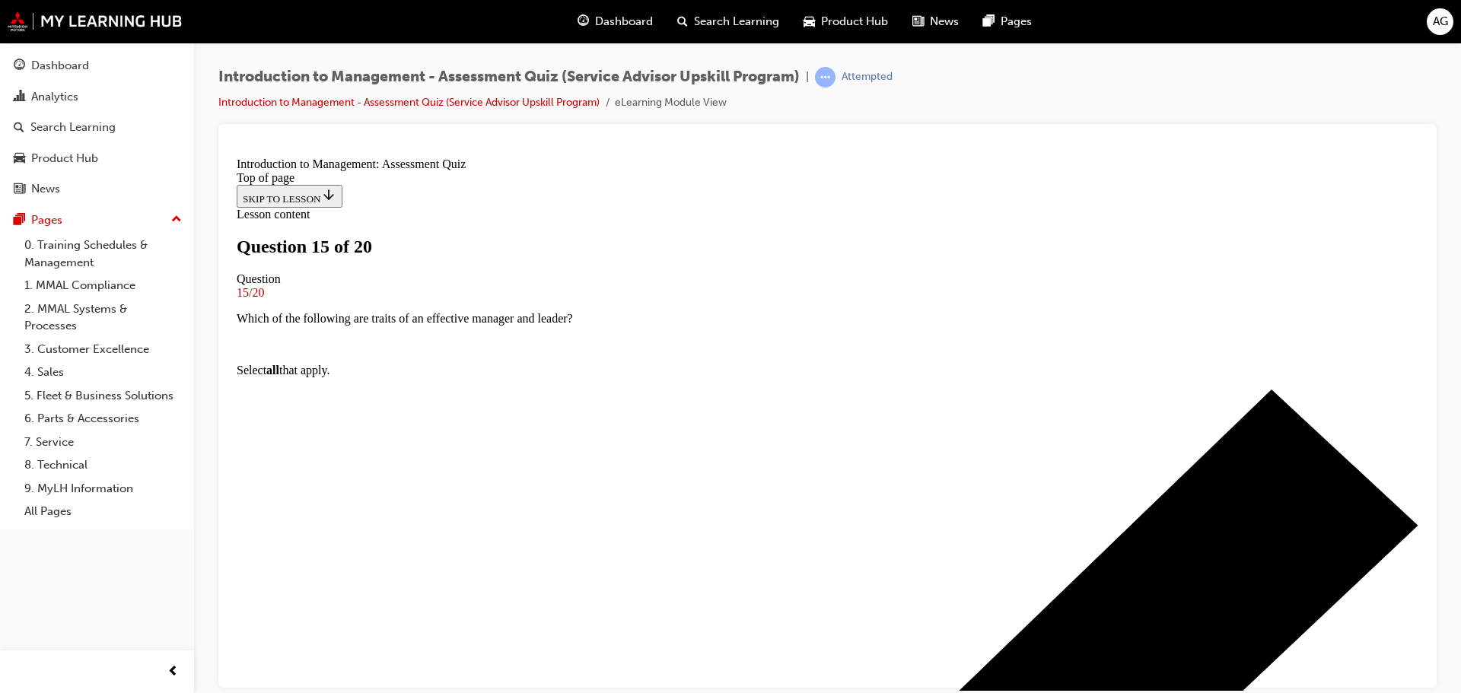
scroll to position [142, 0]
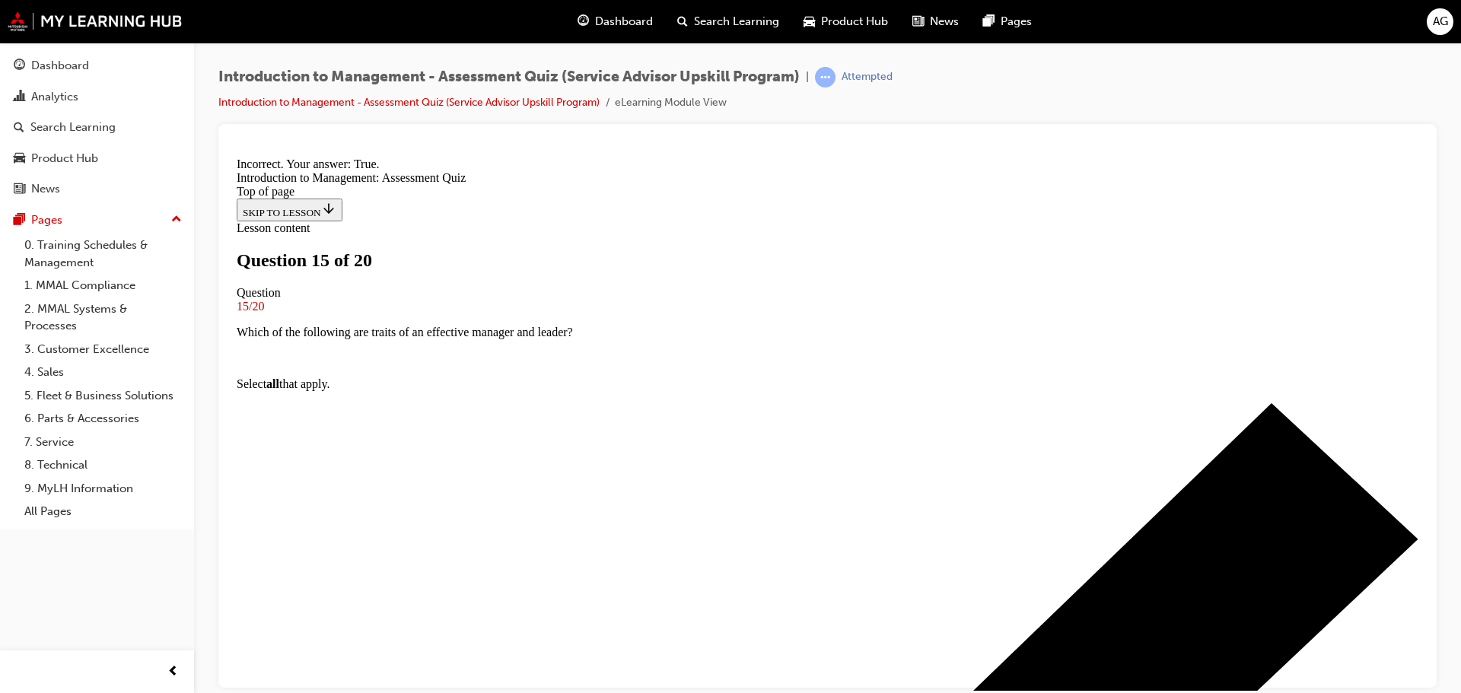
scroll to position [190, 0]
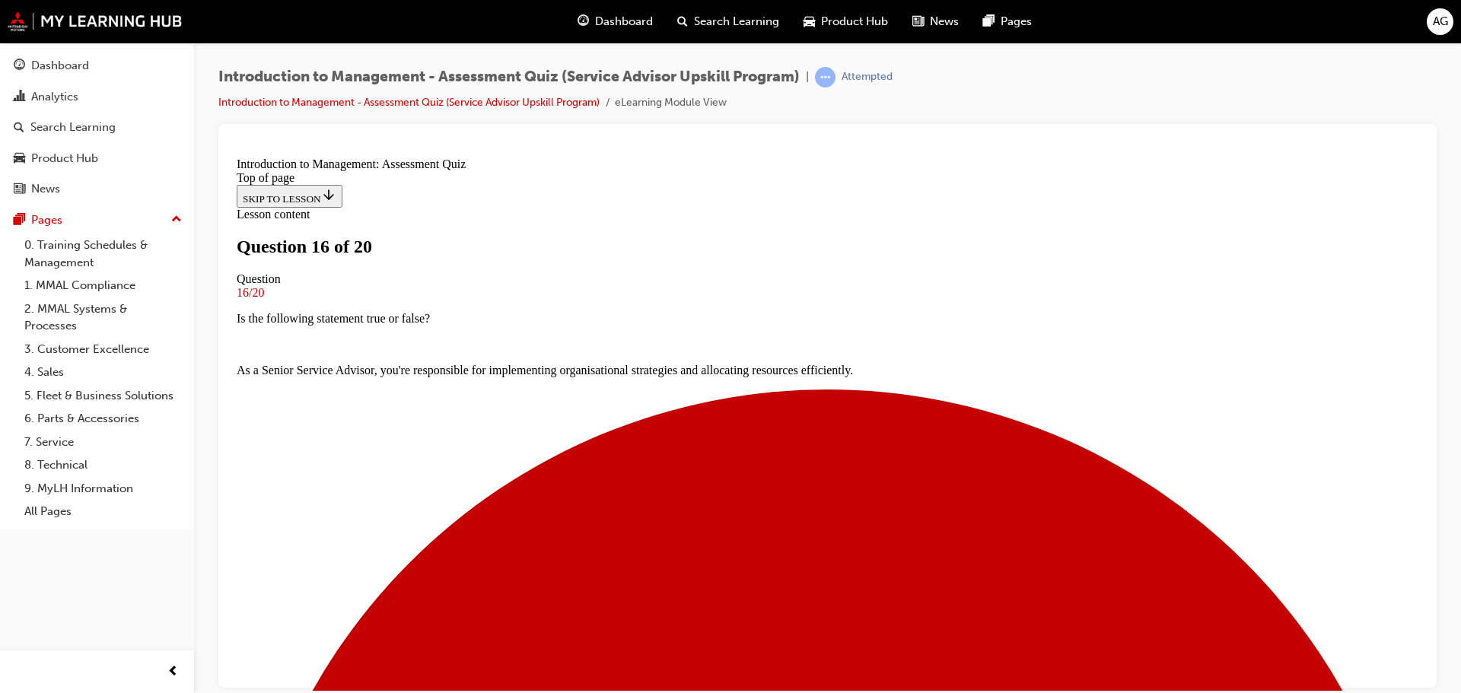
scroll to position [154, 0]
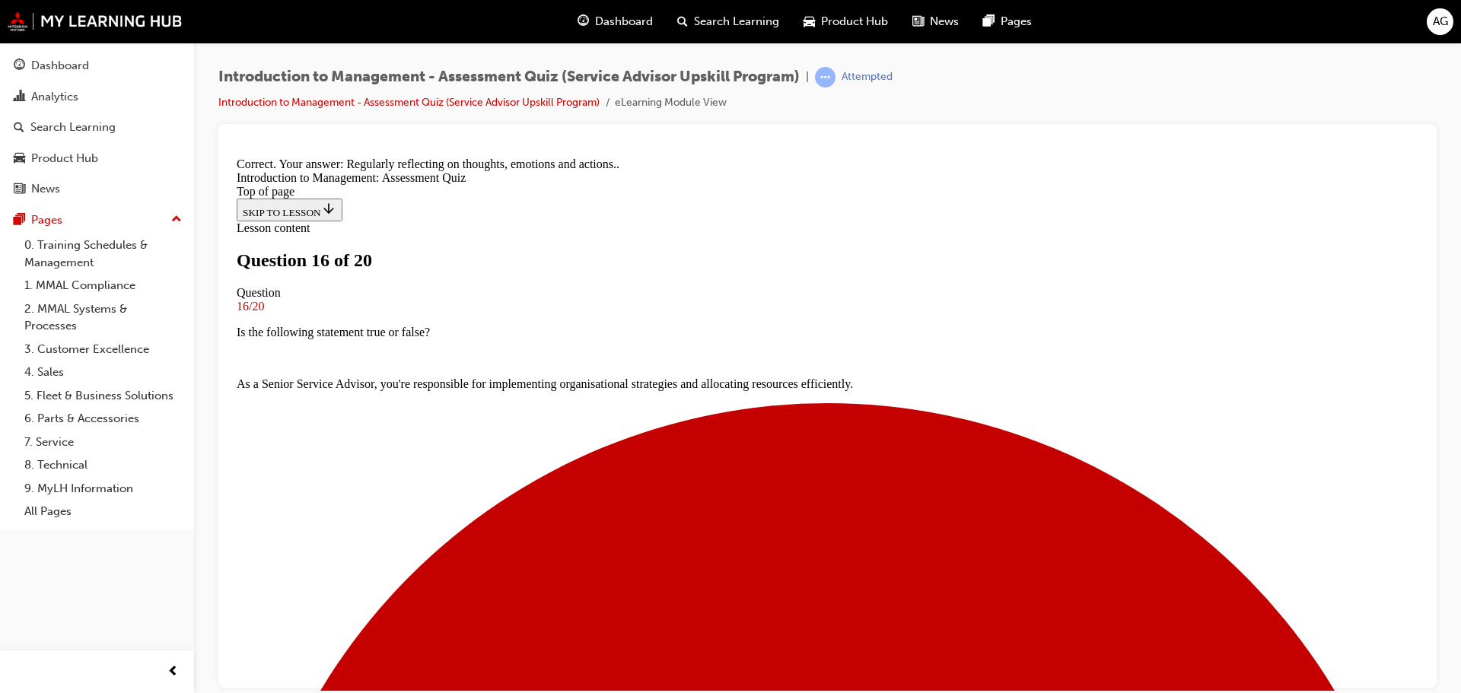
scroll to position [260, 0]
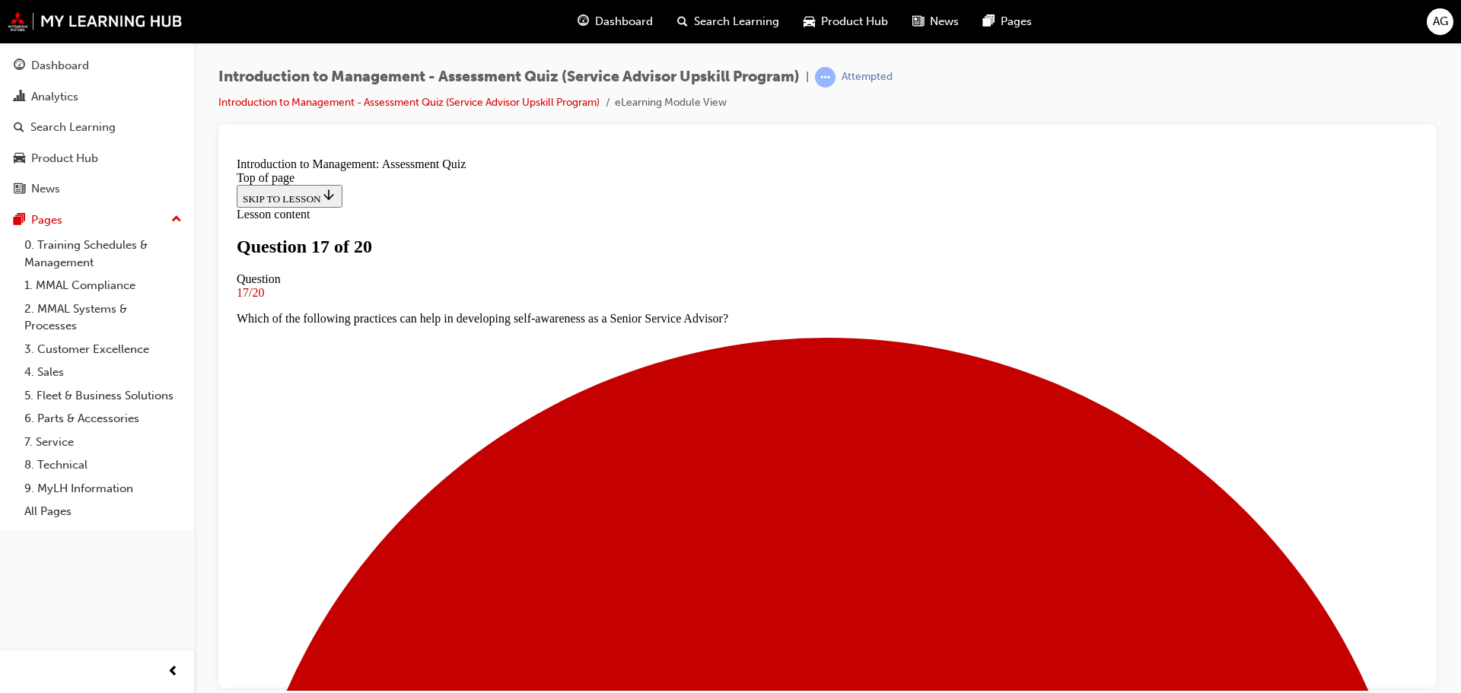
scroll to position [78, 0]
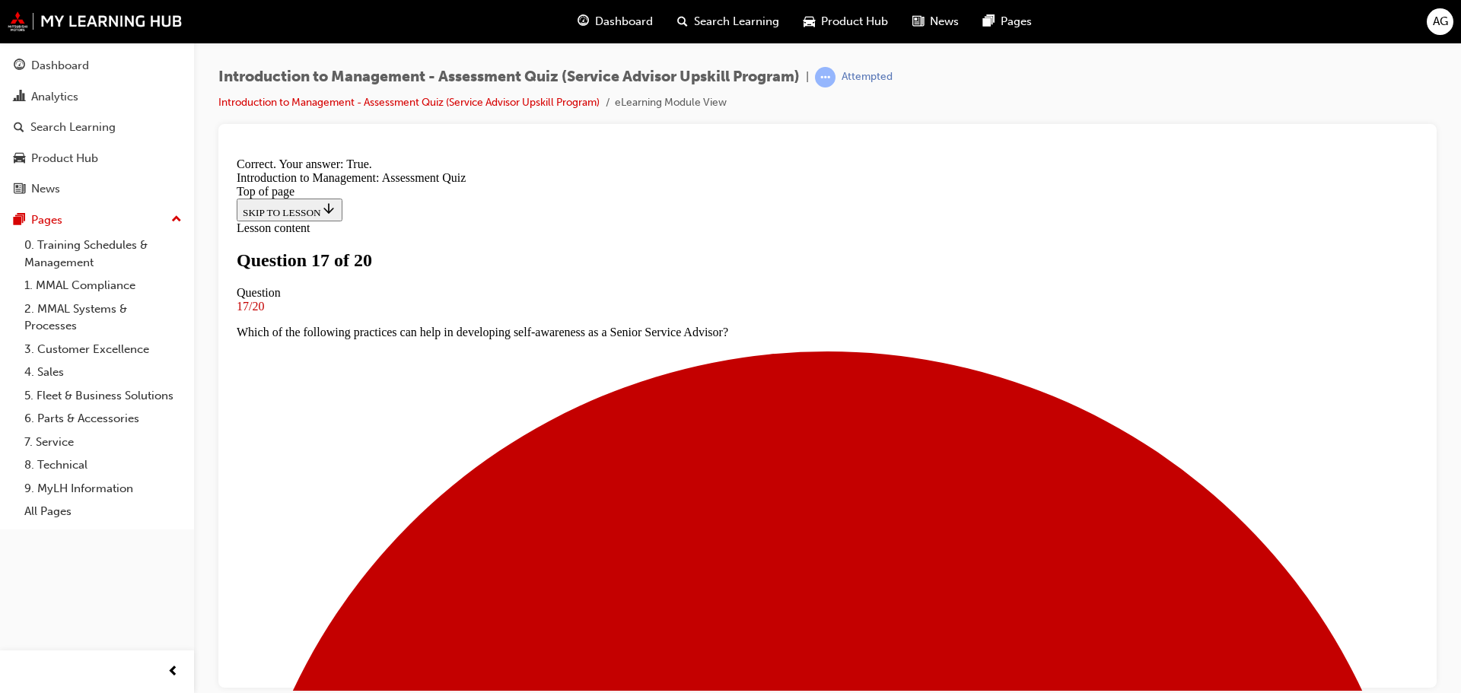
scroll to position [190, 0]
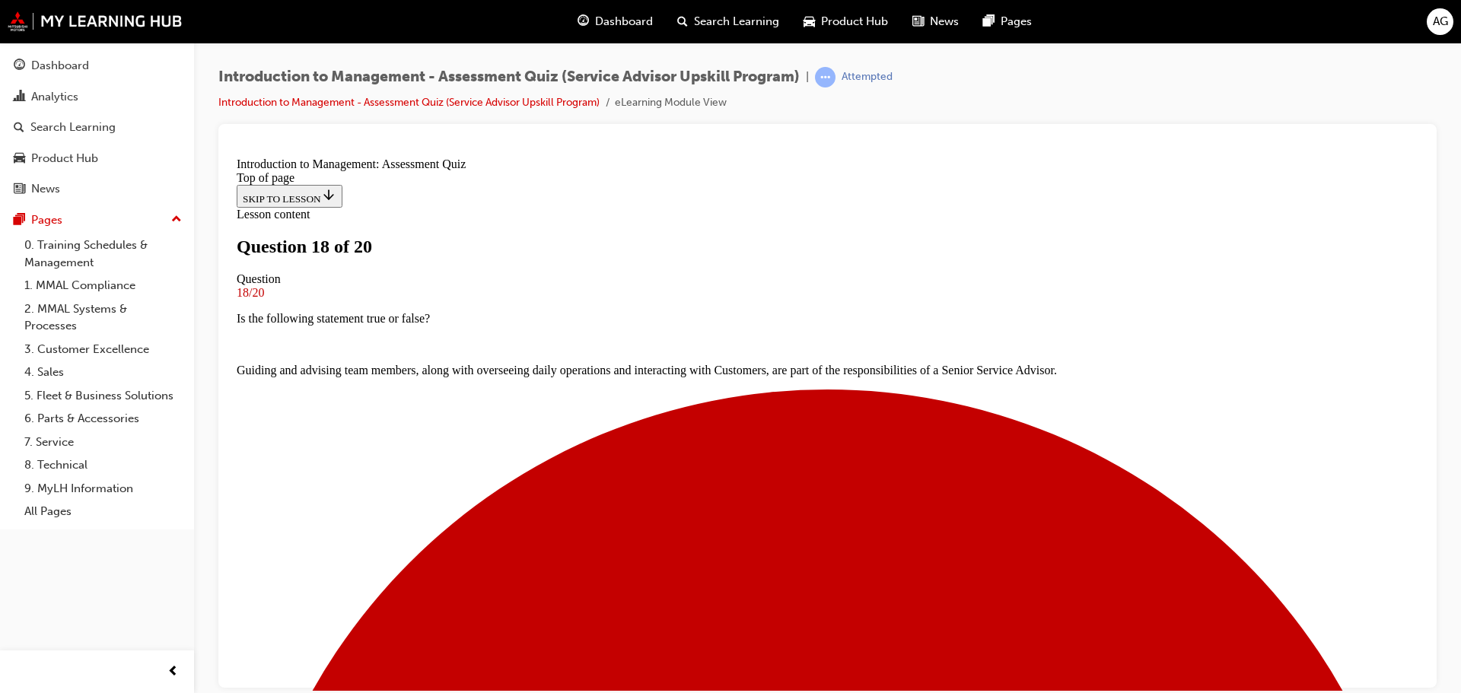
scroll to position [78, 0]
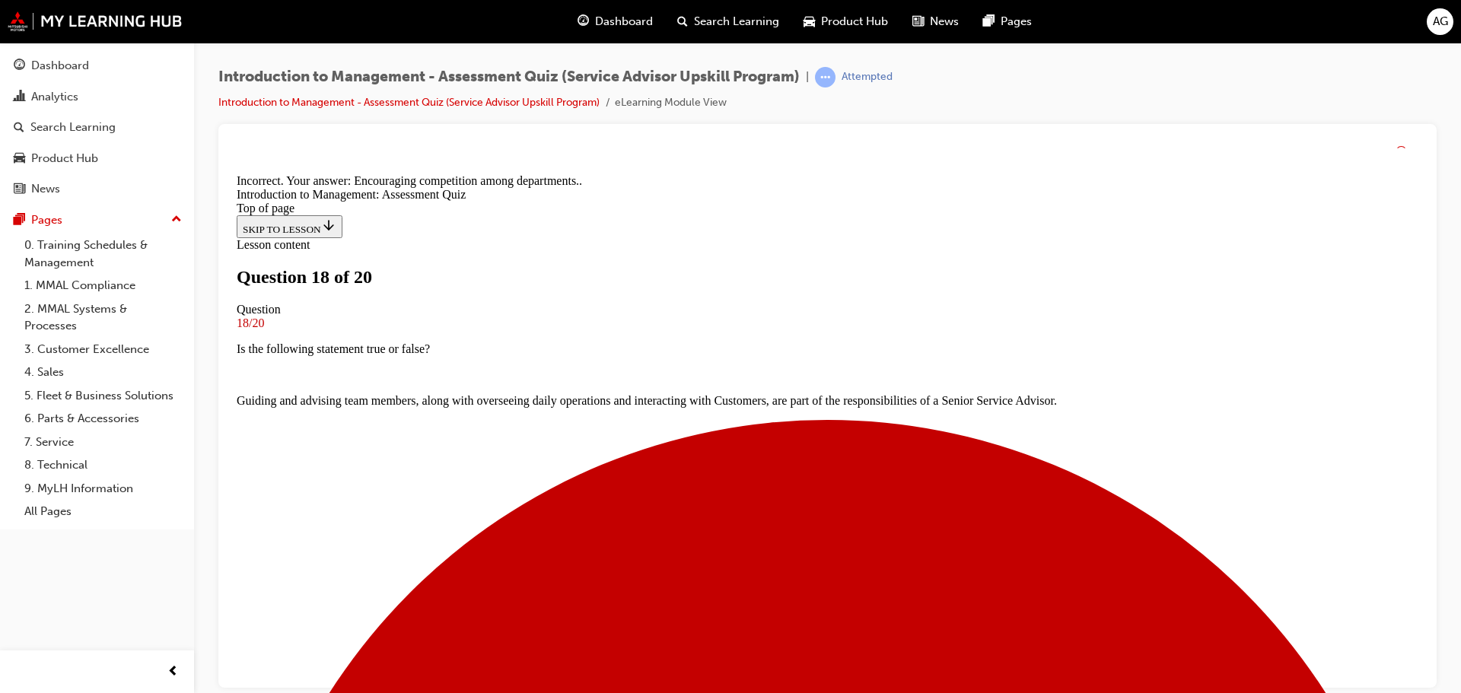
scroll to position [234, 0]
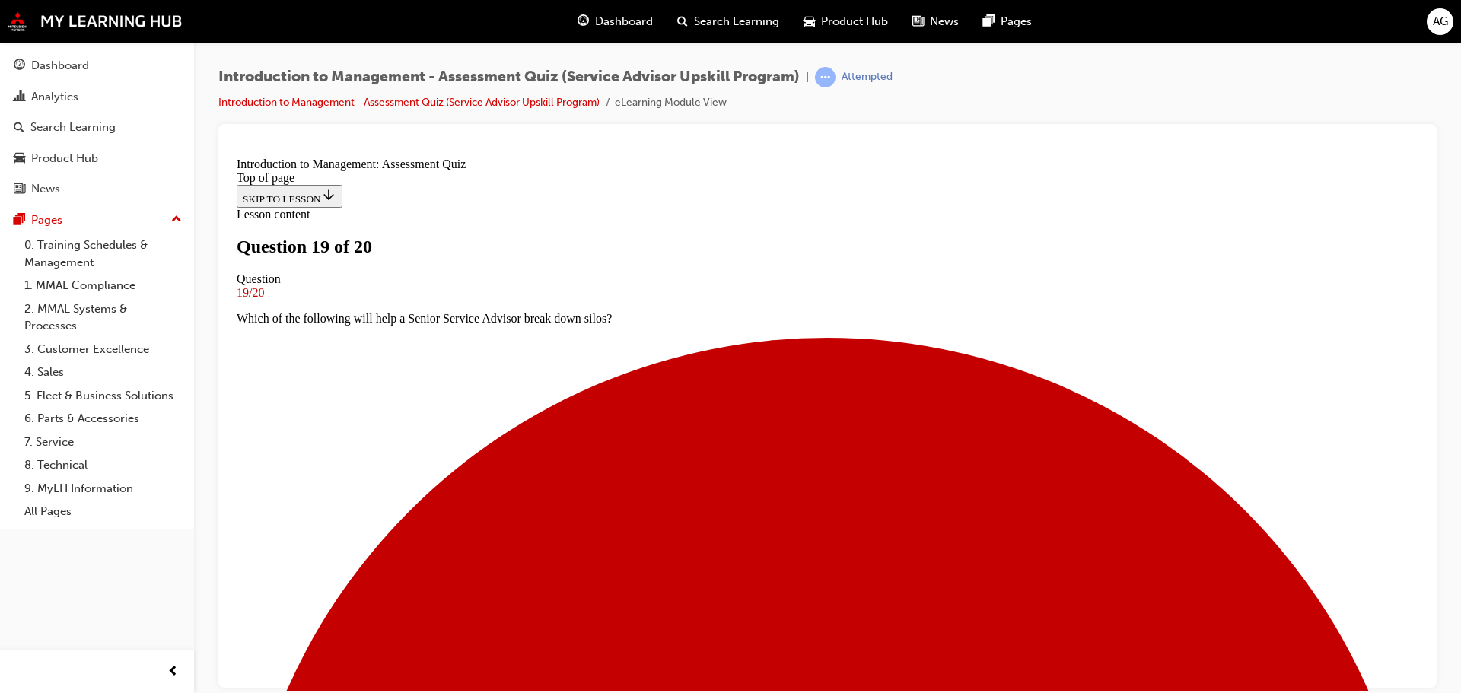
scroll to position [154, 0]
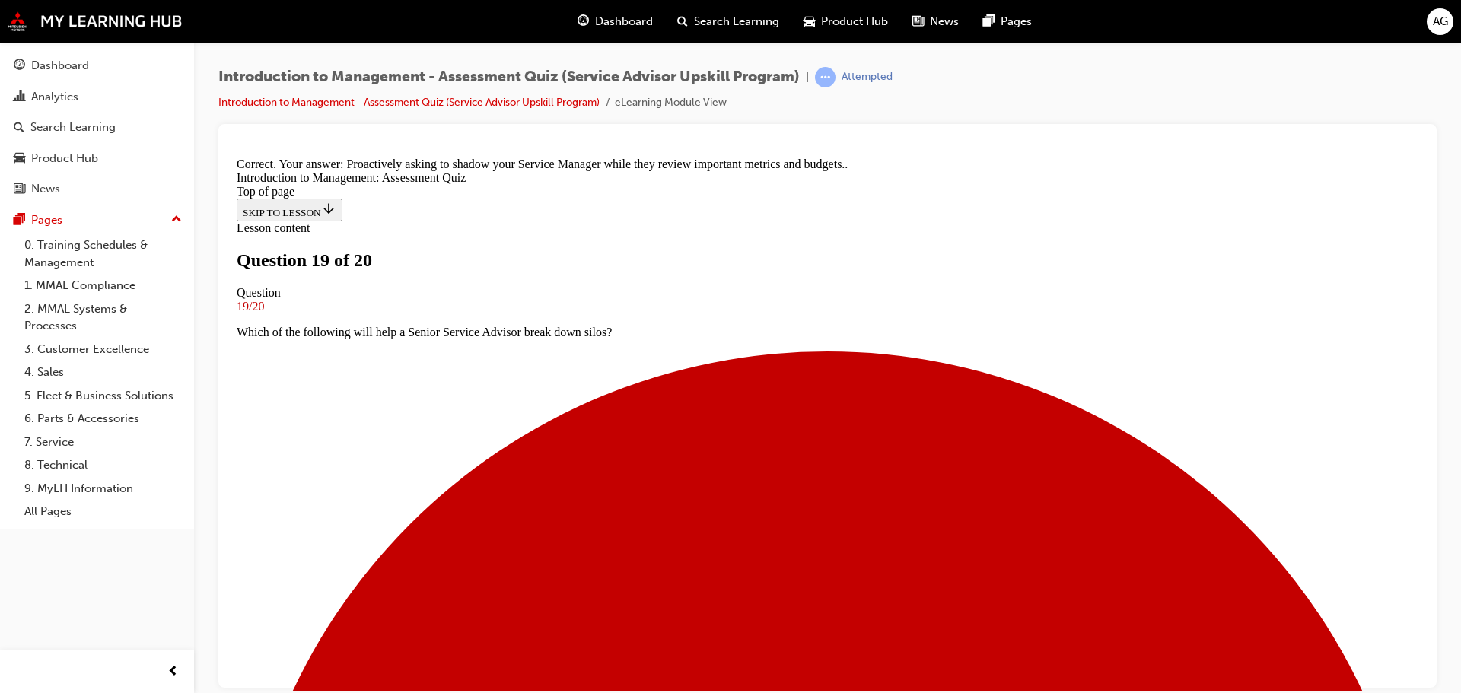
scroll to position [291, 0]
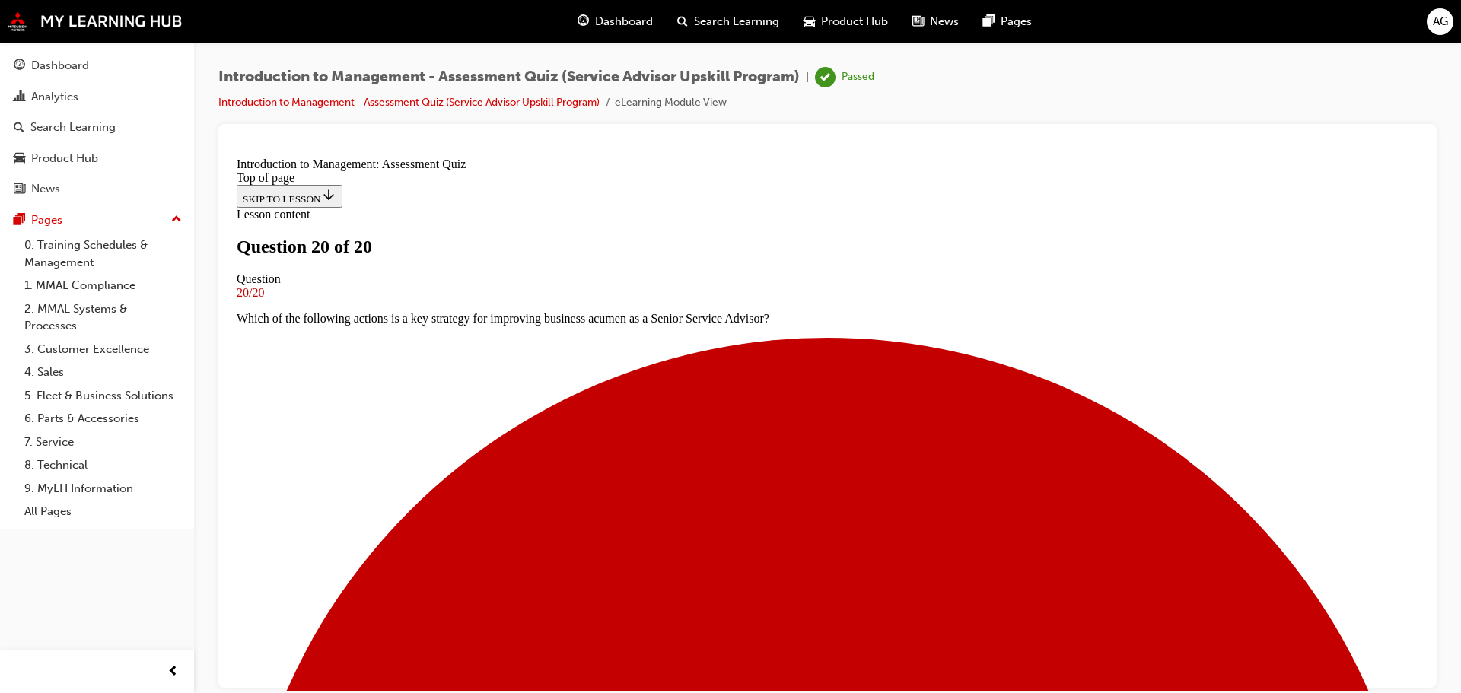
scroll to position [237, 0]
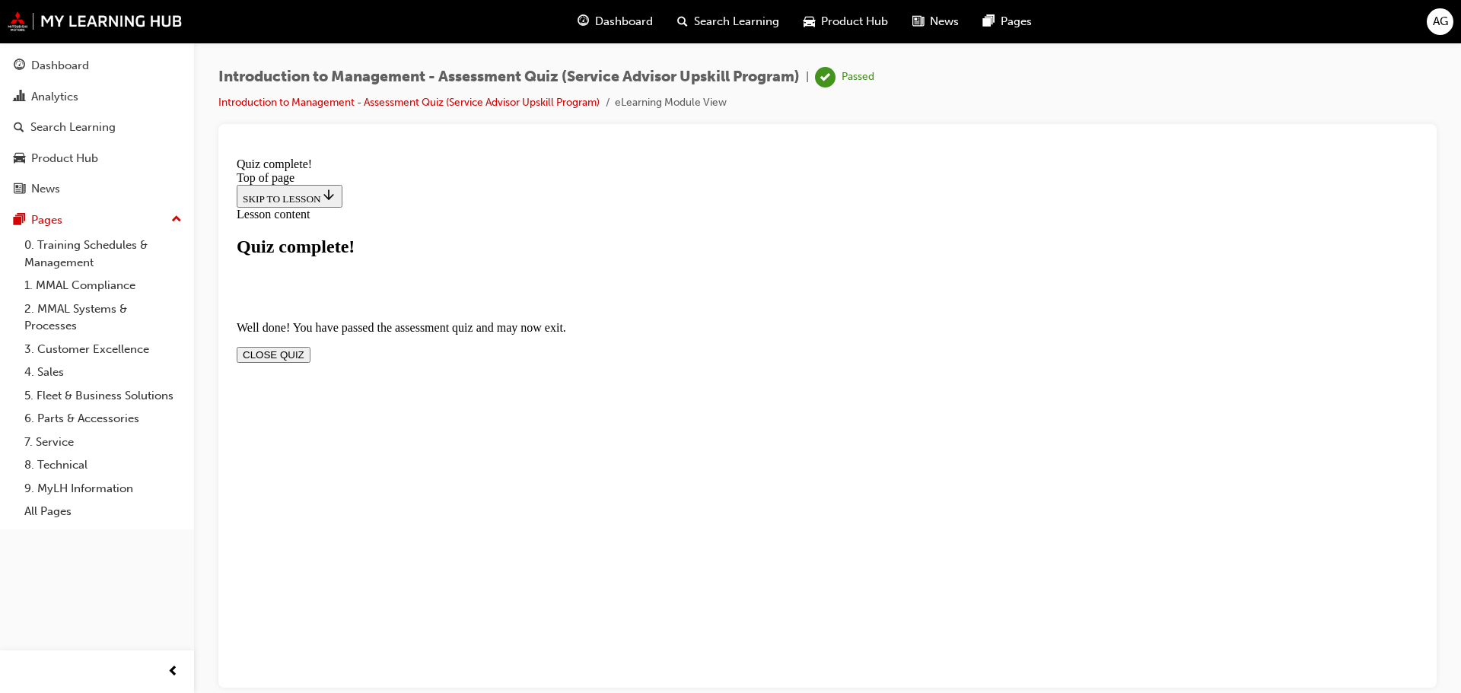
click at [310, 346] on button "CLOSE QUIZ" at bounding box center [274, 354] width 74 height 16
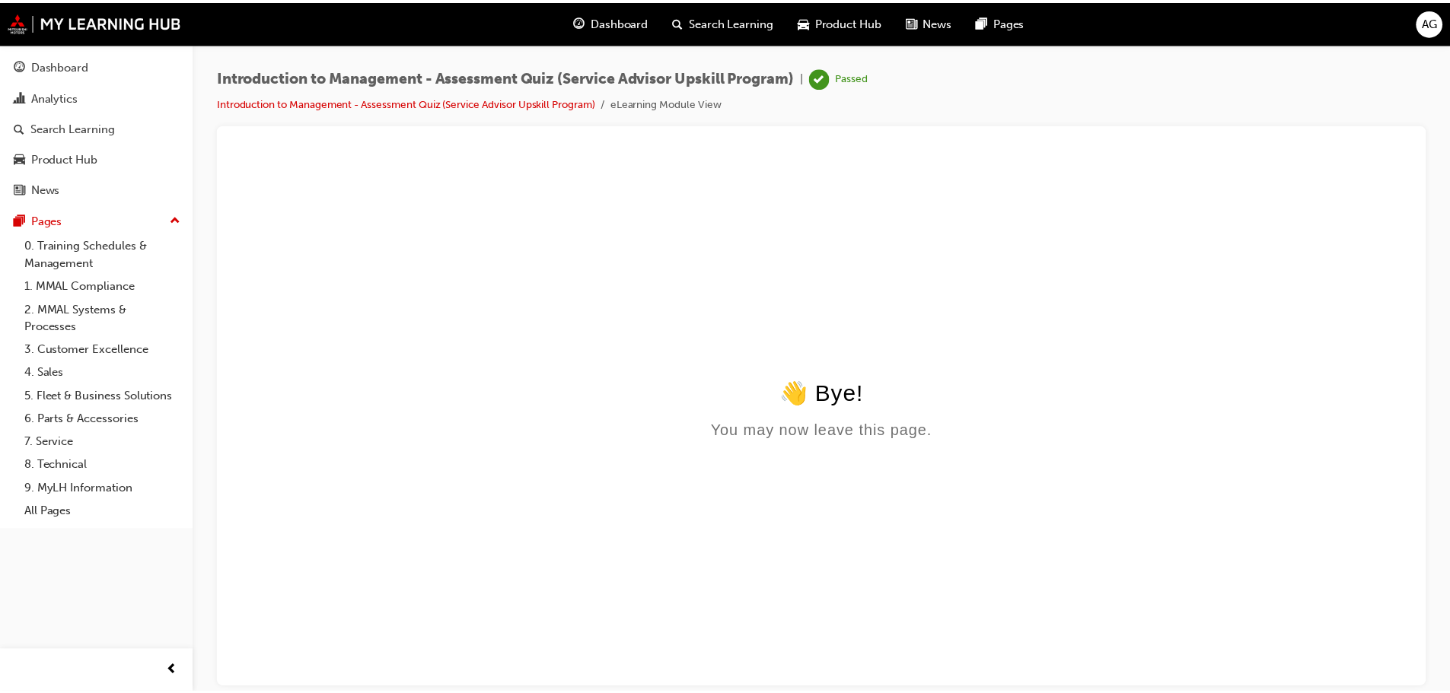
scroll to position [0, 0]
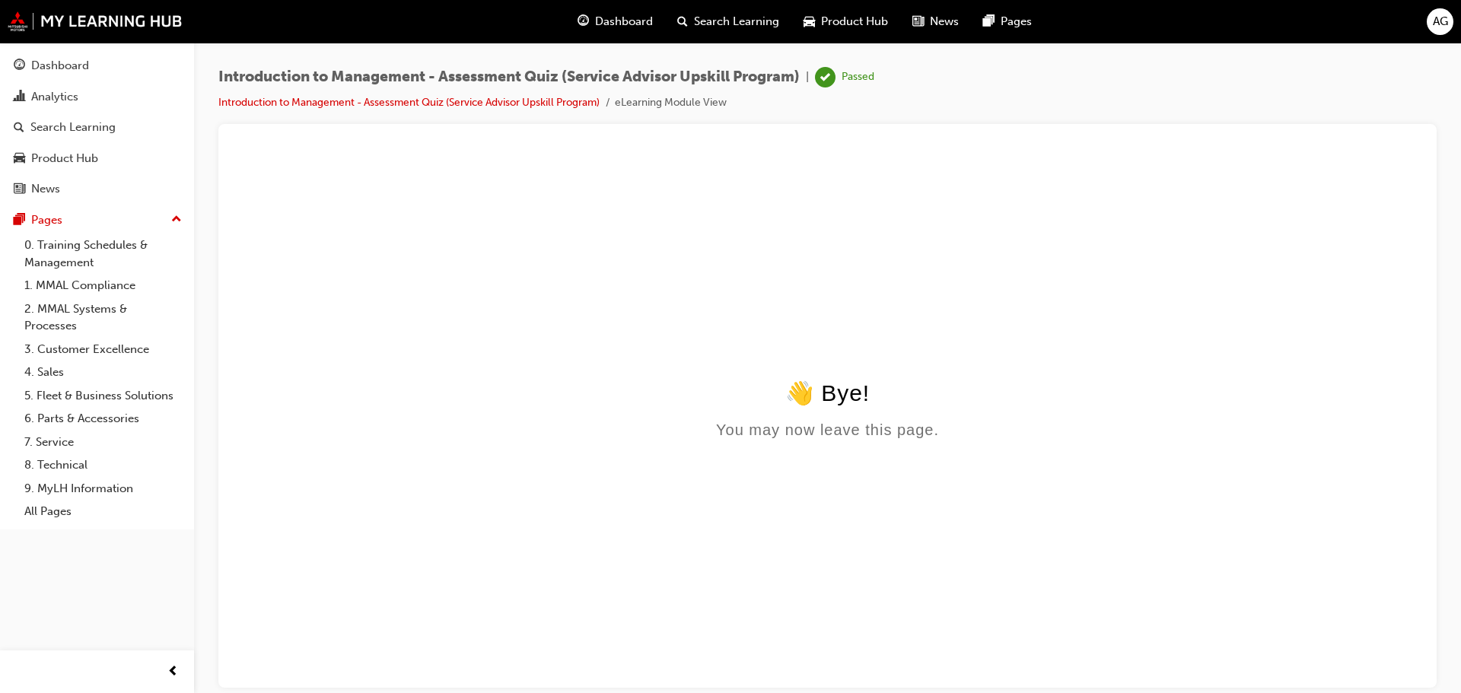
click at [531, 317] on html "👋 Bye! You may now leave this page." at bounding box center [828, 298] width 1194 height 294
click at [43, 219] on div "Pages" at bounding box center [46, 221] width 31 height 18
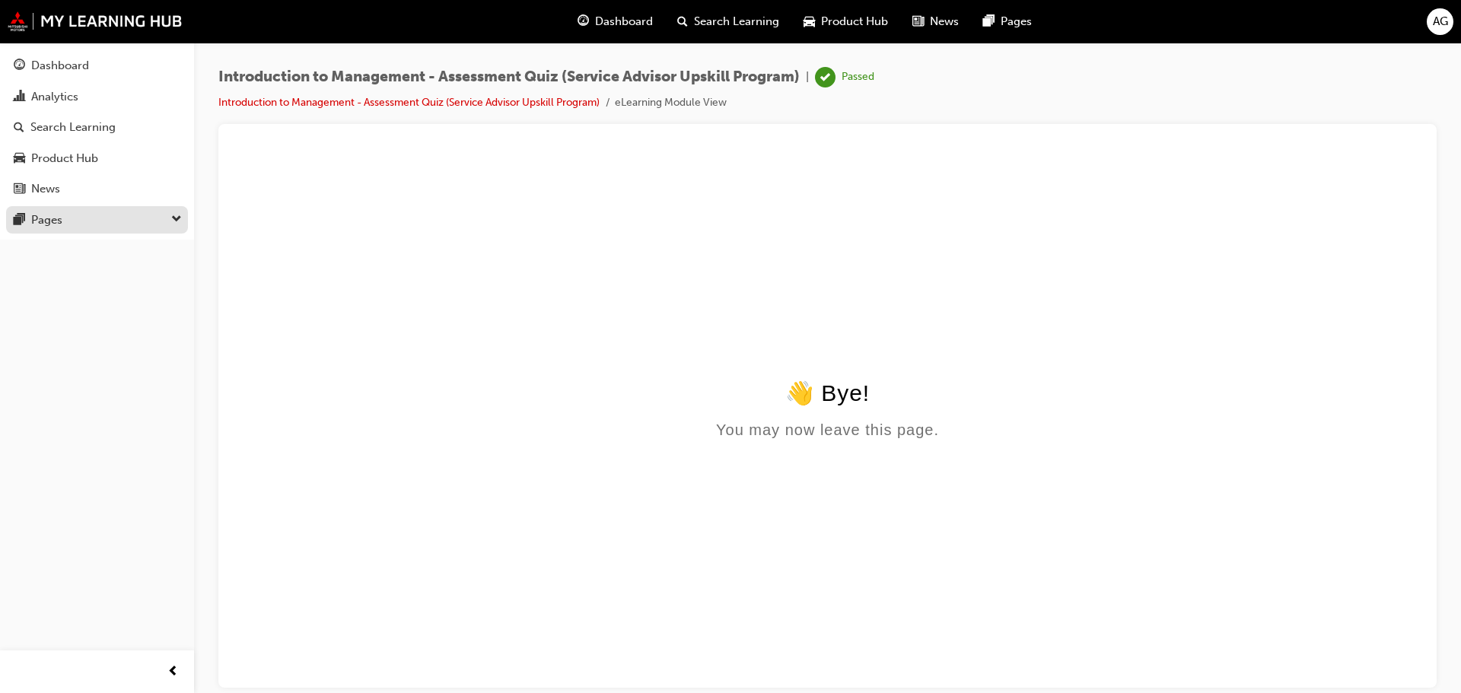
click at [43, 219] on div "Pages" at bounding box center [46, 221] width 31 height 18
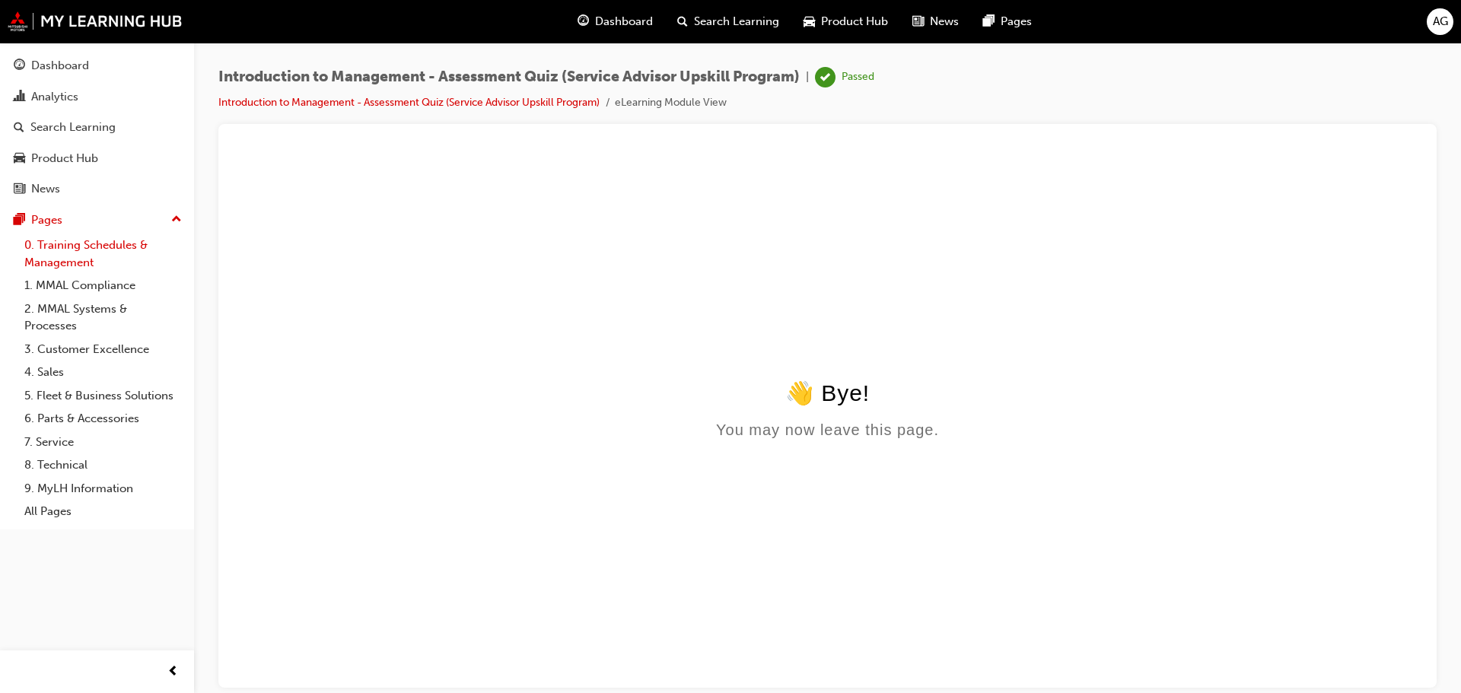
click at [59, 252] on link "0. Training Schedules & Management" at bounding box center [103, 254] width 170 height 40
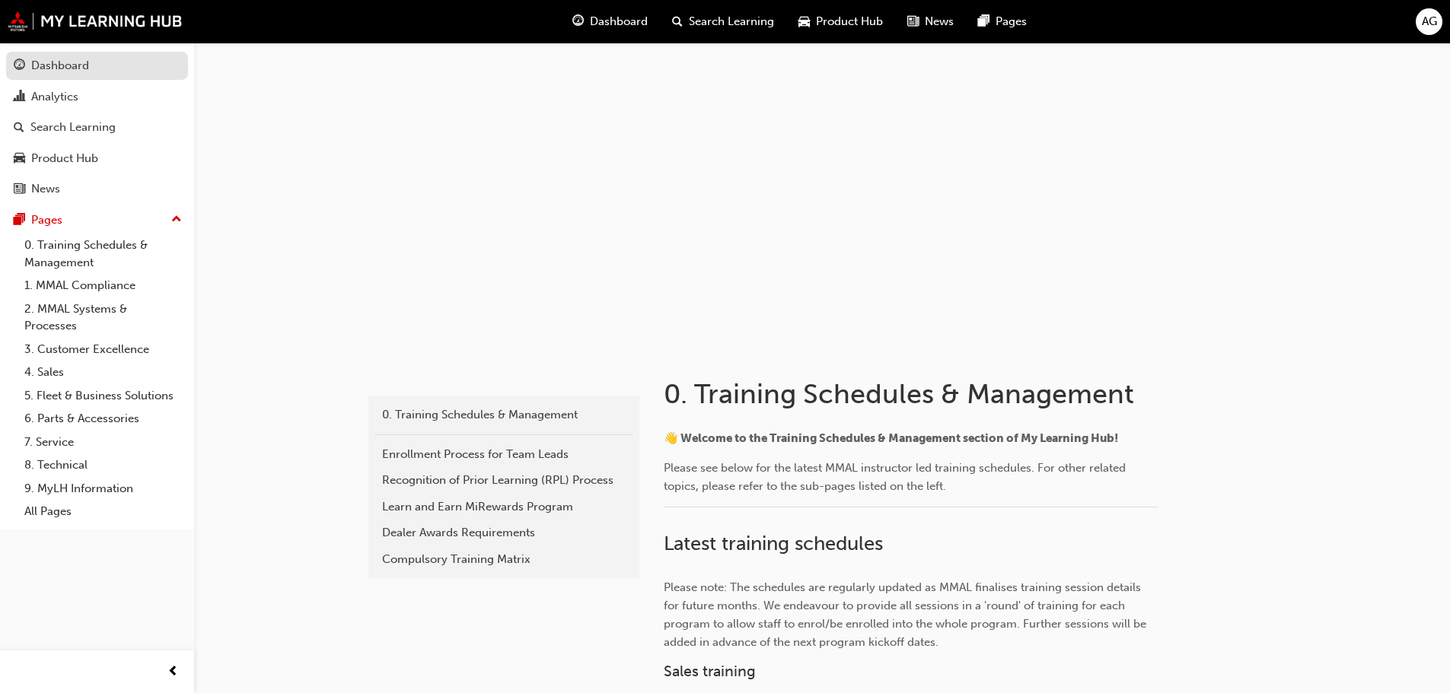
click at [53, 66] on div "Dashboard" at bounding box center [60, 66] width 58 height 18
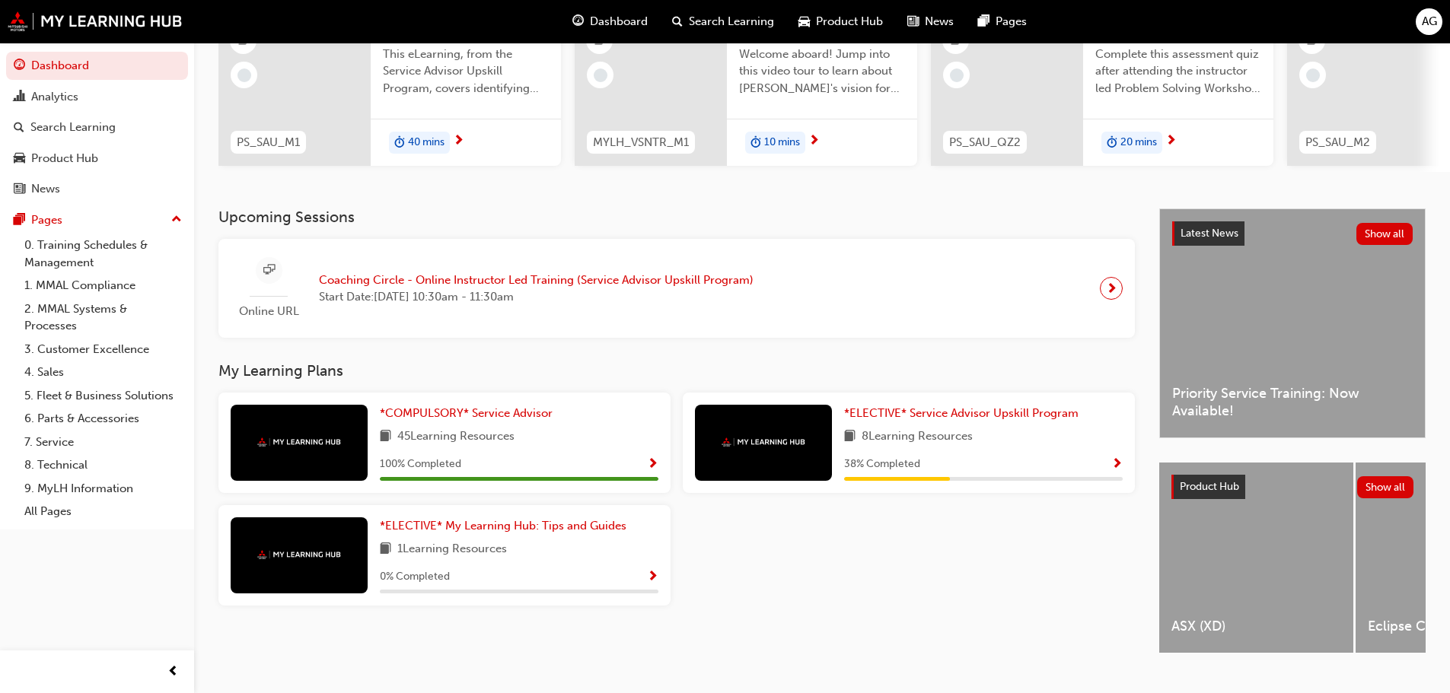
scroll to position [216, 0]
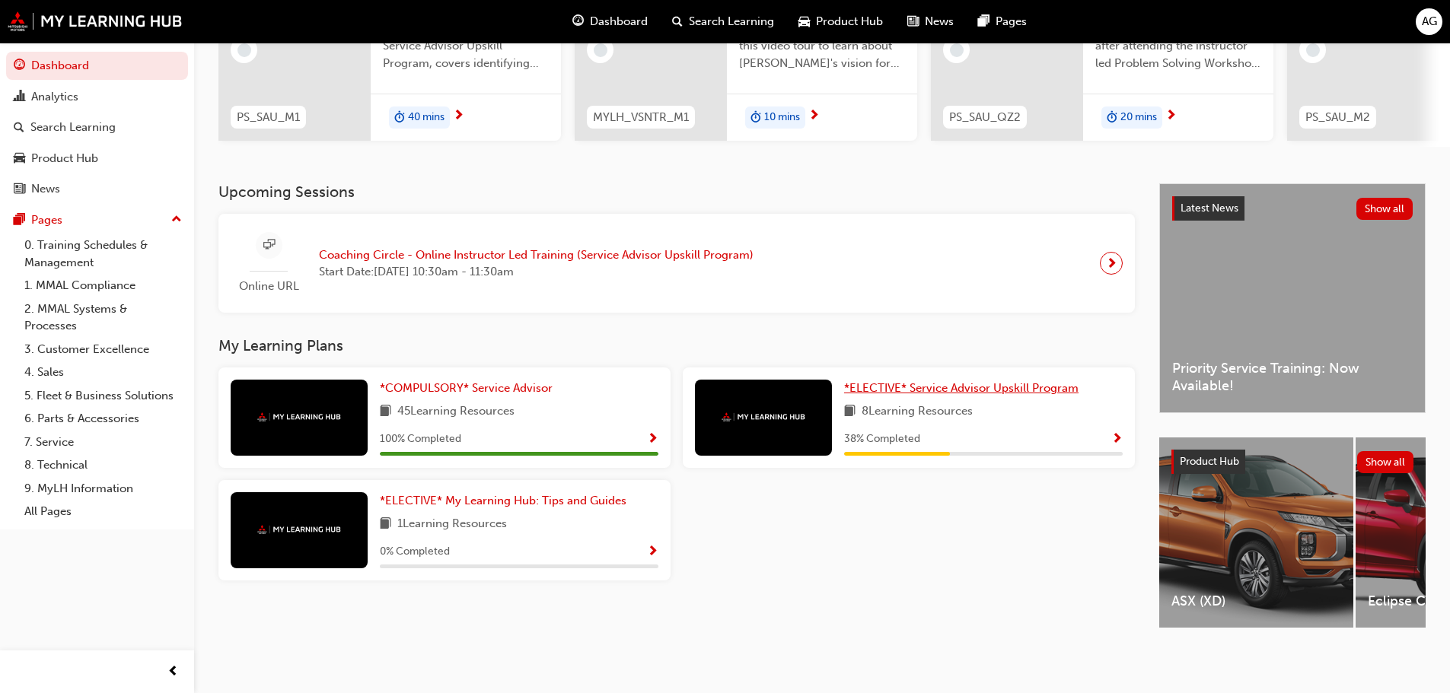
click at [1030, 381] on span "*ELECTIVE* Service Advisor Upskill Program" at bounding box center [961, 388] width 234 height 14
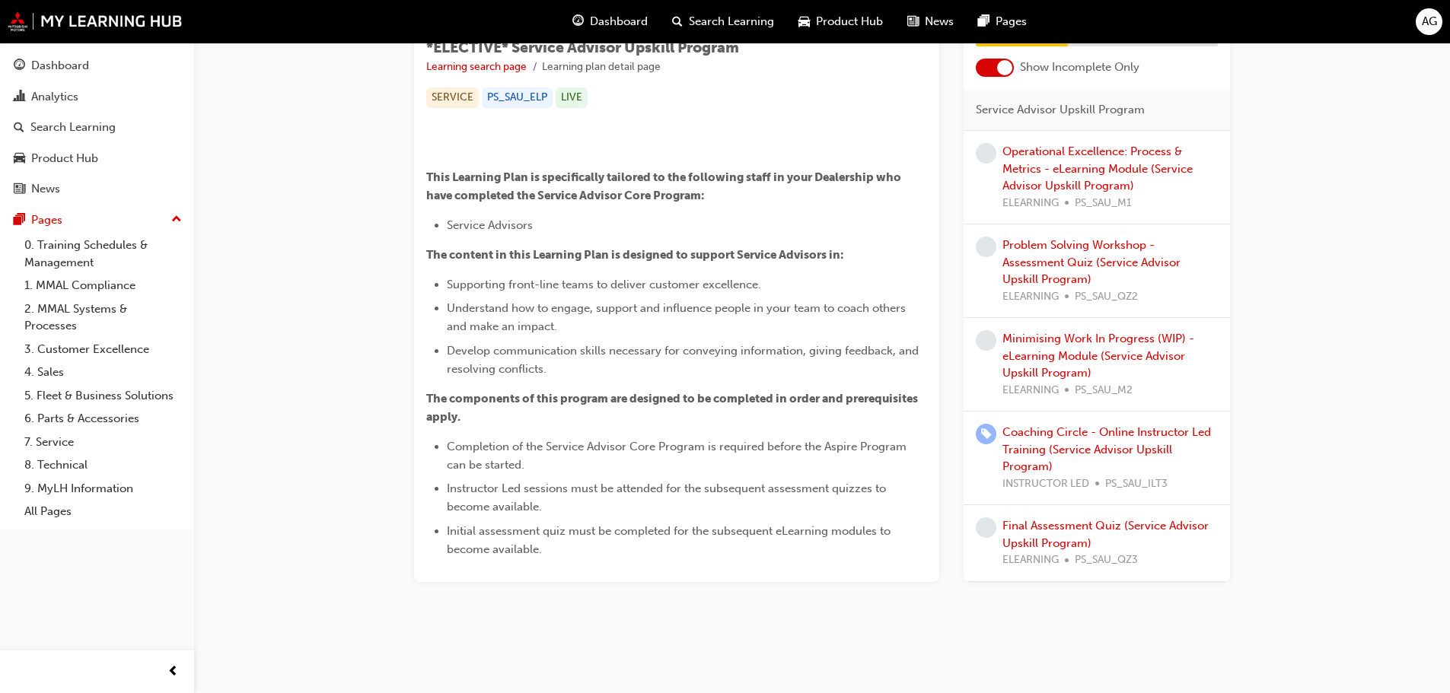
scroll to position [76, 0]
